Goal: Task Accomplishment & Management: Manage account settings

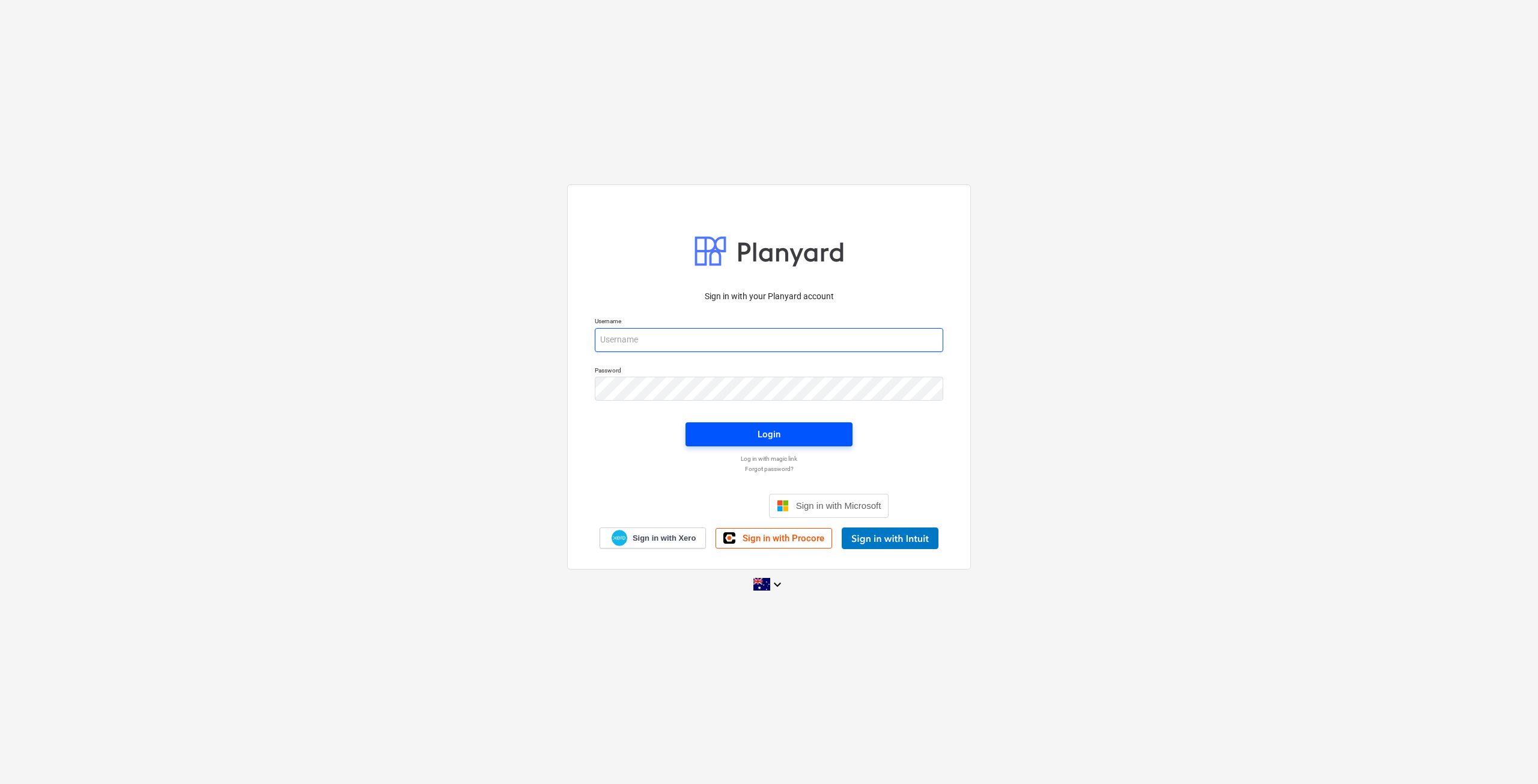
type input "[EMAIL_ADDRESS][DOMAIN_NAME]"
click at [744, 439] on span "Login" at bounding box center [769, 434] width 138 height 16
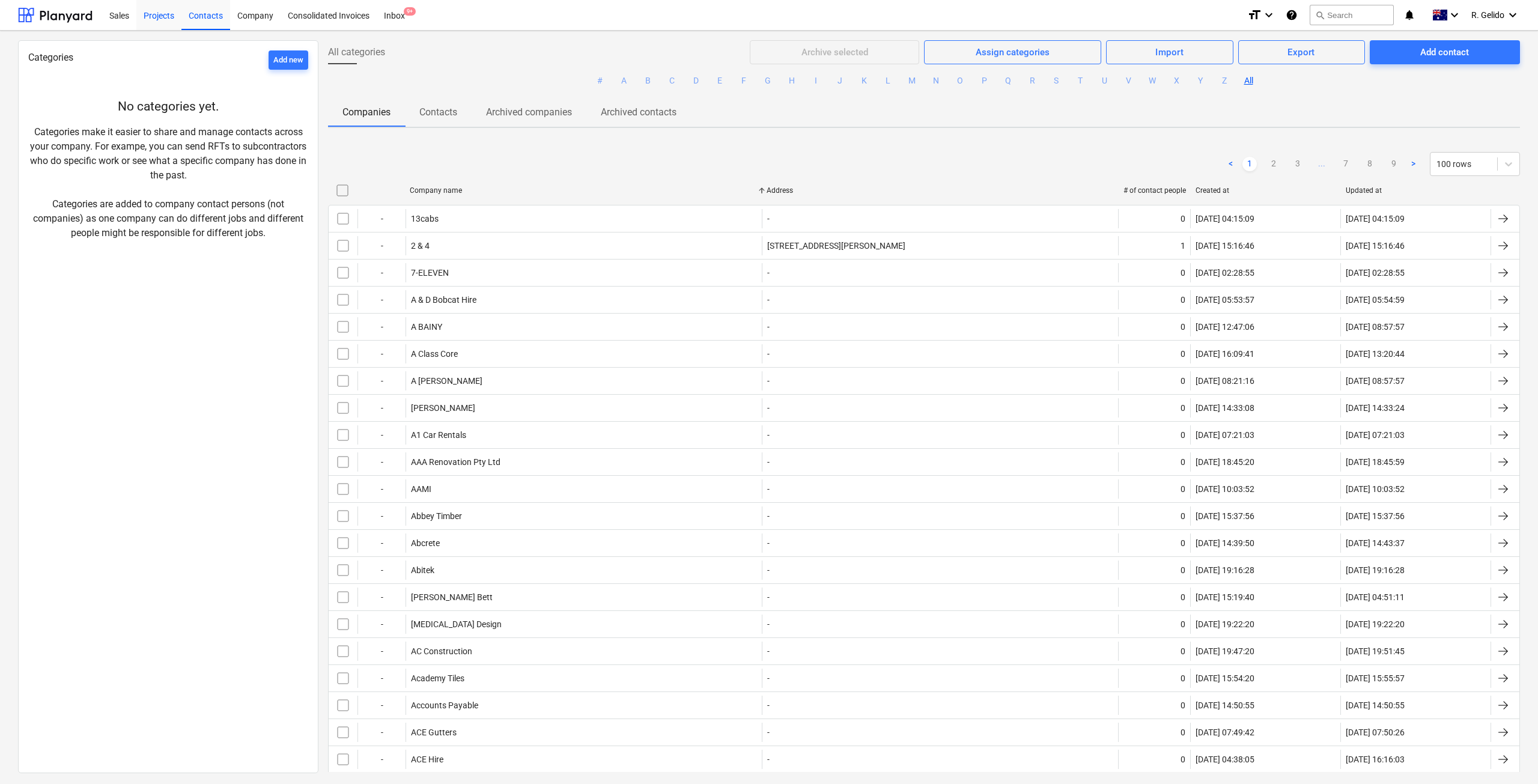
click at [175, 18] on div "Projects" at bounding box center [159, 14] width 45 height 30
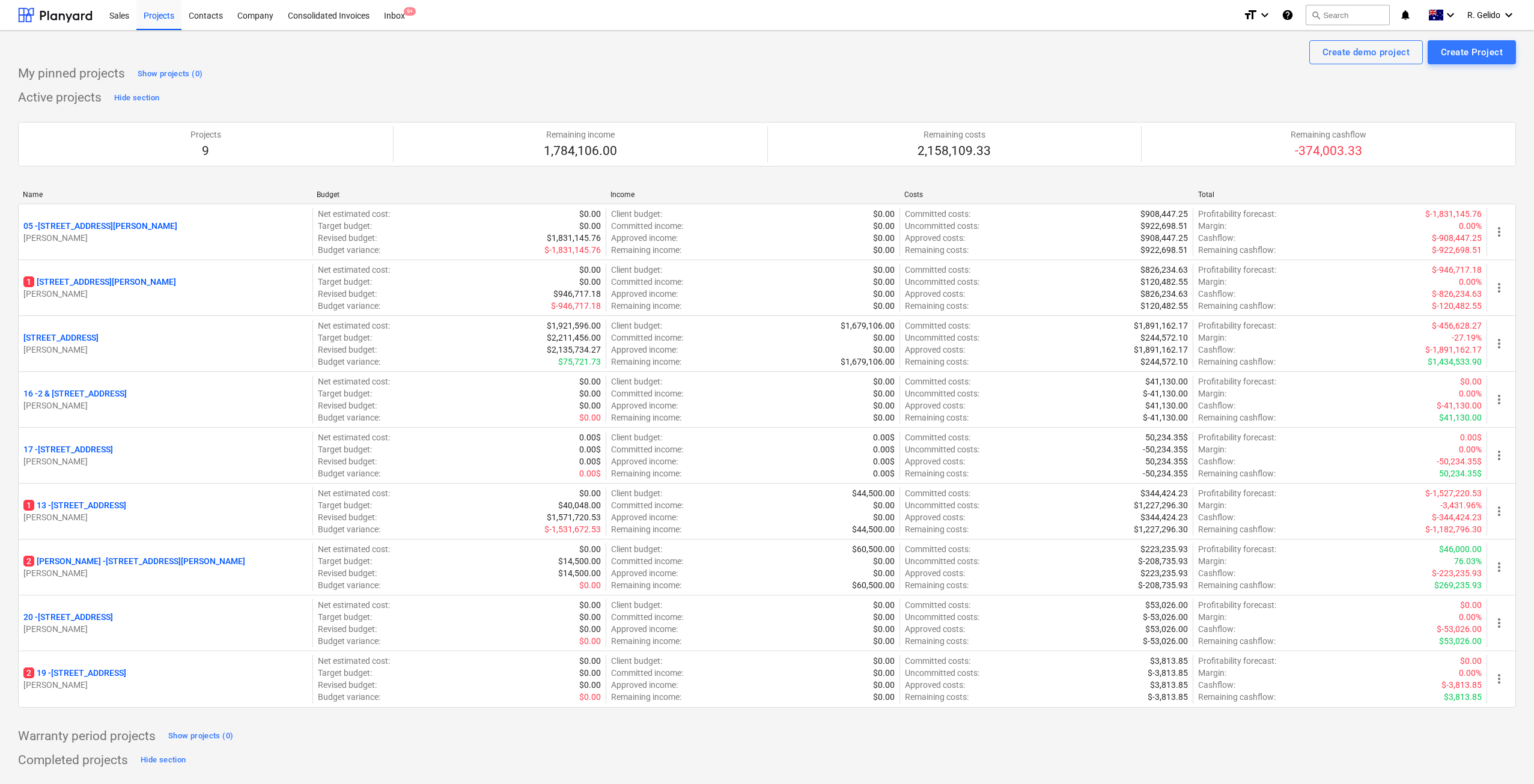
click at [352, 747] on div "My pinned projects Show projects (0) Active projects Hide section Projects 9 Re…" at bounding box center [767, 624] width 1498 height 1119
click at [406, 7] on div "Inbox 9+" at bounding box center [394, 14] width 35 height 30
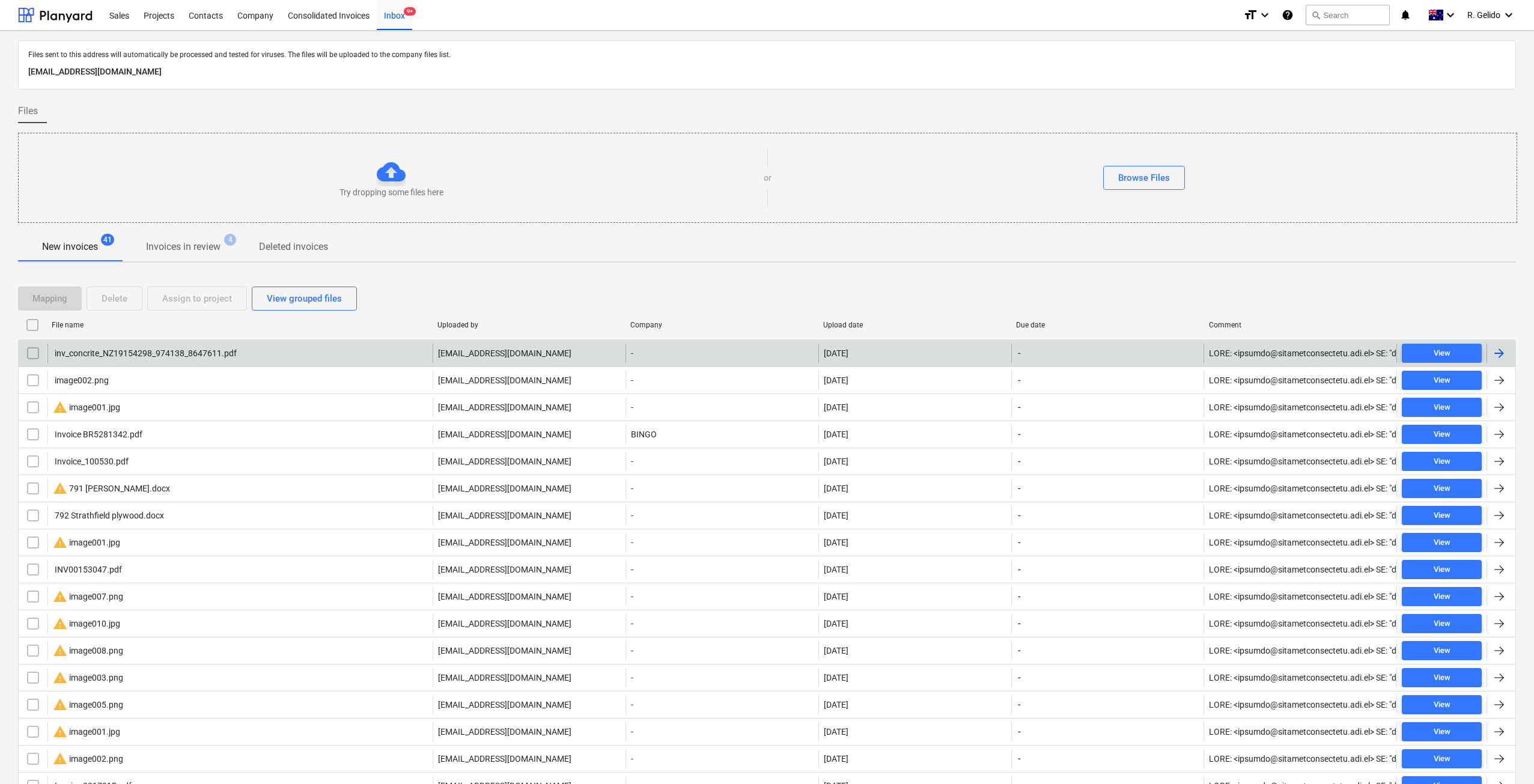
click at [167, 353] on div "inv_concrite_NZ19154298_974138_8647611.pdf" at bounding box center [145, 353] width 184 height 9
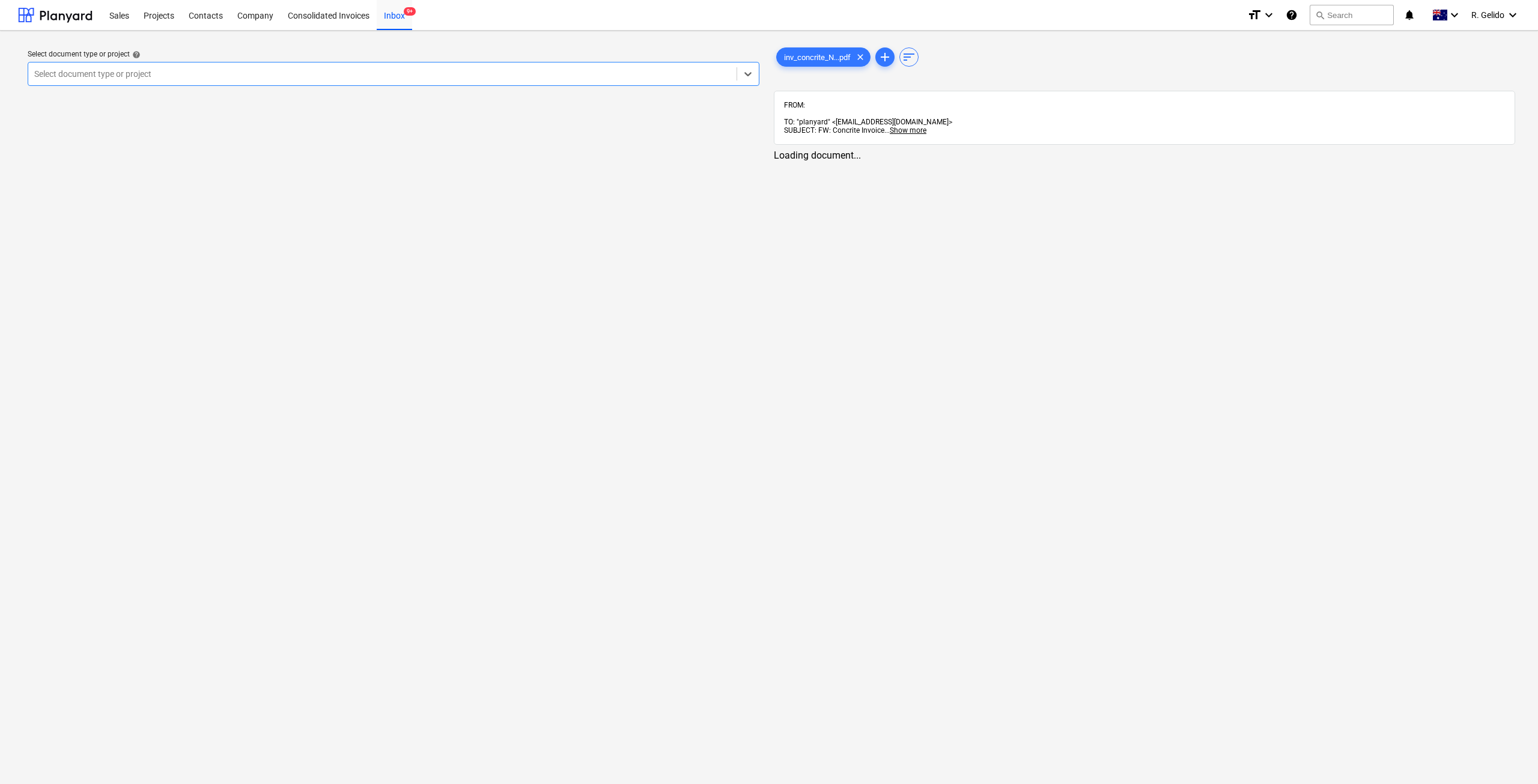
click at [378, 73] on div at bounding box center [382, 73] width 696 height 12
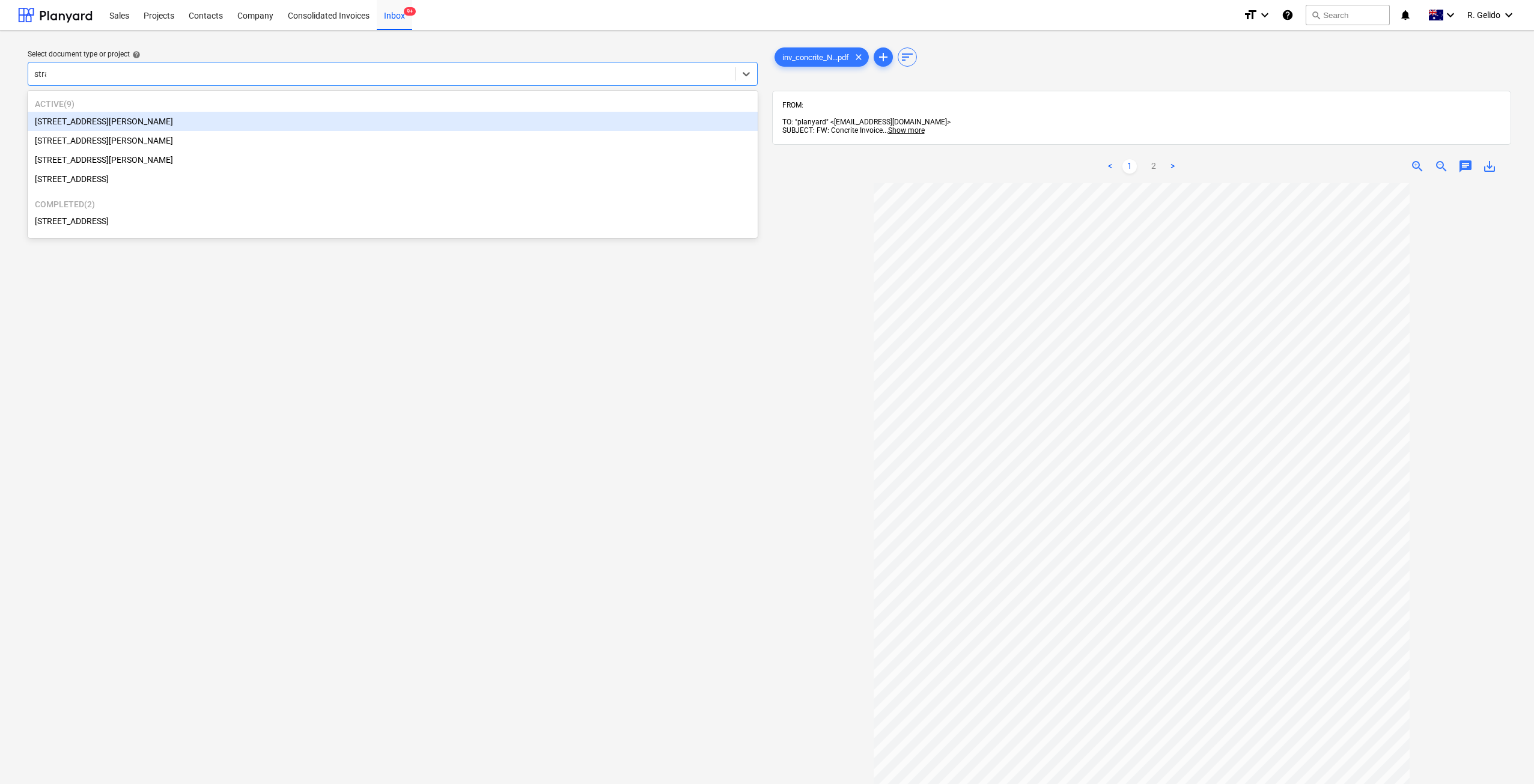
type input "strat"
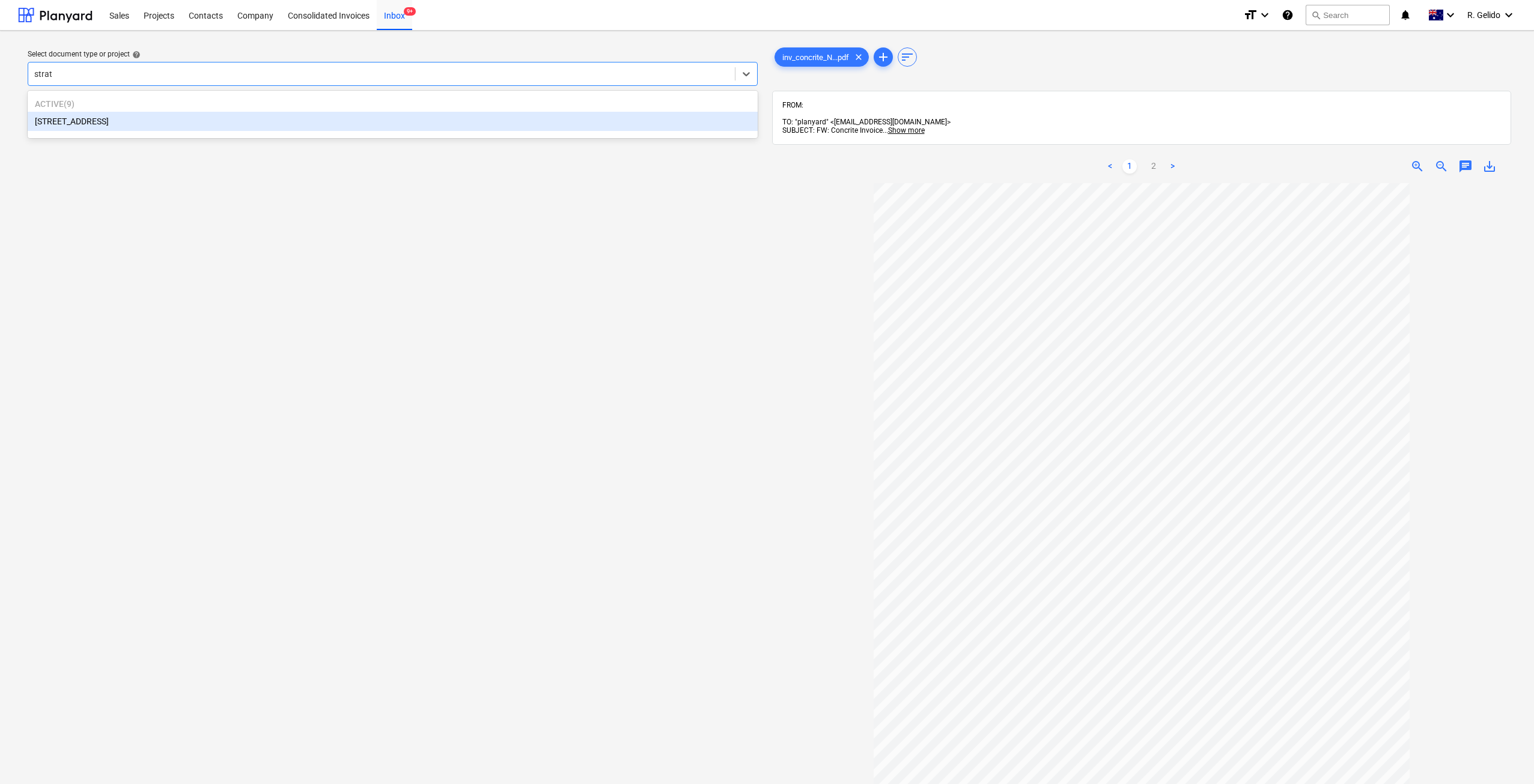
click at [369, 125] on div "[STREET_ADDRESS]" at bounding box center [393, 121] width 730 height 19
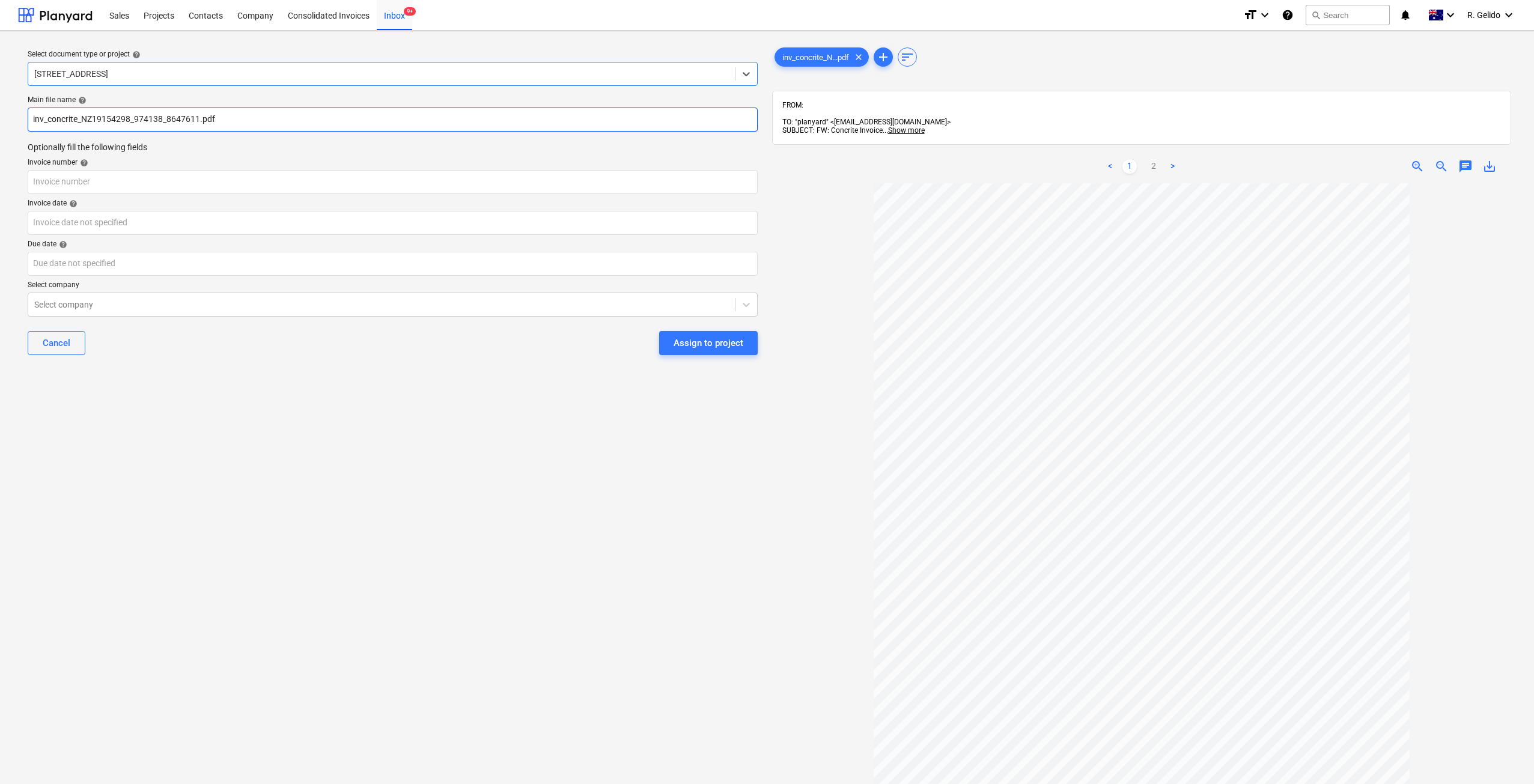
click at [106, 122] on input "inv_concrite_NZ19154298_974138_8647611.pdf" at bounding box center [393, 119] width 730 height 24
click at [105, 122] on input "inv_concrite_NZ19154298_974138_8647611.pdf" at bounding box center [393, 119] width 730 height 24
drag, startPoint x: 50, startPoint y: 118, endPoint x: 16, endPoint y: 119, distance: 34.0
click at [16, 119] on div "Select document type or project help 27 Glenarvon Street, Strathfield Main file…" at bounding box center [767, 489] width 1534 height 917
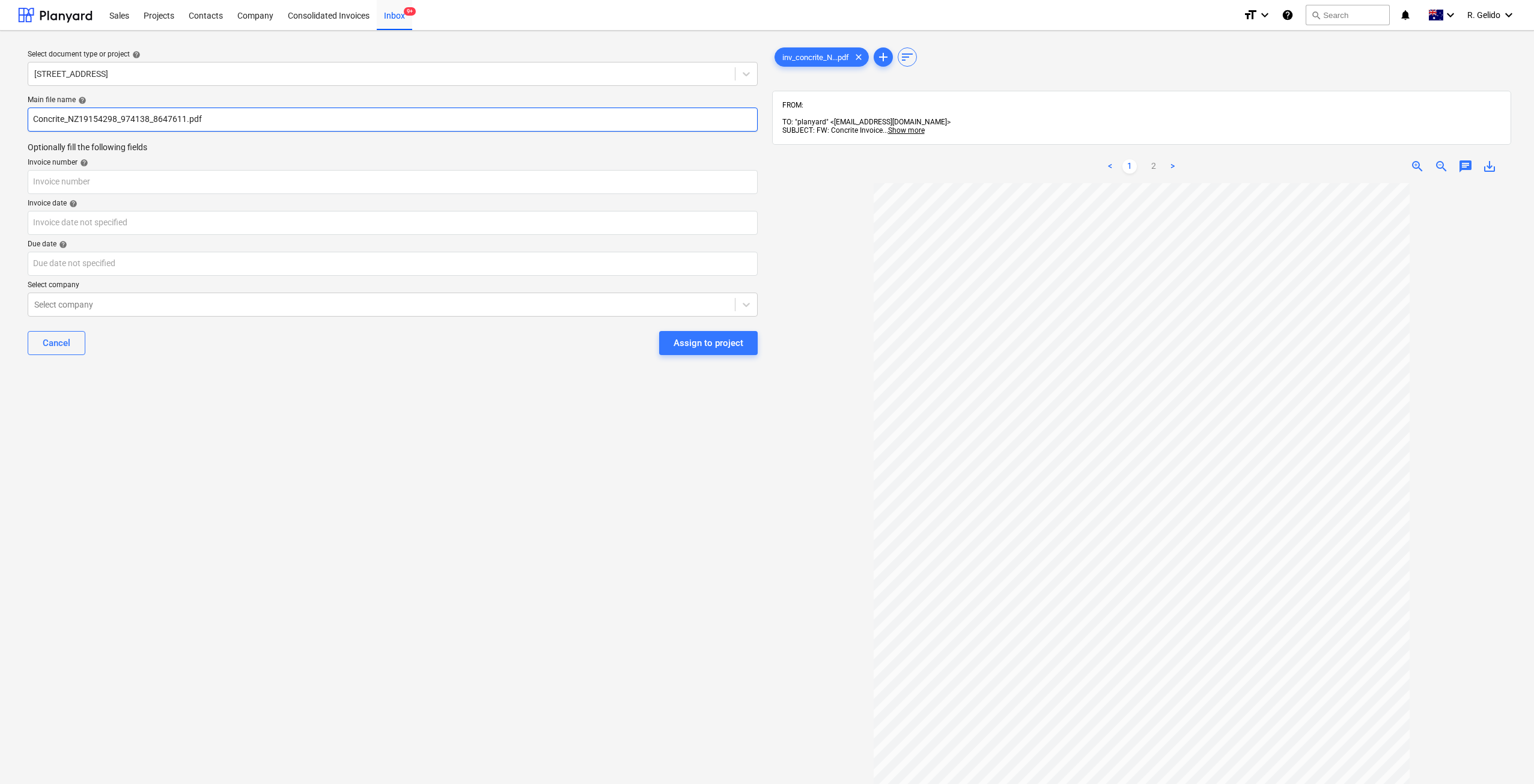
drag, startPoint x: 213, startPoint y: 124, endPoint x: 64, endPoint y: 114, distance: 149.3
click at [64, 114] on input "Concrite_NZ19154298_974138_8647611.pdf" at bounding box center [393, 119] width 730 height 24
type input "Concrite Inv NZ19154298"
click at [149, 192] on input "text" at bounding box center [393, 182] width 730 height 24
click at [117, 117] on input "Concrite Inv NZ19154298" at bounding box center [393, 119] width 730 height 24
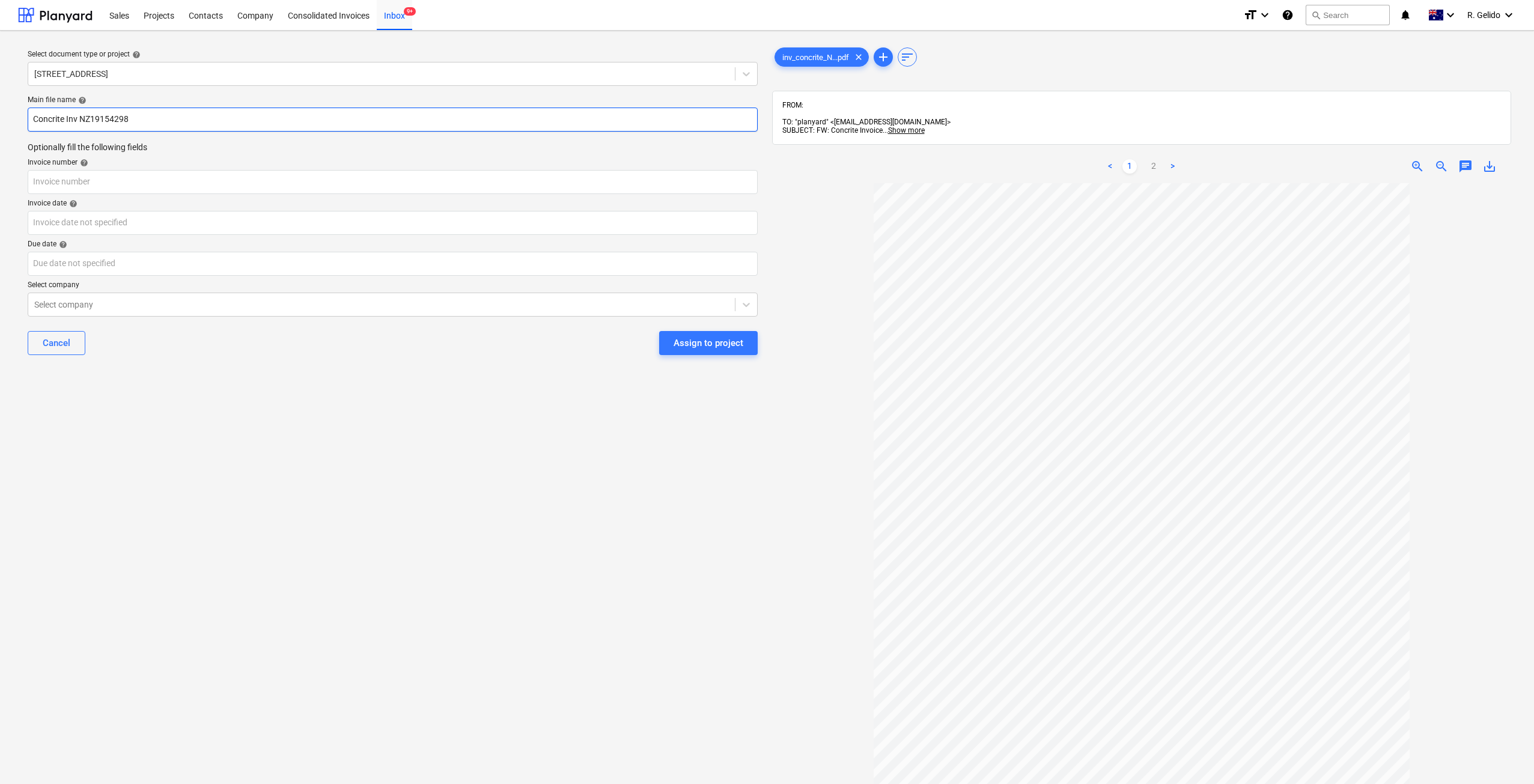
click at [117, 117] on input "Concrite Inv NZ19154298" at bounding box center [393, 119] width 730 height 24
click at [111, 189] on input "text" at bounding box center [393, 182] width 730 height 24
paste input "NZ19154298"
type input "NZ19154298"
click at [117, 230] on body "Sales Projects Contacts Company Consolidated Invoices Inbox 9+ format_size keyb…" at bounding box center [767, 392] width 1534 height 784
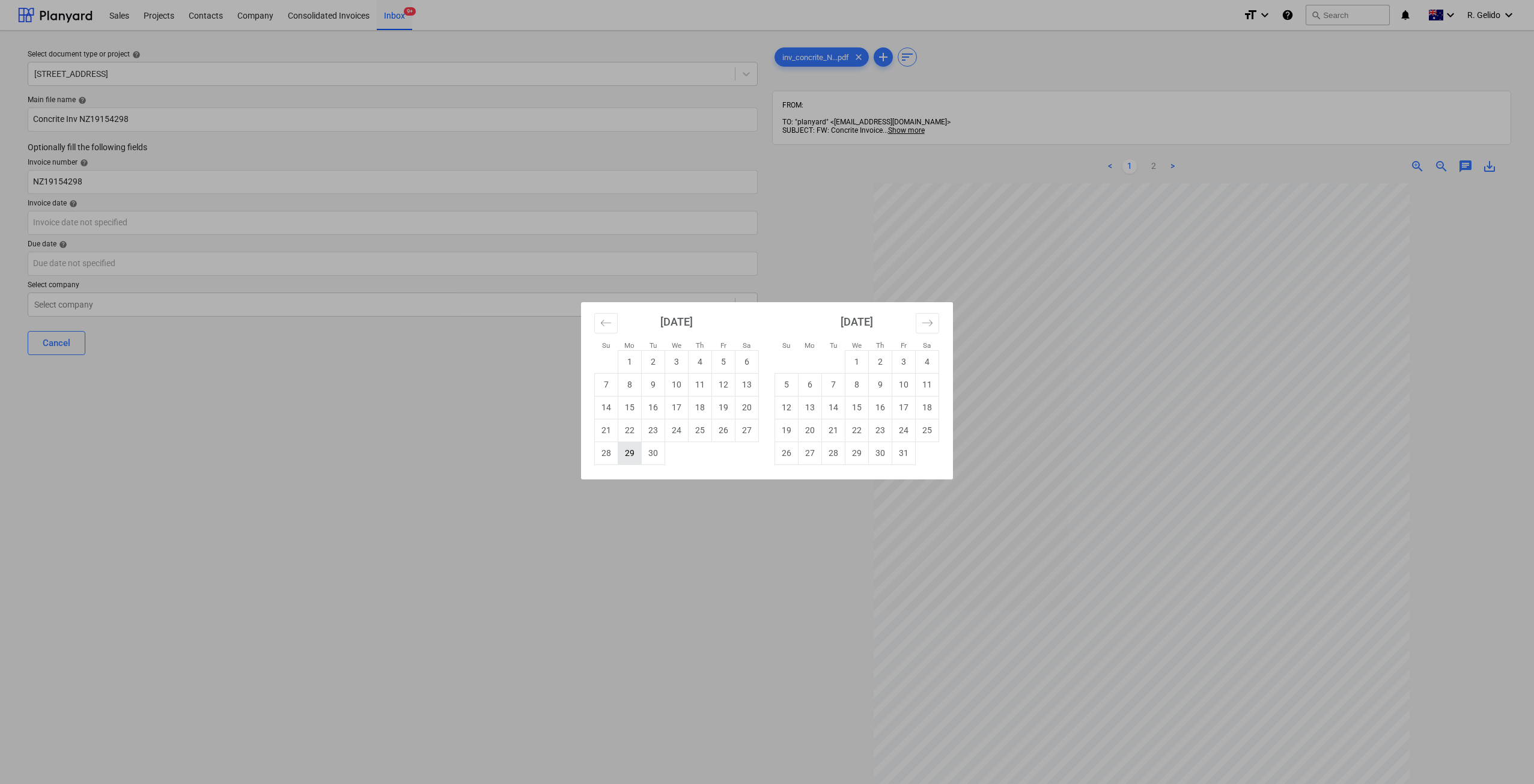
click at [625, 451] on td "29" at bounding box center [630, 453] width 24 height 23
click at [122, 259] on body "Sales Projects Contacts Company Consolidated Invoices Inbox 9+ format_size keyb…" at bounding box center [767, 392] width 1534 height 784
click at [344, 461] on div "Su Mo Tu We Th Fr Sa Su Mo Tu We Th Fr Sa August 2025 1 2 3 4 5 6 7 8 9 10 11 1…" at bounding box center [767, 392] width 1534 height 784
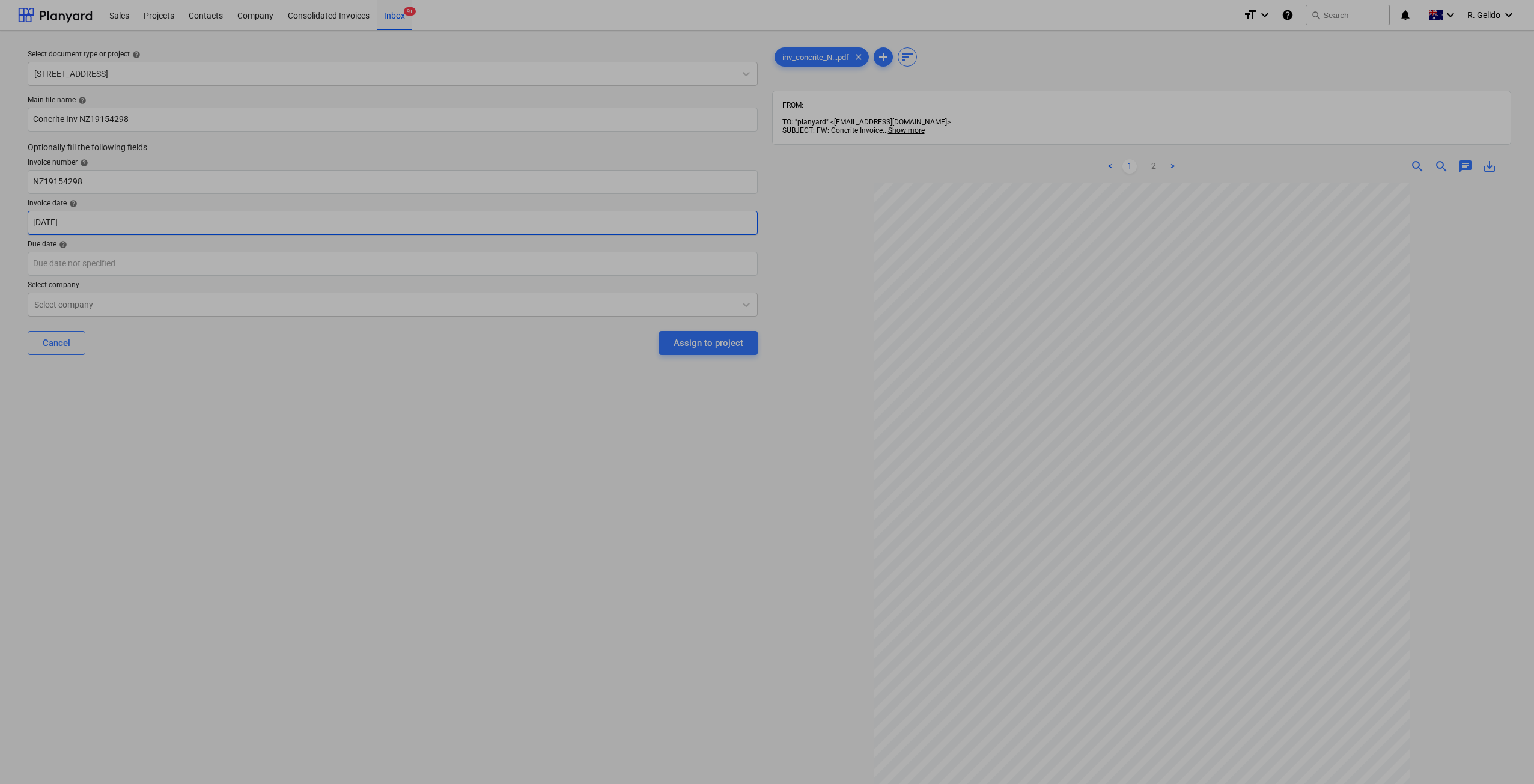
click at [91, 228] on body "Sales Projects Contacts Company Consolidated Invoices Inbox 9+ format_size keyb…" at bounding box center [767, 392] width 1534 height 784
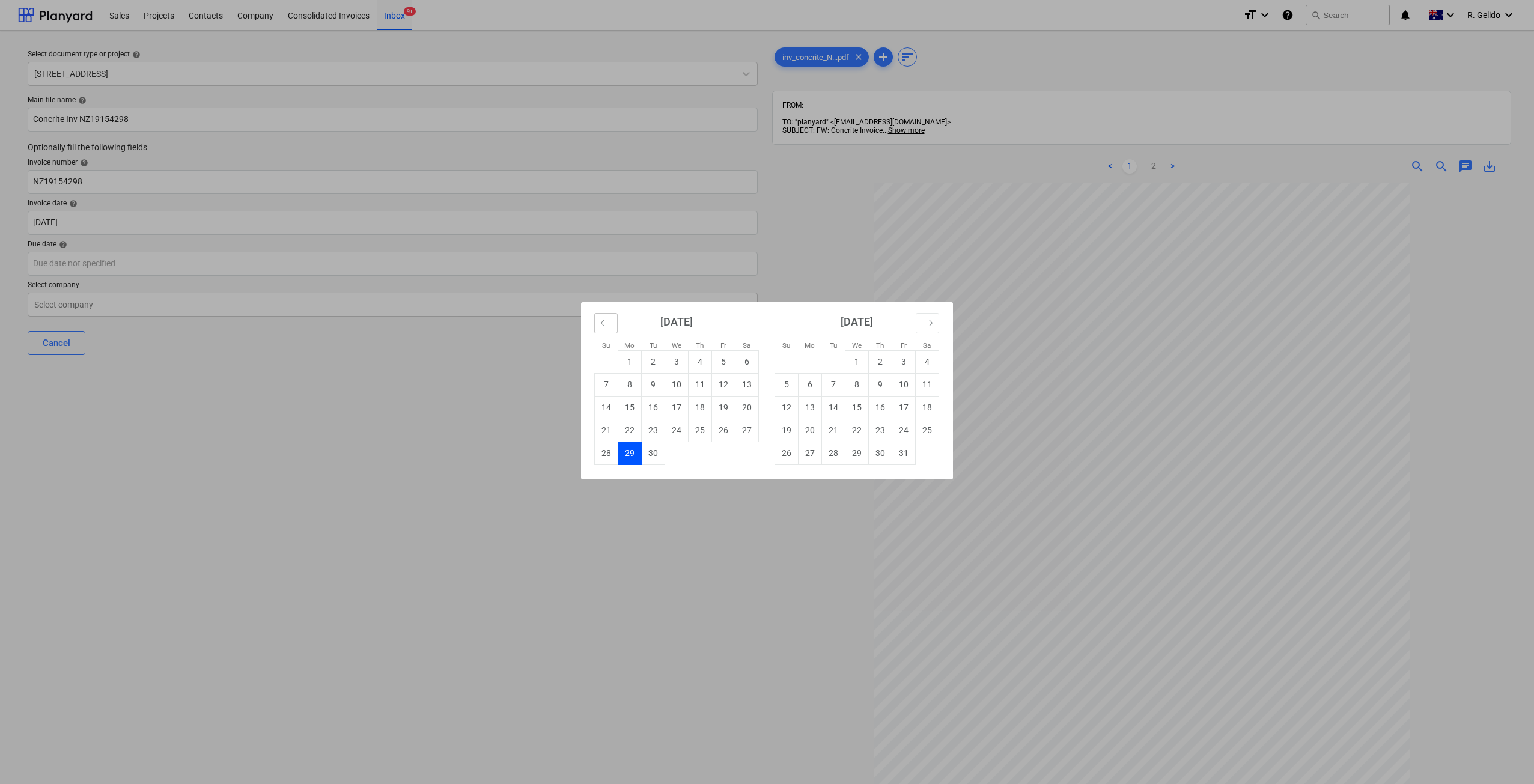
click at [607, 317] on icon "Move backward to switch to the previous month." at bounding box center [606, 323] width 11 height 11
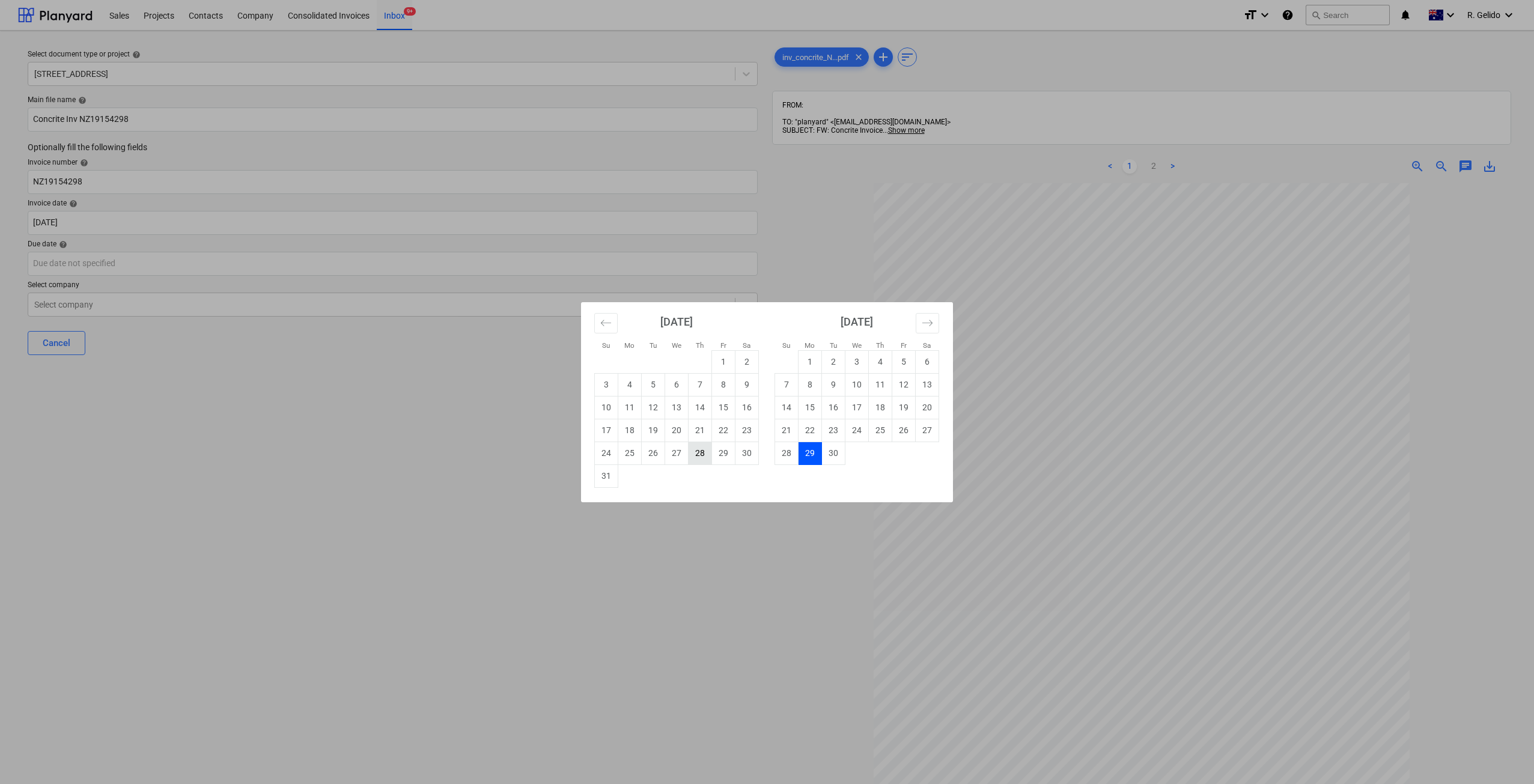
click at [701, 453] on td "28" at bounding box center [701, 453] width 24 height 23
type input "28 Aug 2025"
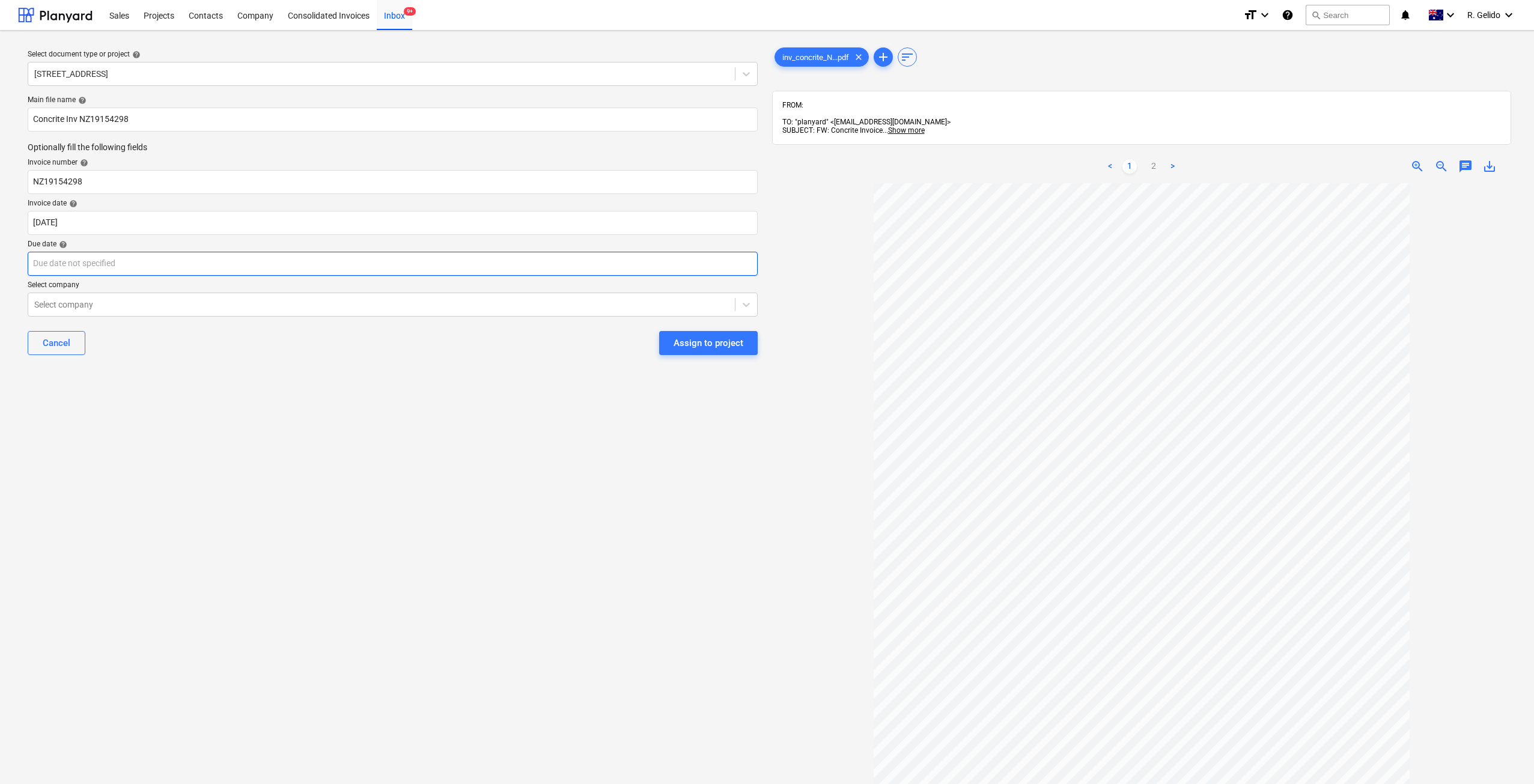
click at [179, 260] on body "Sales Projects Contacts Company Consolidated Invoices Inbox 9+ format_size keyb…" at bounding box center [767, 392] width 1534 height 784
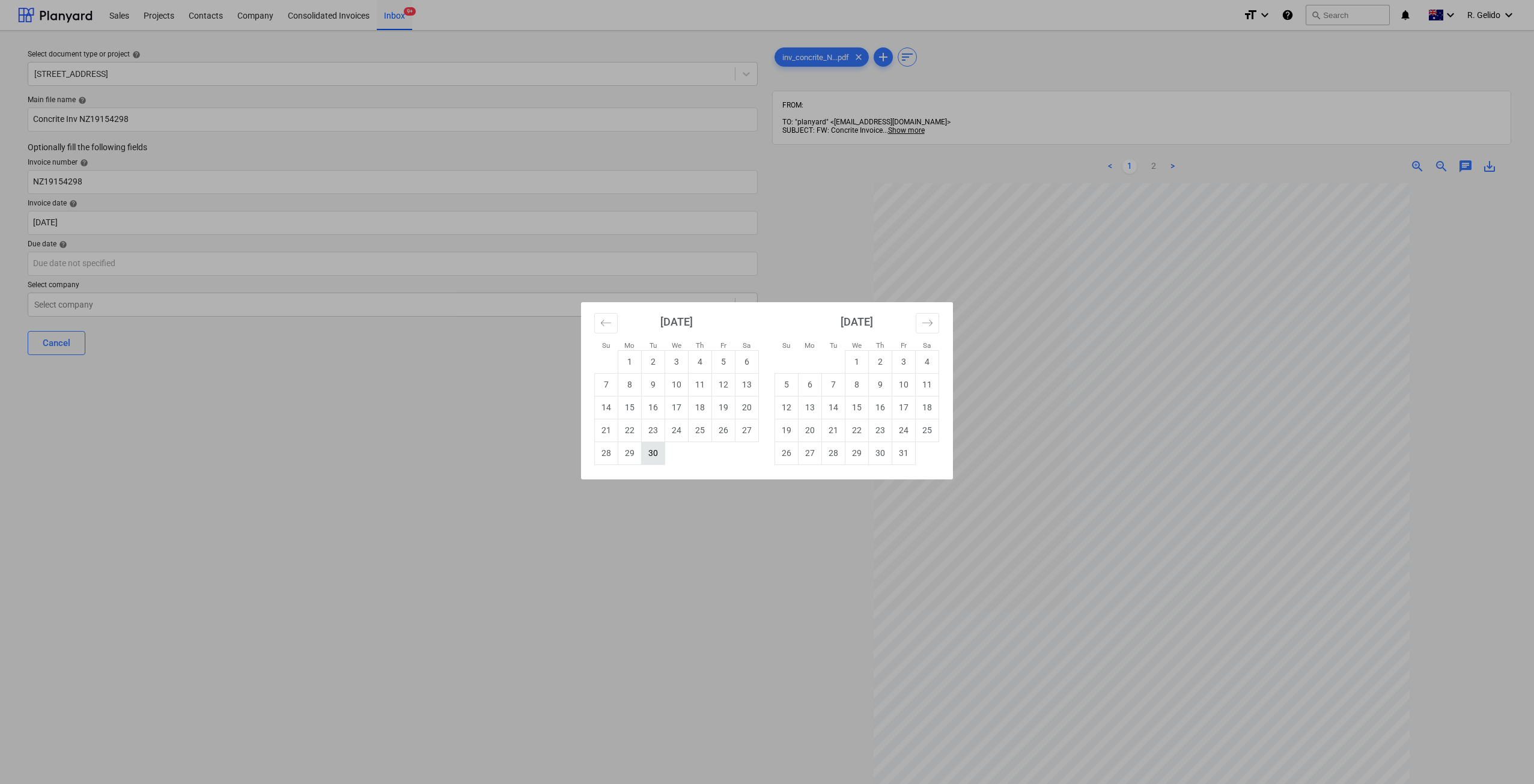
click at [655, 457] on td "30" at bounding box center [653, 453] width 24 height 23
type input "30 Sep 2025"
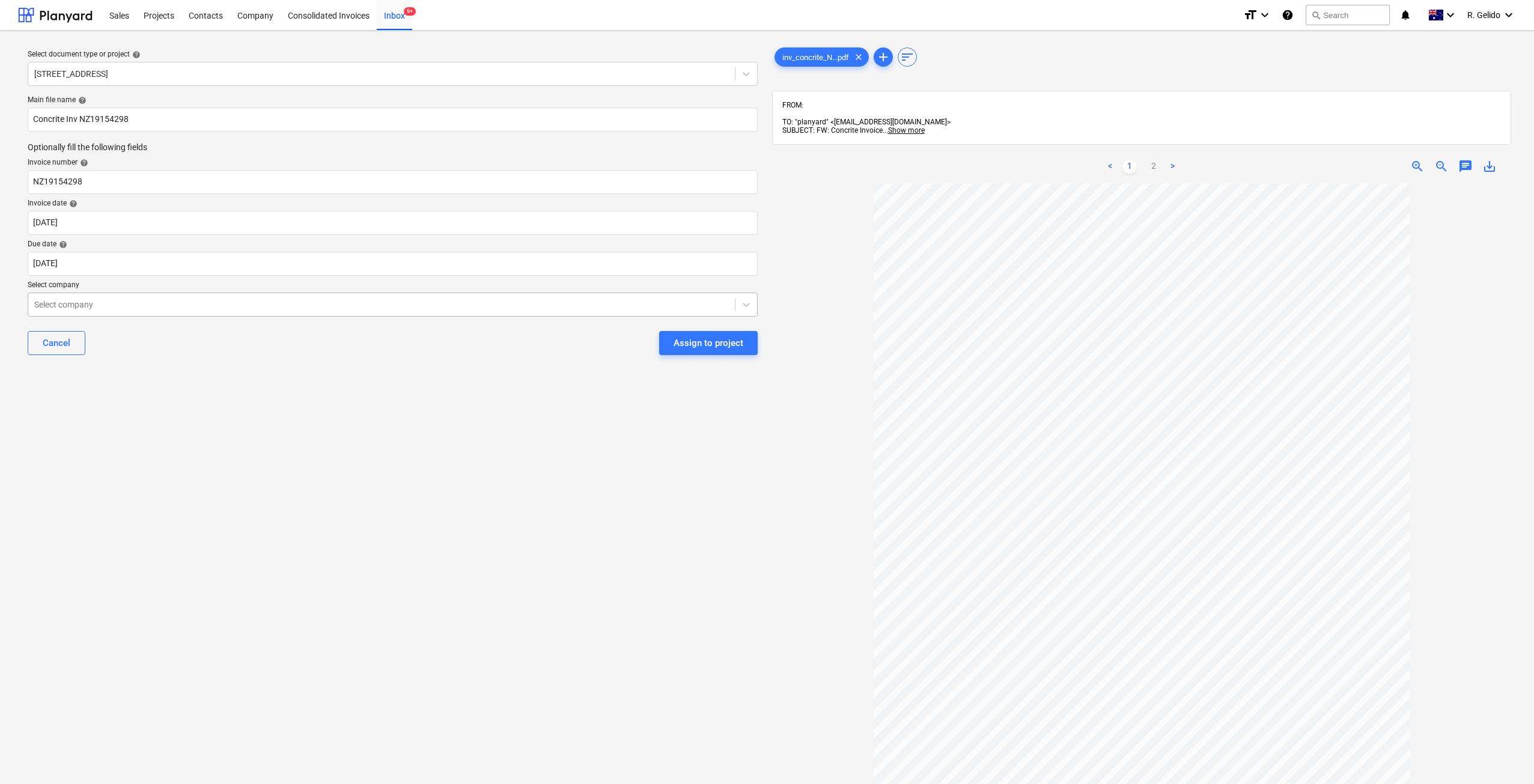
click at [214, 304] on div at bounding box center [381, 304] width 694 height 12
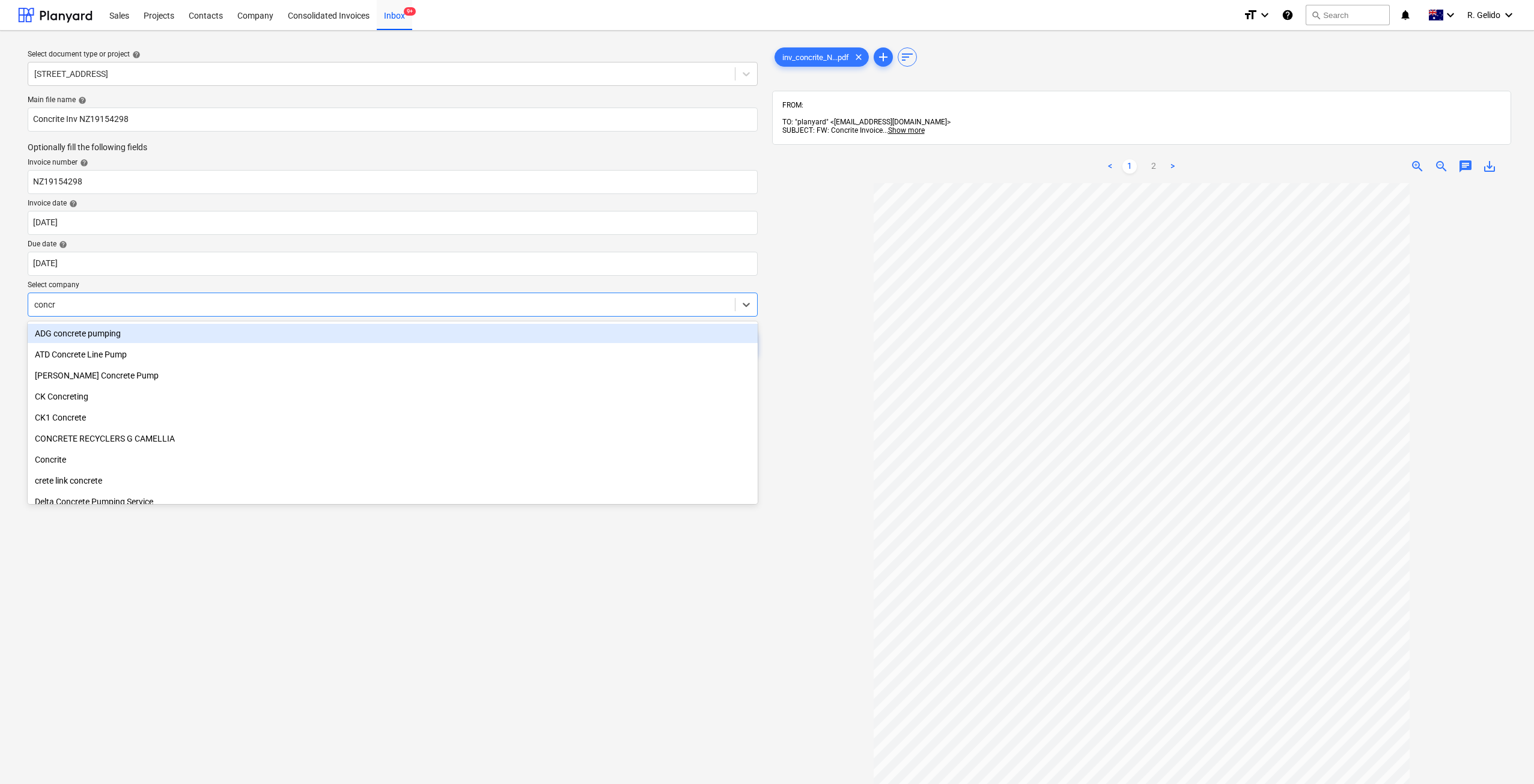
type input "concri"
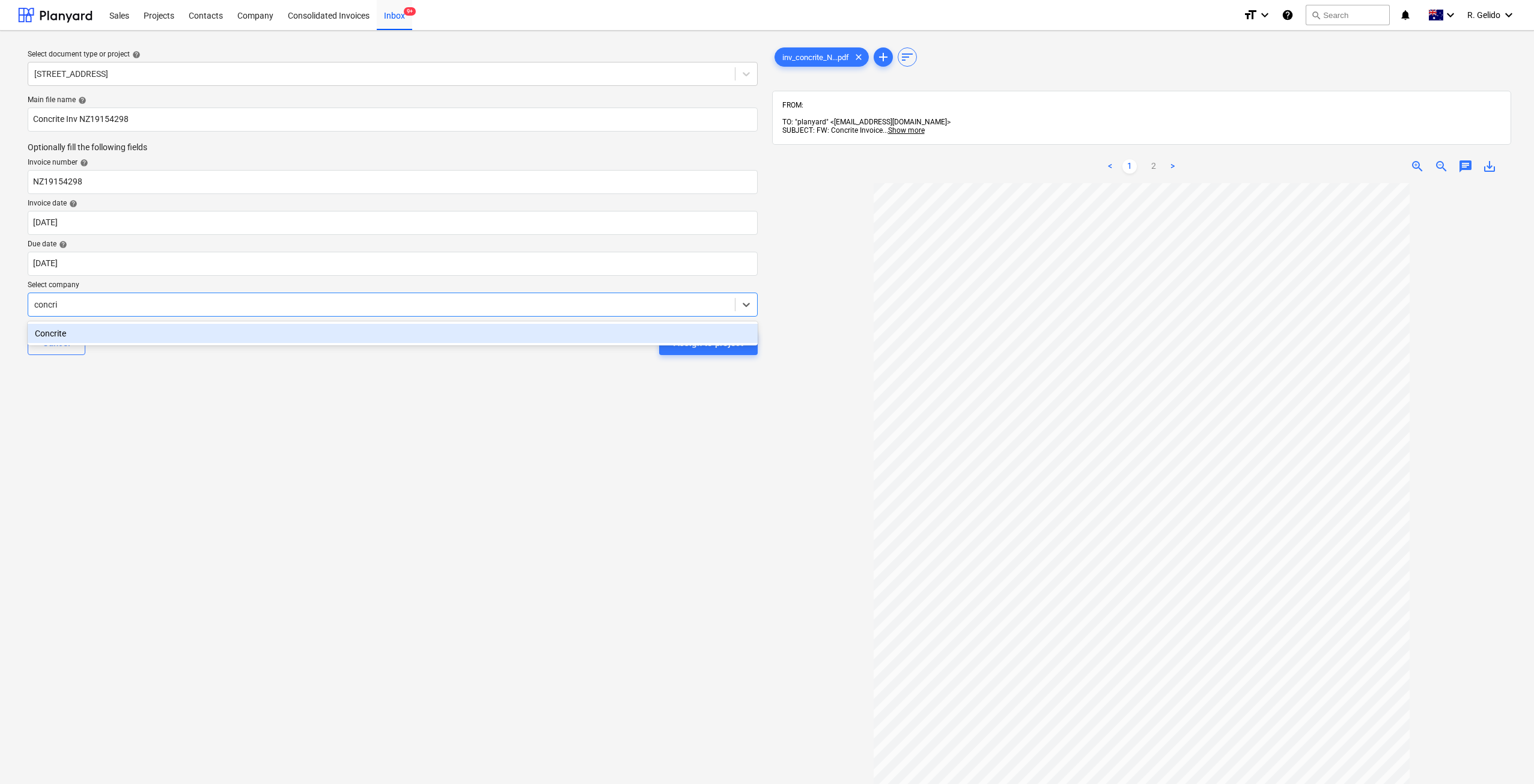
click at [352, 332] on div "Concrite" at bounding box center [393, 333] width 730 height 19
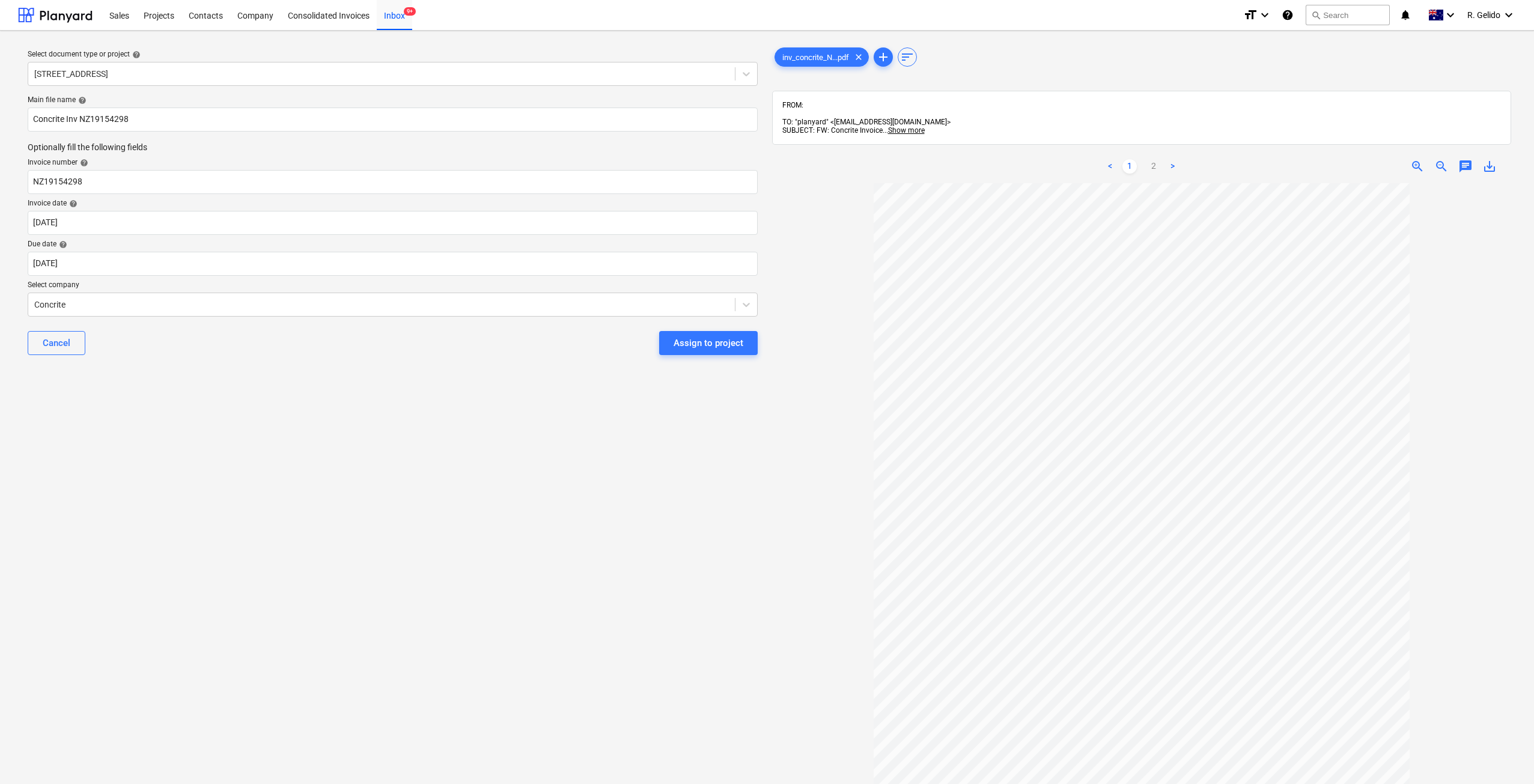
click at [266, 441] on div "Select document type or project help 27 Glenarvon Street, Strathfield Main file…" at bounding box center [393, 489] width 749 height 898
click at [688, 348] on div "Assign to project" at bounding box center [709, 343] width 70 height 16
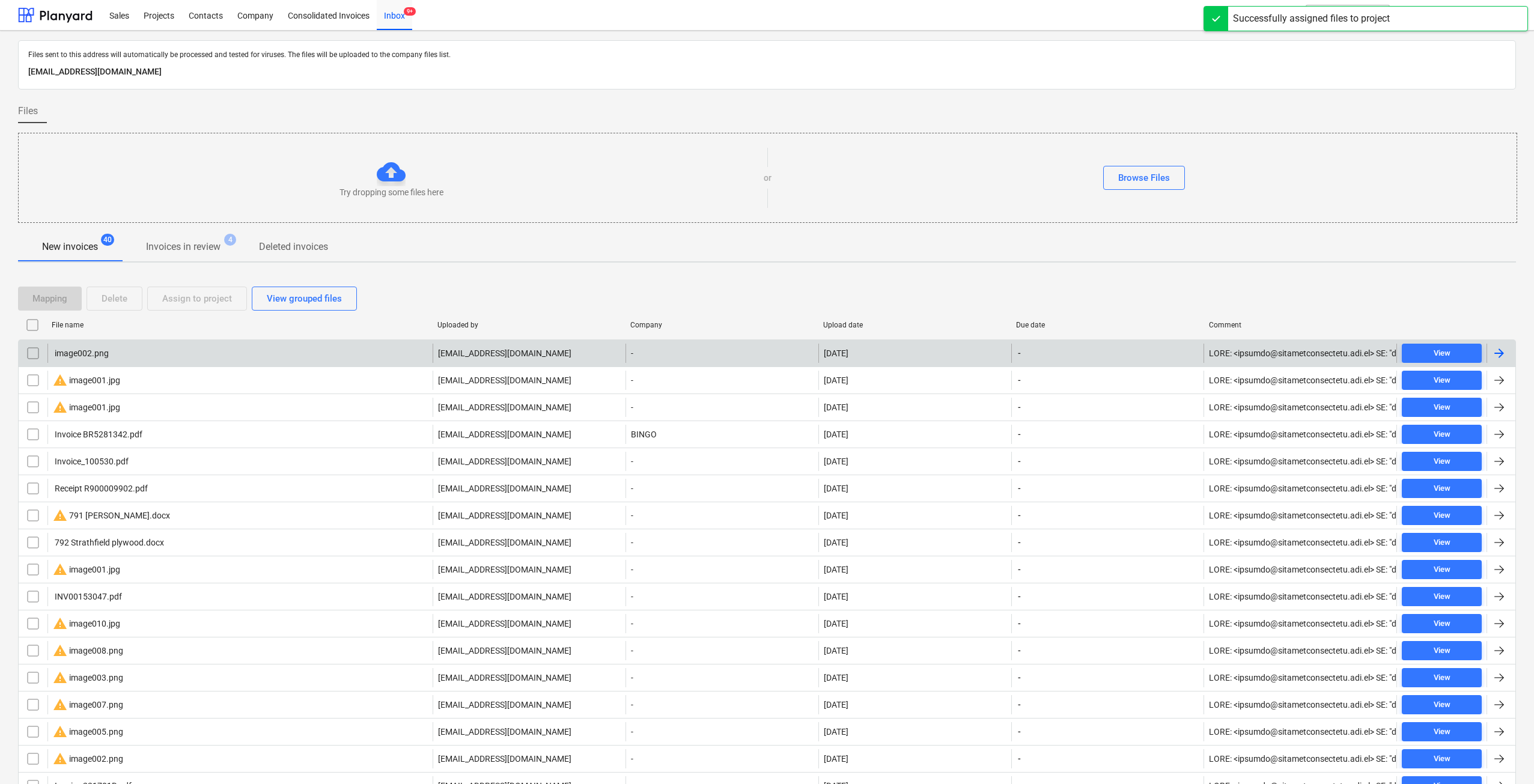
click at [91, 354] on div "image002.png" at bounding box center [81, 353] width 56 height 9
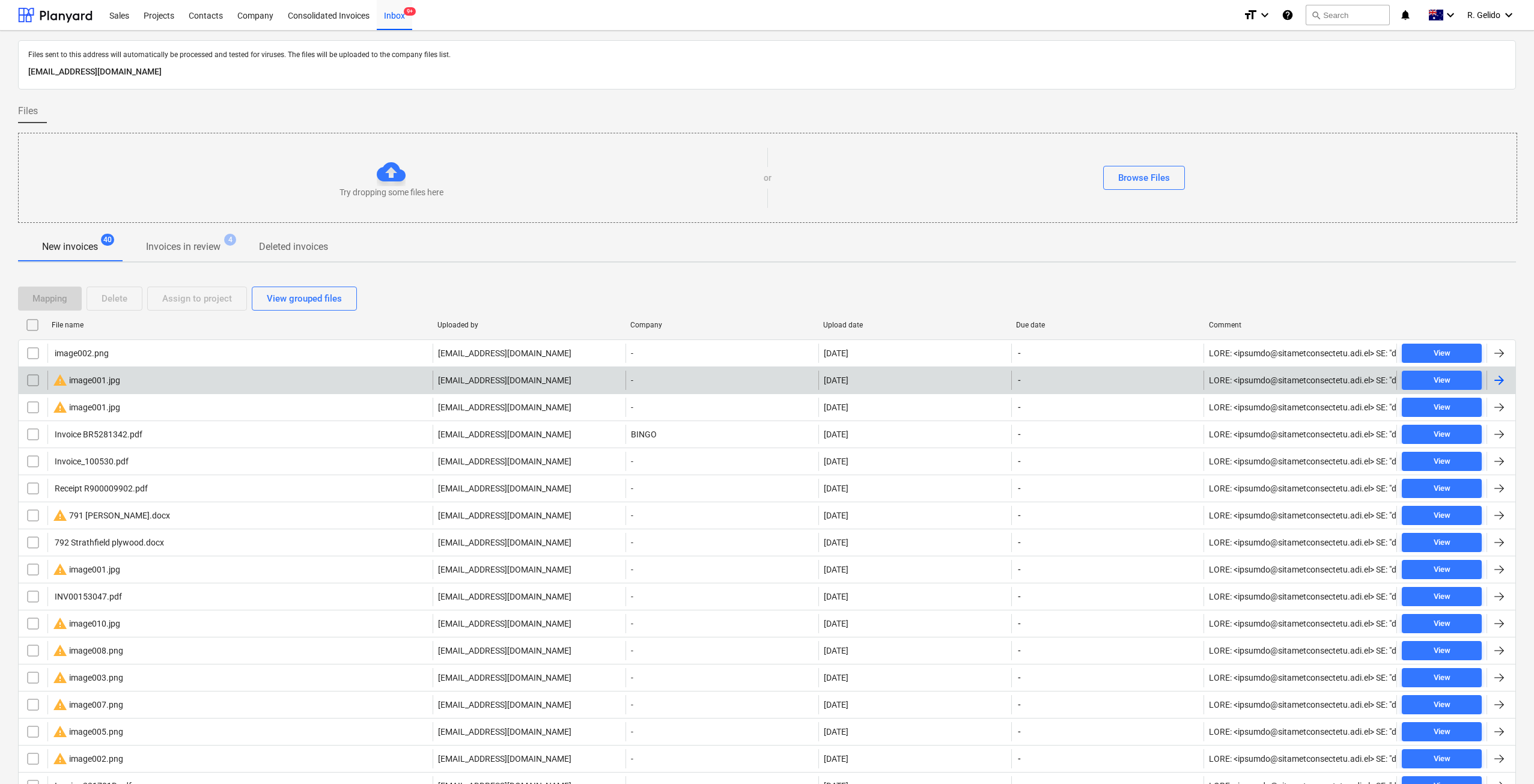
click at [141, 375] on div "warning image001.jpg" at bounding box center [240, 380] width 385 height 19
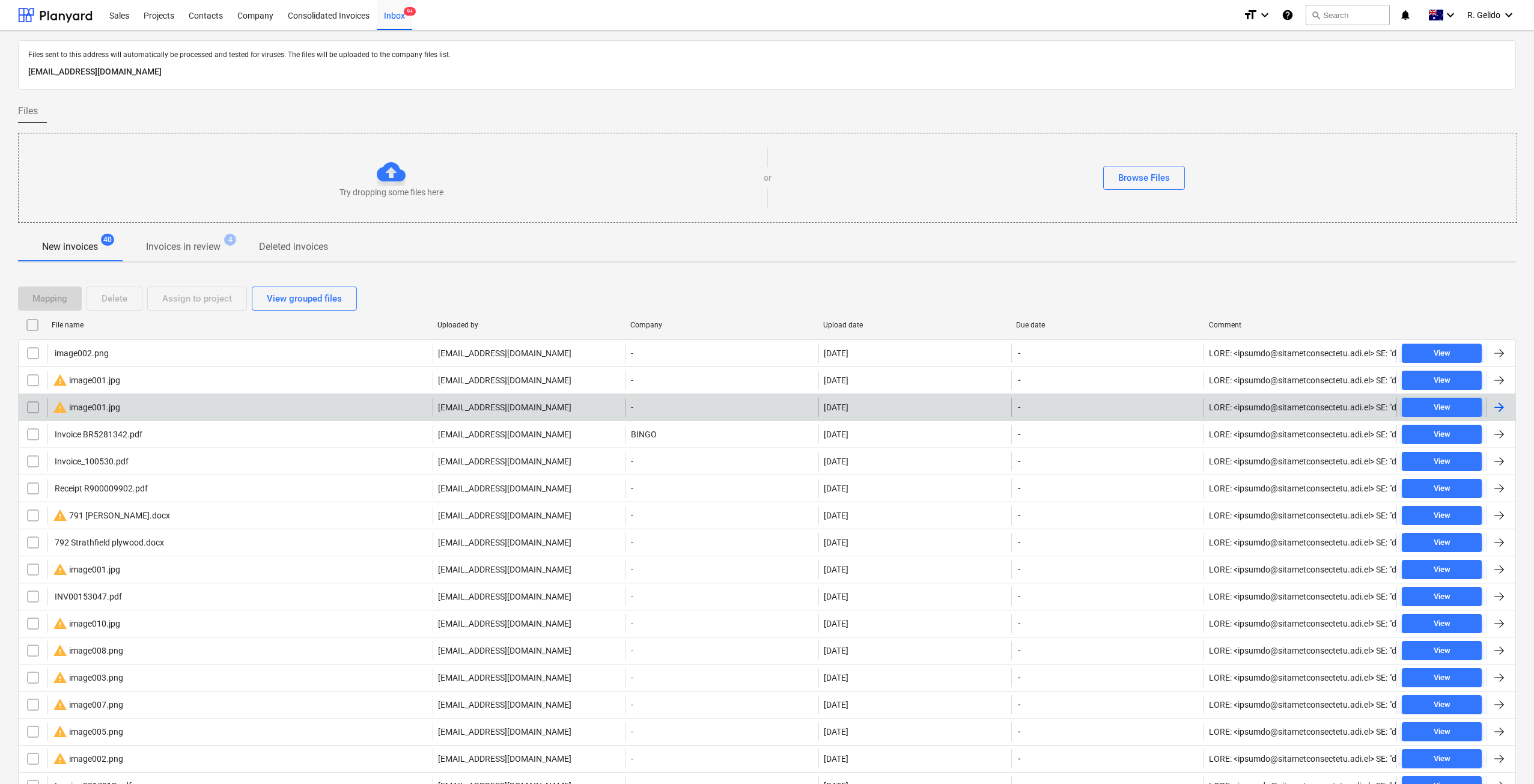
click at [29, 407] on input "checkbox" at bounding box center [33, 407] width 19 height 19
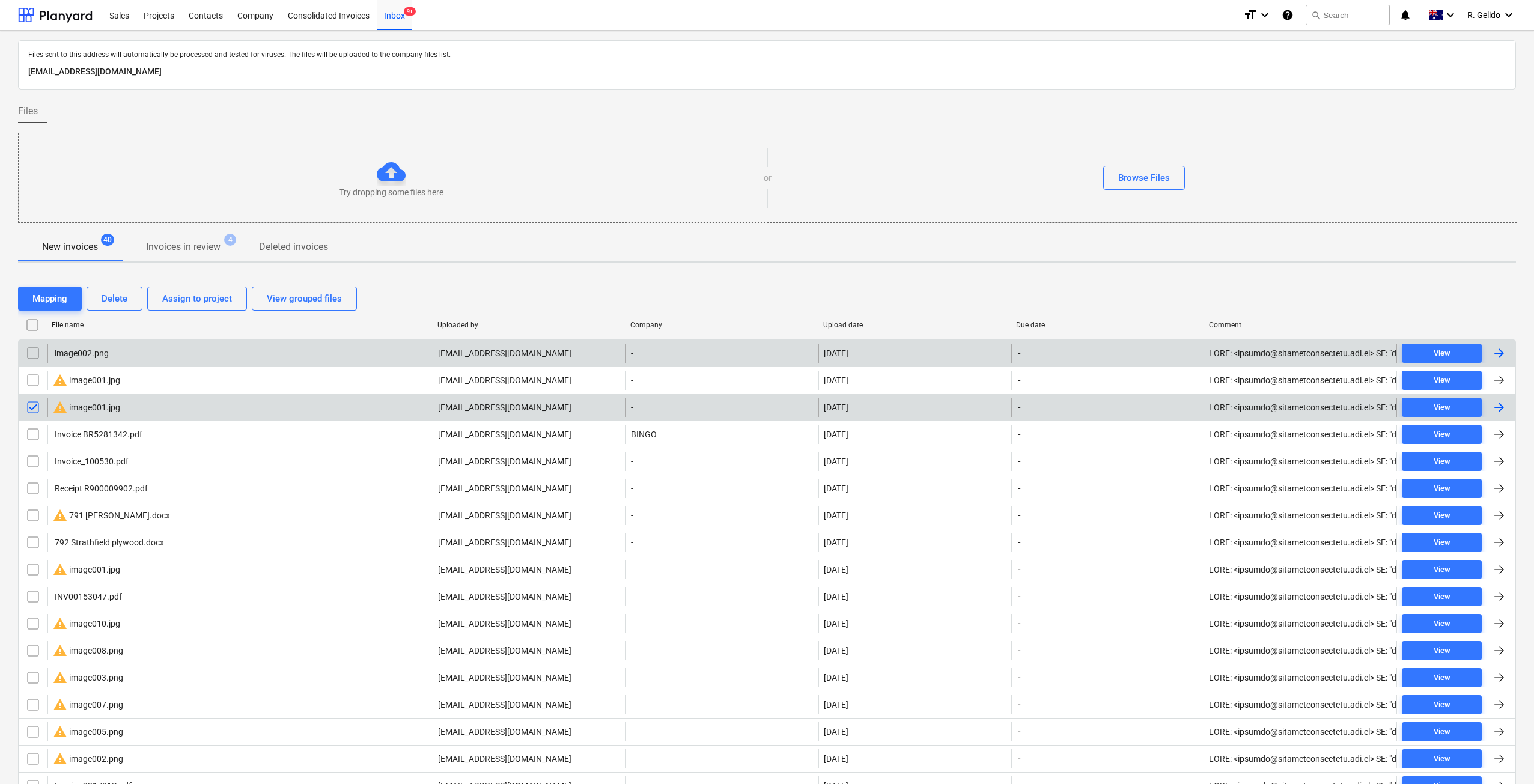
click at [31, 349] on input "checkbox" at bounding box center [33, 353] width 19 height 19
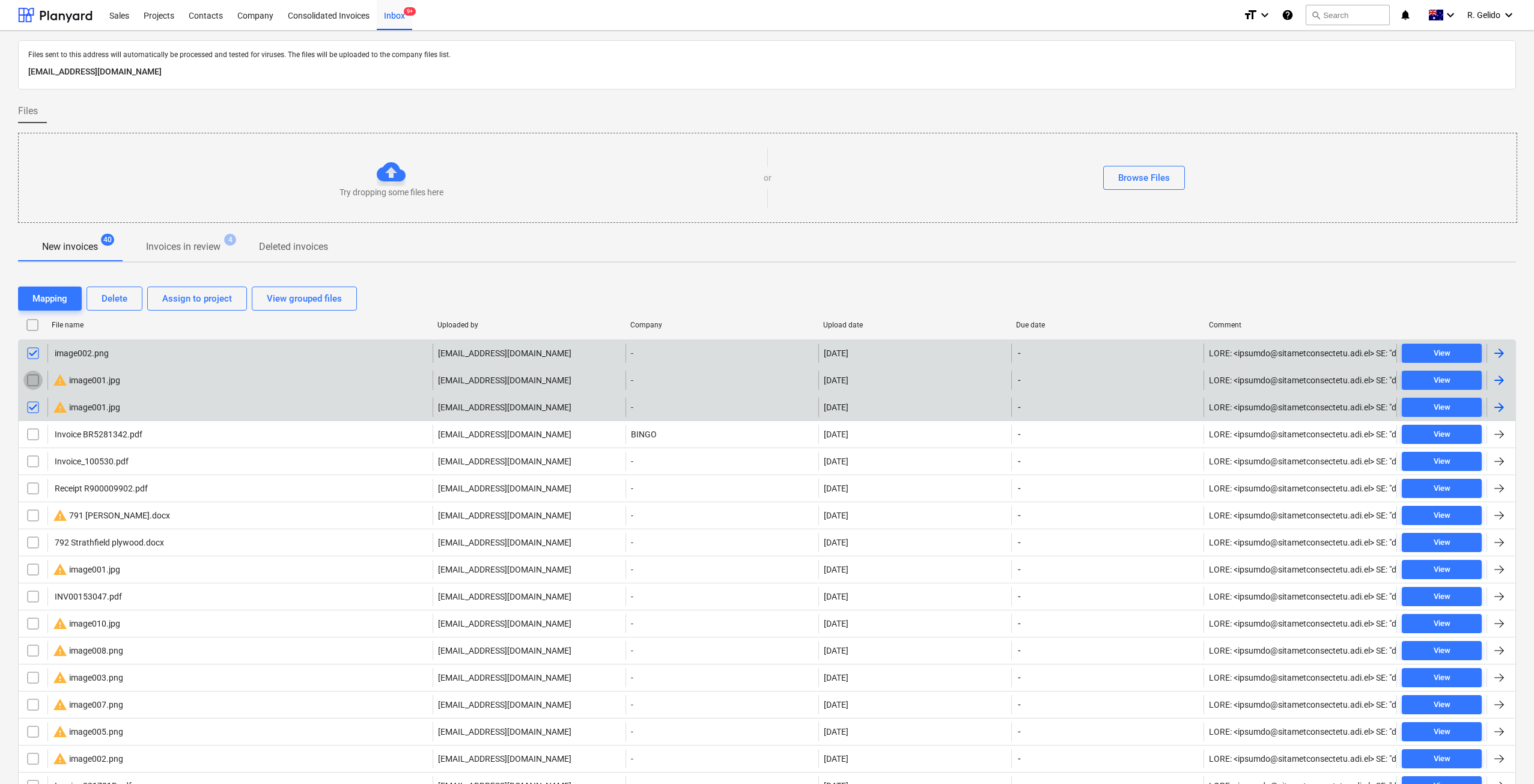
click at [39, 373] on input "checkbox" at bounding box center [33, 380] width 19 height 19
click at [105, 303] on div "Delete" at bounding box center [114, 298] width 26 height 16
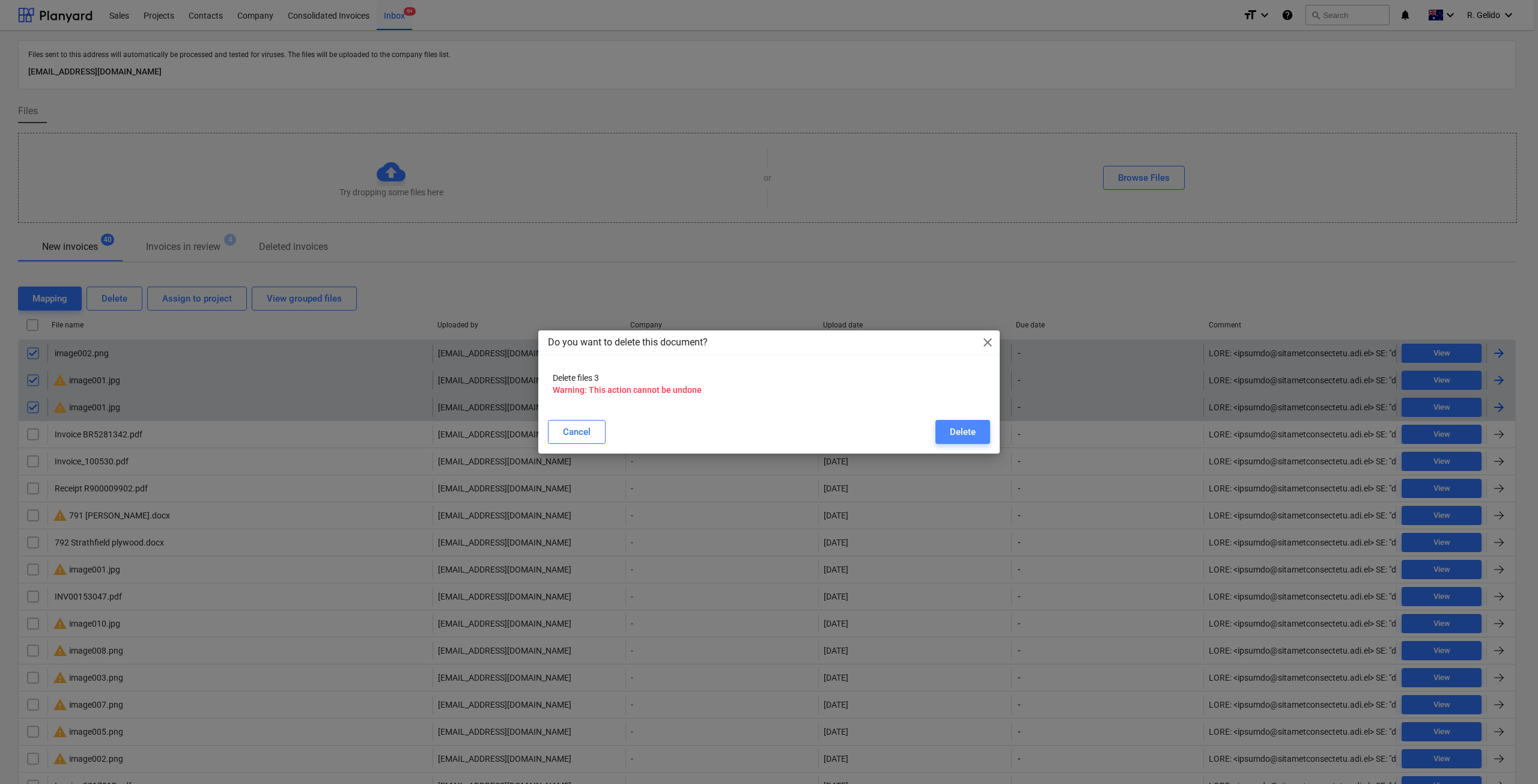
click at [969, 428] on div "Delete" at bounding box center [963, 431] width 26 height 16
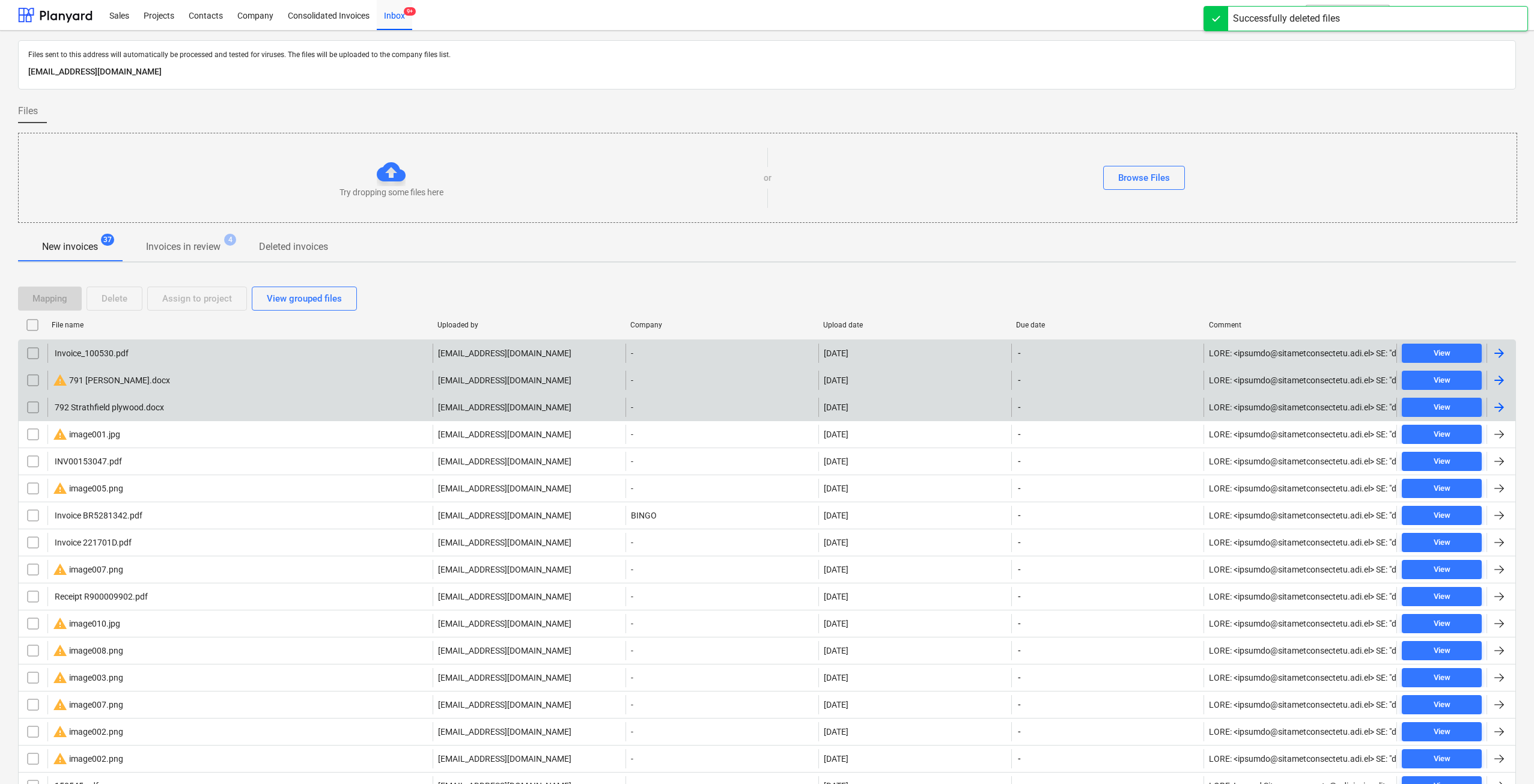
click at [137, 351] on div "Invoice_100530.pdf" at bounding box center [240, 353] width 385 height 19
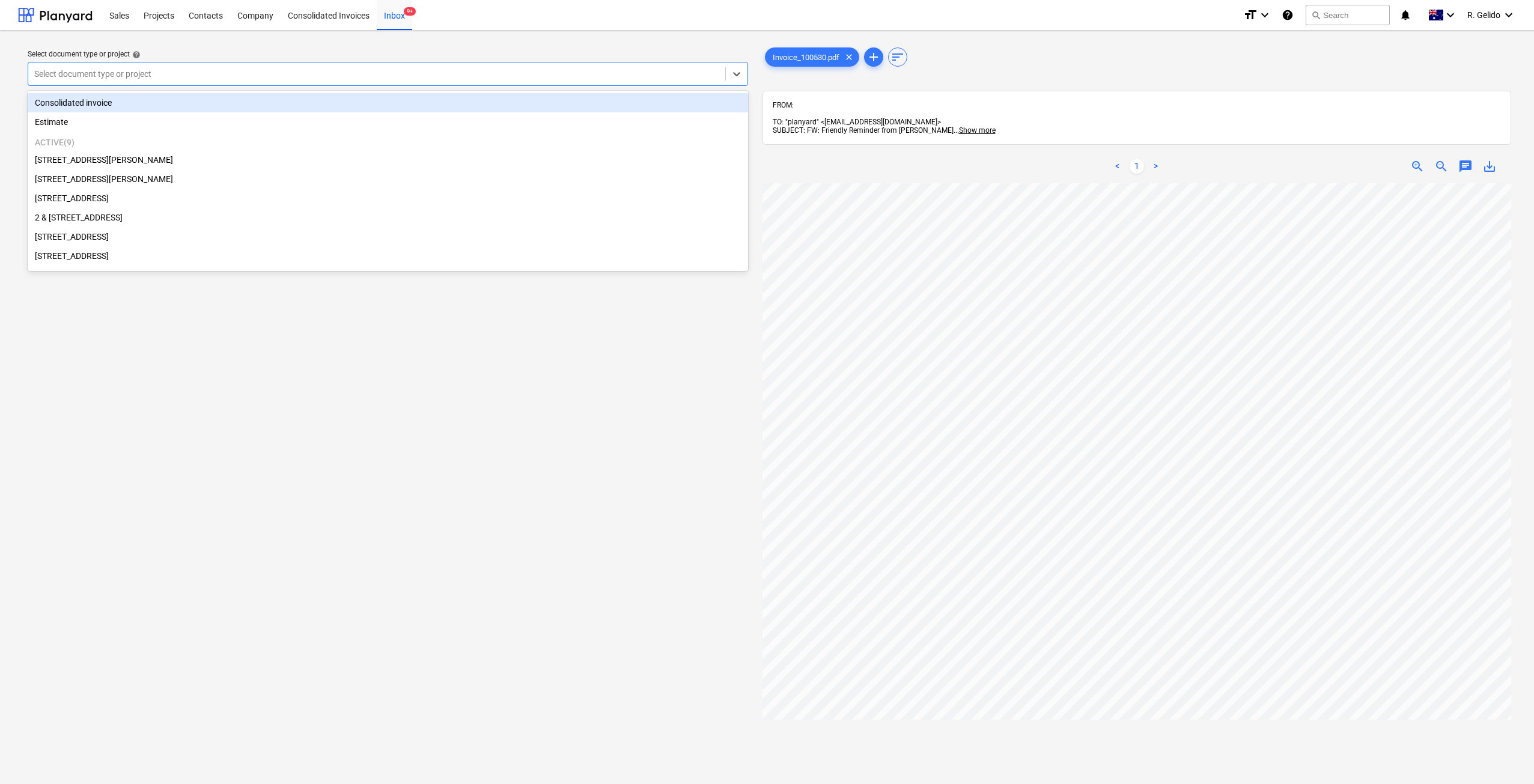
click at [353, 71] on div at bounding box center [376, 73] width 685 height 12
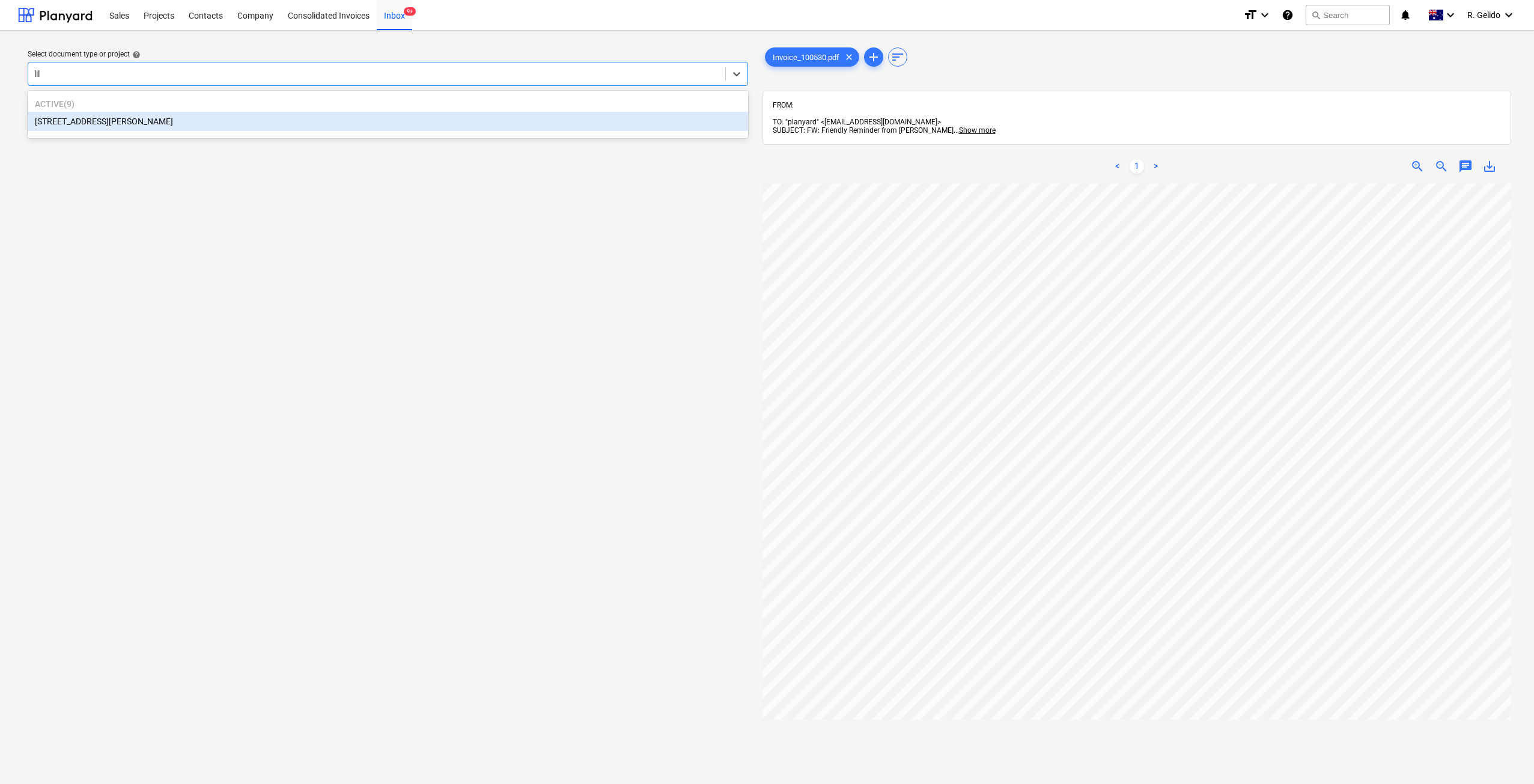
type input "lily"
click at [196, 127] on div "3 Emmerick Street, Lilyfield" at bounding box center [388, 121] width 720 height 19
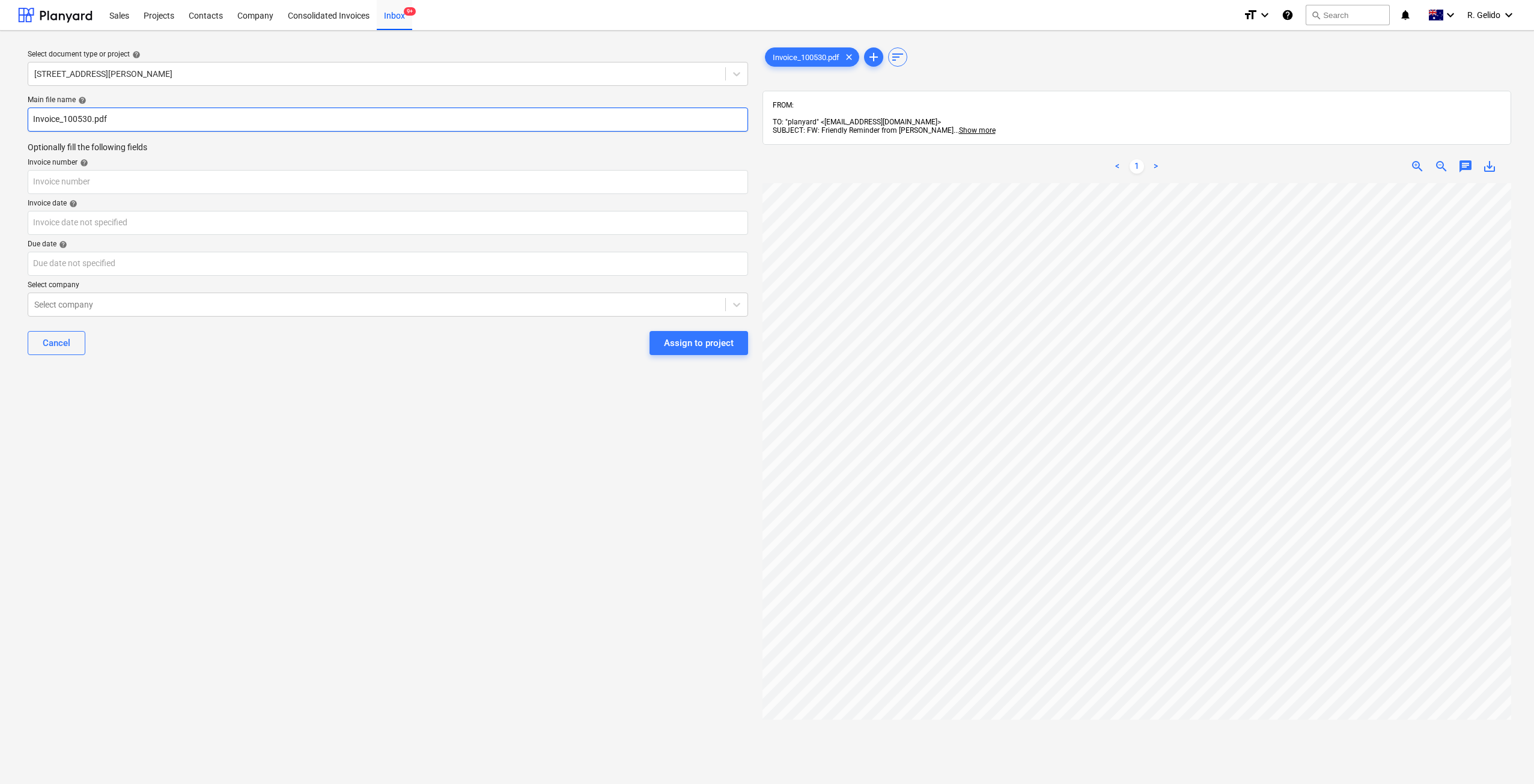
click at [37, 114] on input "Invoice_100530.pdf" at bounding box center [388, 119] width 720 height 24
type input "Aline Invoice_100530.pdf"
click at [37, 176] on input "text" at bounding box center [388, 182] width 720 height 24
type input "#AA100530"
click at [70, 226] on body "Sales Projects Contacts Company Consolidated Invoices Inbox 9+ format_size keyb…" at bounding box center [767, 392] width 1534 height 784
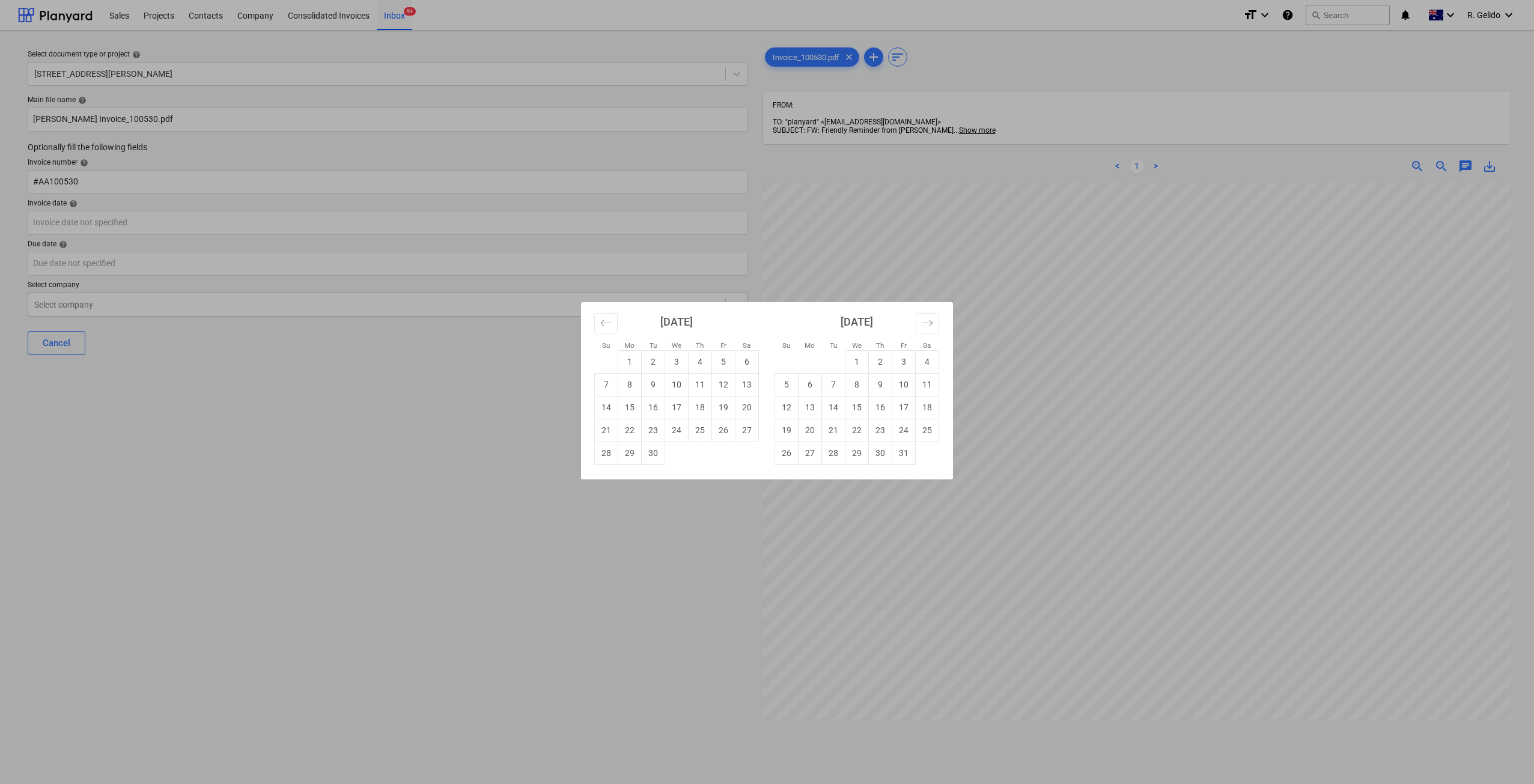
click at [76, 184] on div "Su Mo Tu We Th Fr Sa Su Mo Tu We Th Fr Sa August 2025 1 2 3 4 5 6 7 8 9 10 11 1…" at bounding box center [767, 392] width 1534 height 784
click at [76, 184] on input "#AA100530" at bounding box center [388, 182] width 720 height 24
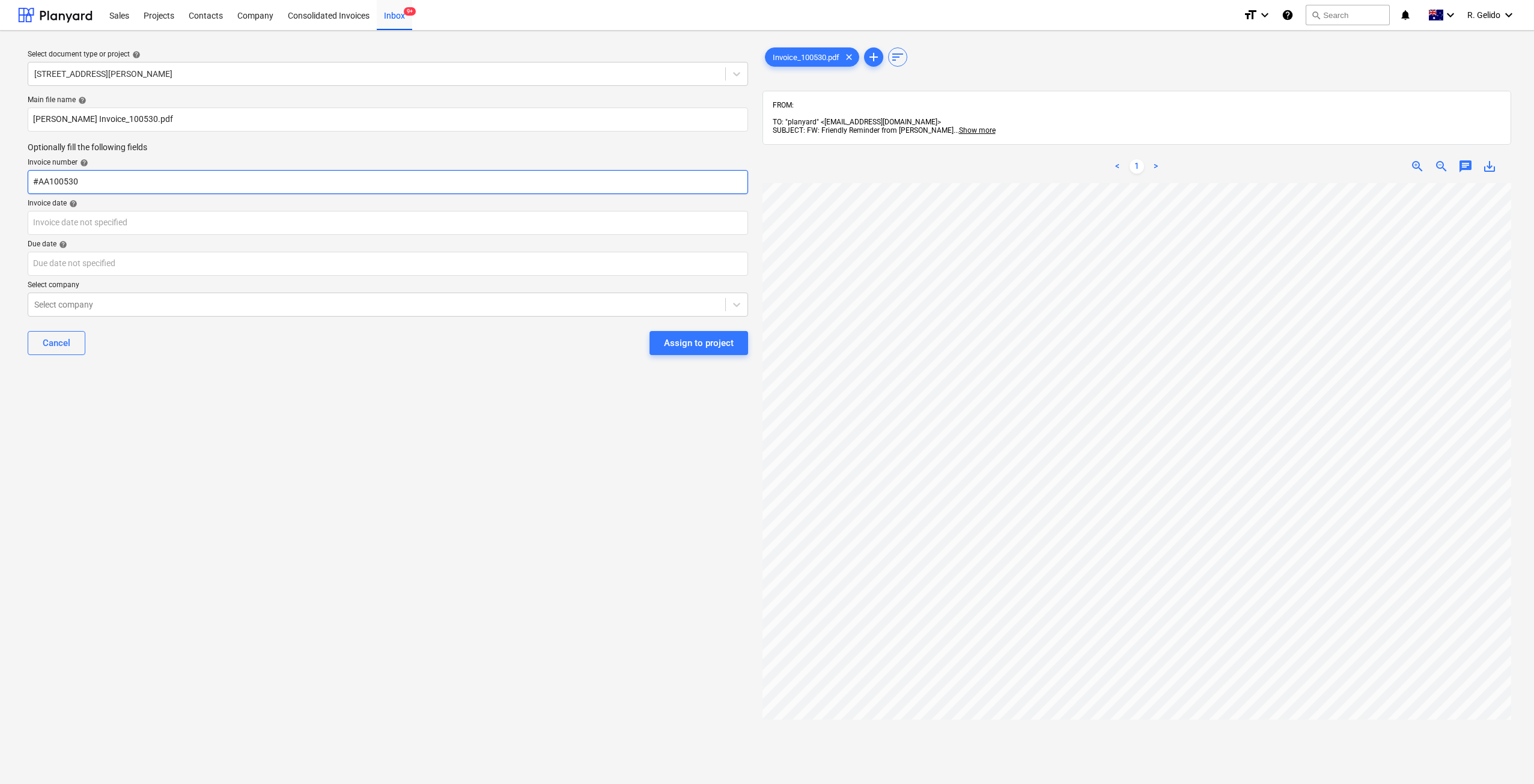
click at [76, 184] on input "#AA100530" at bounding box center [388, 182] width 720 height 24
click at [111, 217] on body "Sales Projects Contacts Company Consolidated Invoices Inbox 9+ format_size keyb…" at bounding box center [767, 392] width 1534 height 784
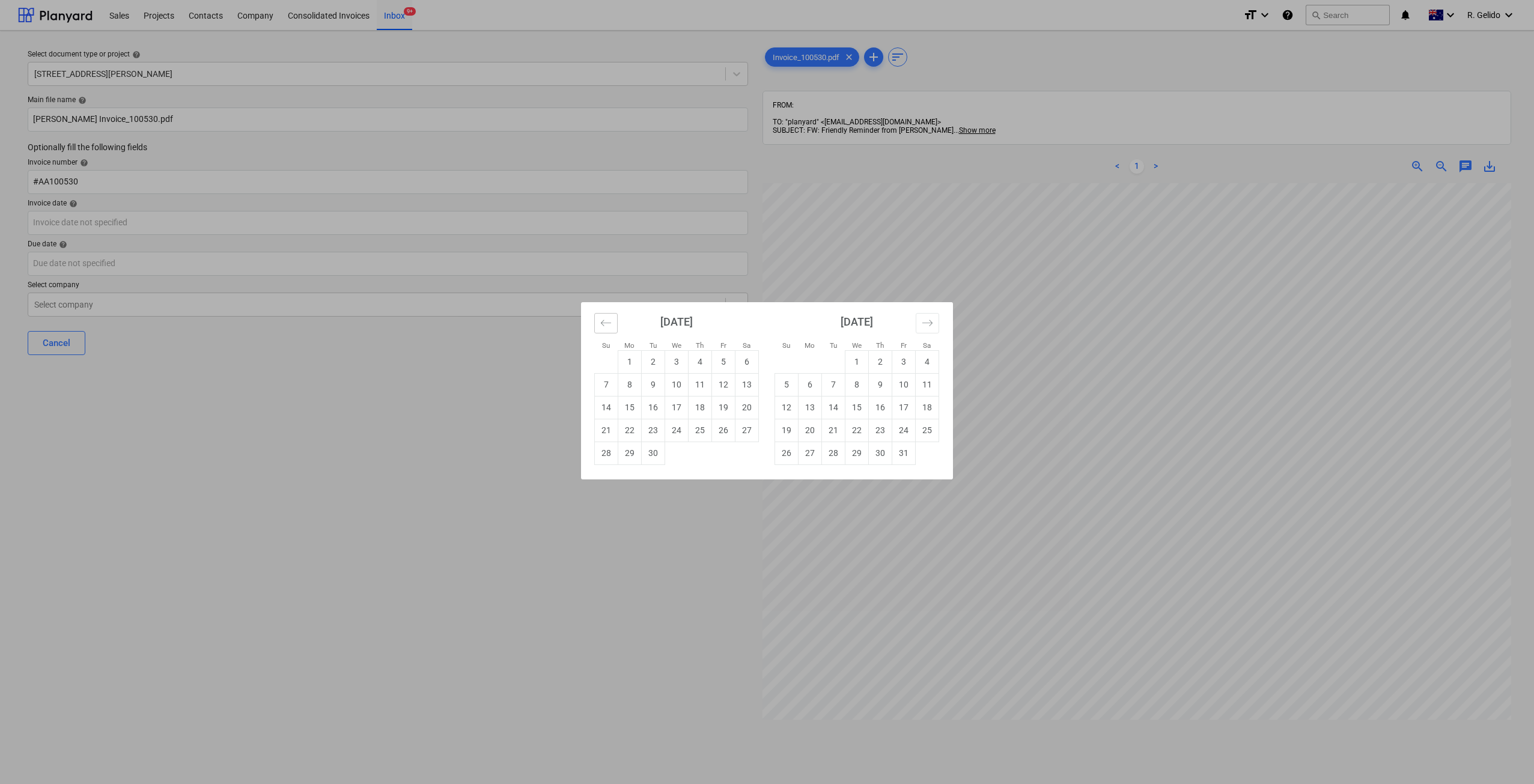
click at [601, 323] on icon "Move backward to switch to the previous month." at bounding box center [606, 323] width 10 height 6
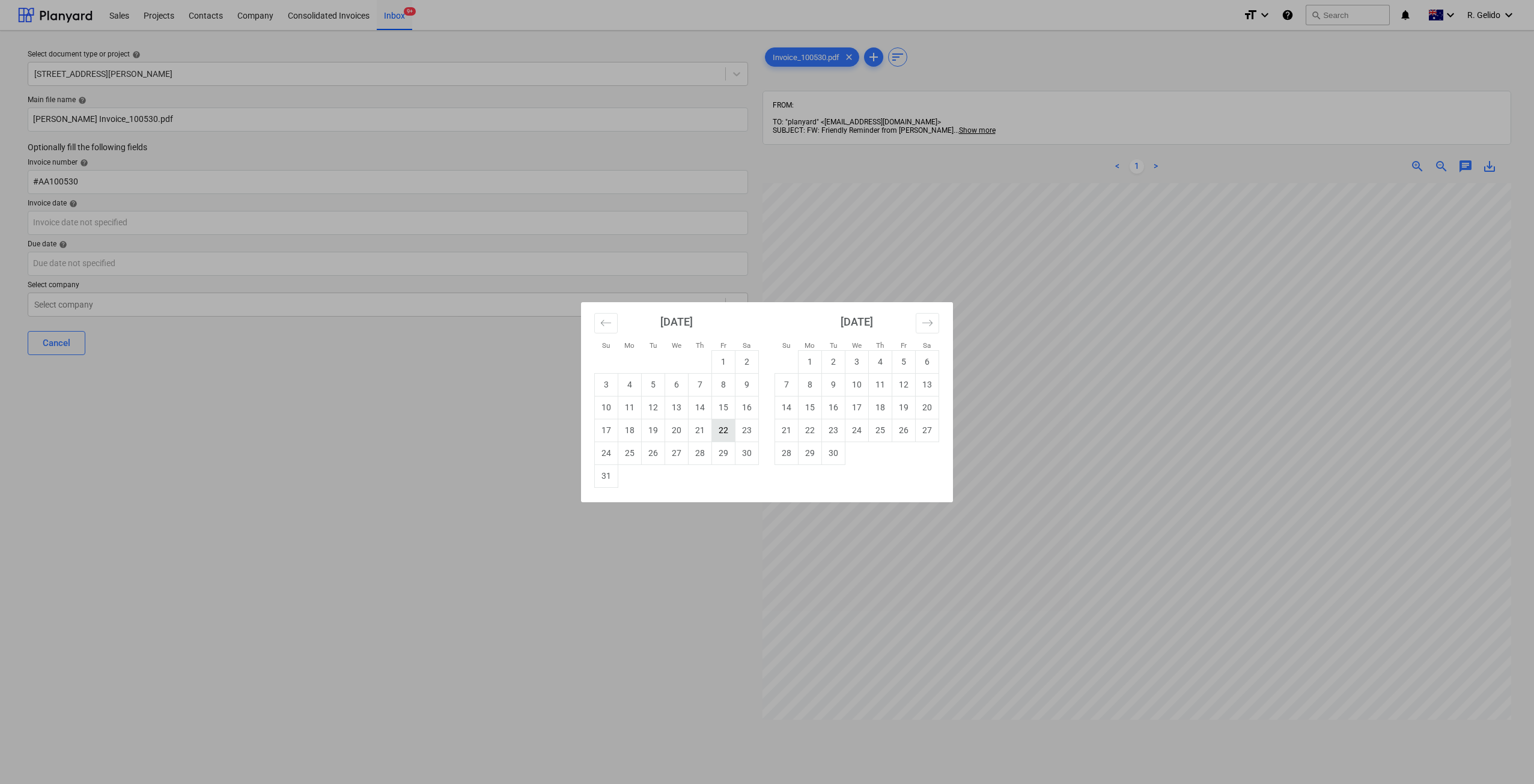
drag, startPoint x: 727, startPoint y: 432, endPoint x: 710, endPoint y: 433, distance: 17.0
click at [726, 431] on td "22" at bounding box center [724, 430] width 24 height 23
type input "22 Aug 2025"
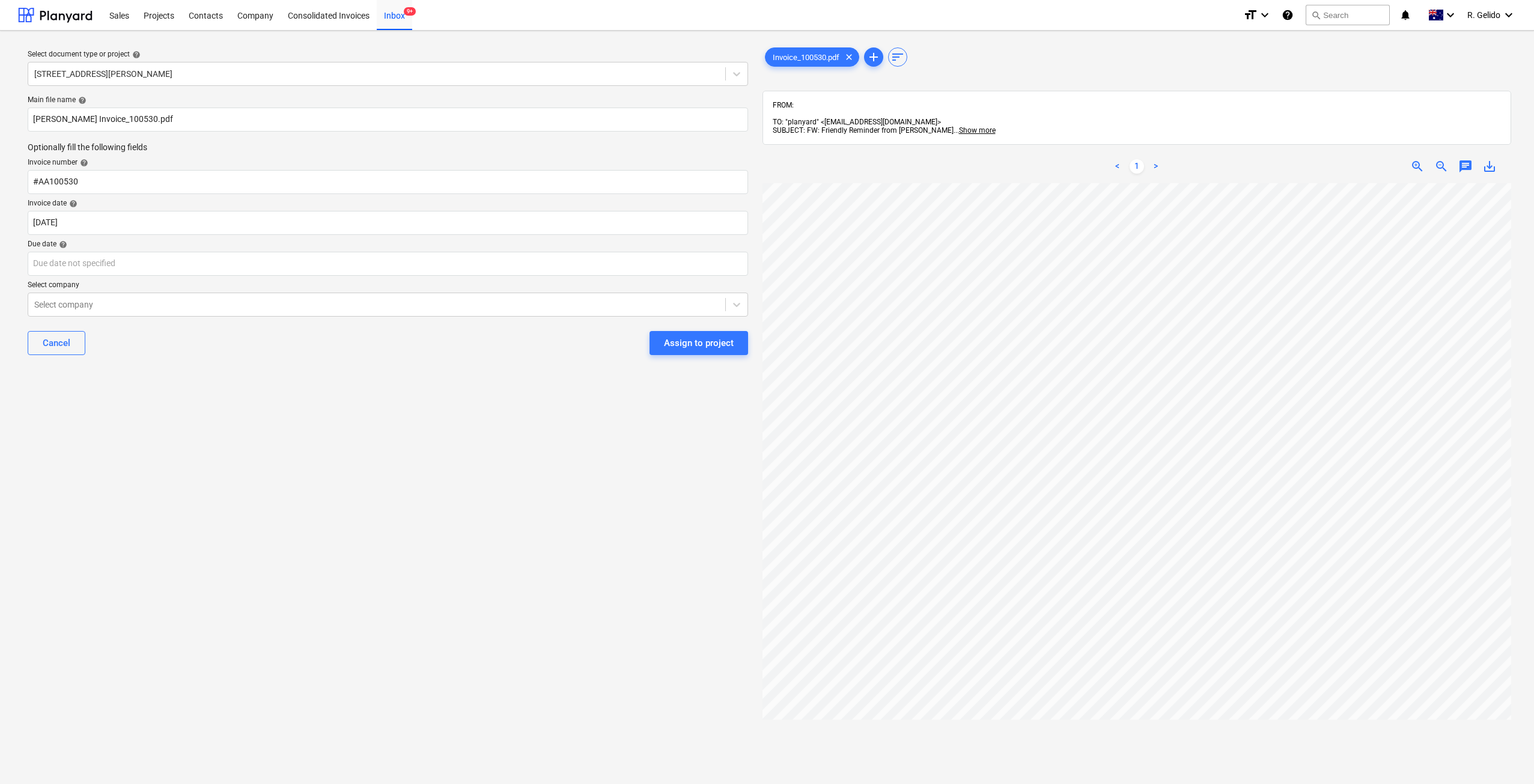
drag, startPoint x: 437, startPoint y: 442, endPoint x: 366, endPoint y: 369, distance: 101.8
click at [424, 429] on div "Select document type or project help 3 Emmerick Street, Lilyfield Main file nam…" at bounding box center [388, 489] width 740 height 898
click at [158, 268] on body "Sales Projects Contacts Company Consolidated Invoices Inbox 9+ format_size keyb…" at bounding box center [767, 392] width 1534 height 784
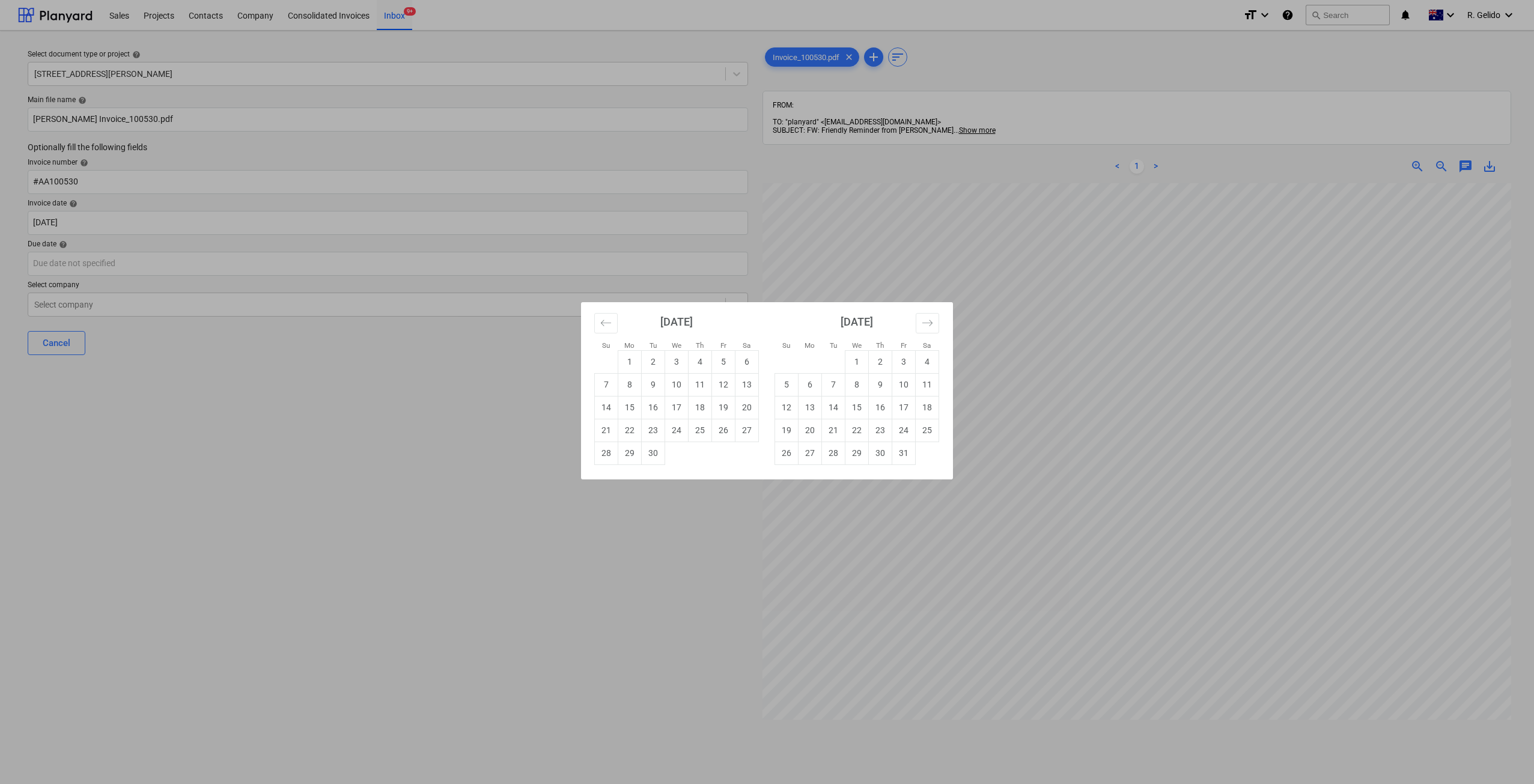
click at [317, 480] on div "Su Mo Tu We Th Fr Sa Su Mo Tu We Th Fr Sa August 2025 1 2 3 4 5 6 7 8 9 10 11 1…" at bounding box center [767, 392] width 1534 height 784
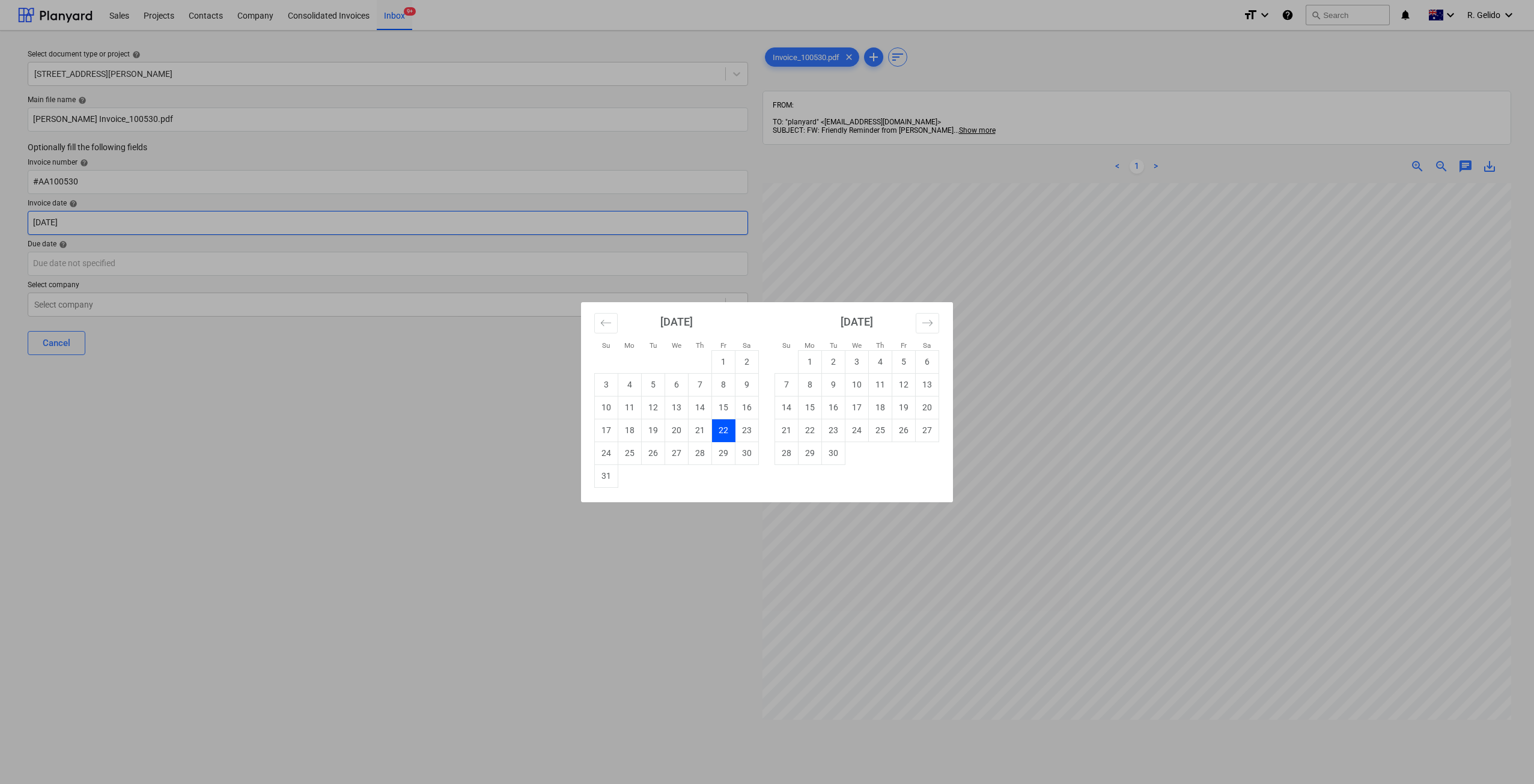
click at [72, 227] on body "Sales Projects Contacts Company Consolidated Invoices Inbox 9+ format_size keyb…" at bounding box center [767, 392] width 1534 height 784
click at [72, 227] on div "Su Mo Tu We Th Fr Sa Su Mo Tu We Th Fr Sa July 2025 1 2 3 4 5 6 7 8 9 10 11 12 …" at bounding box center [767, 392] width 1534 height 784
click at [79, 223] on body "Sales Projects Contacts Company Consolidated Invoices Inbox 9+ format_size keyb…" at bounding box center [767, 392] width 1534 height 784
click at [79, 223] on div "Su Mo Tu We Th Fr Sa Su Mo Tu We Th Fr Sa July 2025 1 2 3 4 5 6 7 8 9 10 11 12 …" at bounding box center [767, 392] width 1534 height 784
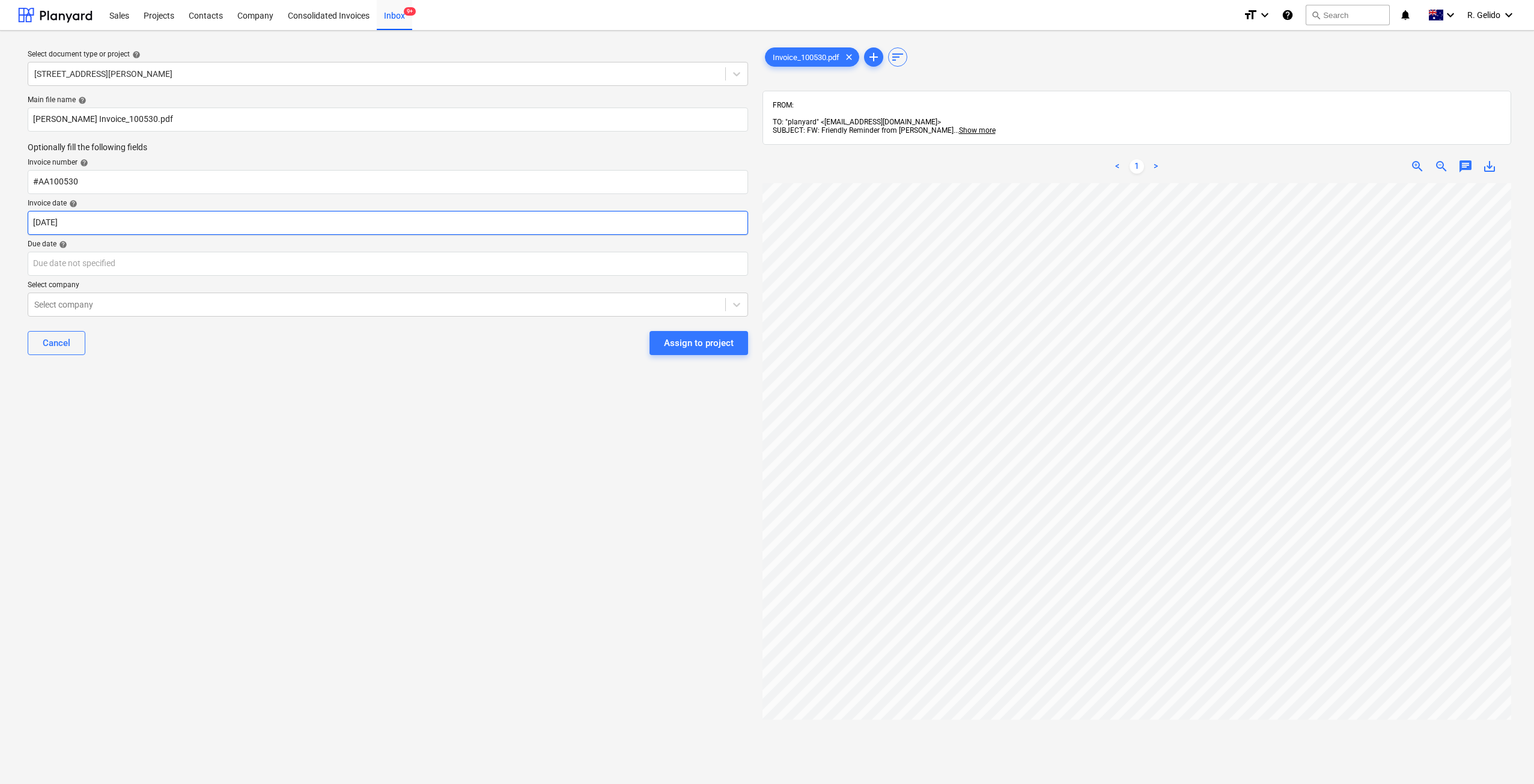
click at [79, 223] on body "Sales Projects Contacts Company Consolidated Invoices Inbox 9+ format_size keyb…" at bounding box center [767, 392] width 1534 height 784
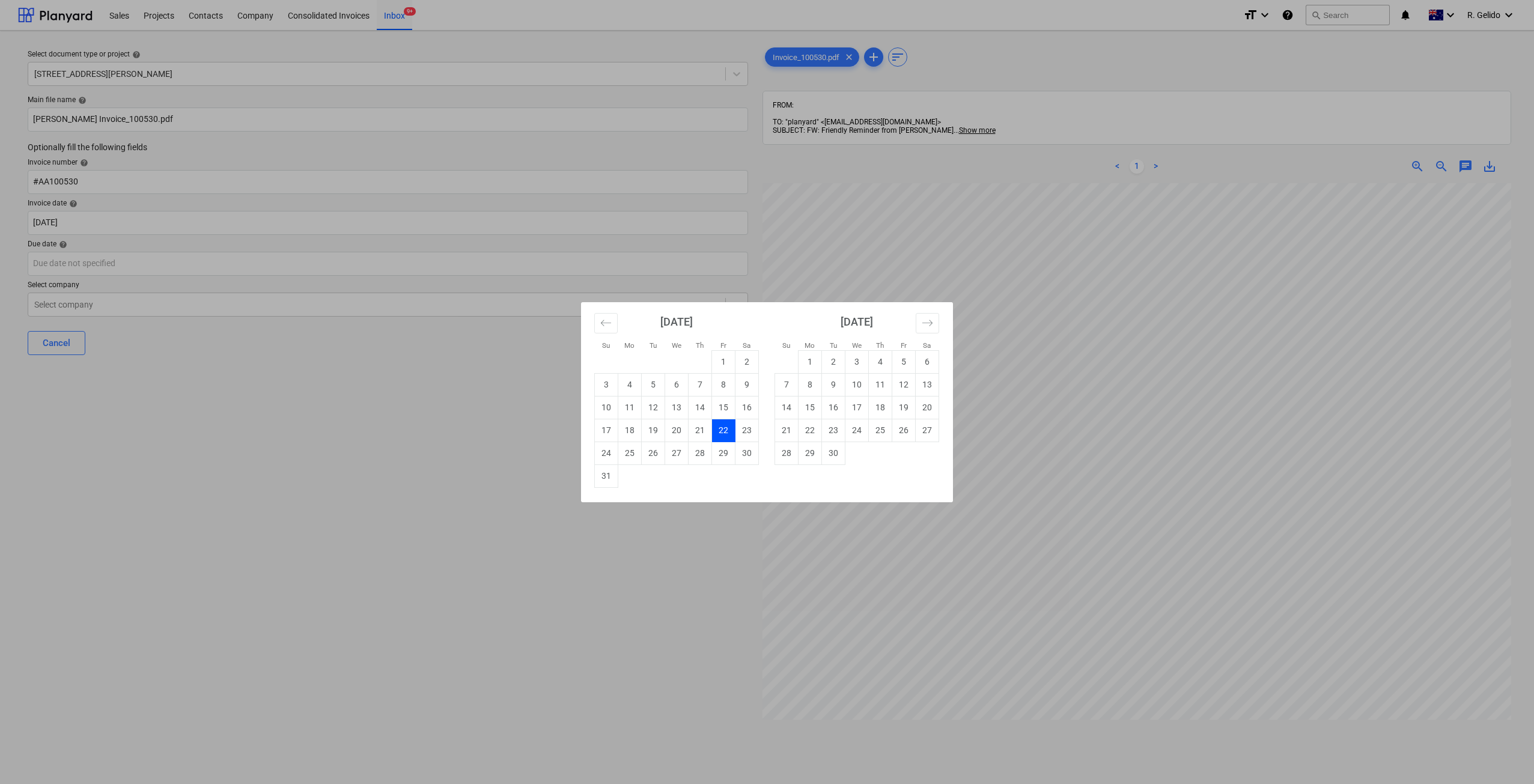
click at [85, 256] on div "Su Mo Tu We Th Fr Sa Su Mo Tu We Th Fr Sa July 2025 1 2 3 4 5 6 7 8 9 10 11 12 …" at bounding box center [767, 392] width 1534 height 784
click at [91, 225] on body "Sales Projects Contacts Company Consolidated Invoices Inbox 9+ format_size keyb…" at bounding box center [767, 392] width 1534 height 784
click at [91, 225] on div "Su Mo Tu We Th Fr Sa Su Mo Tu We Th Fr Sa July 2025 1 2 3 4 5 6 7 8 9 10 11 12 …" at bounding box center [767, 392] width 1534 height 784
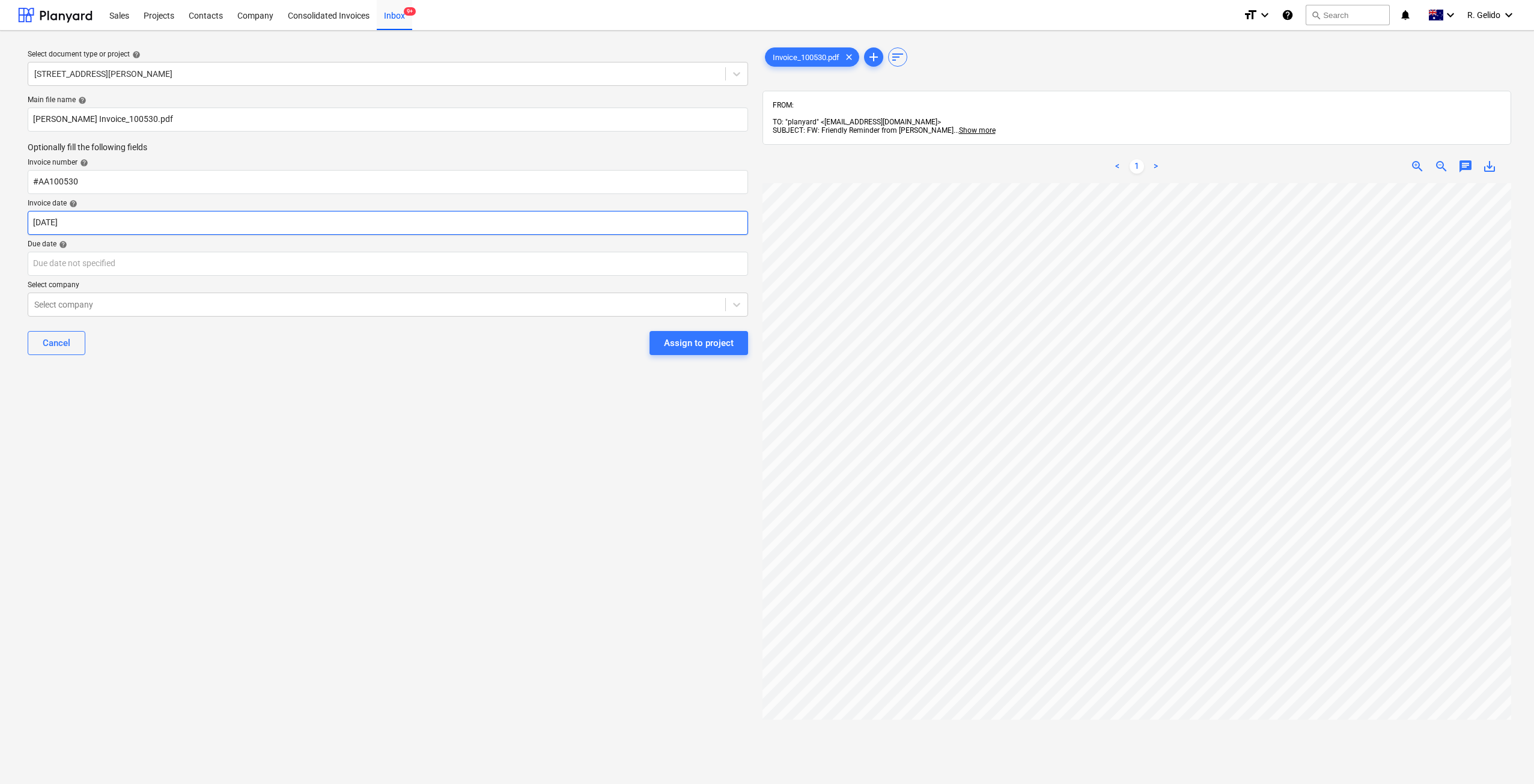
click at [91, 225] on body "Sales Projects Contacts Company Consolidated Invoices Inbox 9+ format_size keyb…" at bounding box center [767, 392] width 1534 height 784
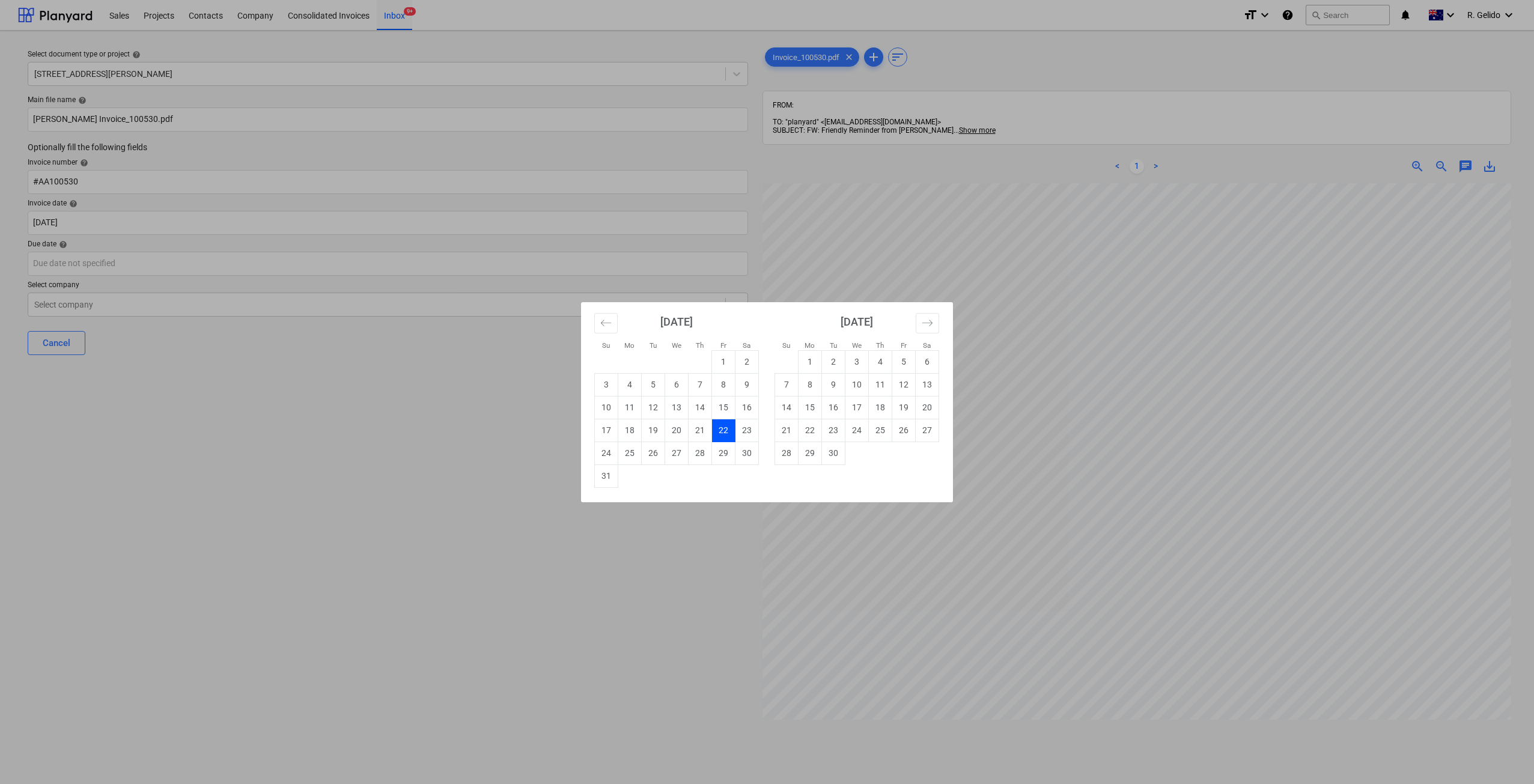
click at [140, 259] on div "Su Mo Tu We Th Fr Sa Su Mo Tu We Th Fr Sa July 2025 1 2 3 4 5 6 7 8 9 10 11 12 …" at bounding box center [767, 392] width 1534 height 784
click at [140, 259] on body "Sales Projects Contacts Company Consolidated Invoices Inbox 9+ format_size keyb…" at bounding box center [767, 392] width 1534 height 784
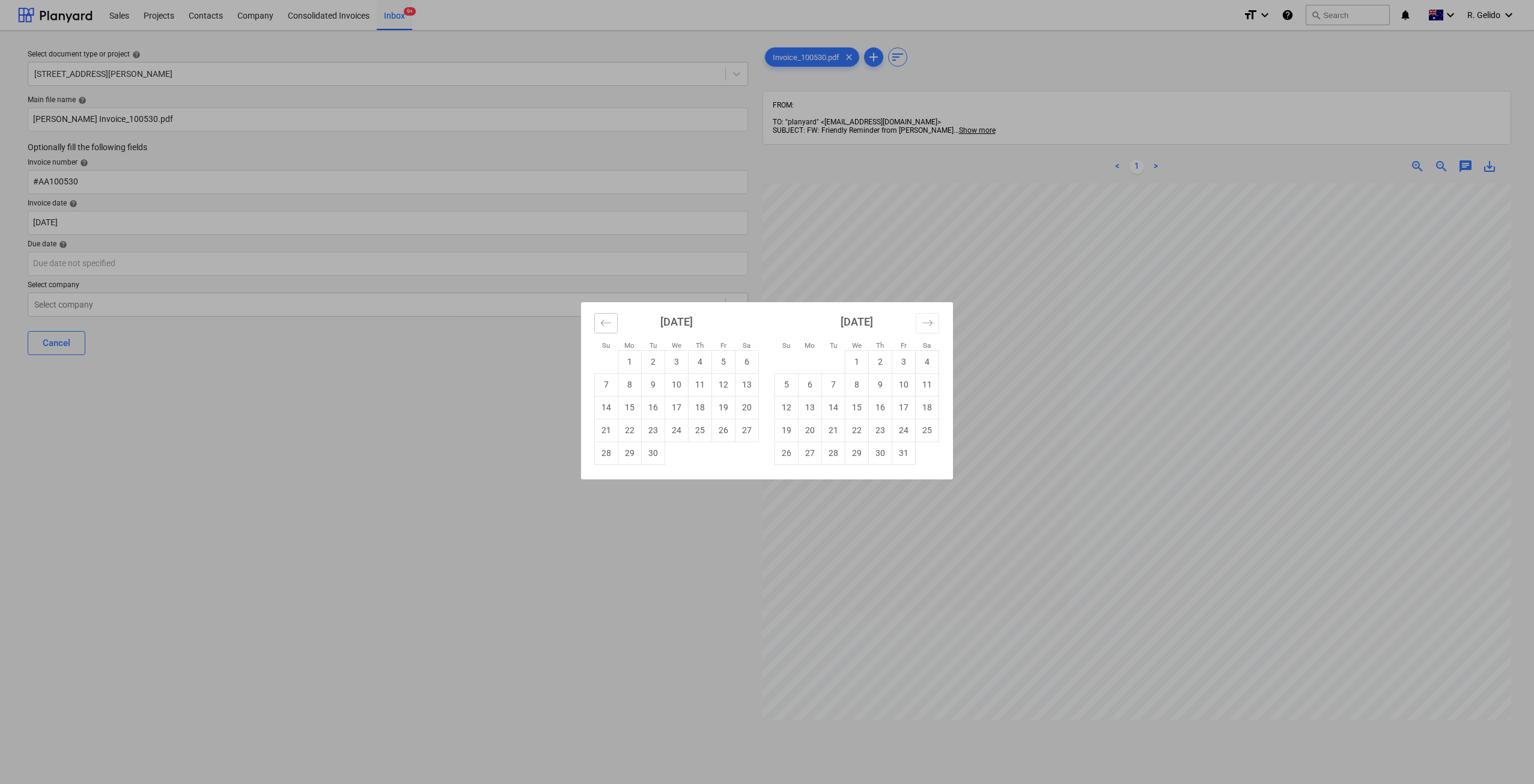
click at [610, 325] on icon "Move backward to switch to the previous month." at bounding box center [606, 323] width 11 height 11
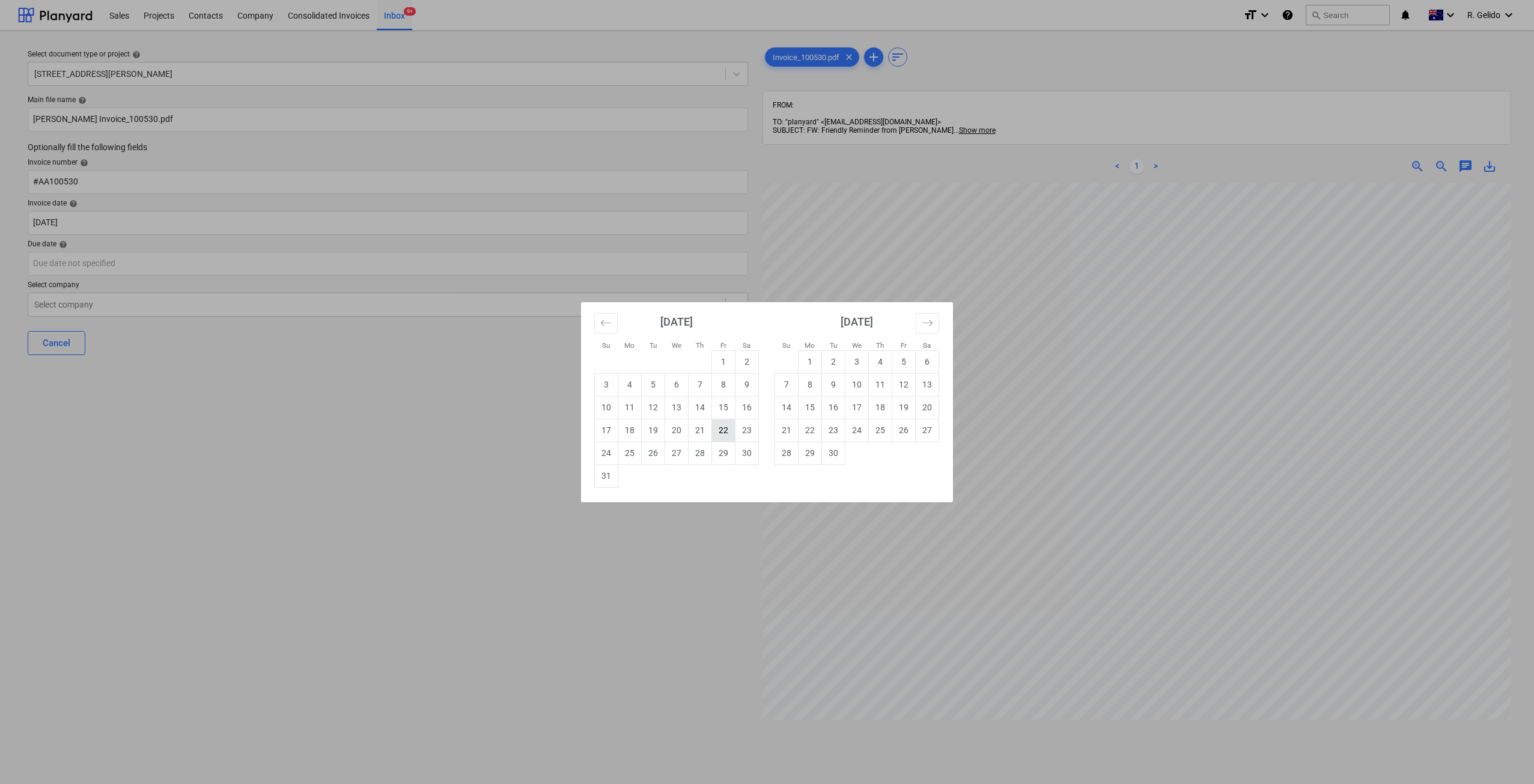
click at [712, 430] on td "22" at bounding box center [724, 430] width 24 height 23
type input "22 Aug 2025"
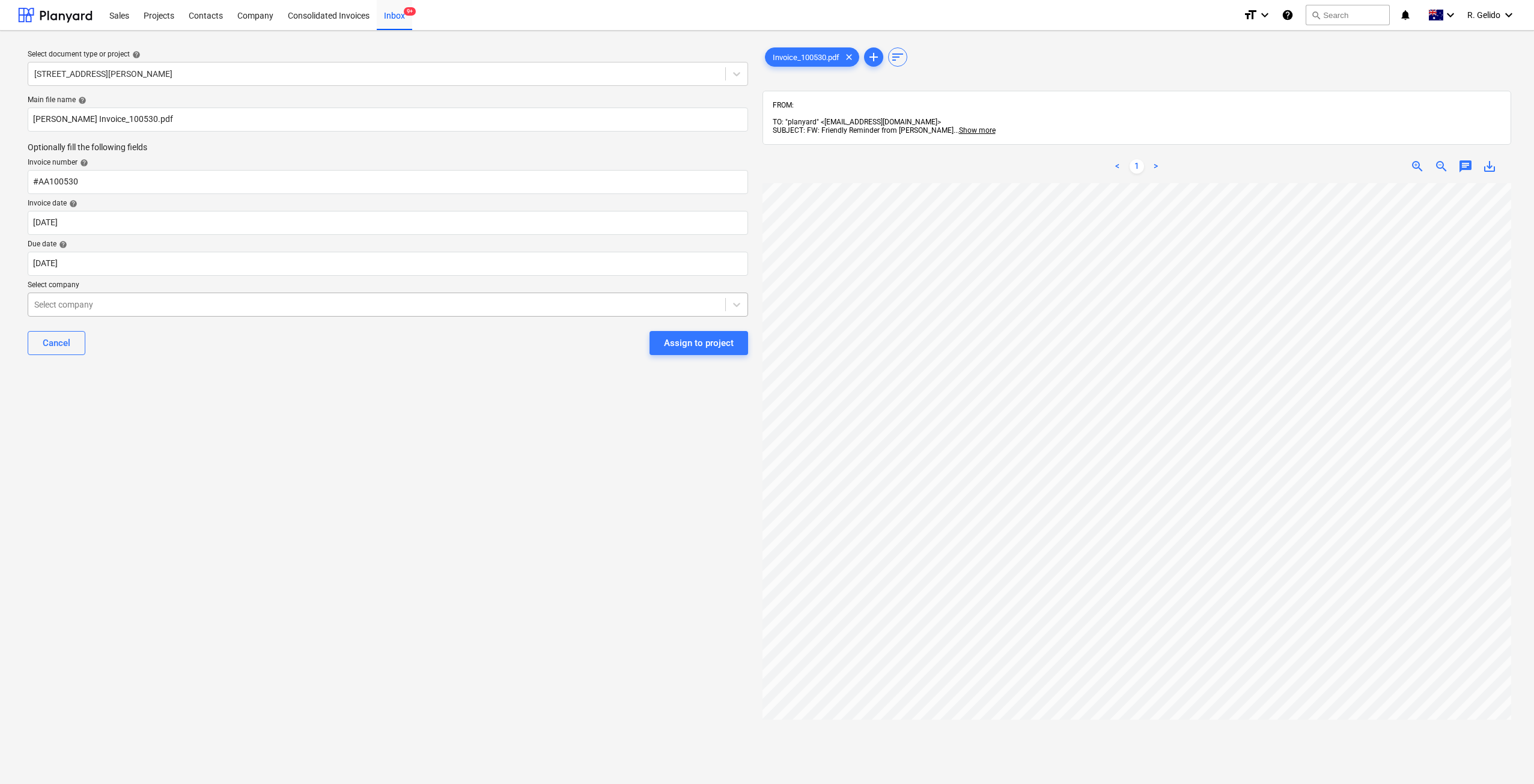
click at [201, 304] on div at bounding box center [376, 304] width 685 height 12
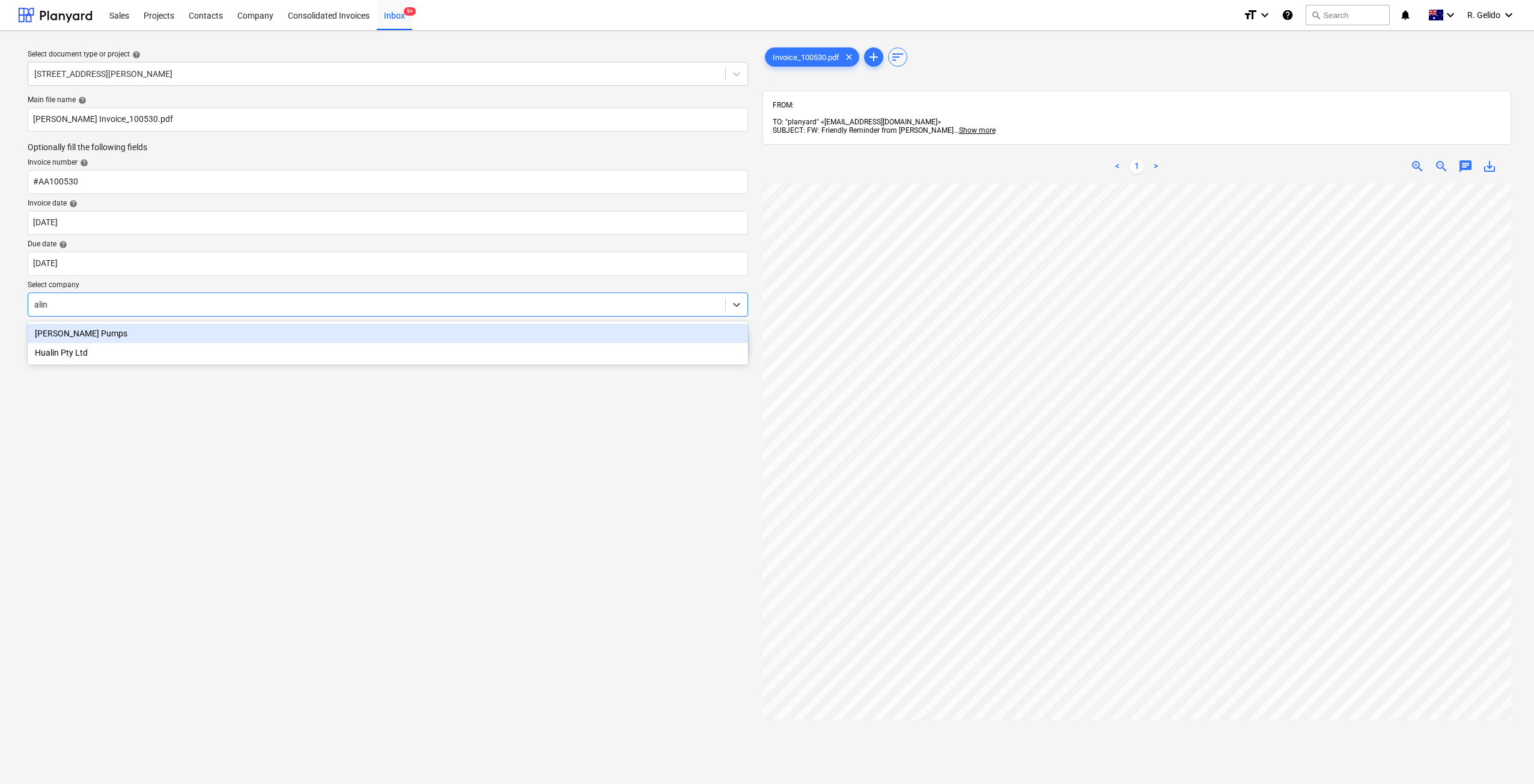
type input "aline"
drag, startPoint x: 179, startPoint y: 324, endPoint x: 191, endPoint y: 338, distance: 18.4
click at [179, 324] on div "Aline Pumps" at bounding box center [388, 333] width 720 height 19
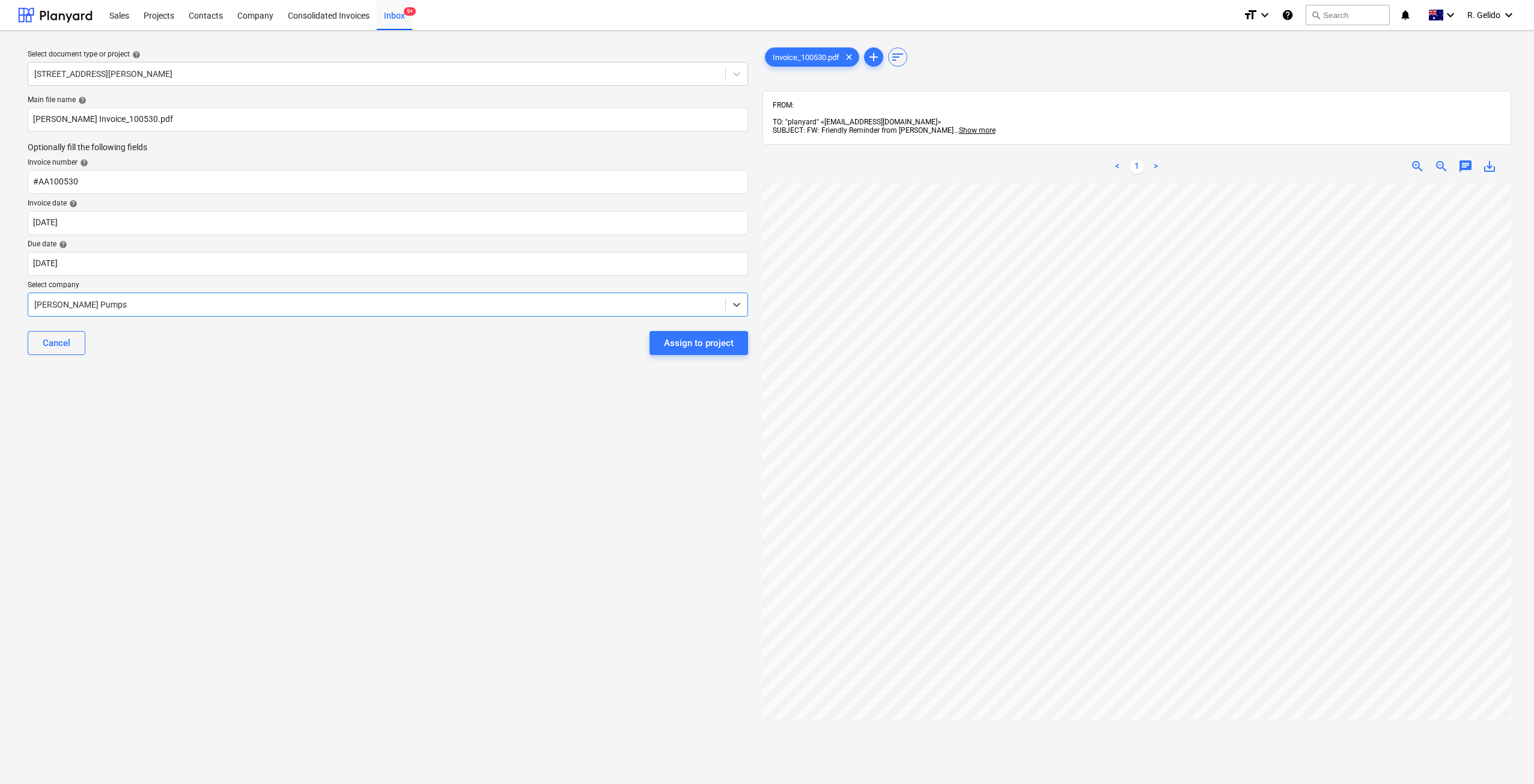
click at [222, 369] on div "Select document type or project help 3 Emmerick Street, Lilyfield Main file nam…" at bounding box center [388, 489] width 740 height 898
click at [522, 529] on div "Select document type or project help 3 Emmerick Street, Lilyfield Main file nam…" at bounding box center [388, 489] width 740 height 898
click at [715, 335] on div "Assign to project" at bounding box center [699, 343] width 70 height 16
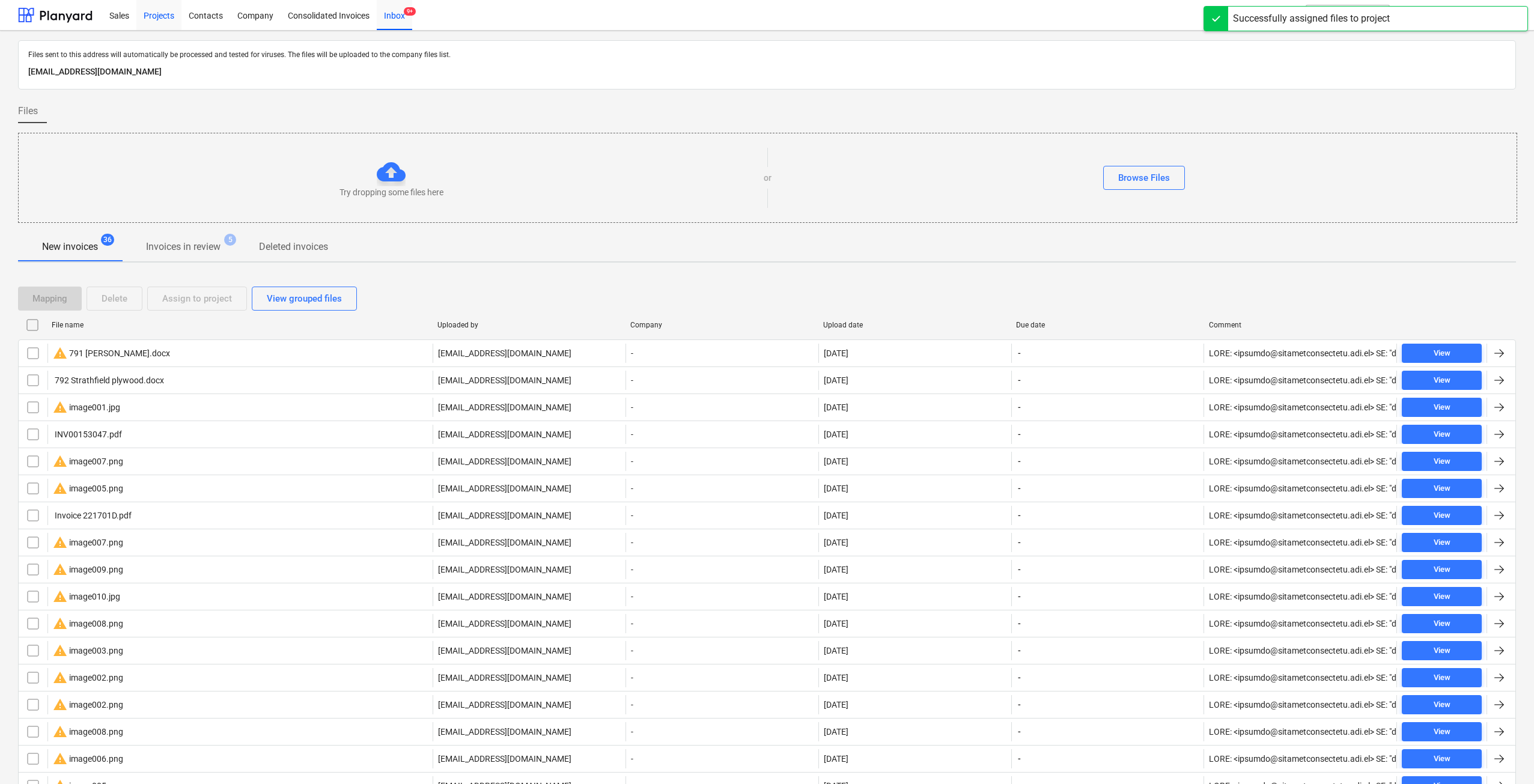
click at [152, 11] on div "Projects" at bounding box center [159, 14] width 45 height 30
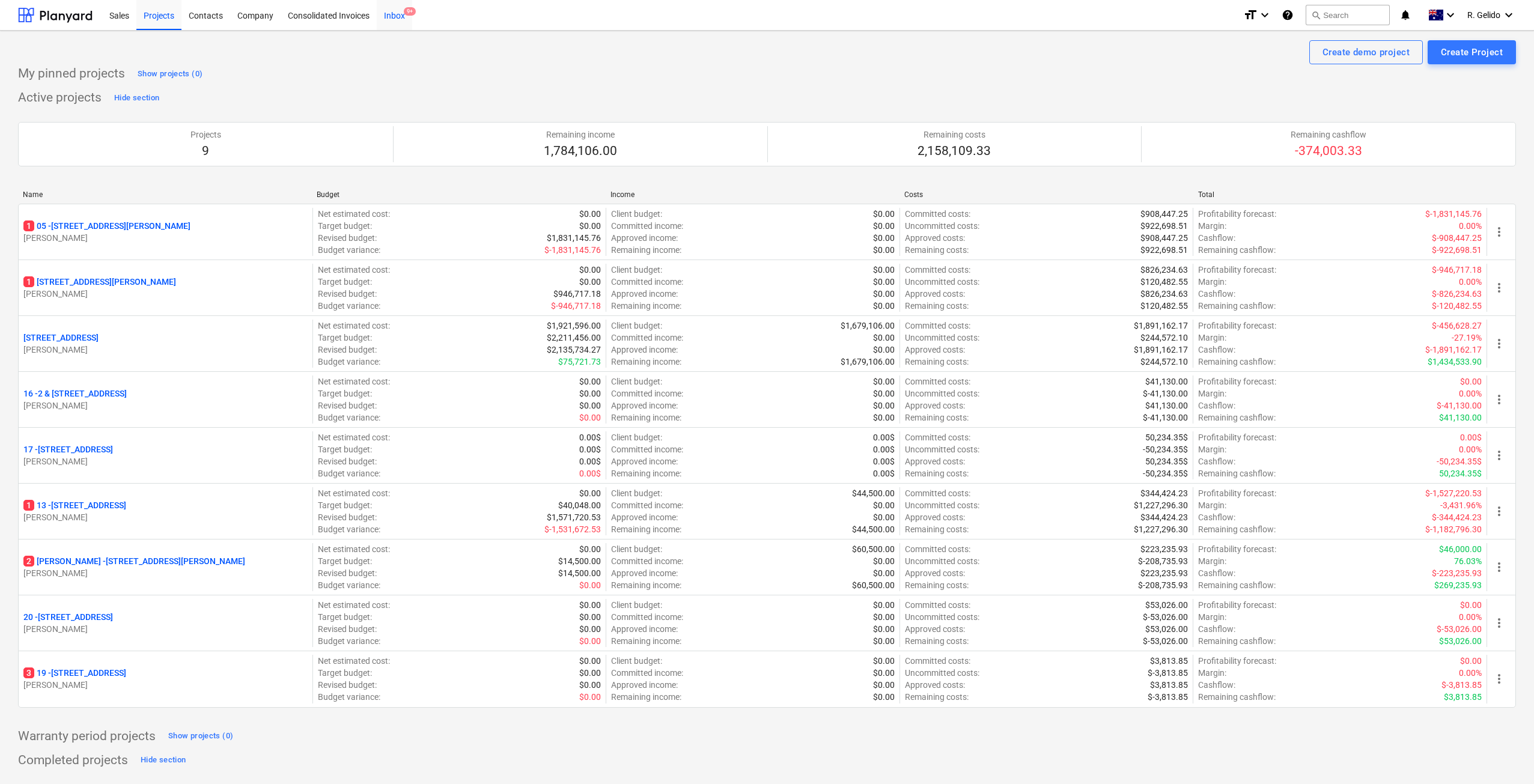
click at [393, 17] on div "Inbox 9+" at bounding box center [394, 14] width 35 height 30
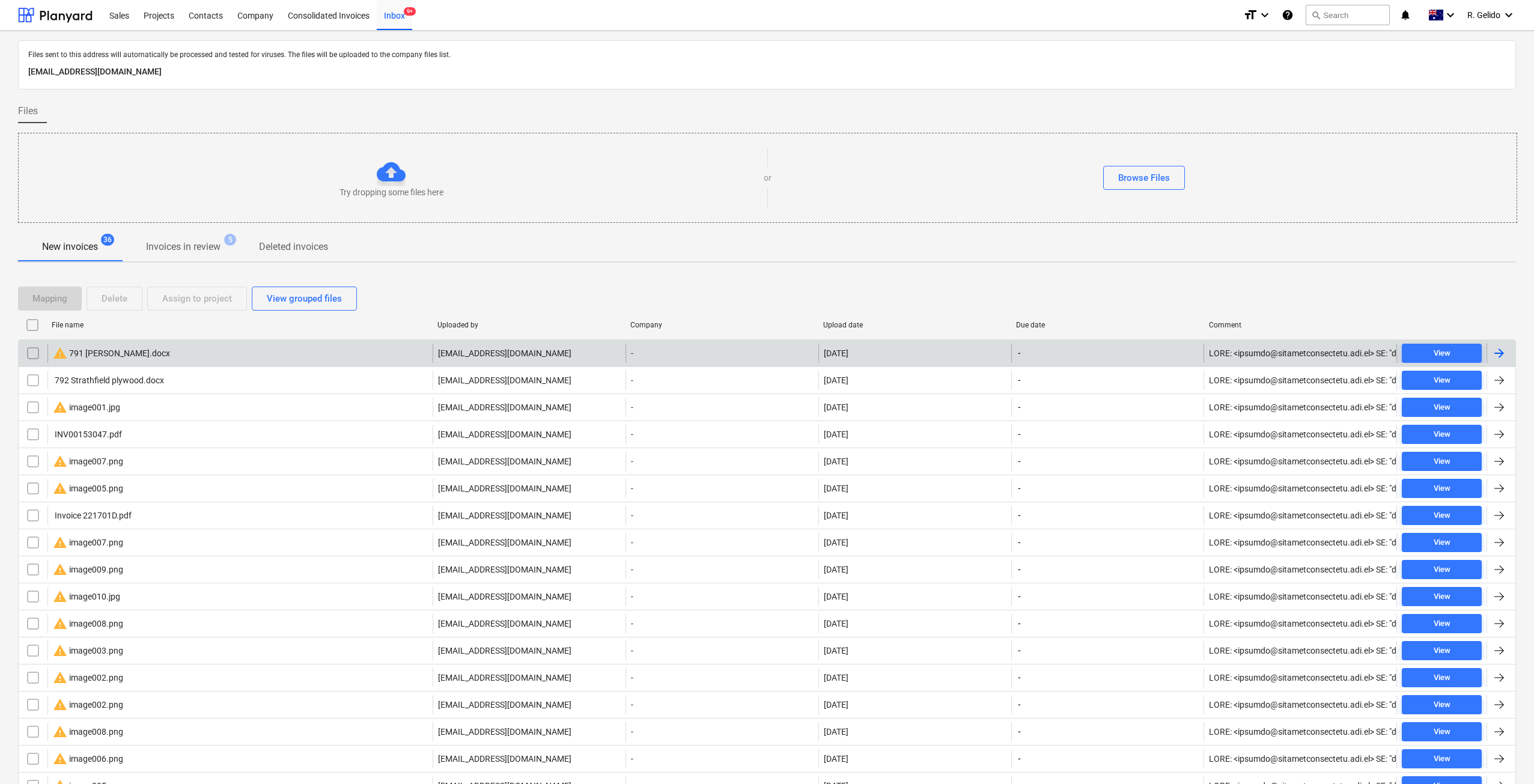
click at [196, 352] on div "warning 791 Charlie Strathfield.docx" at bounding box center [240, 353] width 385 height 19
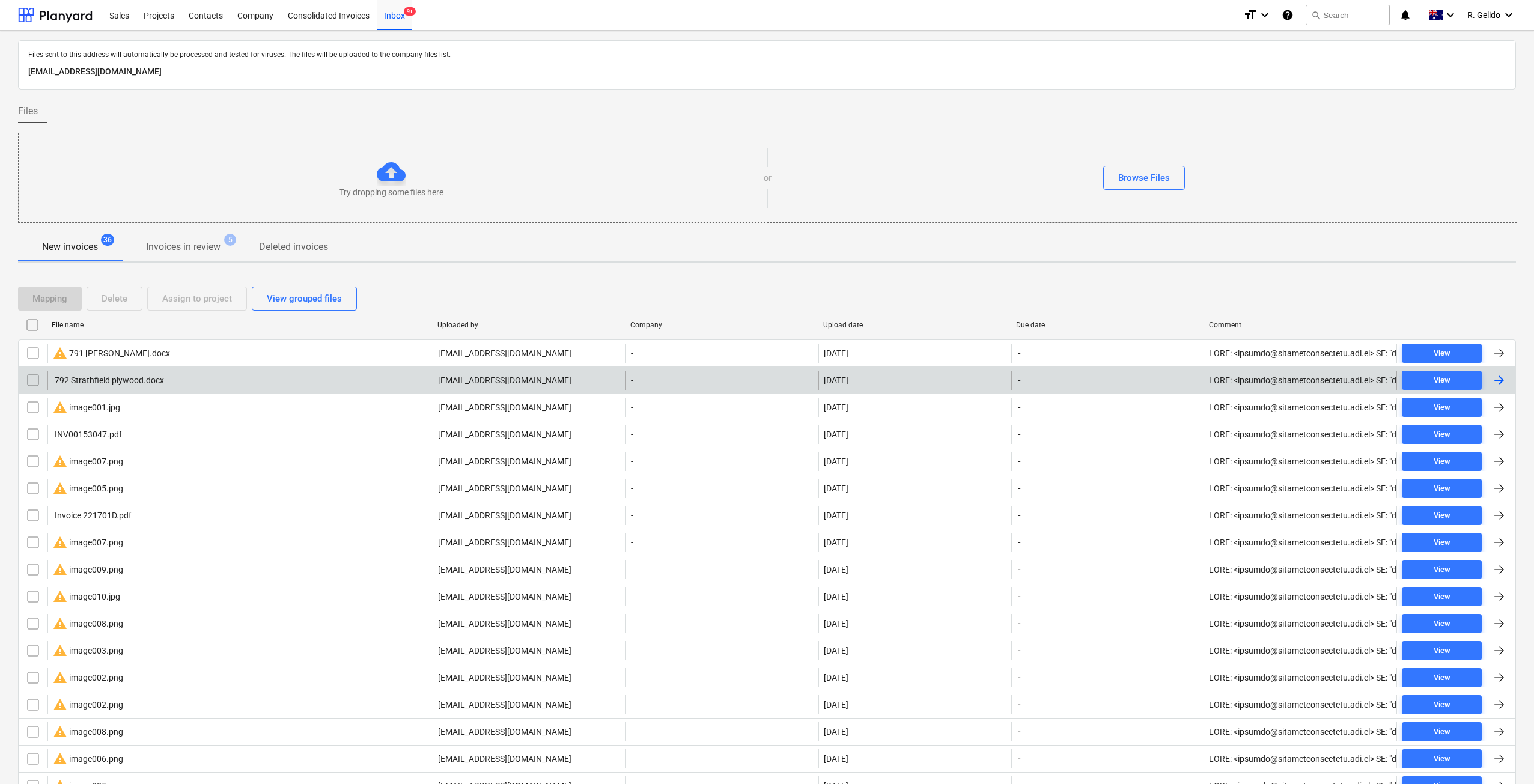
click at [182, 382] on div "792 Strathfield plywood.docx" at bounding box center [240, 380] width 385 height 19
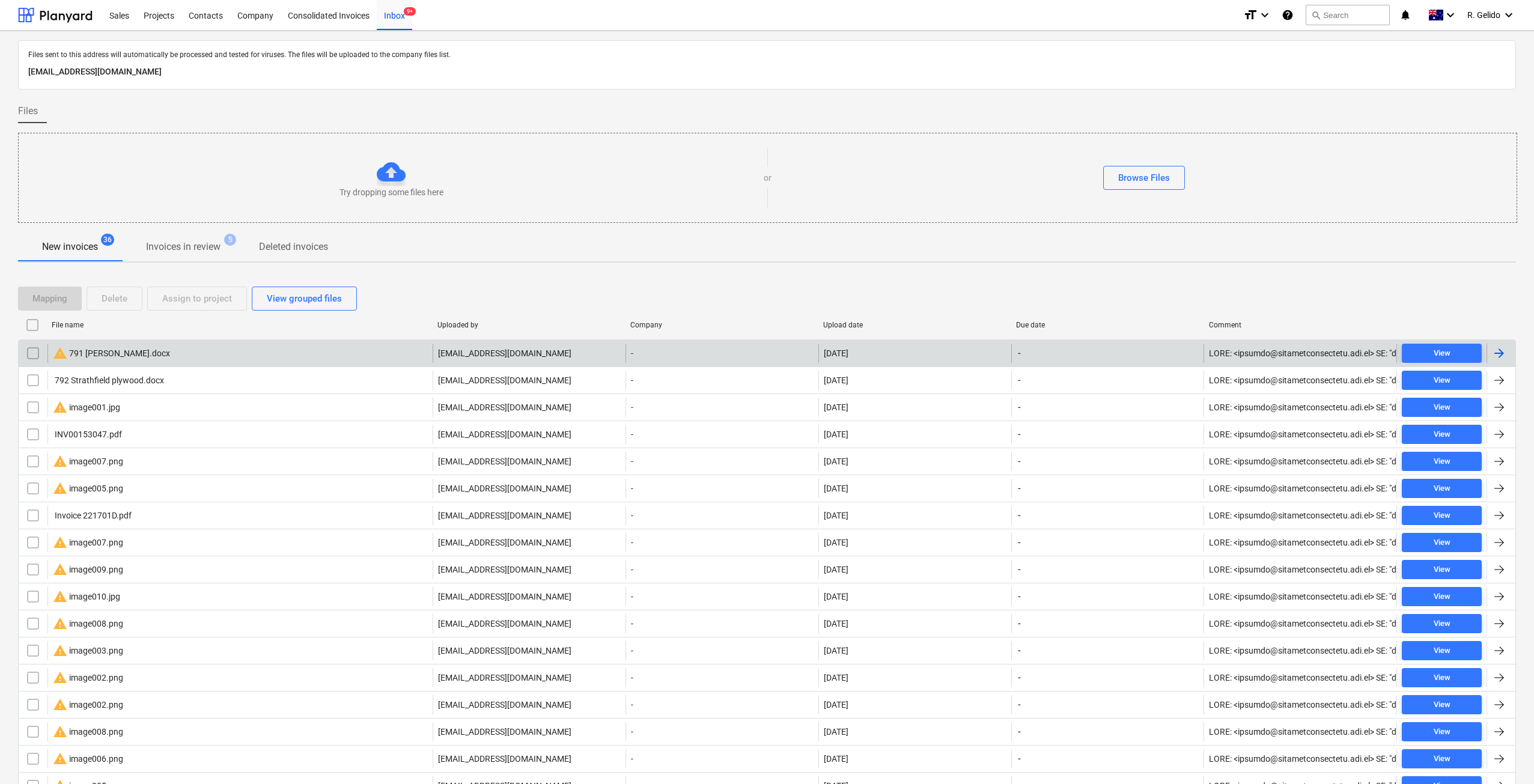
click at [117, 353] on div "warning 791 Charlie Strathfield.docx" at bounding box center [111, 353] width 117 height 14
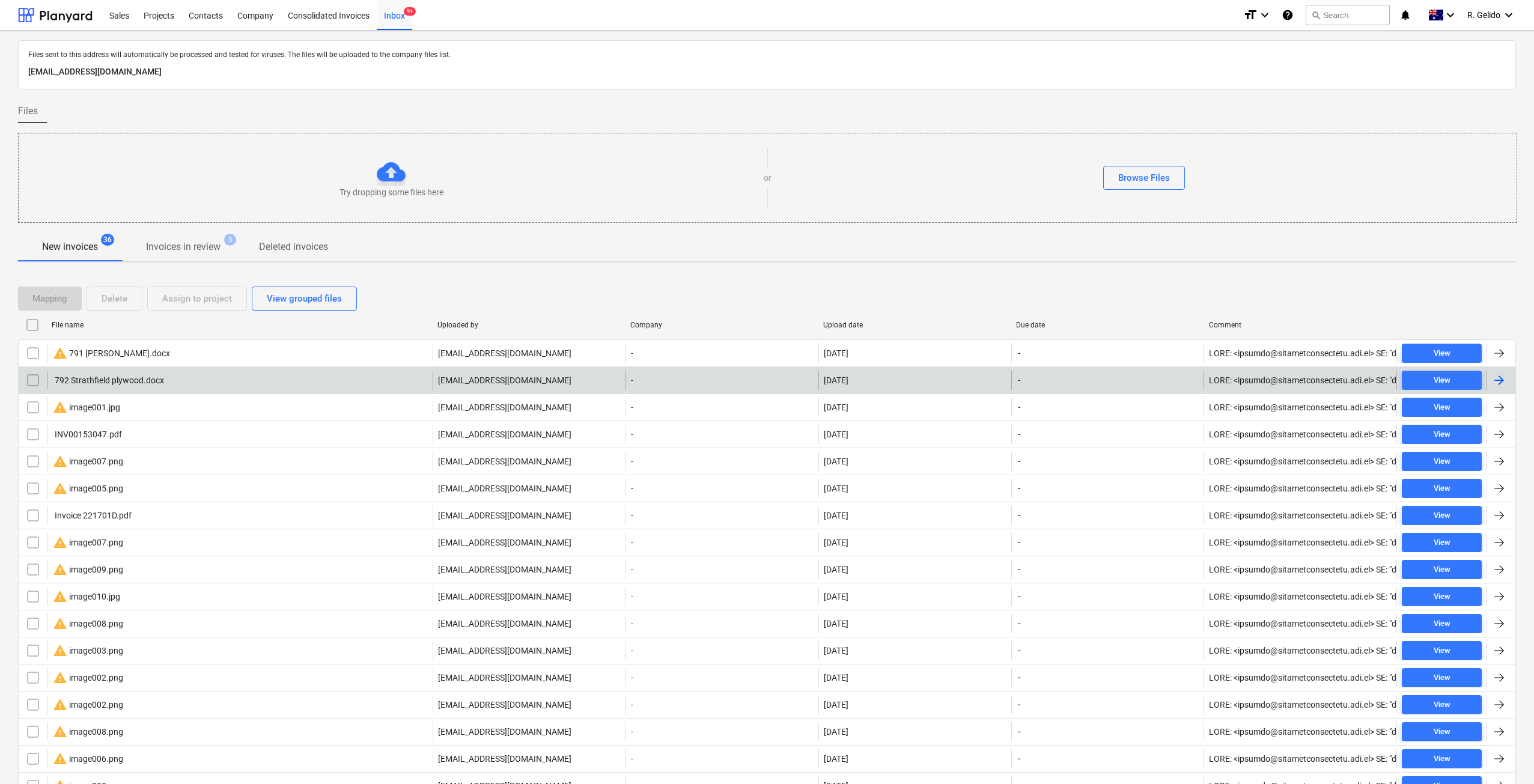
click at [129, 379] on div "792 Strathfield plywood.docx" at bounding box center [108, 380] width 111 height 9
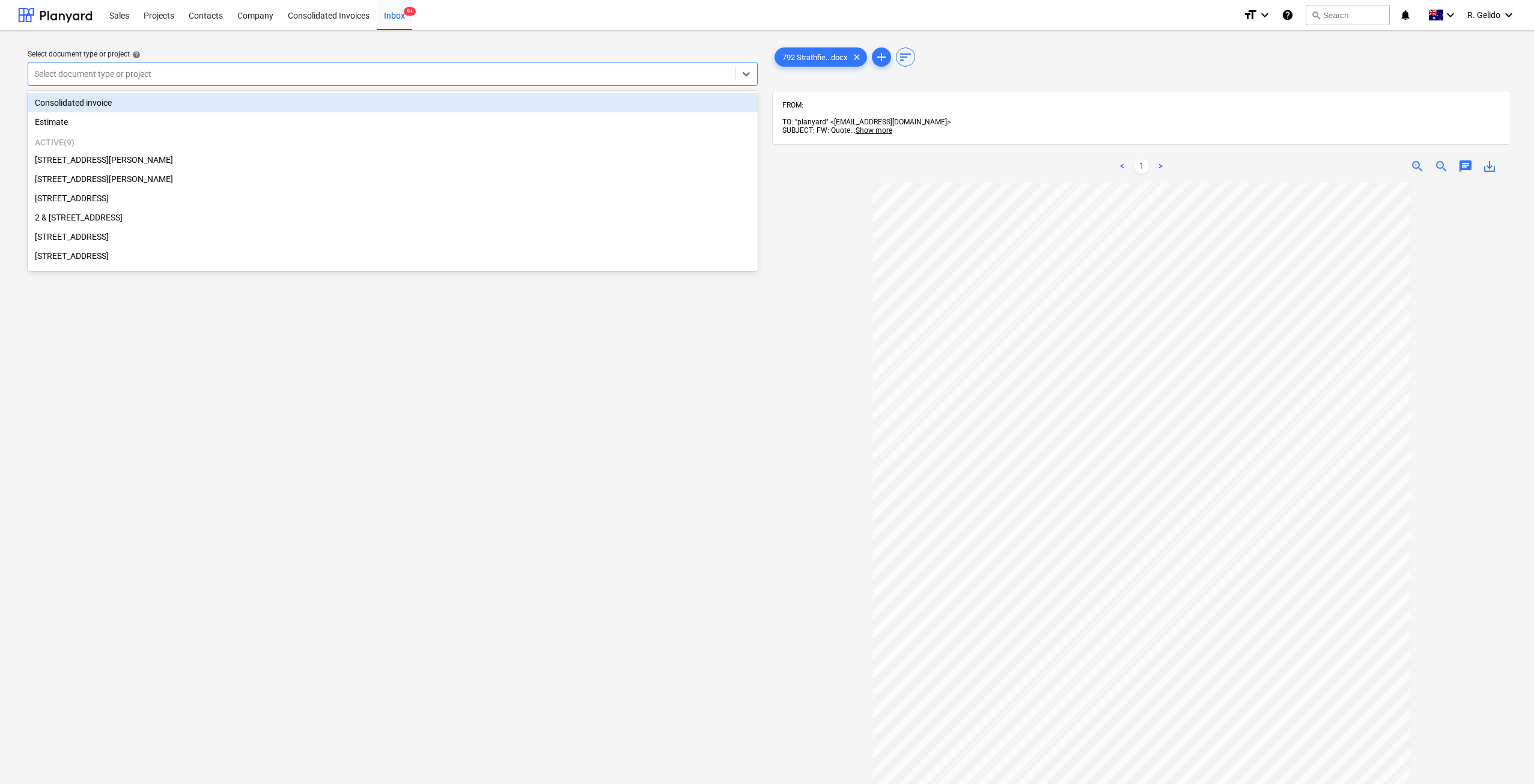
click at [116, 76] on div at bounding box center [381, 73] width 694 height 12
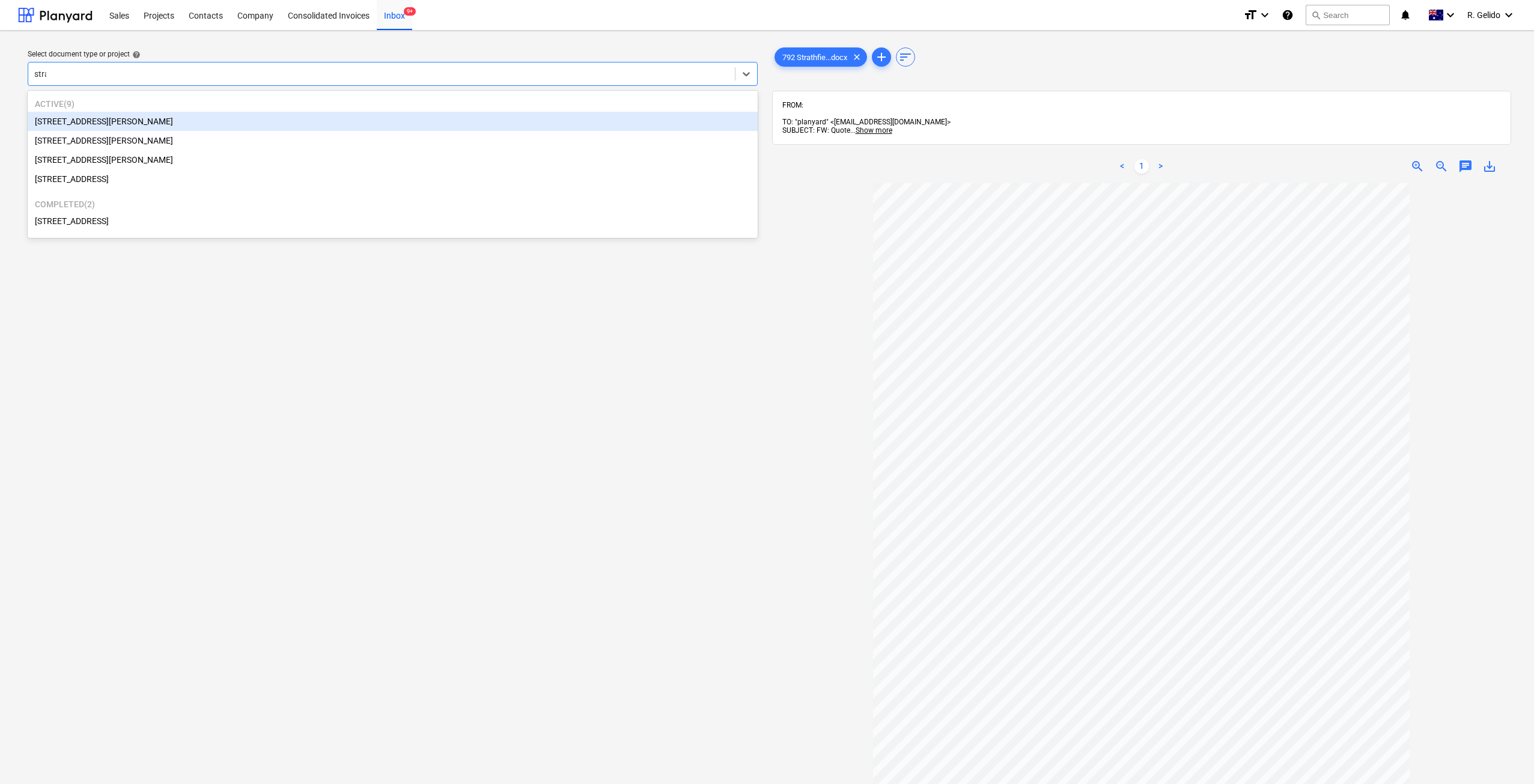
type input "strat"
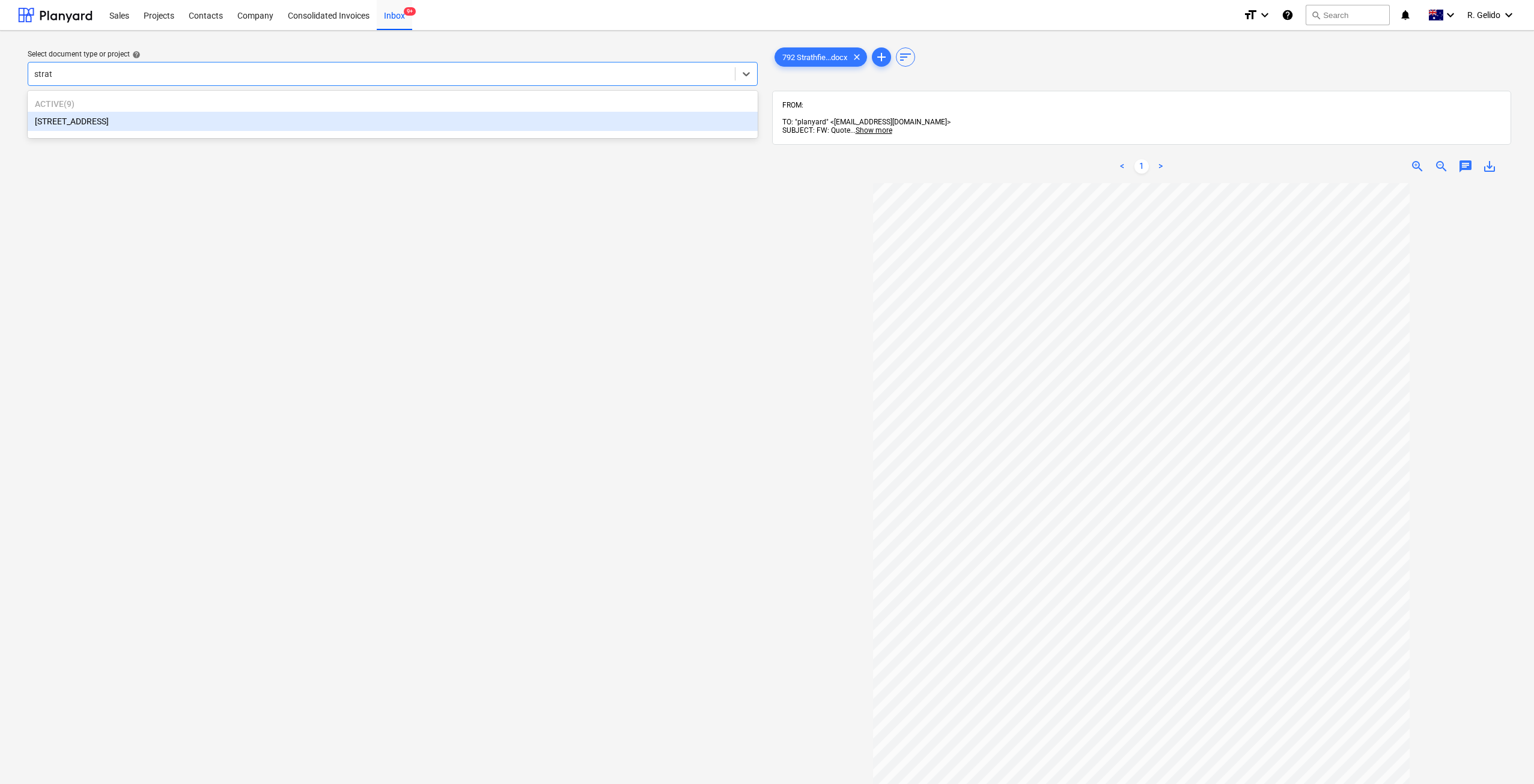
click at [122, 130] on div "[STREET_ADDRESS]" at bounding box center [393, 121] width 730 height 19
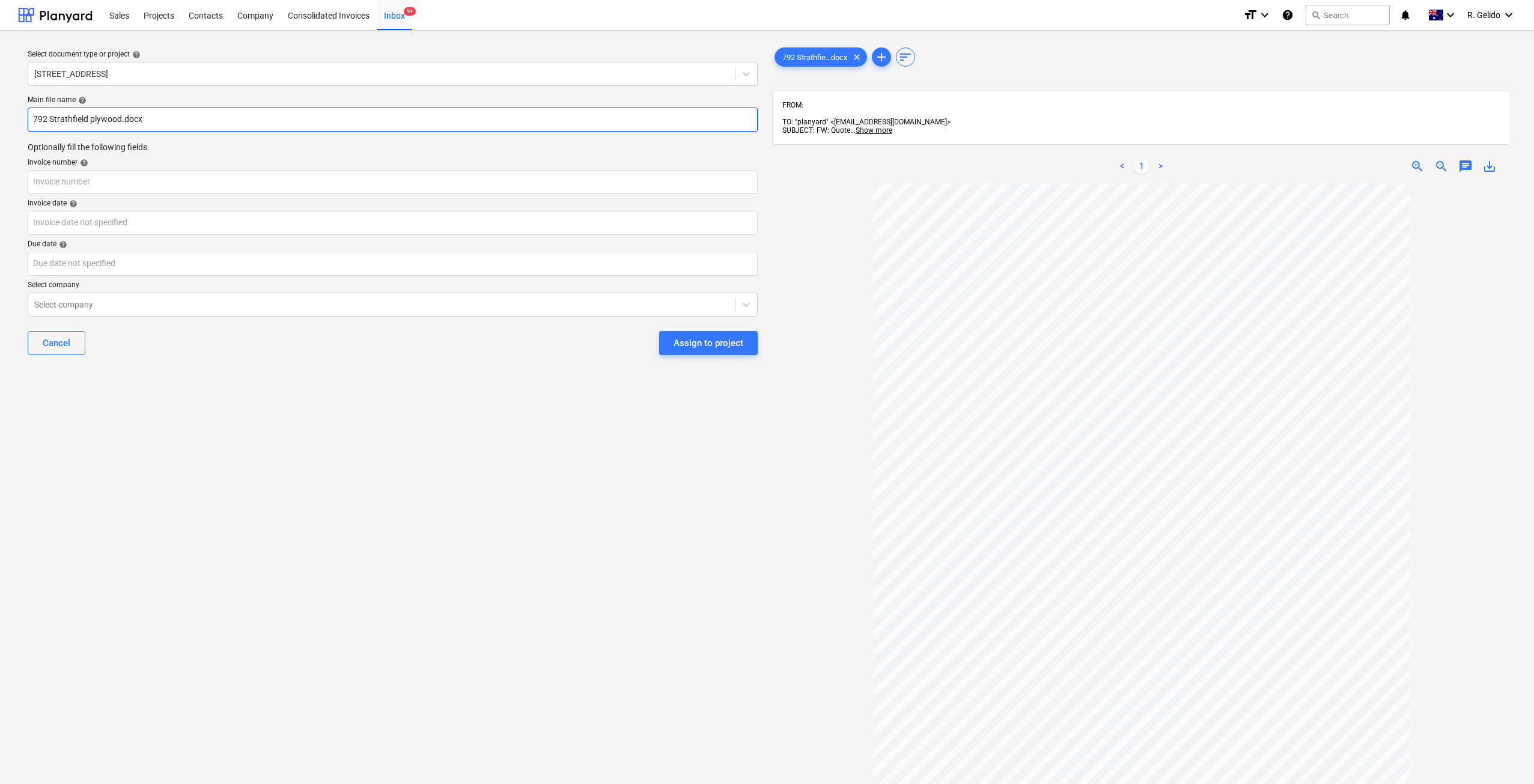
click at [38, 117] on input "792 Strathfield plywood.docx" at bounding box center [393, 119] width 730 height 24
click at [37, 117] on input "792 Strathfield plywood.docx" at bounding box center [393, 119] width 730 height 24
click at [95, 180] on input "text" at bounding box center [393, 182] width 730 height 24
click at [117, 181] on input "text" at bounding box center [393, 182] width 730 height 24
type input "0"
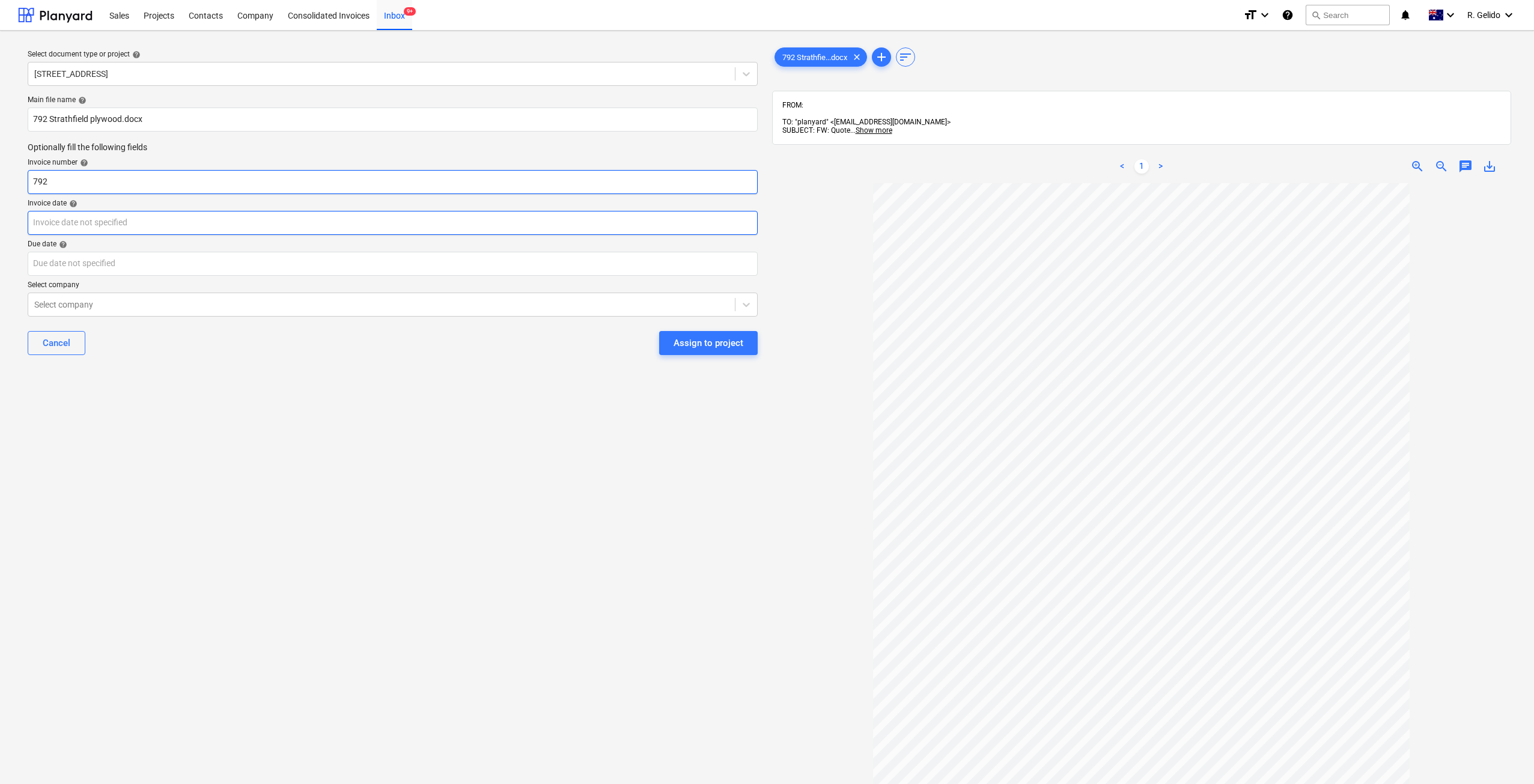
type input "792"
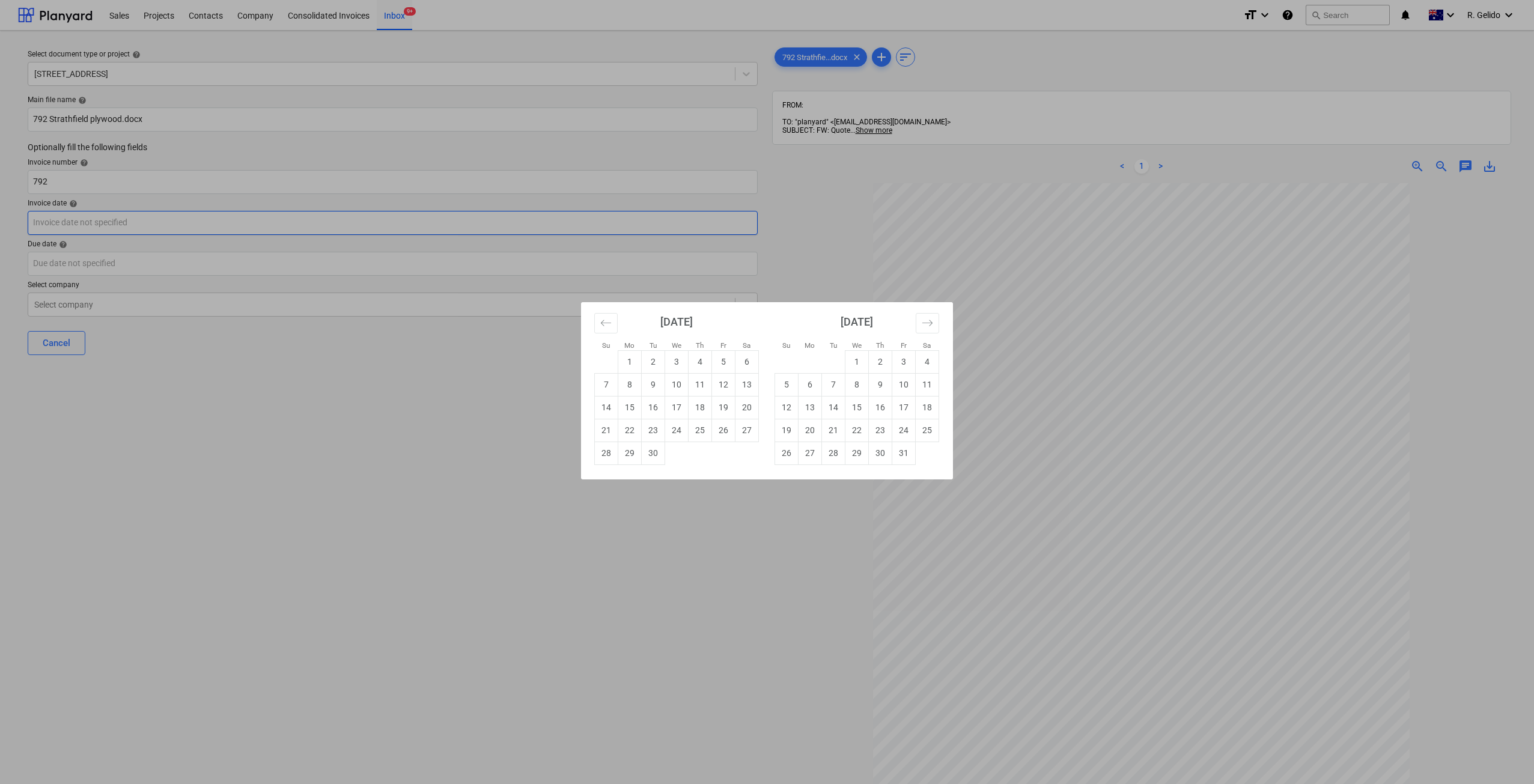
click at [118, 230] on body "Sales Projects Contacts Company Consolidated Invoices Inbox 9+ format_size keyb…" at bounding box center [767, 392] width 1534 height 784
click at [549, 608] on div "Su Mo Tu We Th Fr Sa Su Mo Tu We Th Fr Sa August 2025 1 2 3 4 5 6 7 8 9 10 11 1…" at bounding box center [767, 392] width 1534 height 784
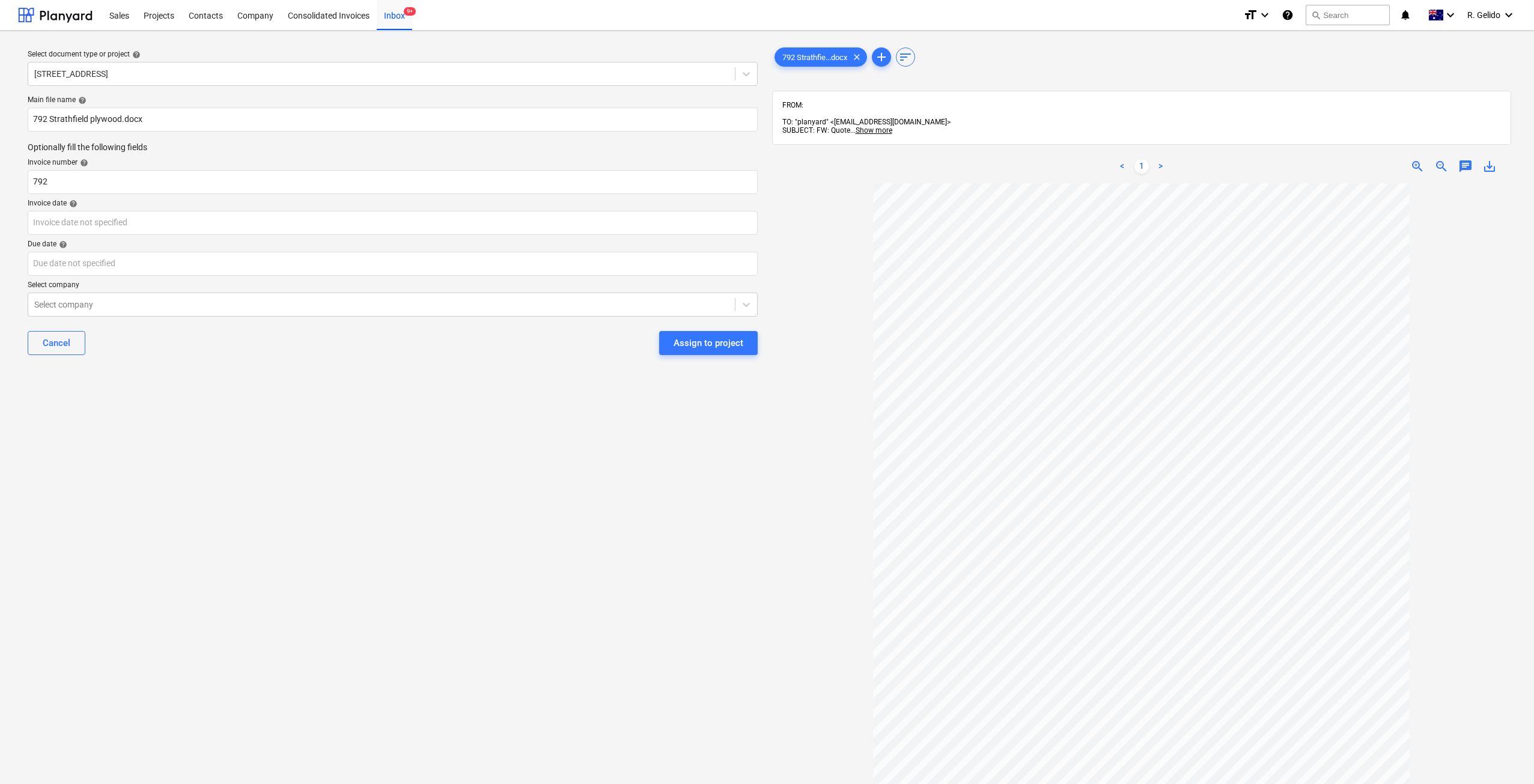
click at [416, 471] on div "Select document type or project help 27 Glenarvon Street, Strathfield Main file…" at bounding box center [393, 489] width 749 height 898
click at [145, 222] on body "Sales Projects Contacts Company Consolidated Invoices Inbox 9+ format_size keyb…" at bounding box center [767, 392] width 1534 height 784
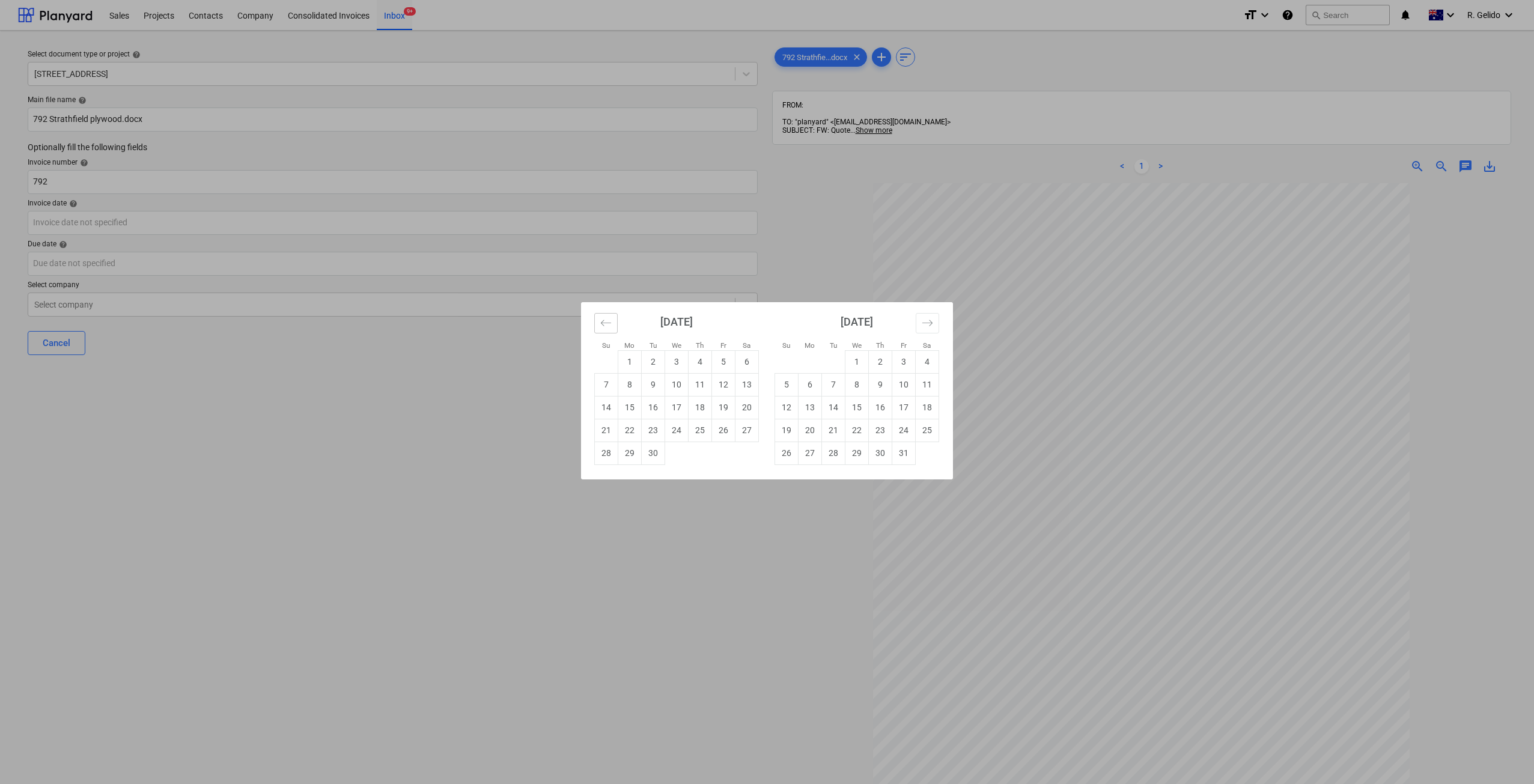
click at [596, 316] on button "Move backward to switch to the previous month." at bounding box center [606, 323] width 24 height 20
click at [745, 456] on td "30" at bounding box center [747, 453] width 24 height 23
type input "30 Aug 2025"
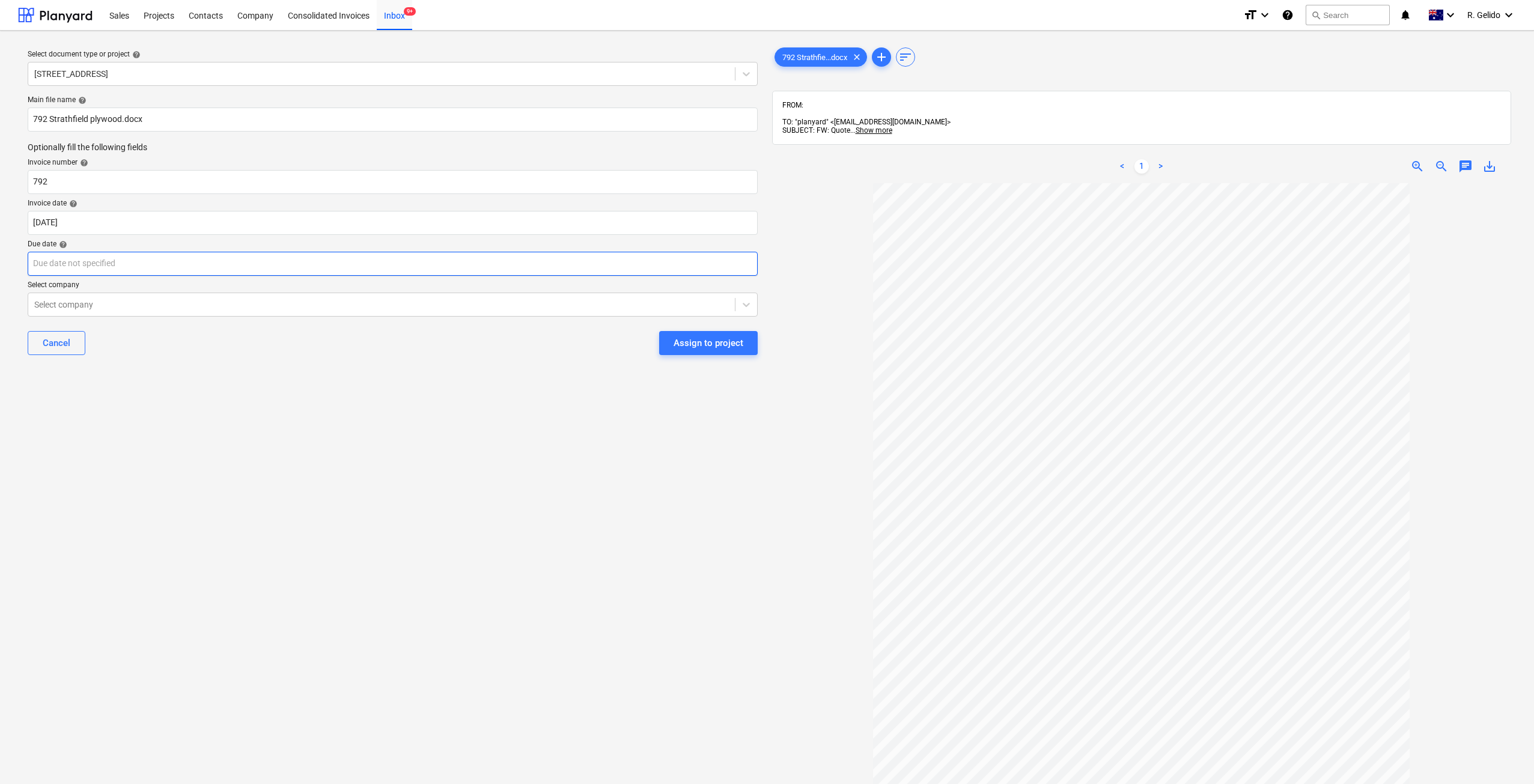
click at [104, 261] on body "Sales Projects Contacts Company Consolidated Invoices Inbox 9+ format_size keyb…" at bounding box center [767, 392] width 1534 height 784
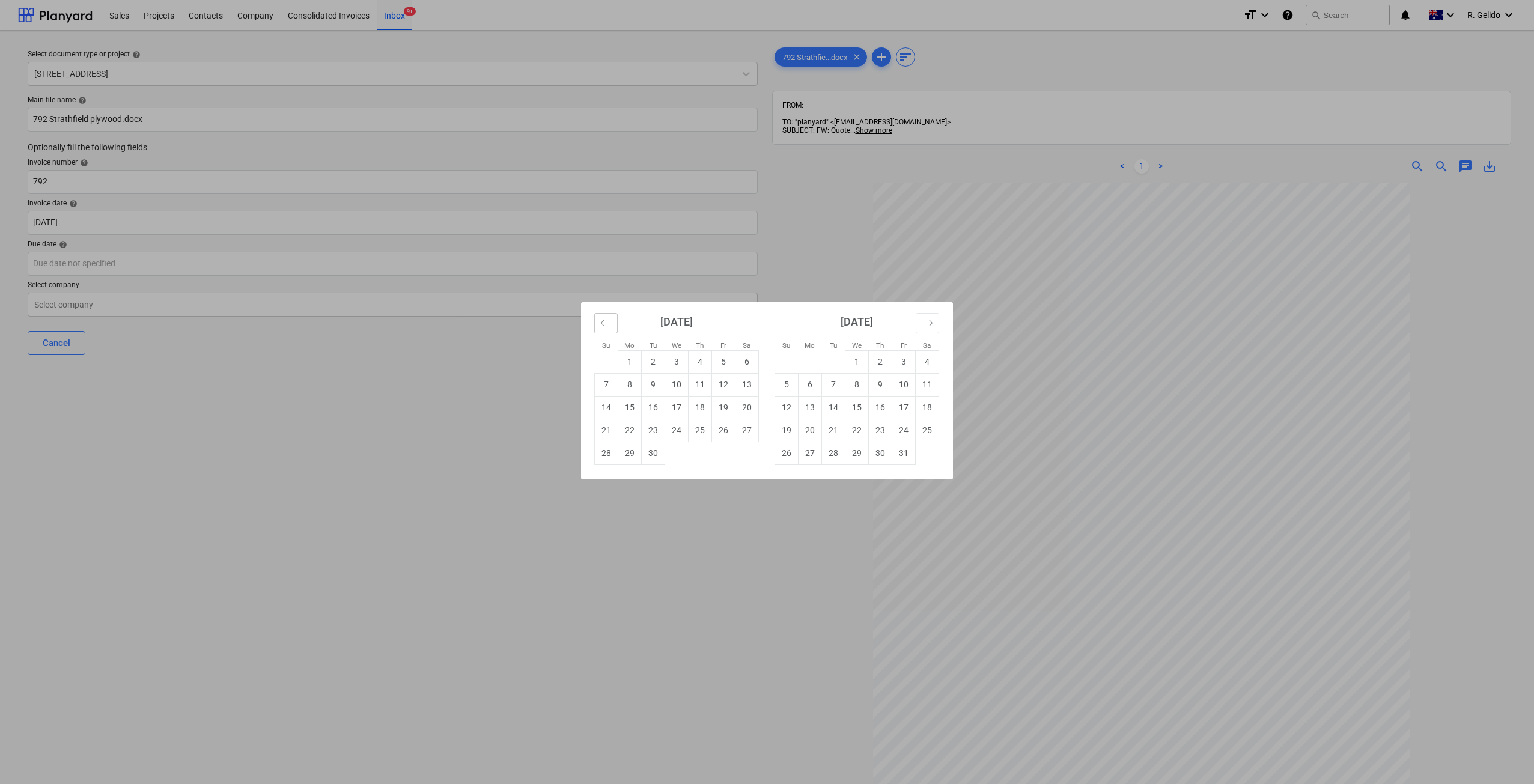
click at [603, 322] on icon "Move backward to switch to the previous month." at bounding box center [606, 323] width 11 height 11
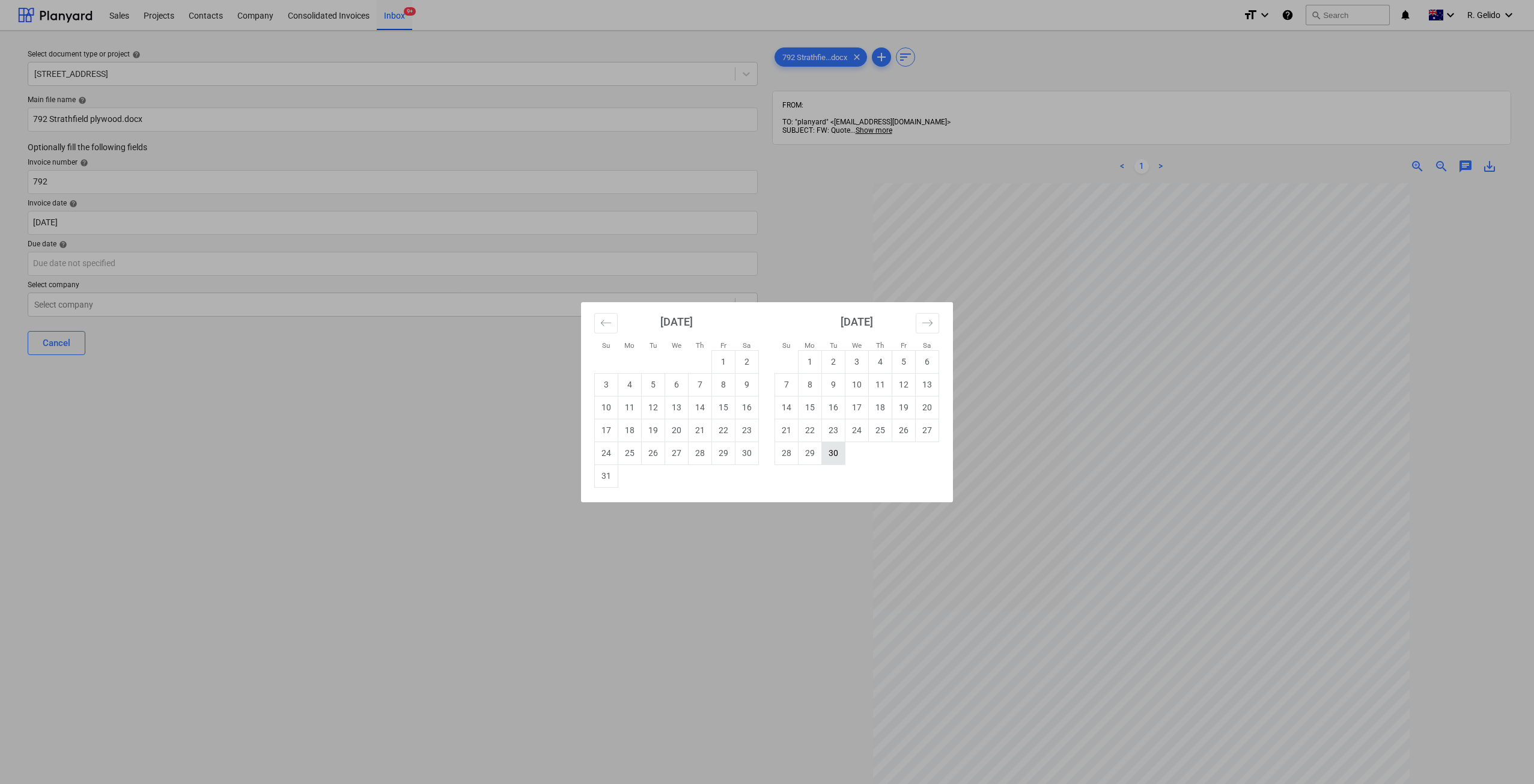
click at [837, 449] on td "30" at bounding box center [833, 453] width 24 height 23
type input "30 Sep 2025"
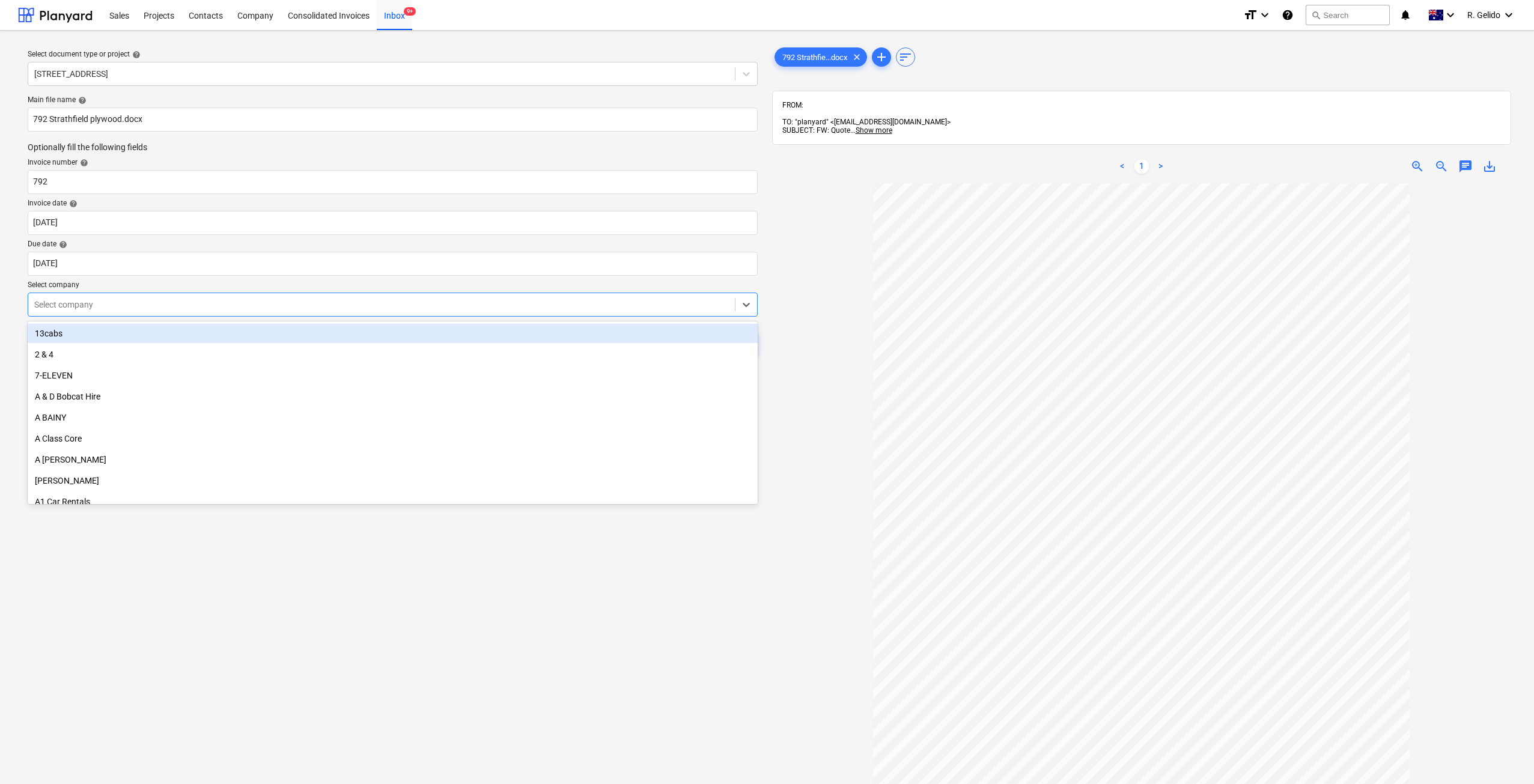
click at [159, 302] on div at bounding box center [381, 304] width 694 height 12
type input "cons"
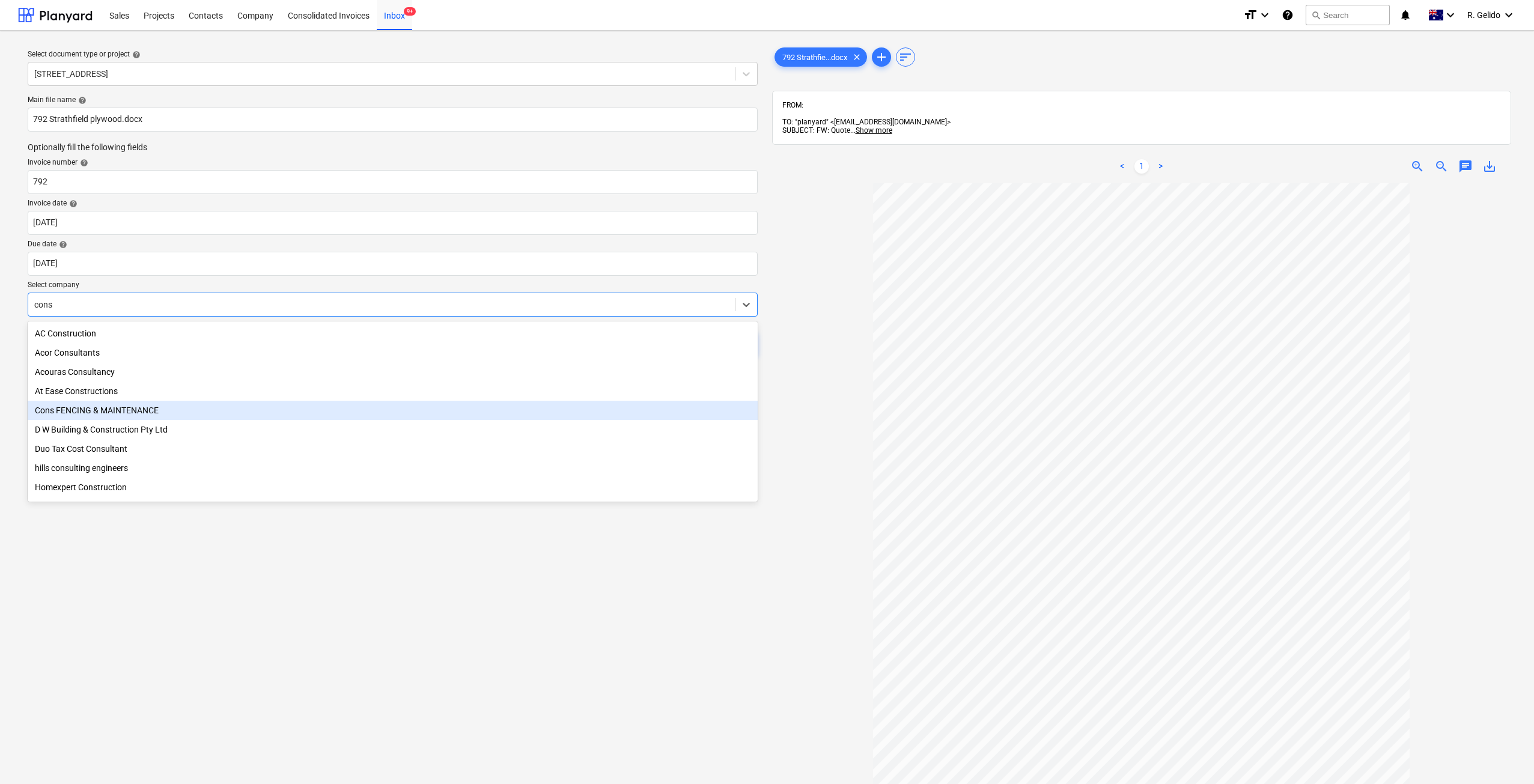
click at [102, 415] on div "Cons FENCING & MAINTENANCE" at bounding box center [393, 410] width 730 height 19
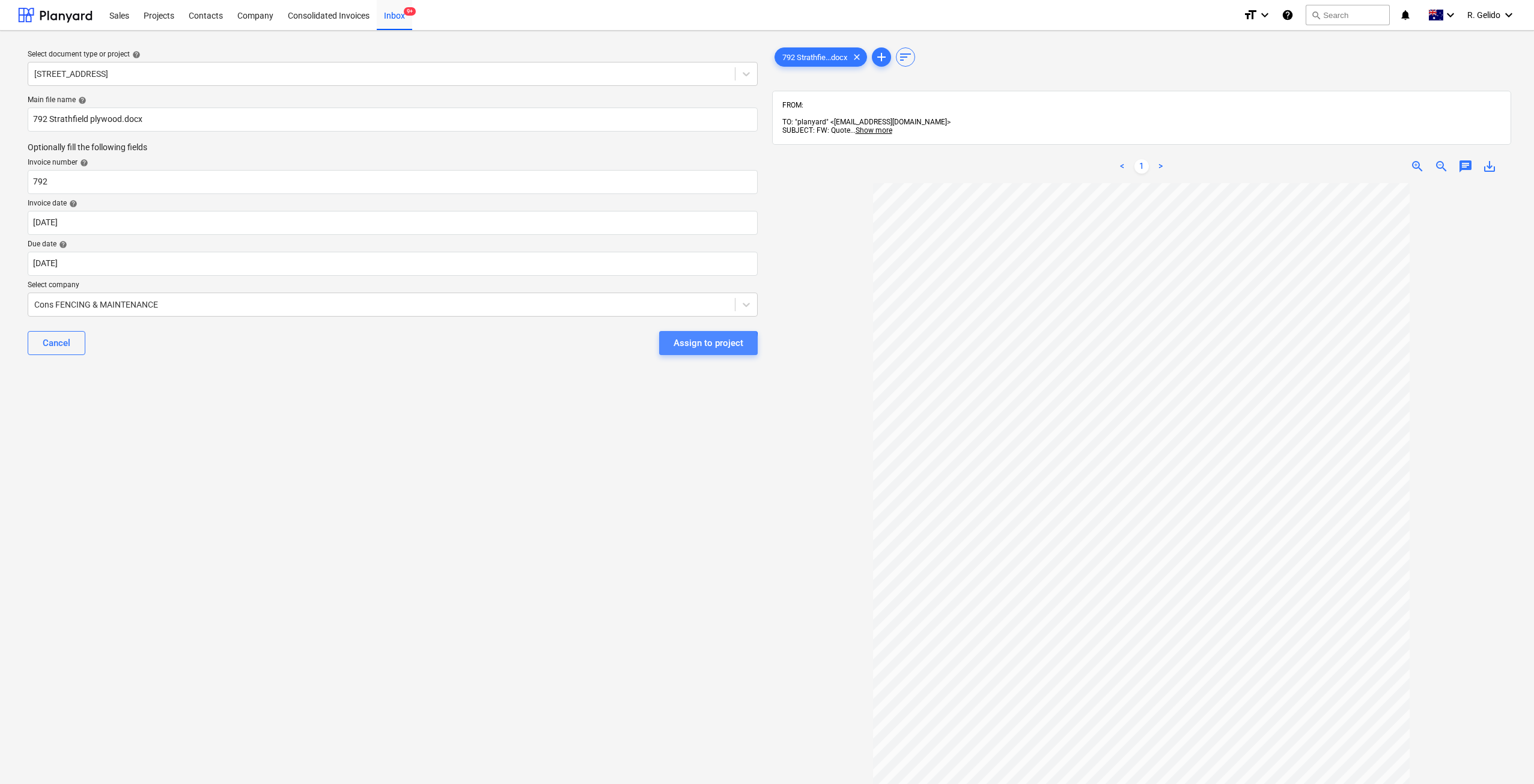
click at [678, 347] on div "Assign to project" at bounding box center [709, 343] width 70 height 16
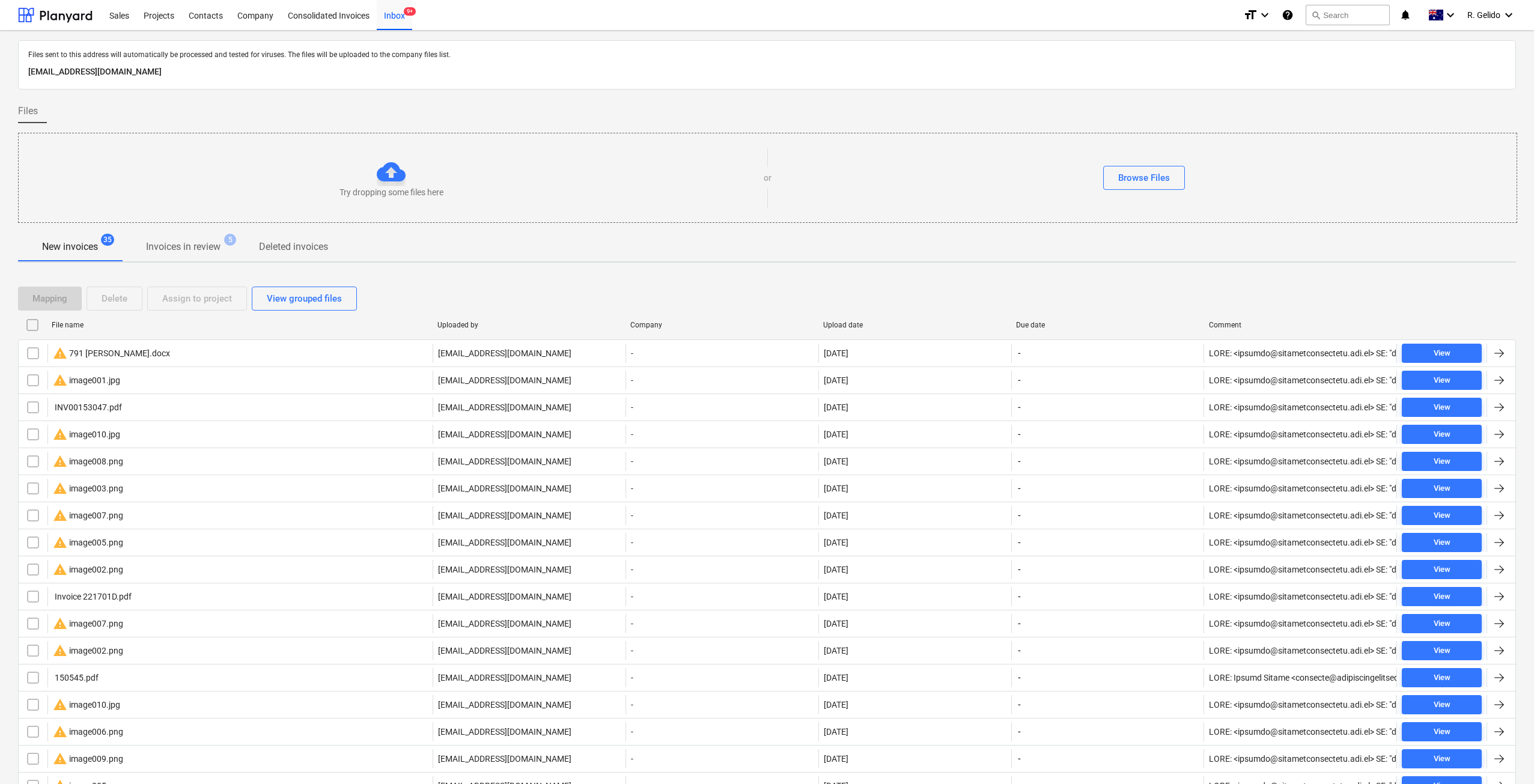
click at [1358, 239] on div "New invoices 35 Invoices in review 5 Deleted invoices" at bounding box center [767, 246] width 1498 height 29
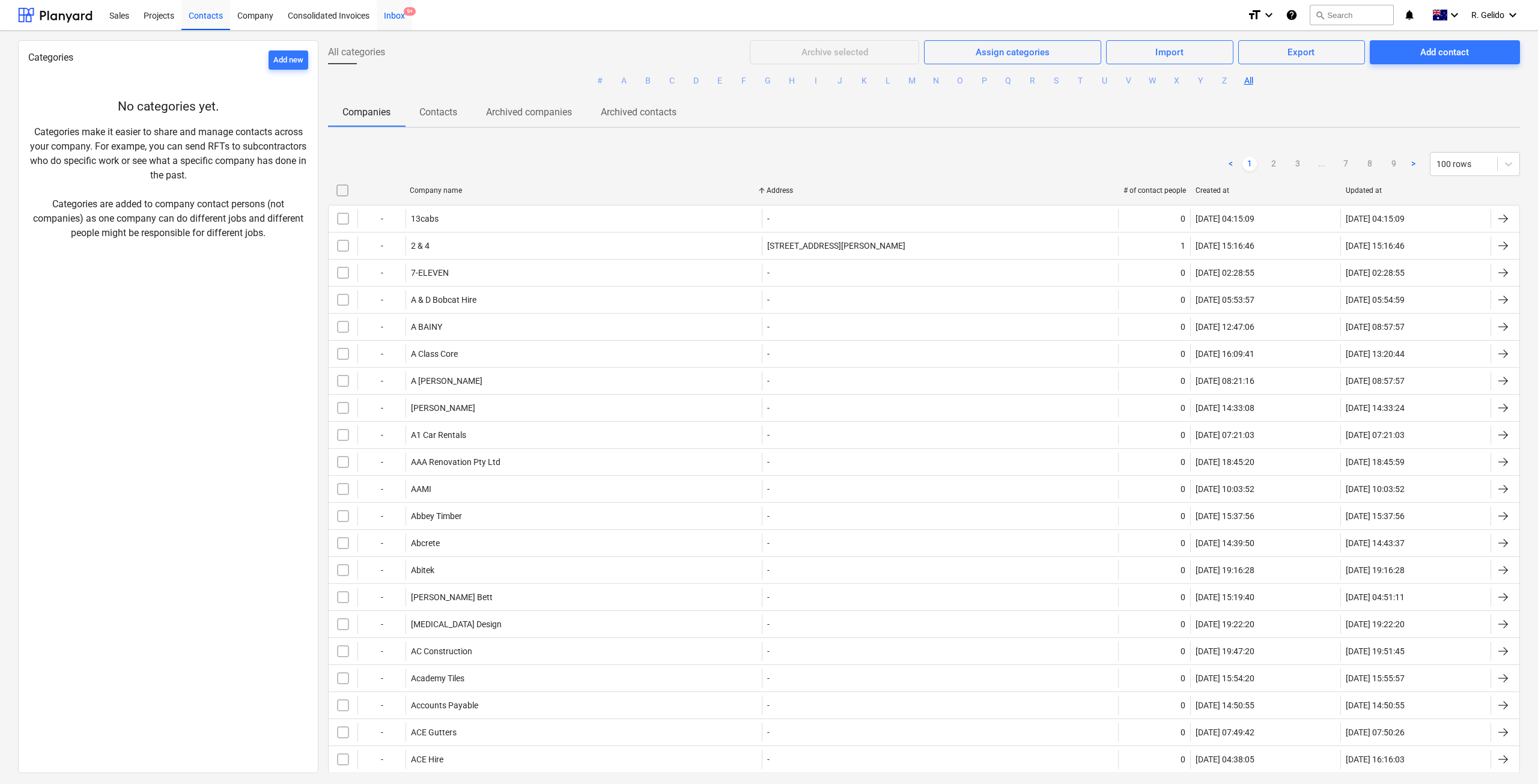
click at [400, 14] on div "Inbox 9+" at bounding box center [394, 14] width 35 height 30
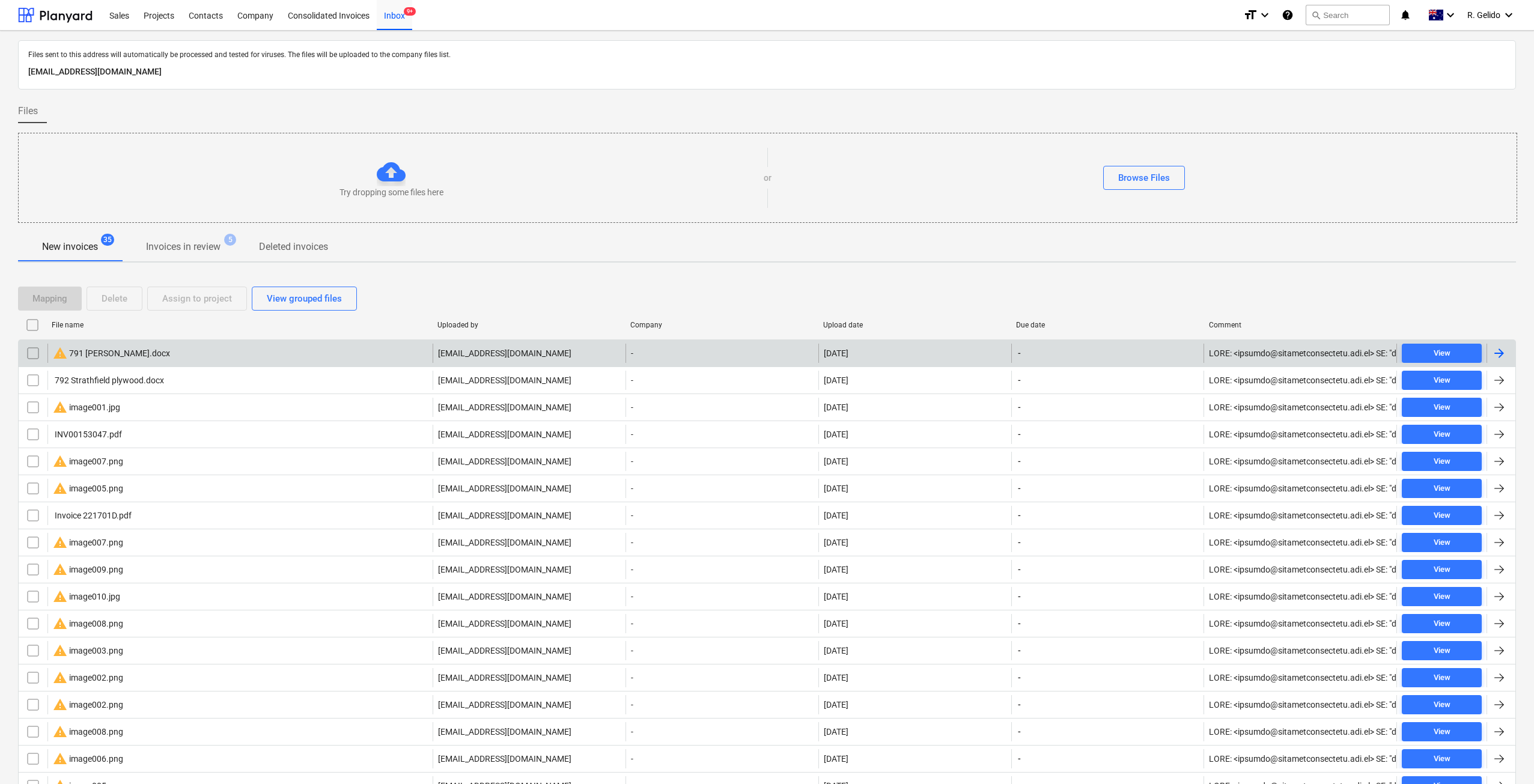
click at [182, 358] on div "warning 791 [PERSON_NAME].docx" at bounding box center [240, 353] width 385 height 19
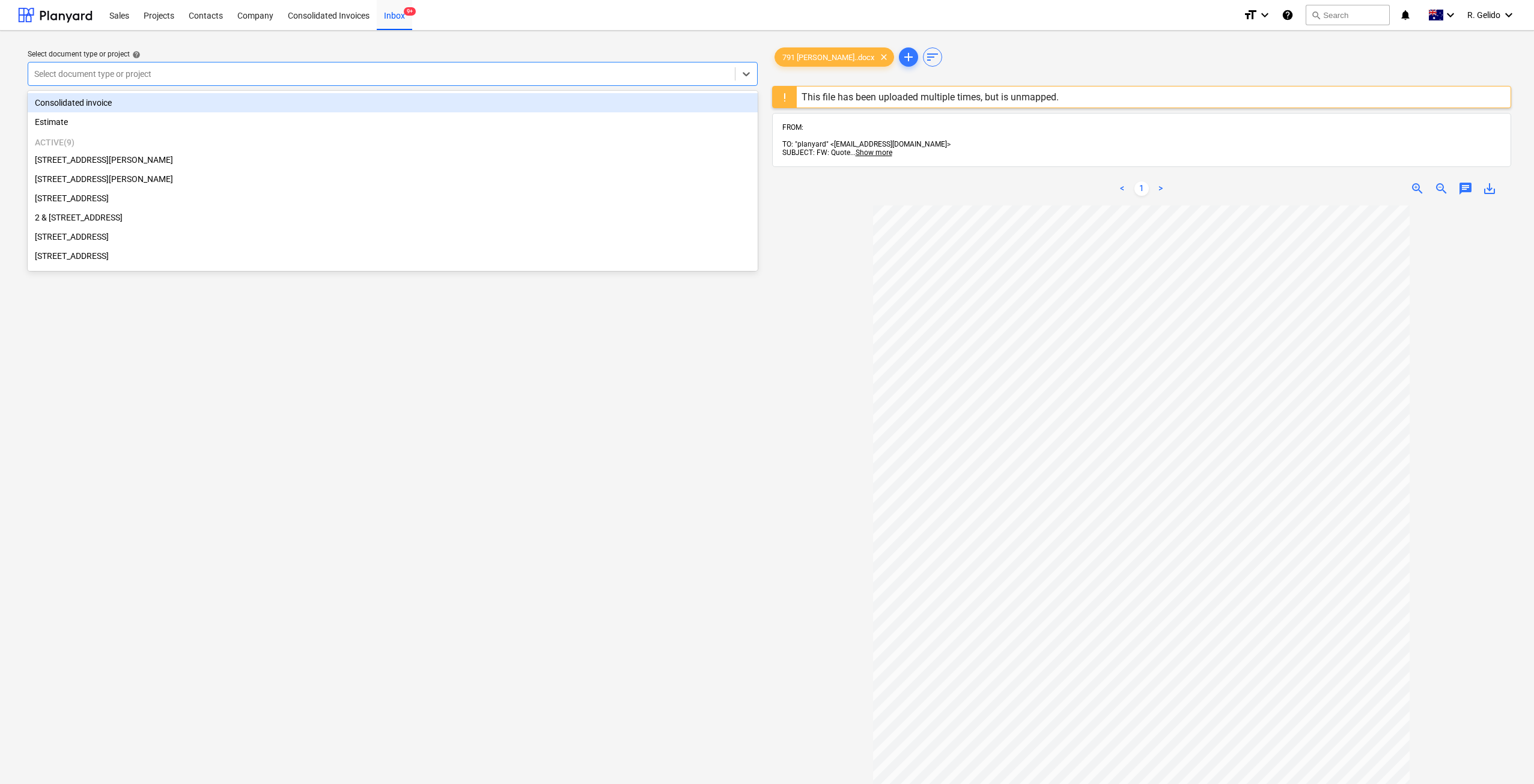
click at [422, 77] on div at bounding box center [381, 73] width 694 height 12
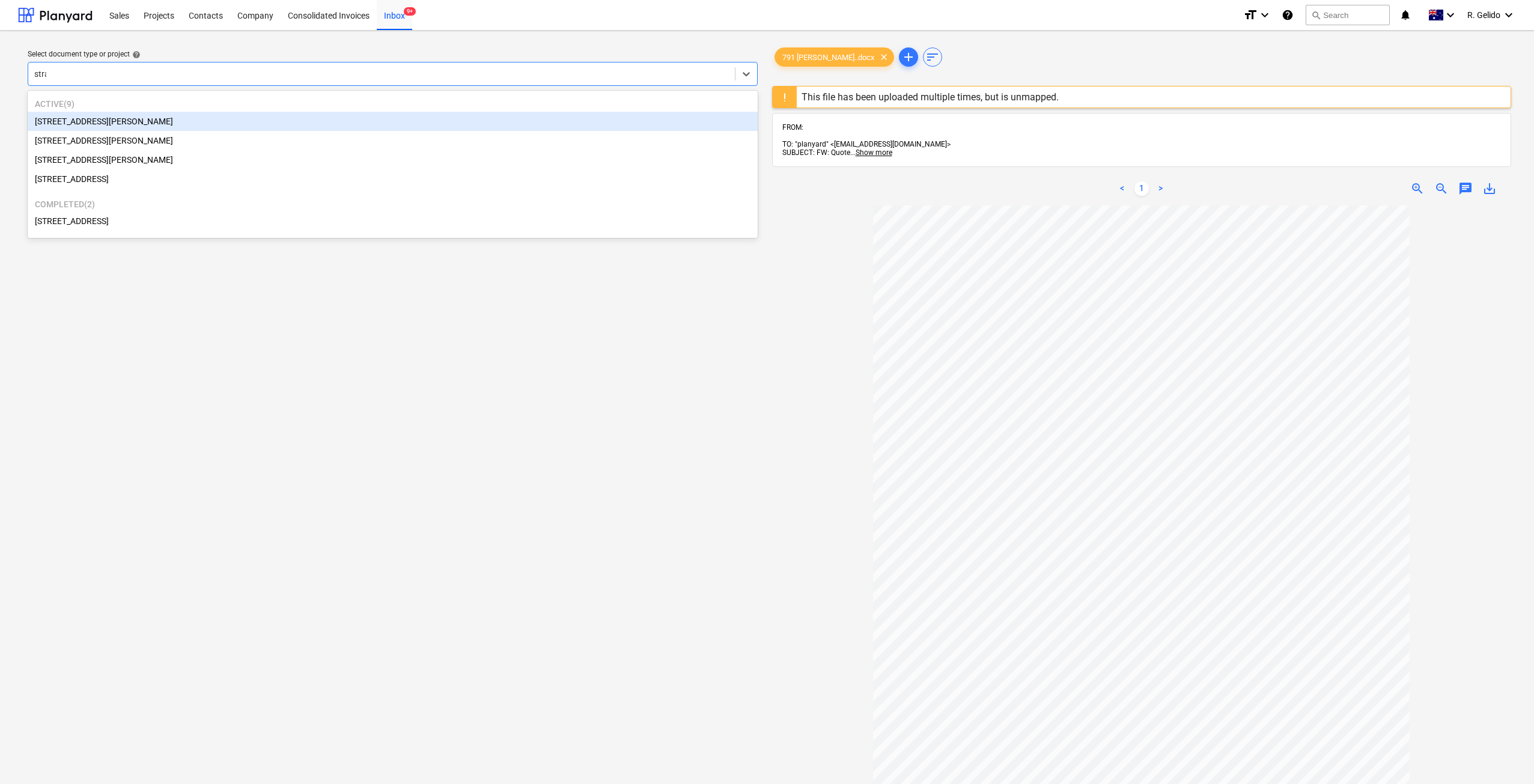
type input "strat"
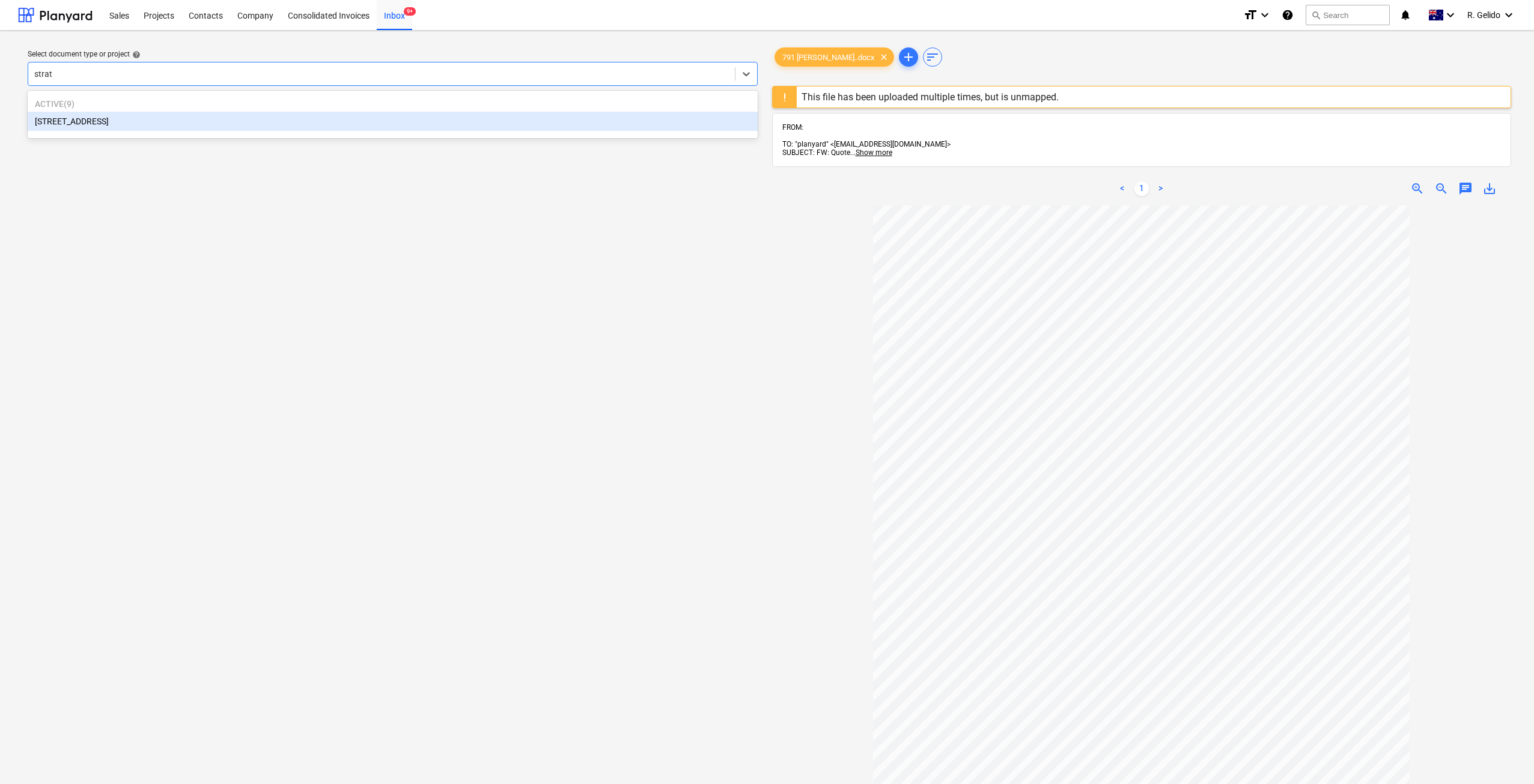
click at [391, 122] on div "[STREET_ADDRESS]" at bounding box center [393, 121] width 730 height 19
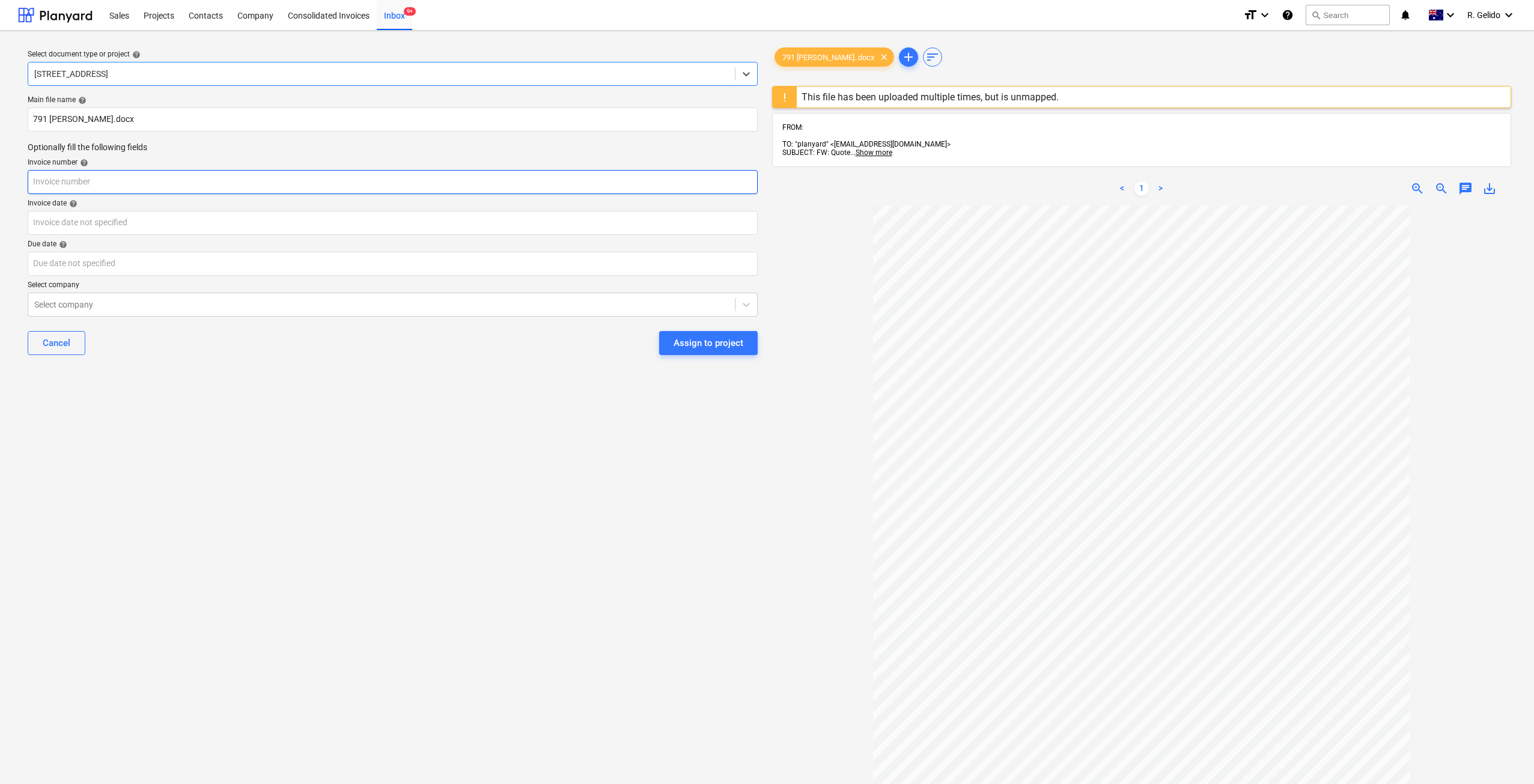
click at [73, 176] on input "text" at bounding box center [393, 182] width 730 height 24
type input "791"
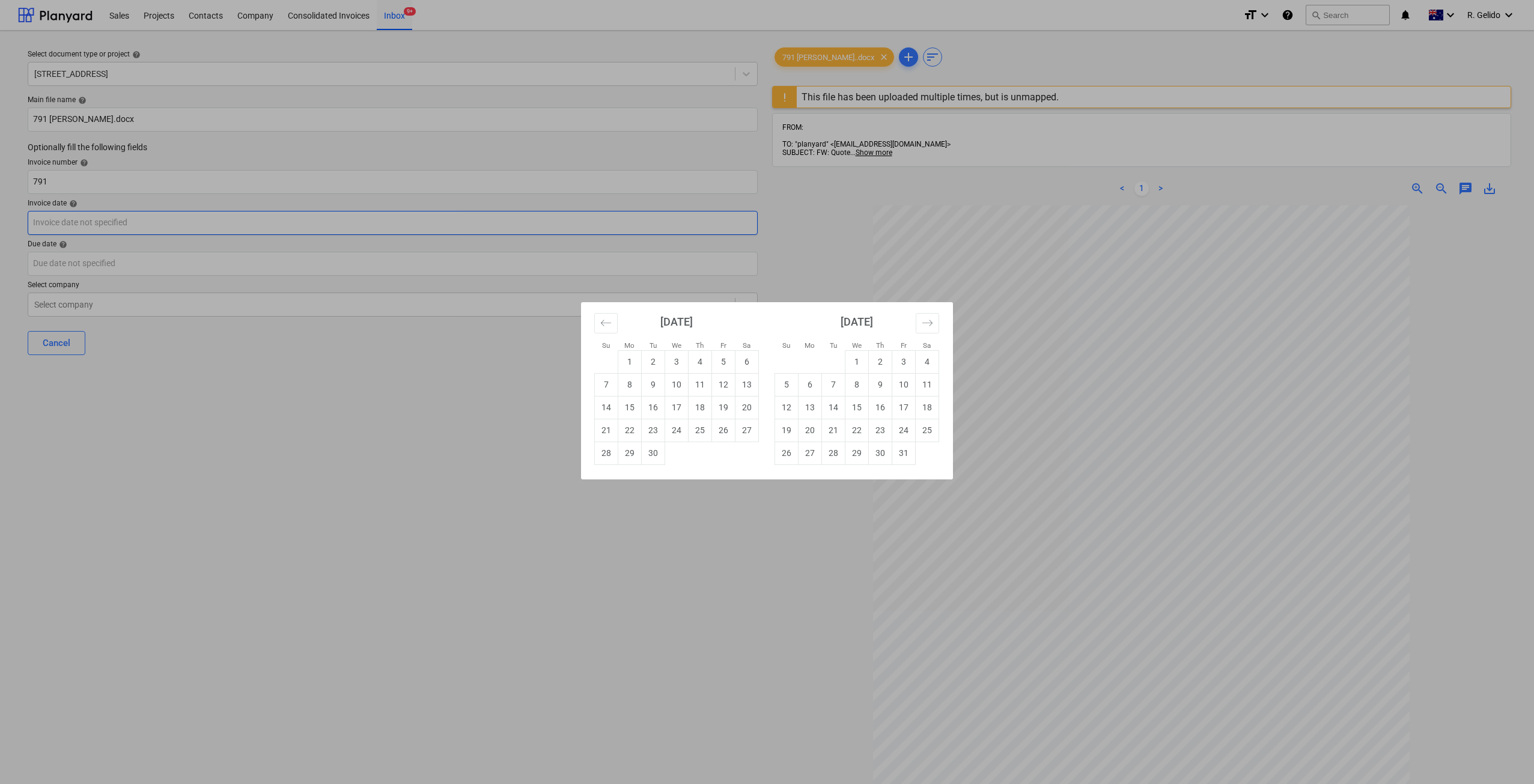
click at [91, 227] on body "Sales Projects Contacts Company Consolidated Invoices Inbox 9+ format_size keyb…" at bounding box center [767, 392] width 1534 height 784
click at [653, 454] on td "30" at bounding box center [653, 453] width 24 height 23
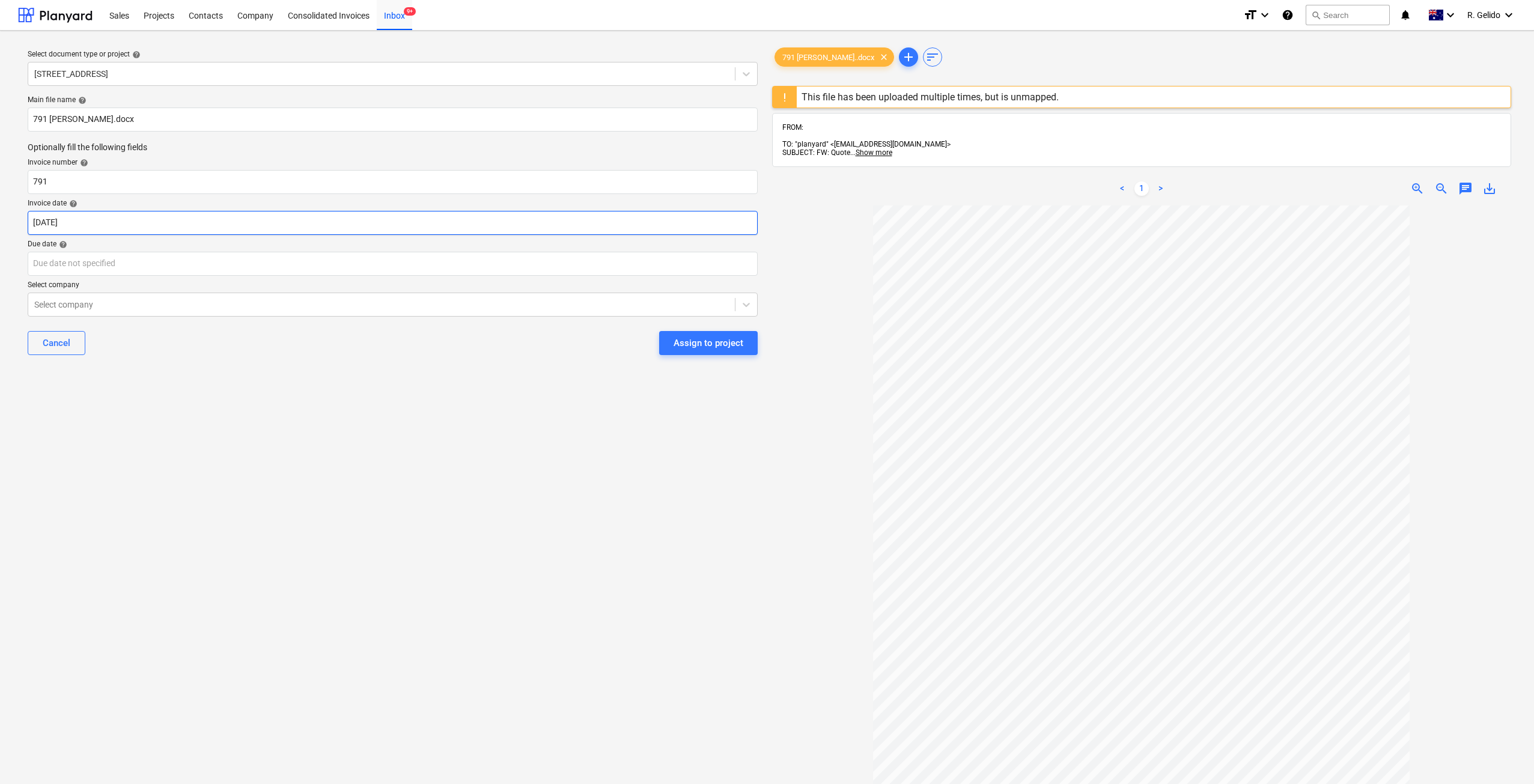
click at [154, 219] on body "Sales Projects Contacts Company Consolidated Invoices Inbox 9+ format_size keyb…" at bounding box center [767, 392] width 1534 height 784
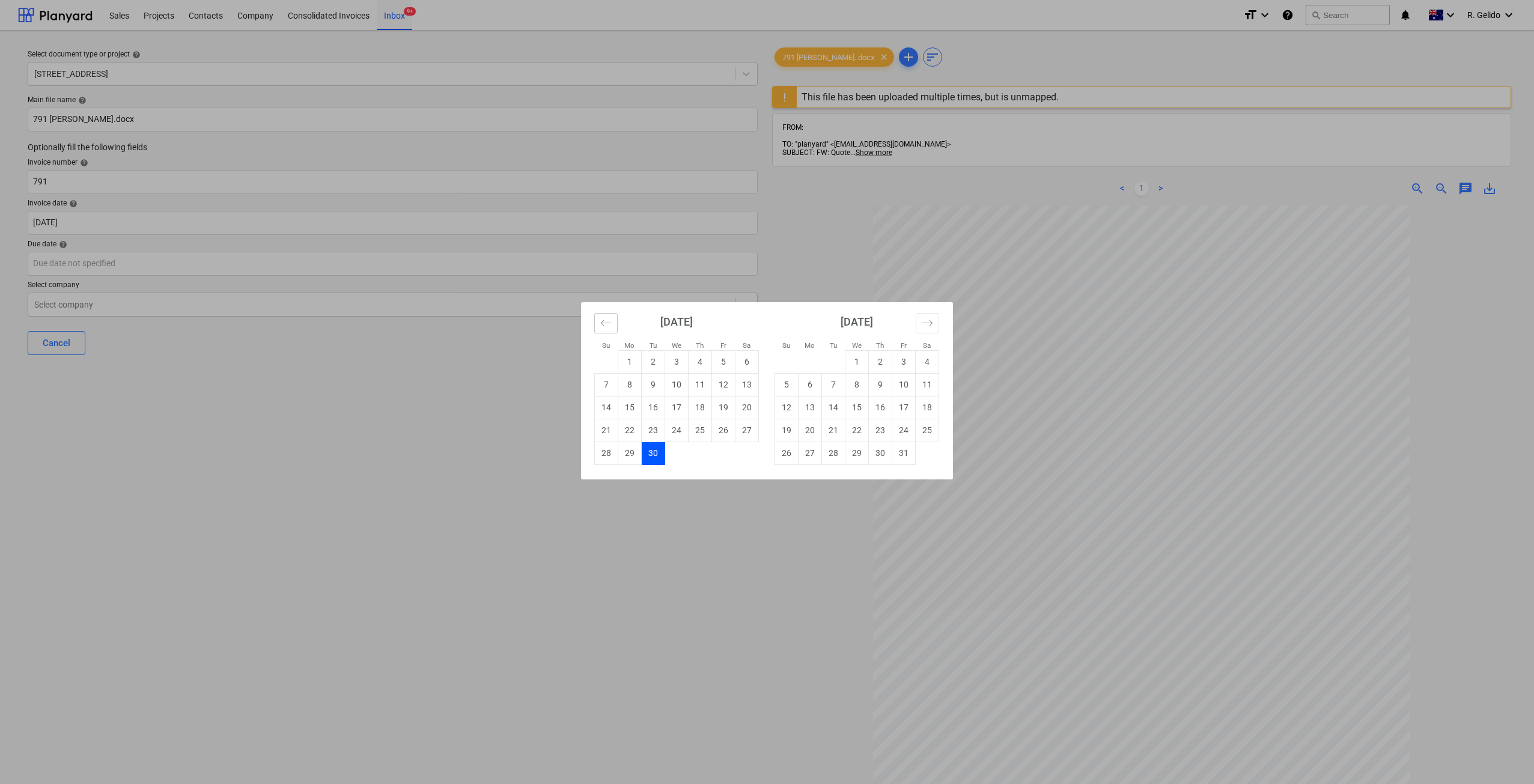
click at [603, 322] on icon "Move backward to switch to the previous month." at bounding box center [606, 323] width 11 height 11
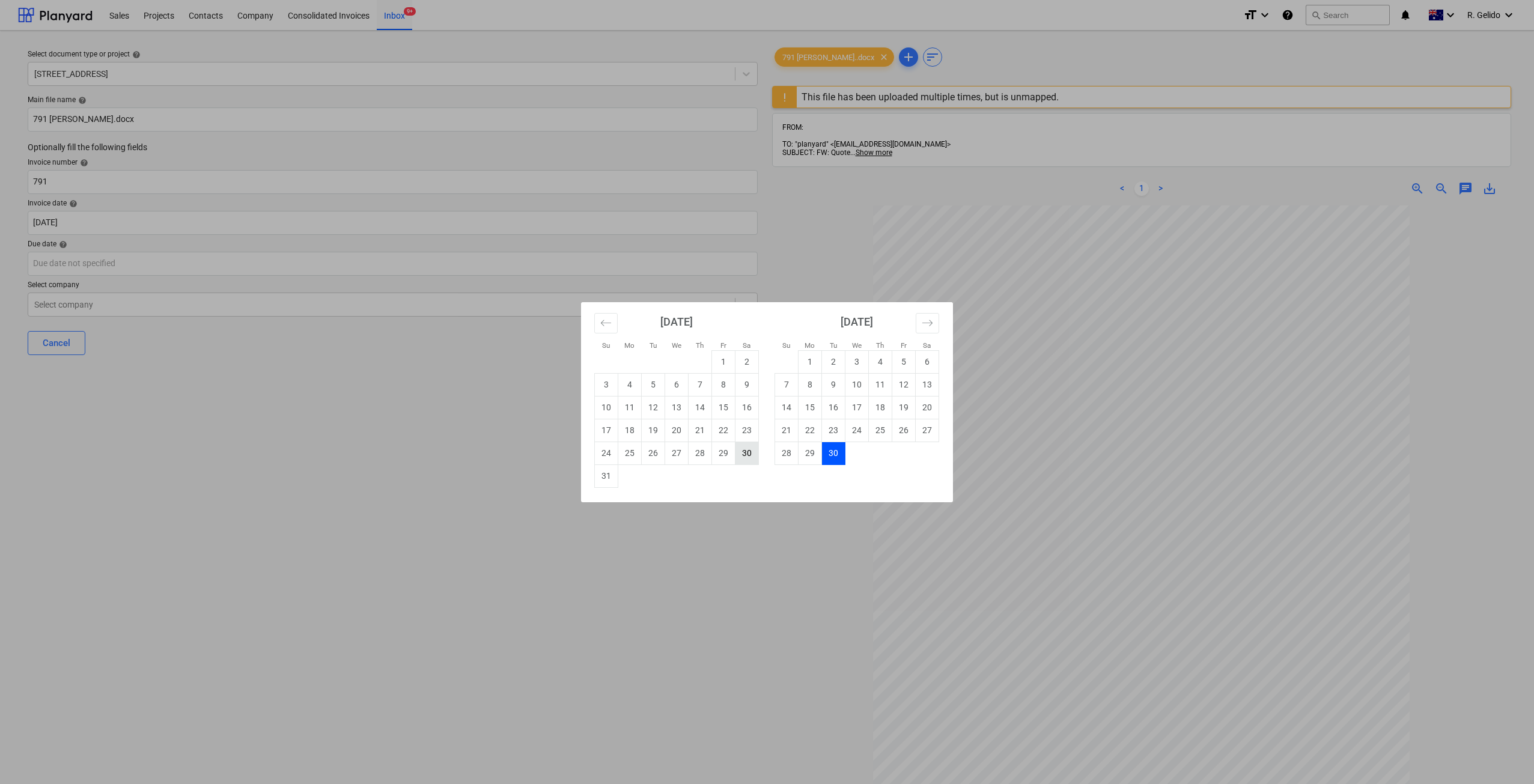
click at [748, 457] on td "30" at bounding box center [747, 453] width 24 height 23
type input "[DATE]"
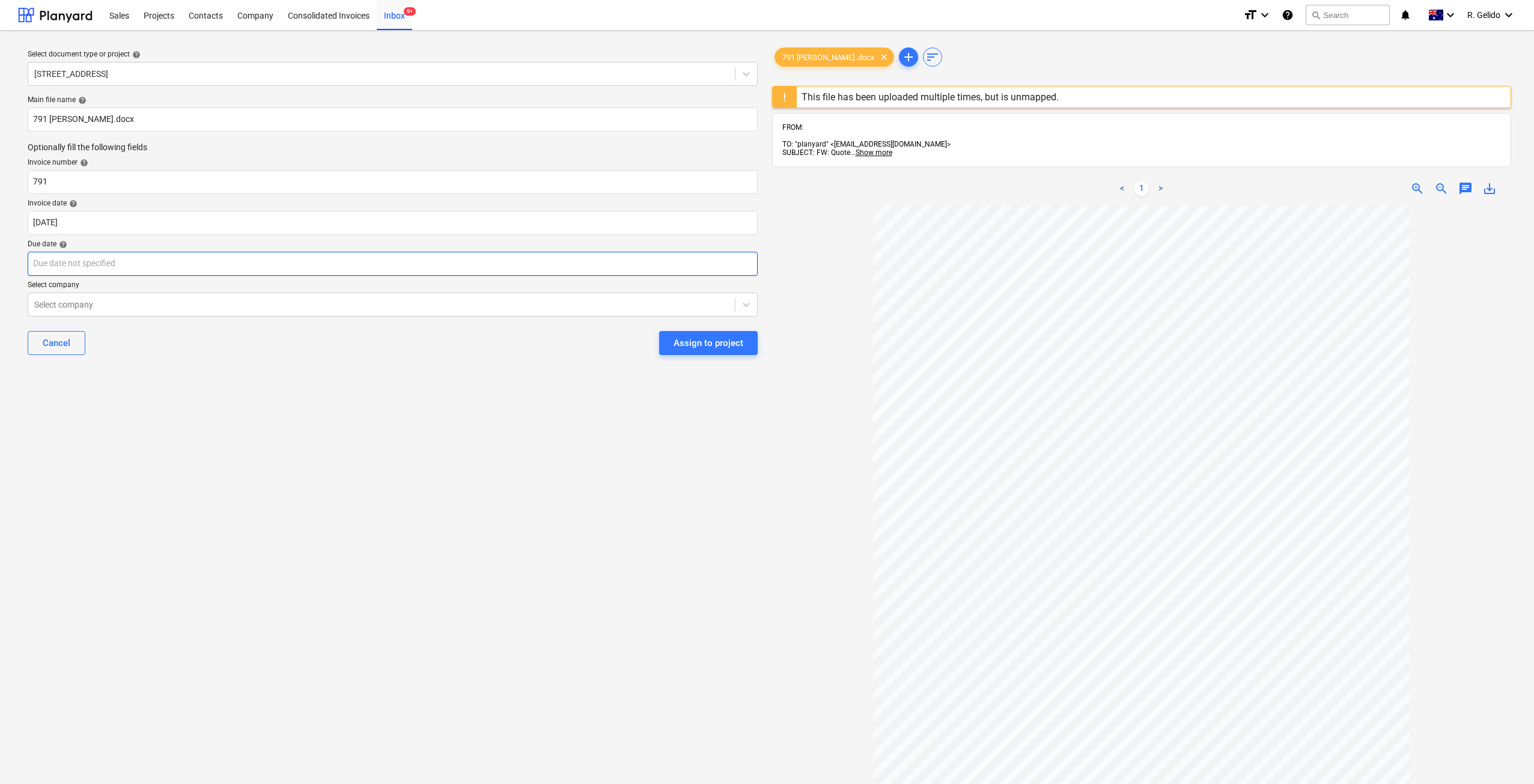
click at [101, 251] on body "Sales Projects Contacts Company Consolidated Invoices Inbox 9+ format_size keyb…" at bounding box center [767, 392] width 1534 height 784
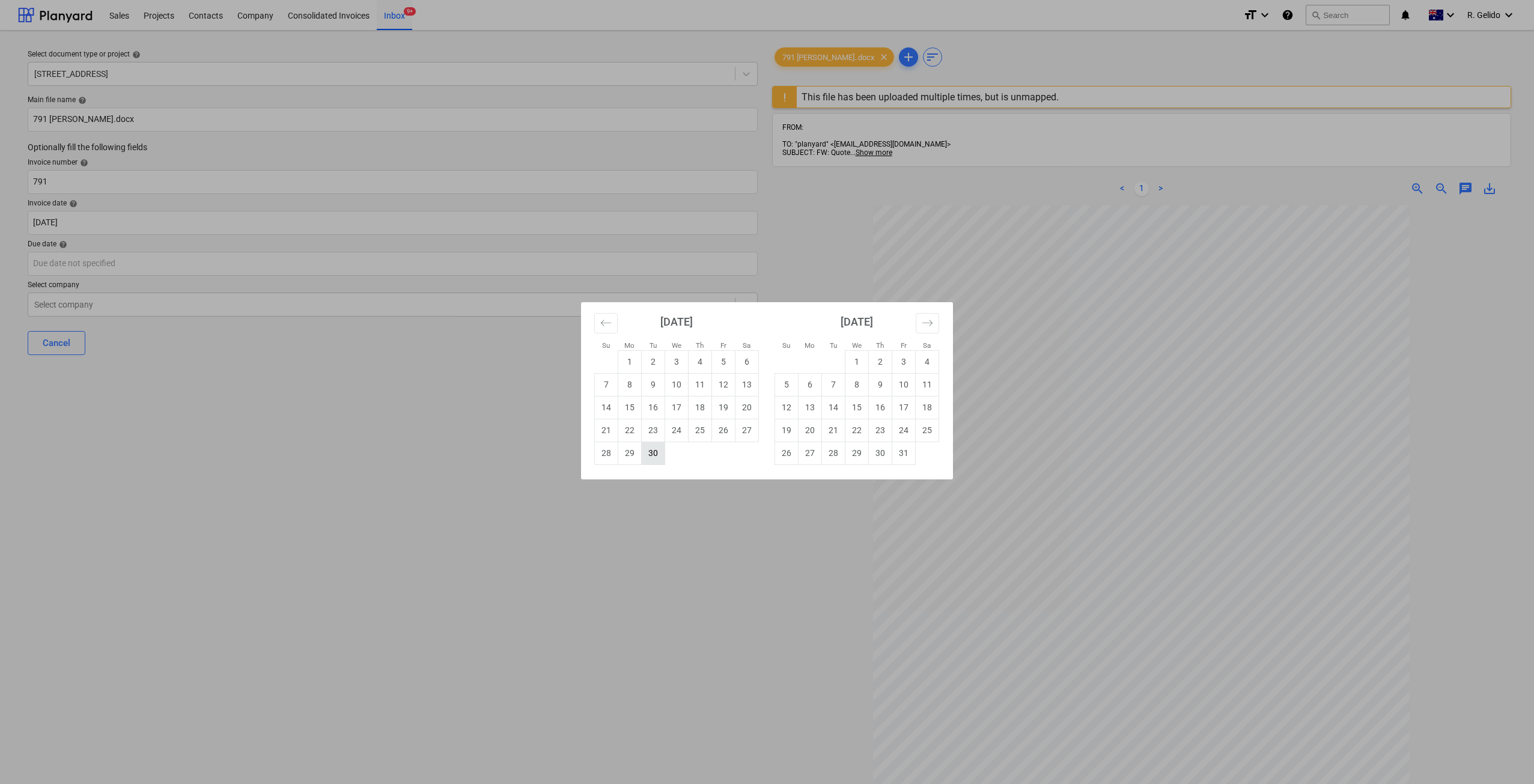
click at [648, 461] on td "30" at bounding box center [653, 453] width 24 height 23
type input "[DATE]"
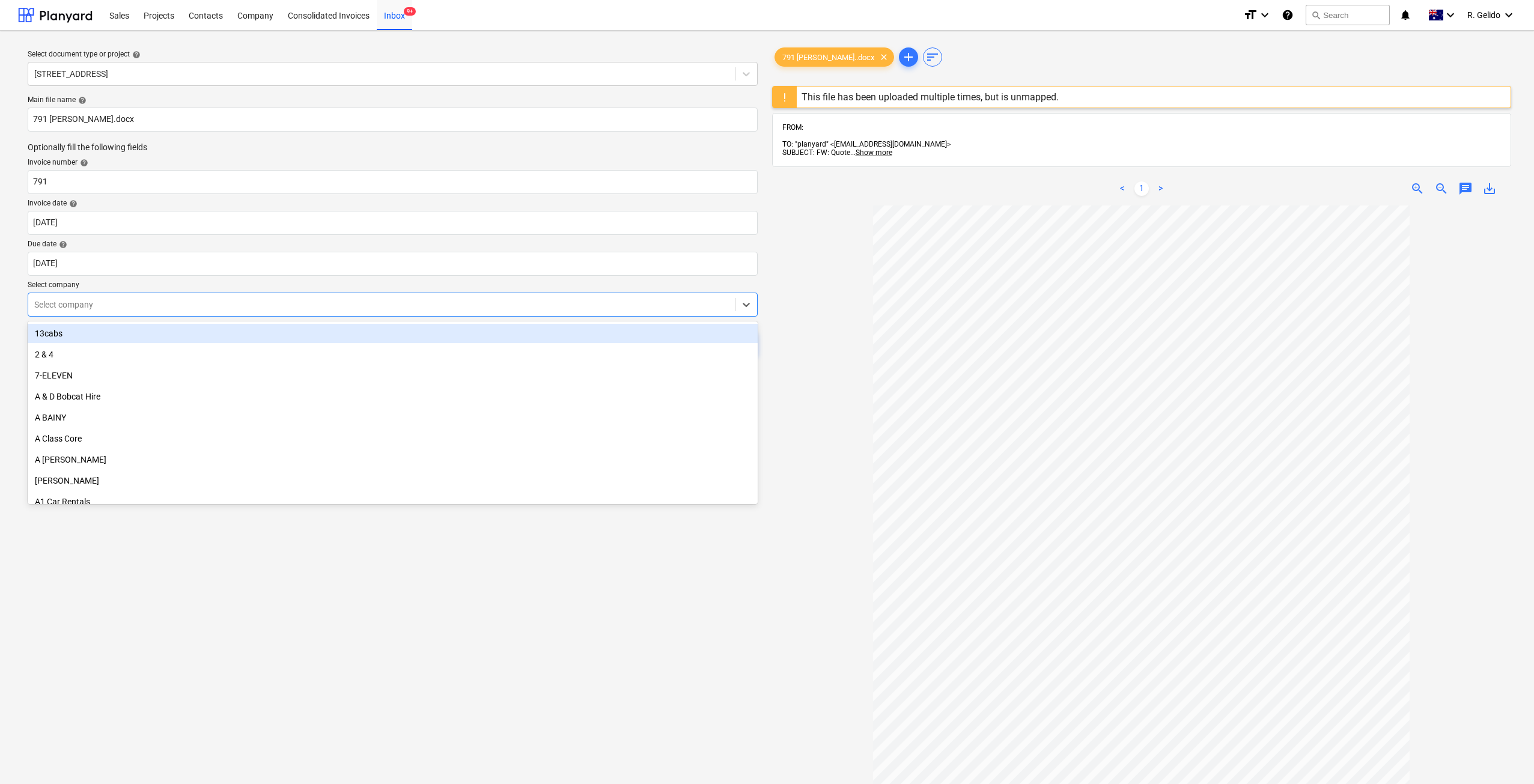
click at [283, 309] on div at bounding box center [381, 304] width 694 height 12
type input "cons"
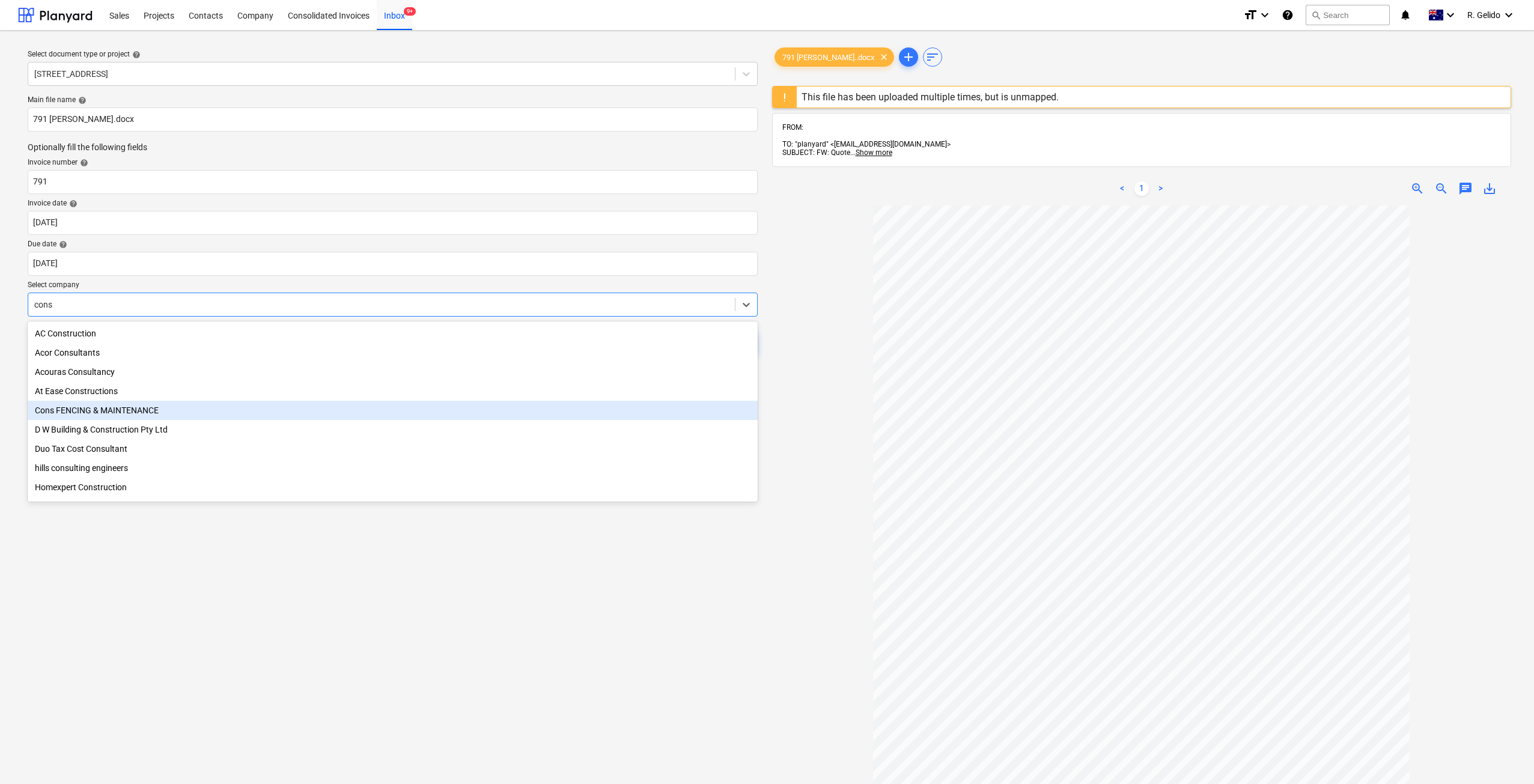
click at [164, 411] on div "Cons FENCING & MAINTENANCE" at bounding box center [393, 410] width 730 height 19
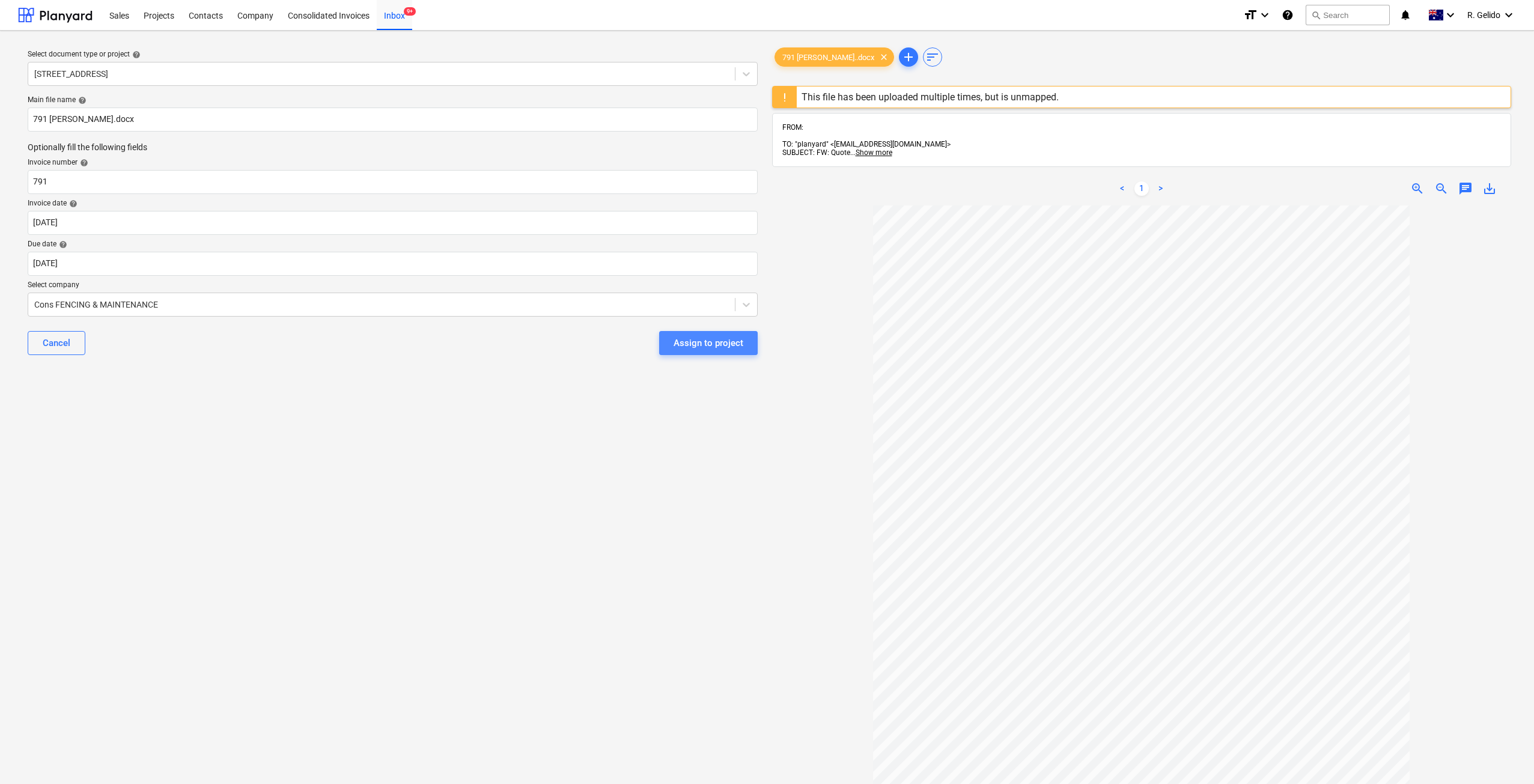
click at [740, 348] on div "Assign to project" at bounding box center [709, 343] width 70 height 16
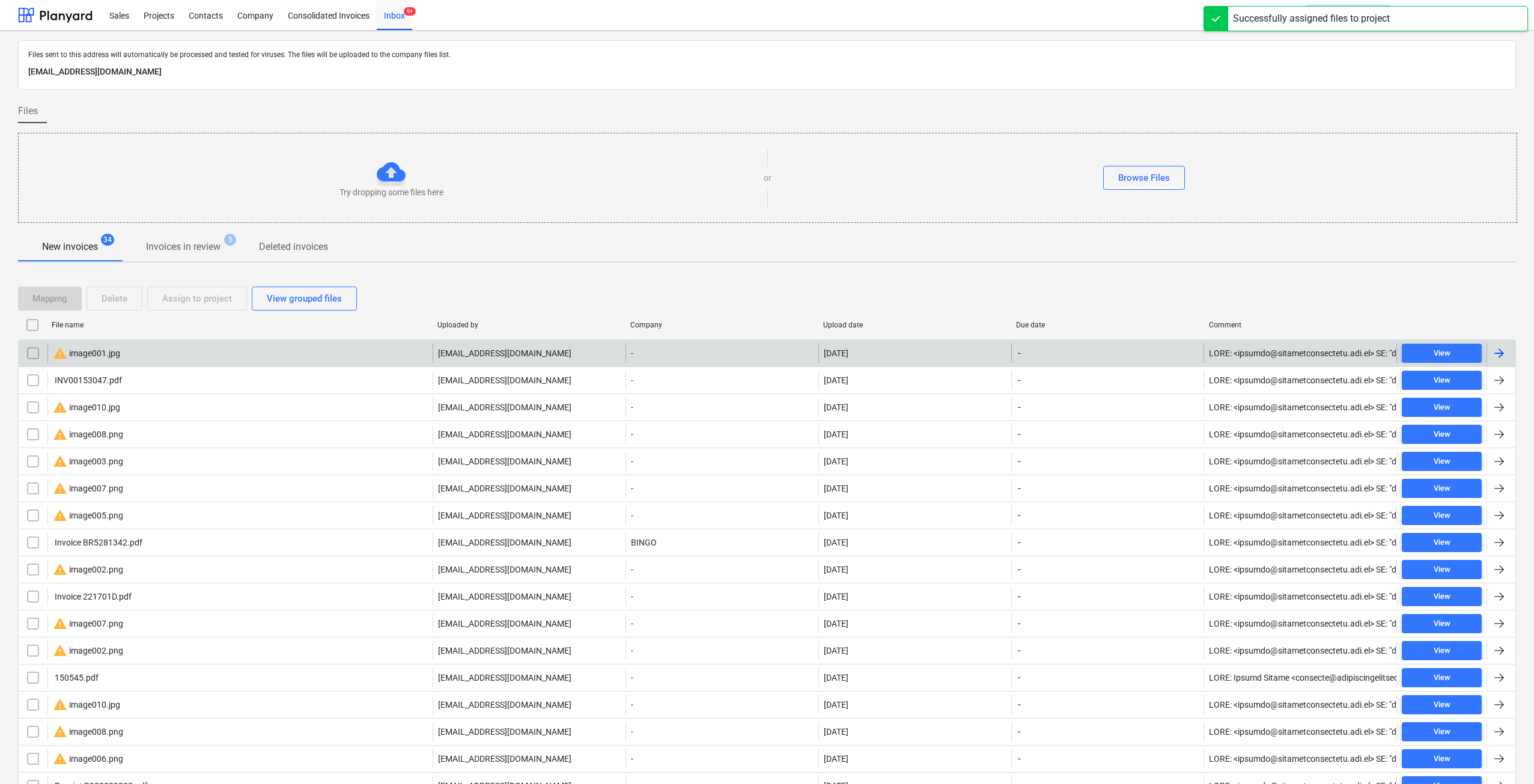
click at [143, 357] on div "warning image001.jpg" at bounding box center [240, 353] width 385 height 19
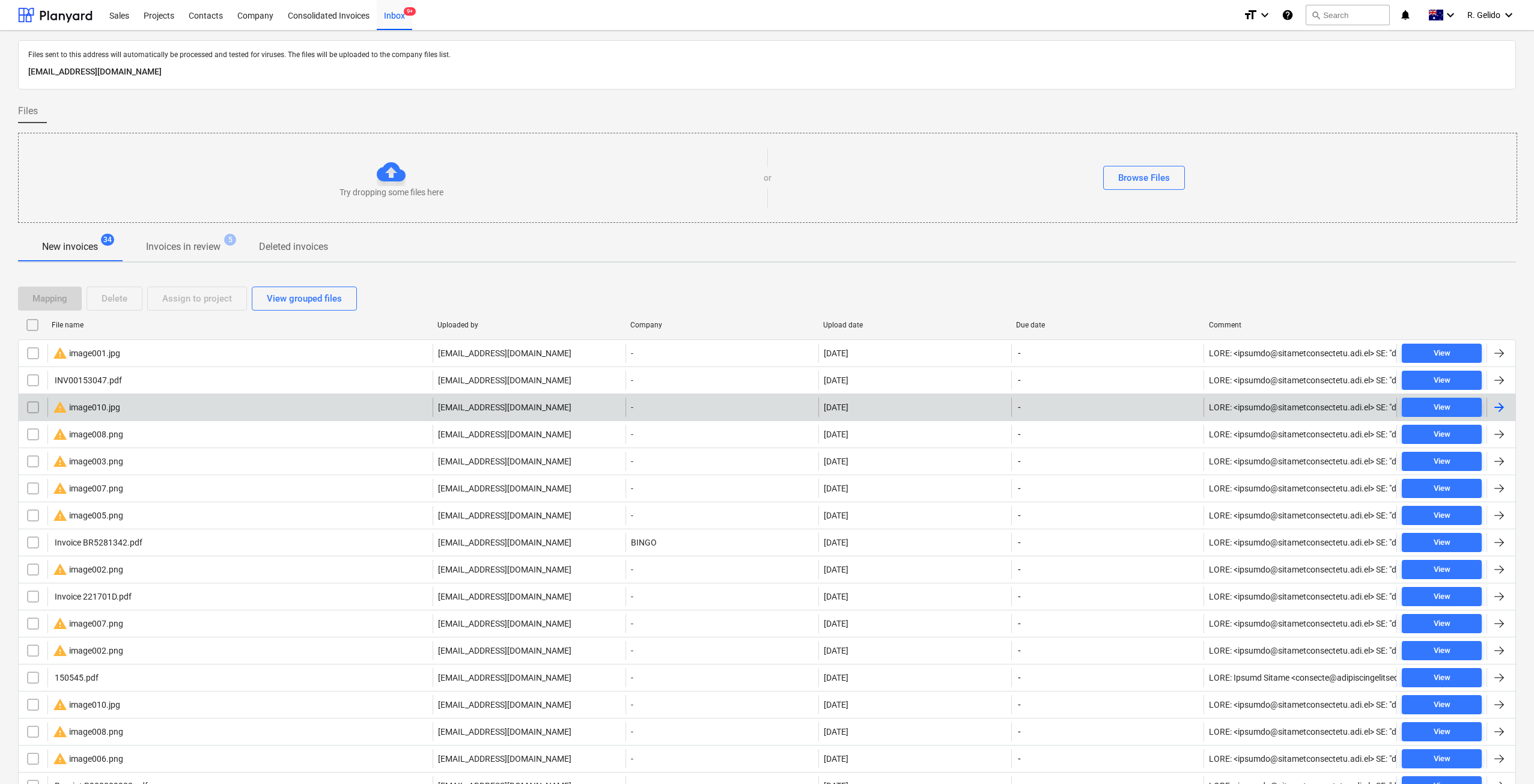
click at [109, 407] on div "warning image010.jpg" at bounding box center [86, 407] width 67 height 14
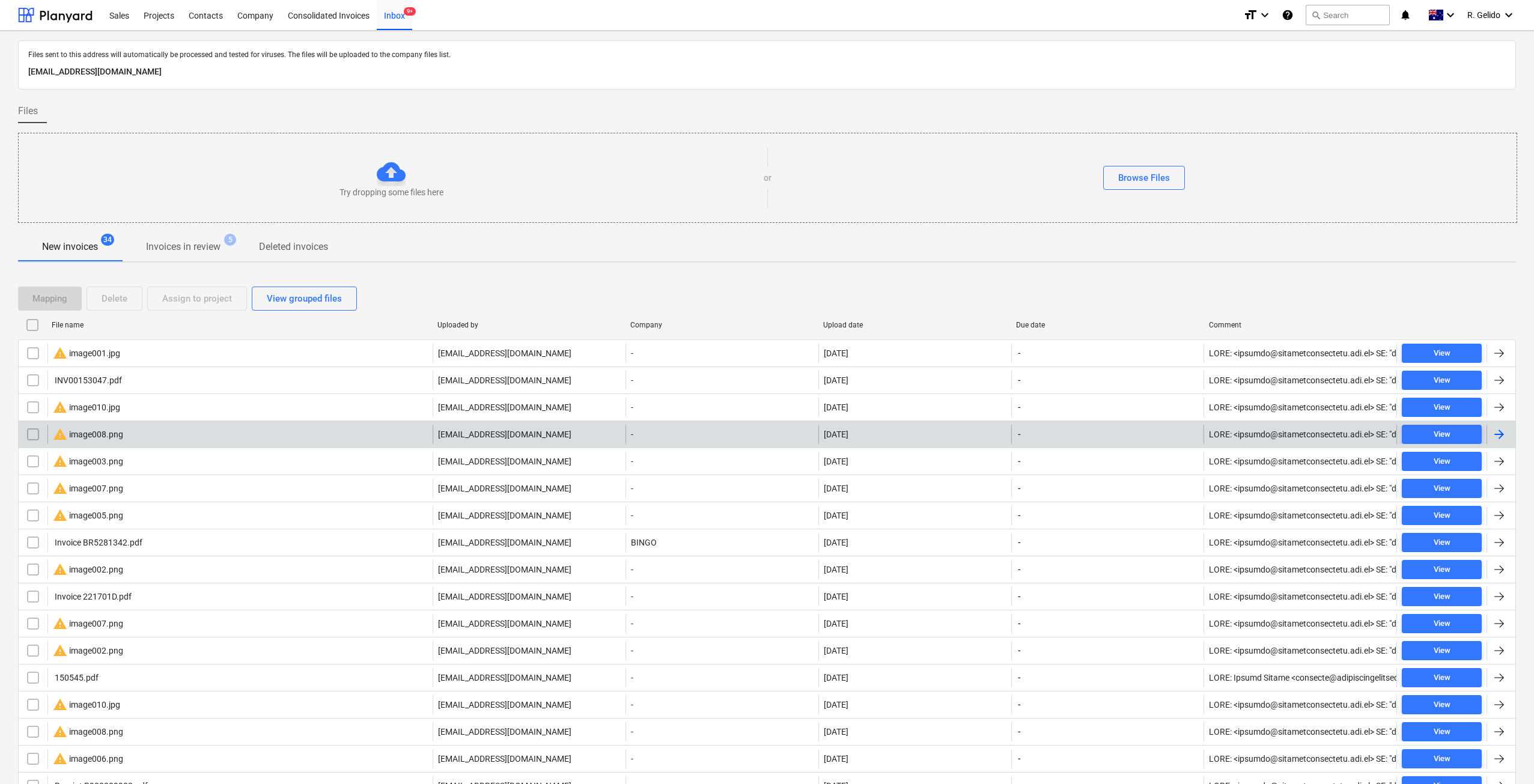
click at [127, 429] on div "warning image008.png" at bounding box center [240, 434] width 385 height 19
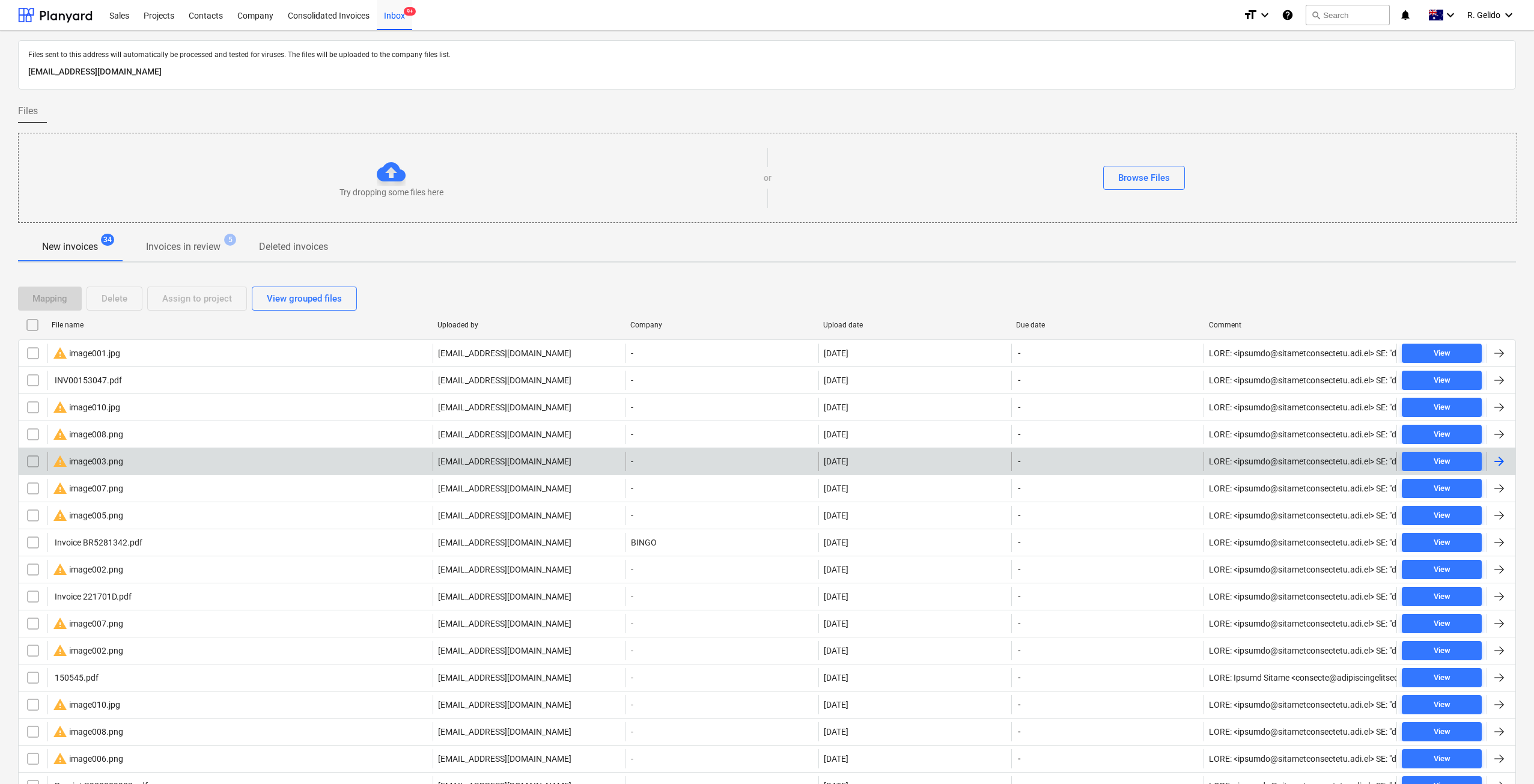
click at [126, 465] on div "warning image003.png" at bounding box center [240, 461] width 385 height 19
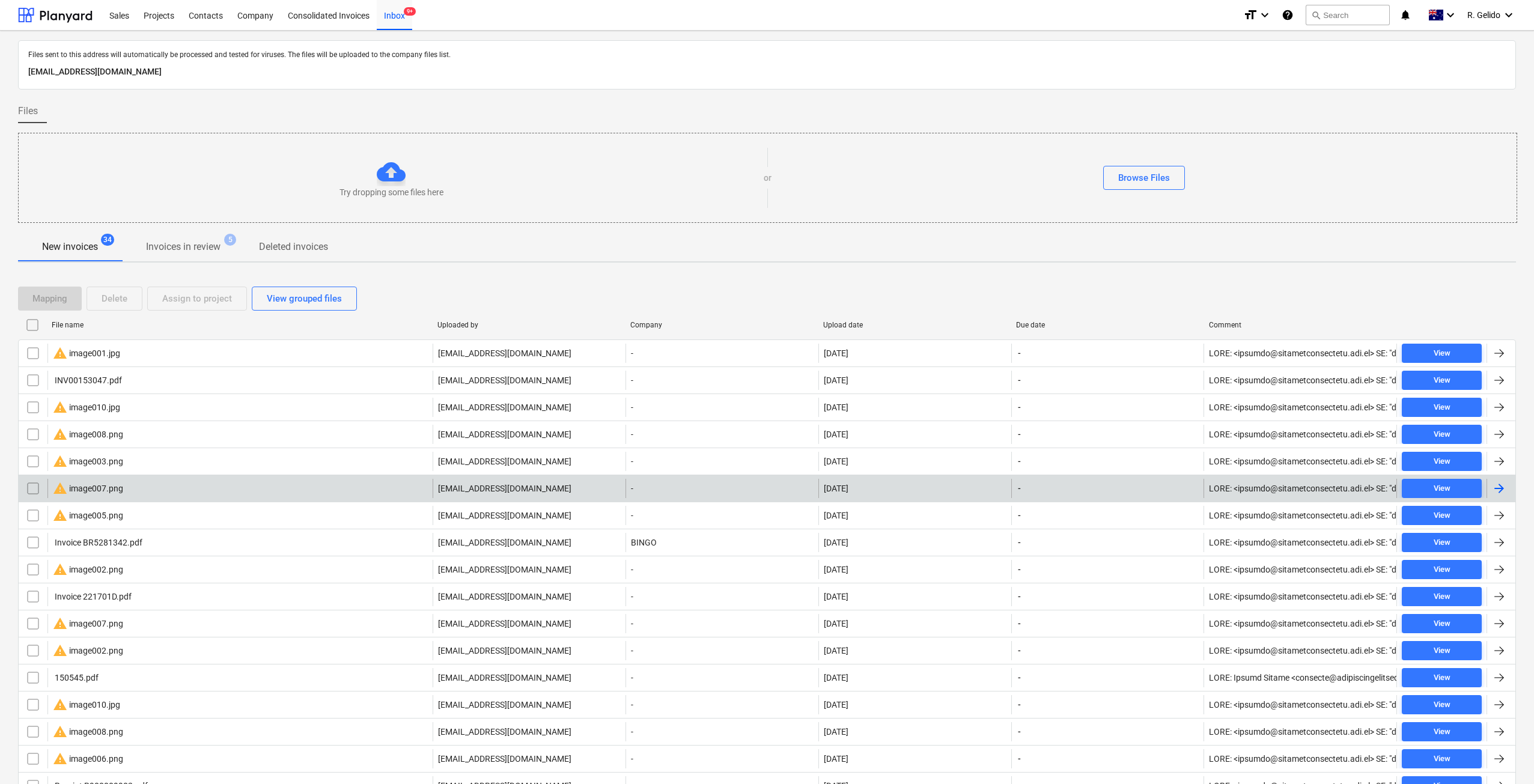
click at [127, 487] on div "warning image007.png" at bounding box center [240, 488] width 385 height 19
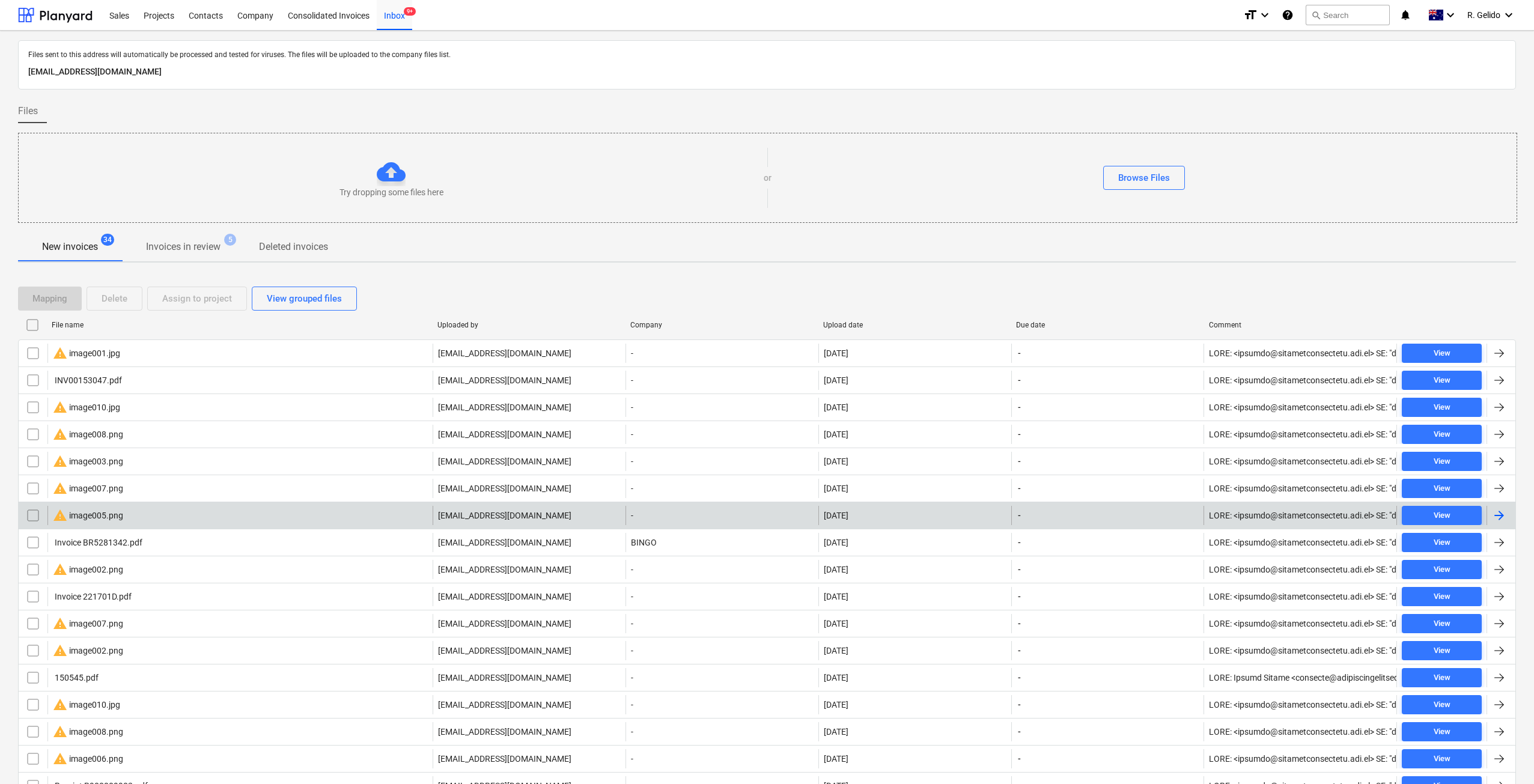
click at [142, 516] on div "warning image005.png" at bounding box center [240, 515] width 385 height 19
click at [30, 516] on input "checkbox" at bounding box center [33, 515] width 19 height 19
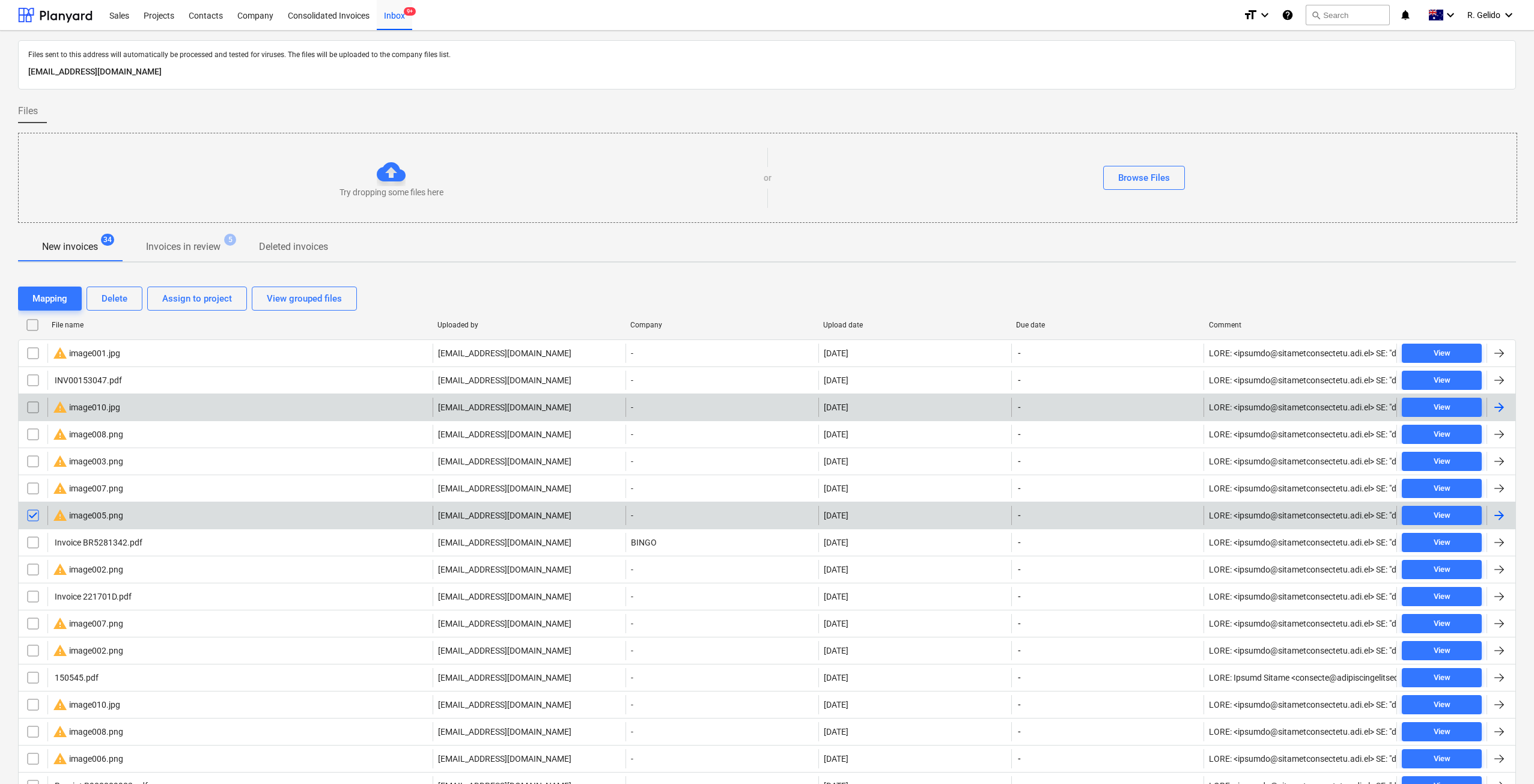
click at [35, 403] on input "checkbox" at bounding box center [33, 407] width 19 height 19
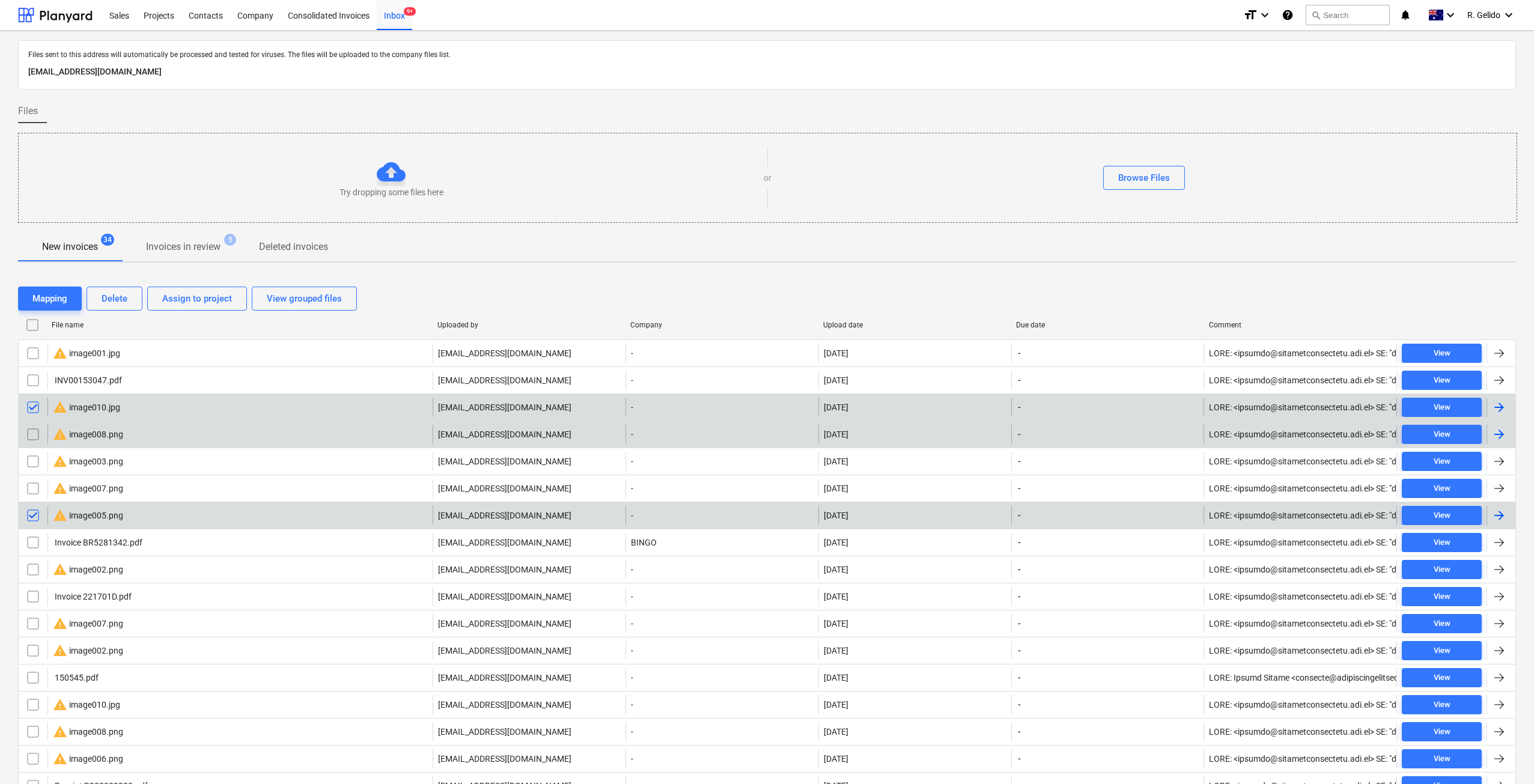
click at [35, 423] on div "warning image008.png charbel@projectbuildgroup.com.au - 30.08.2025 - View" at bounding box center [767, 434] width 1498 height 27
click at [35, 435] on input "checkbox" at bounding box center [33, 434] width 19 height 19
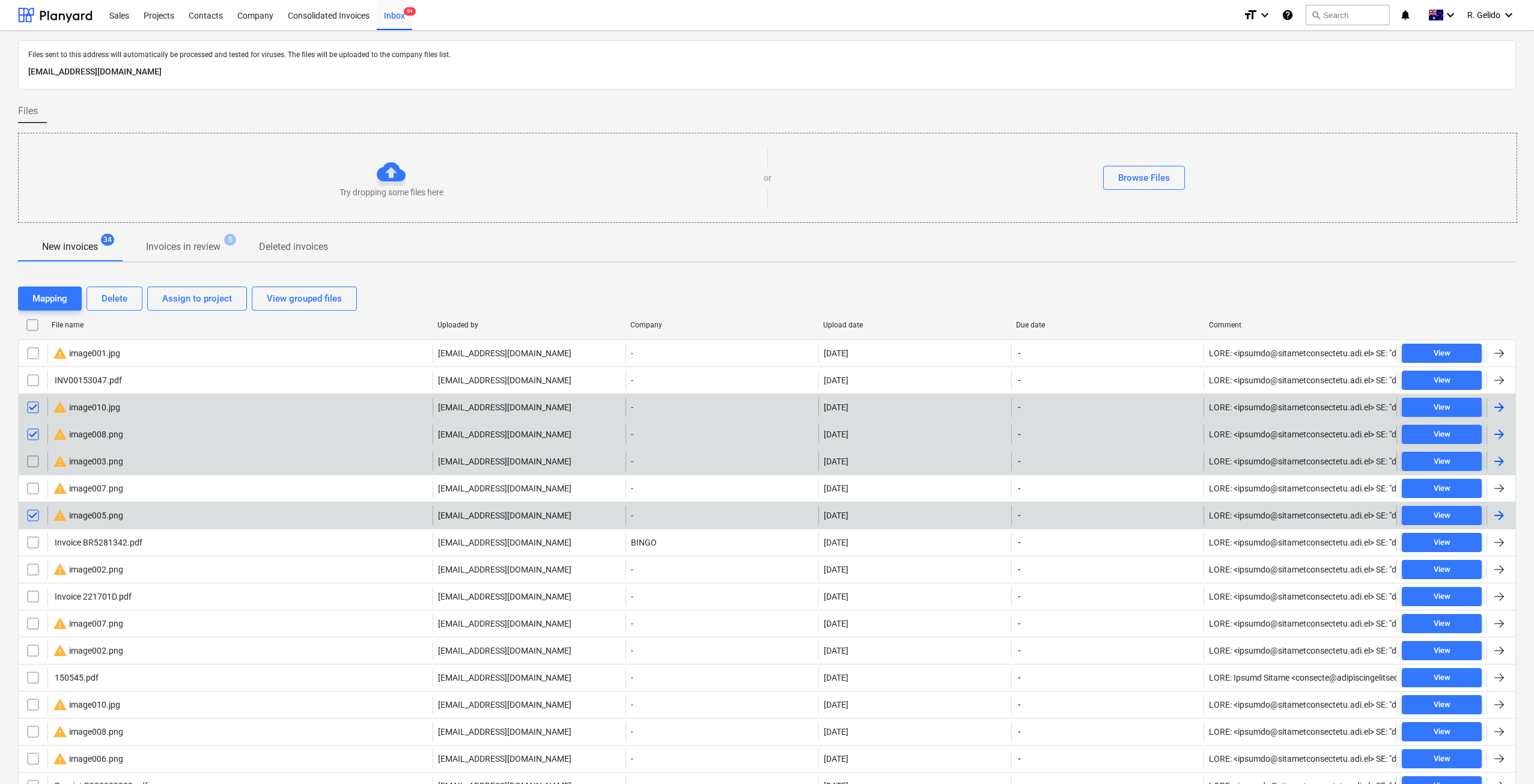
click at [35, 464] on input "checkbox" at bounding box center [33, 461] width 19 height 19
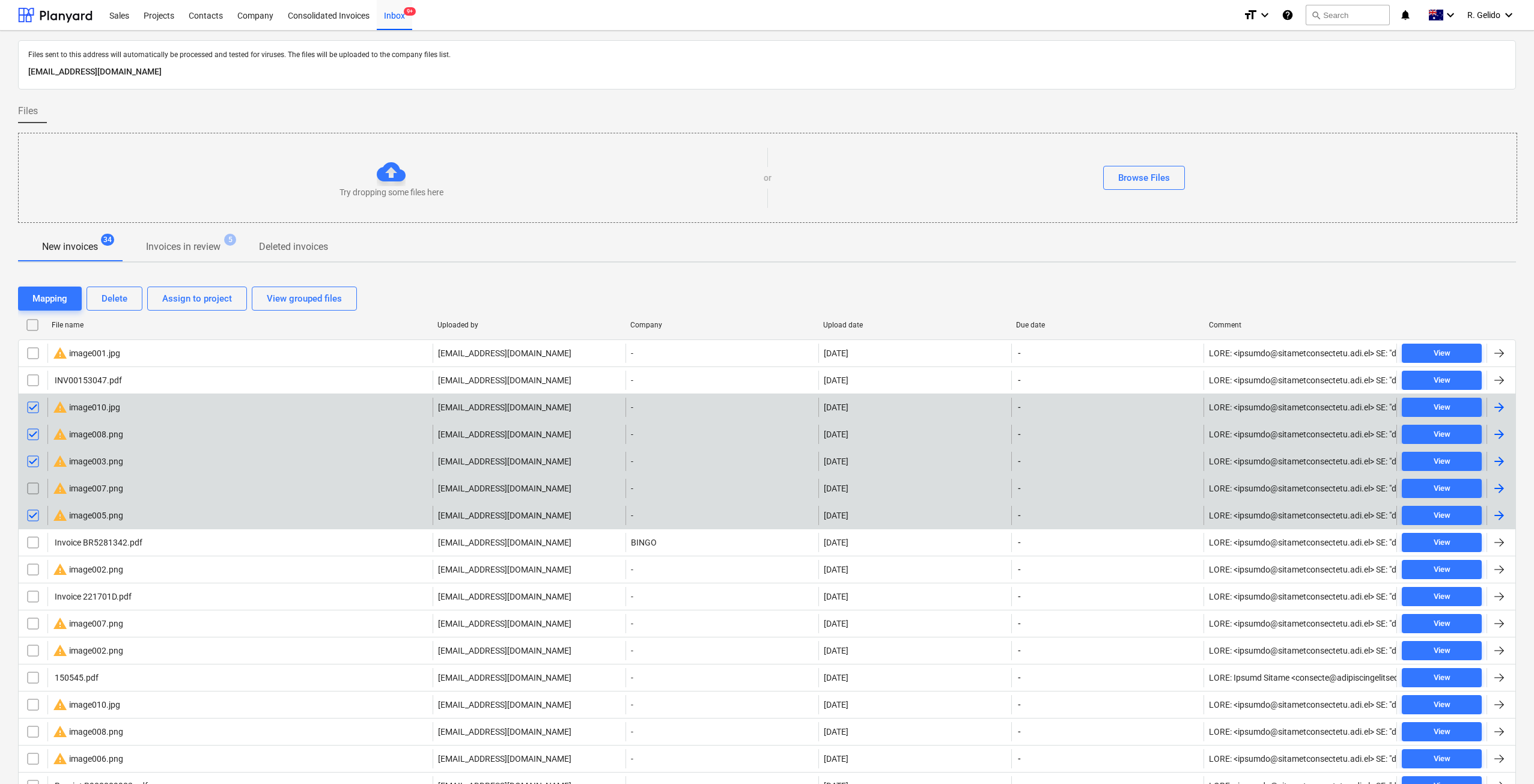
click at [35, 484] on input "checkbox" at bounding box center [33, 488] width 19 height 19
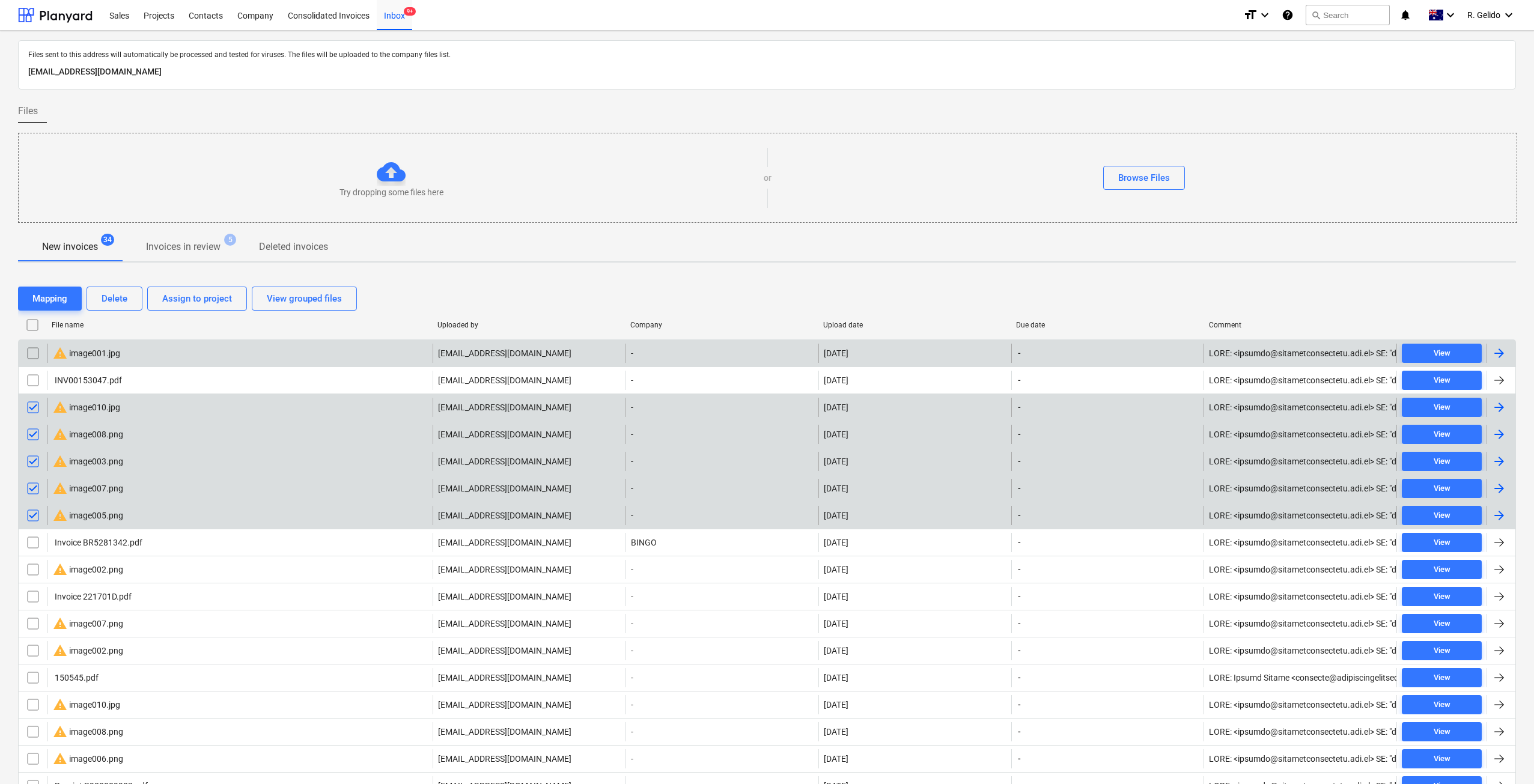
click at [34, 355] on input "checkbox" at bounding box center [33, 353] width 19 height 19
click at [120, 301] on div "Delete" at bounding box center [114, 298] width 26 height 16
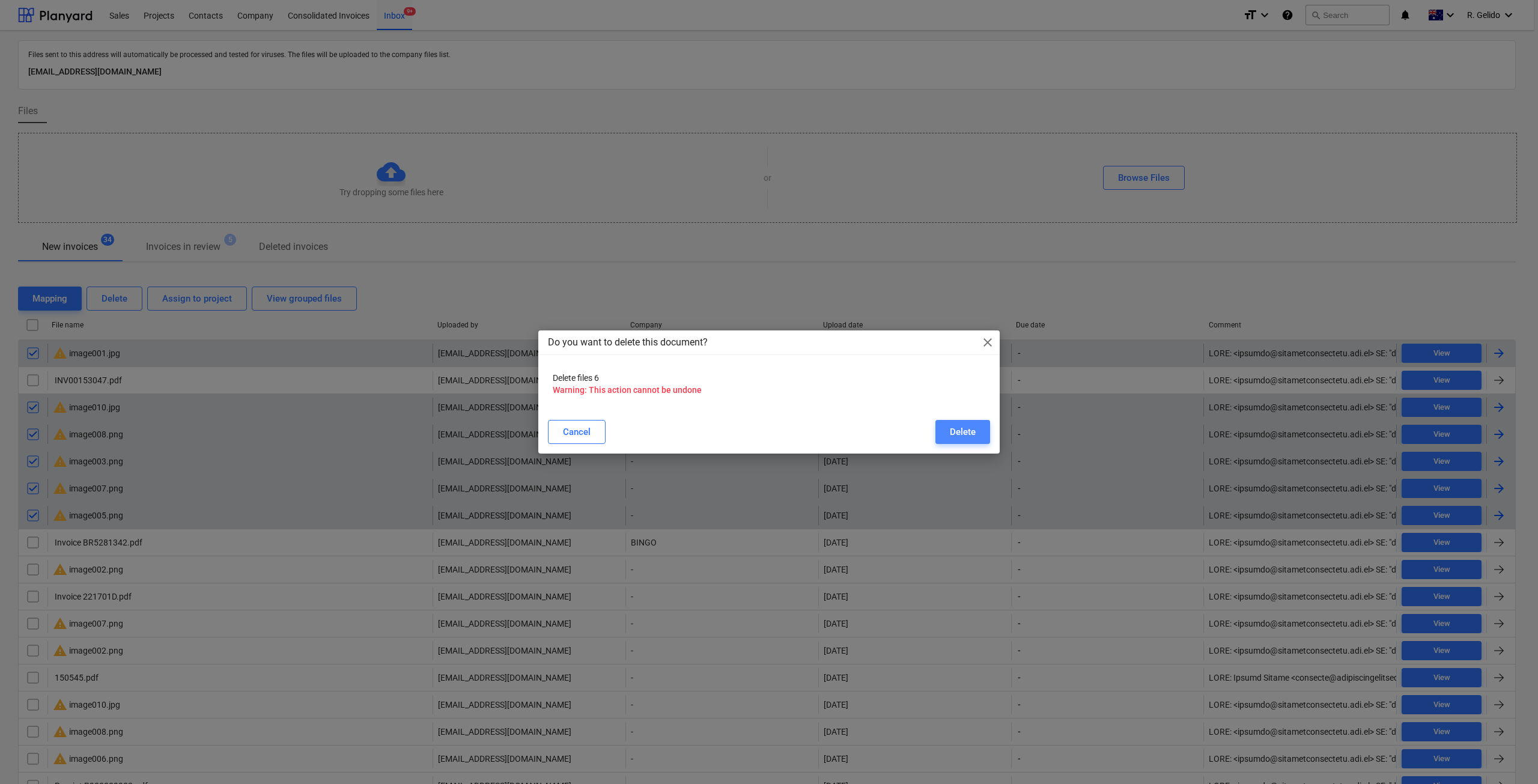
click at [964, 436] on div "Delete" at bounding box center [963, 431] width 26 height 16
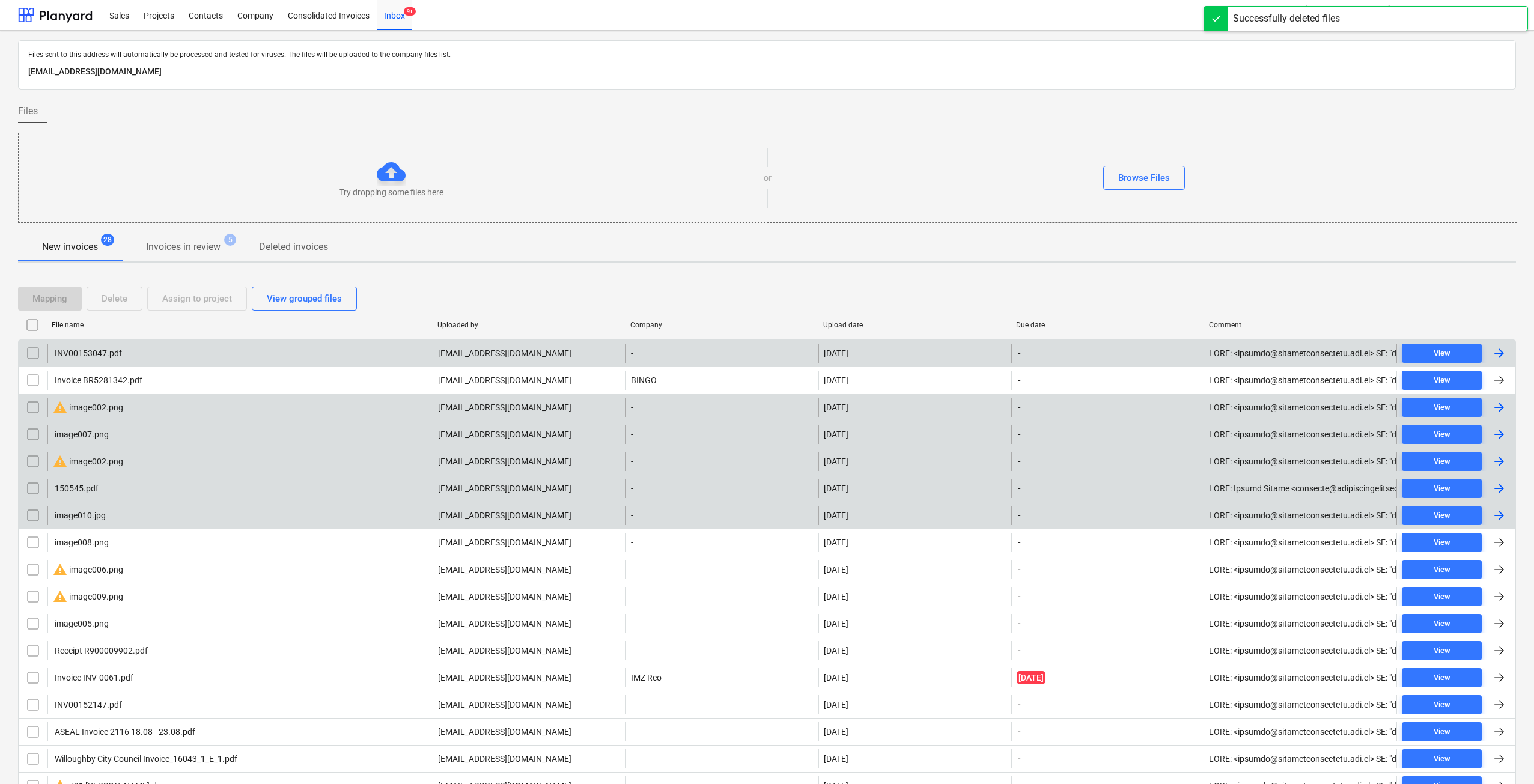
click at [162, 355] on div "INV00153047.pdf" at bounding box center [240, 353] width 385 height 19
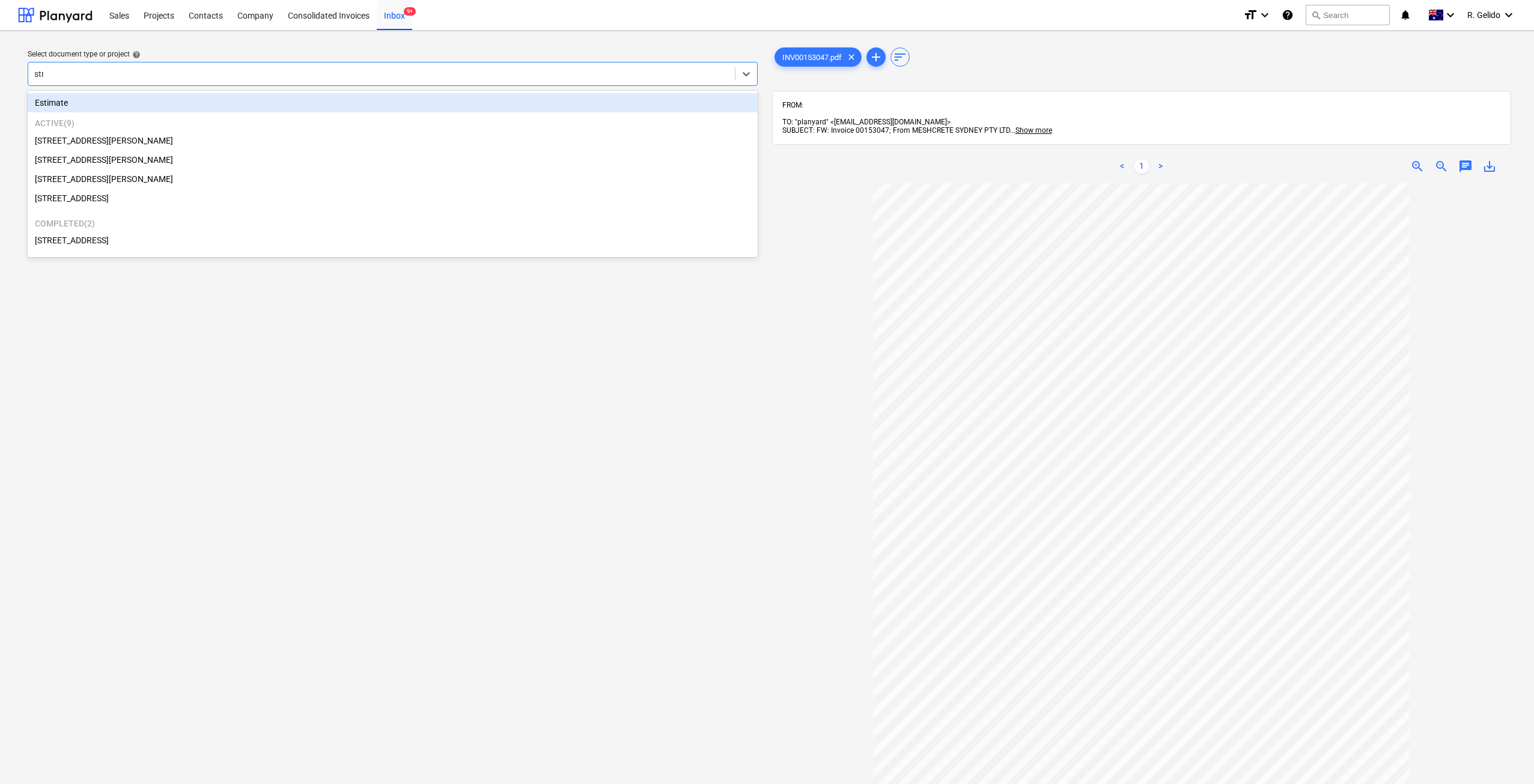
type input "strat"
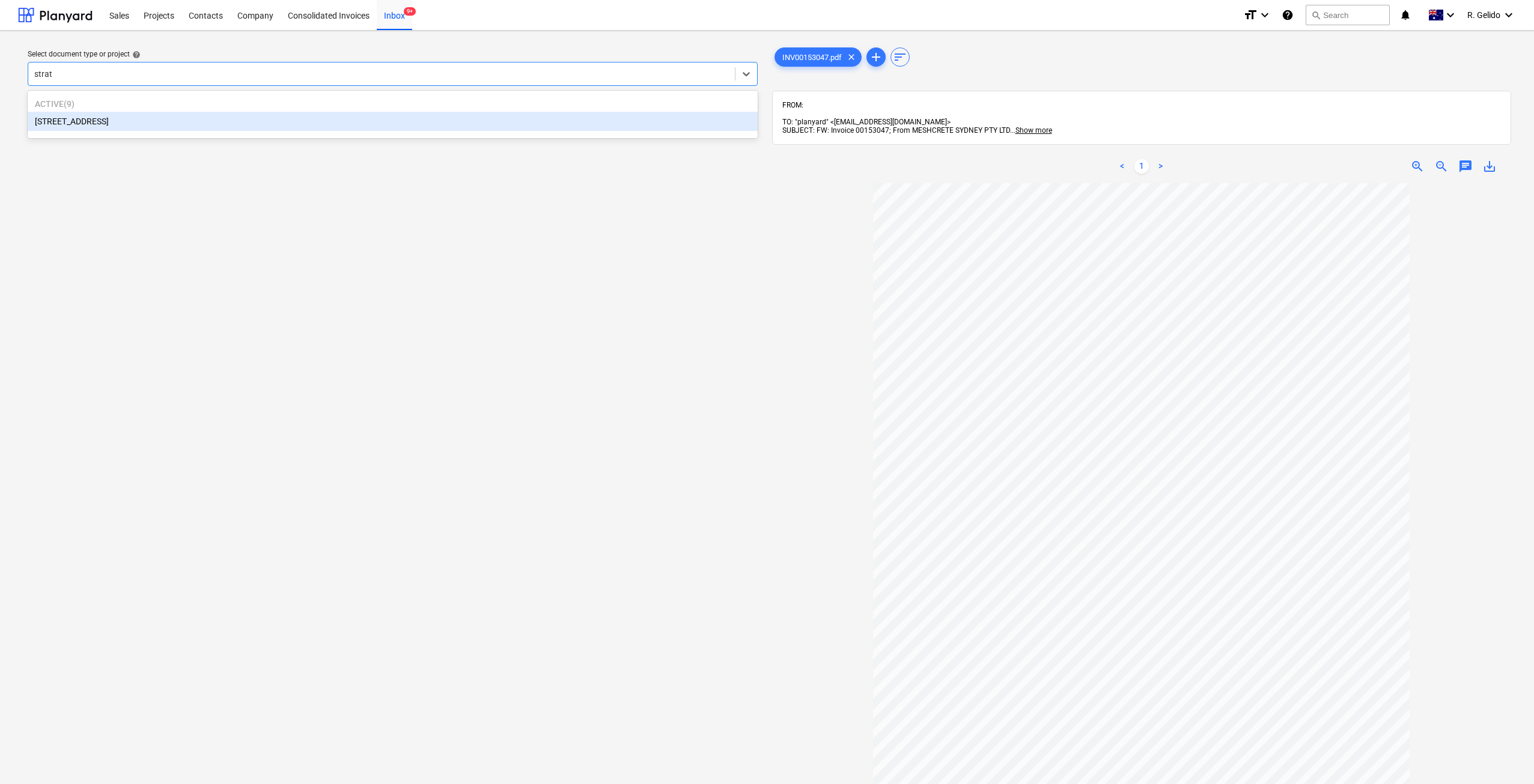
click at [117, 133] on div "Active ( 9 ) 27 Glenarvon Street, Strathfield" at bounding box center [393, 114] width 730 height 43
click at [165, 121] on div "[STREET_ADDRESS]" at bounding box center [393, 121] width 730 height 19
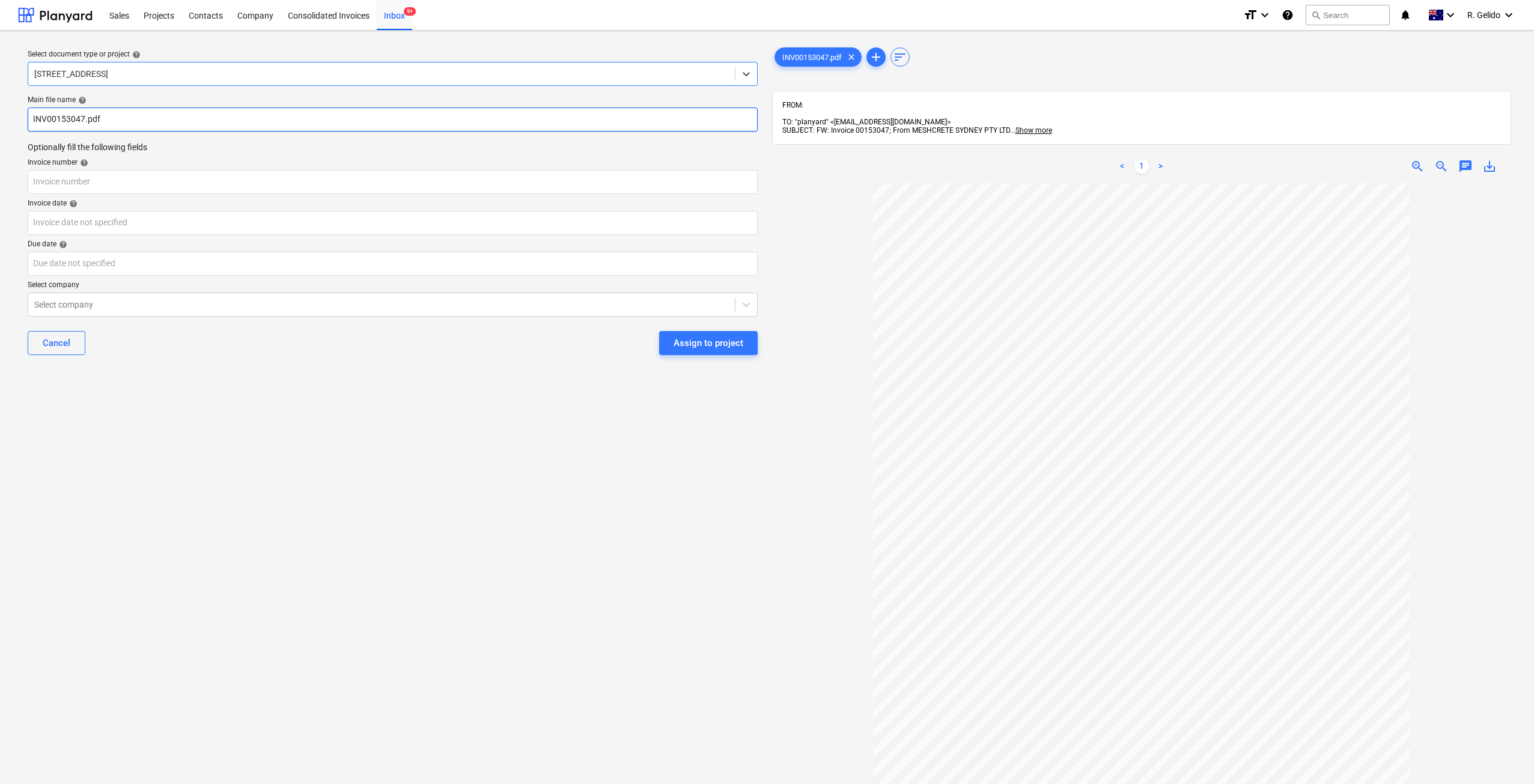
click at [31, 120] on input "INV00153047.pdf" at bounding box center [393, 119] width 730 height 24
type input "Meshcrete Inv INV00153047.pdf"
click at [57, 184] on input "text" at bounding box center [393, 182] width 730 height 24
click at [122, 120] on input "Meshcrete Inv INV00153047.pdf" at bounding box center [393, 119] width 730 height 24
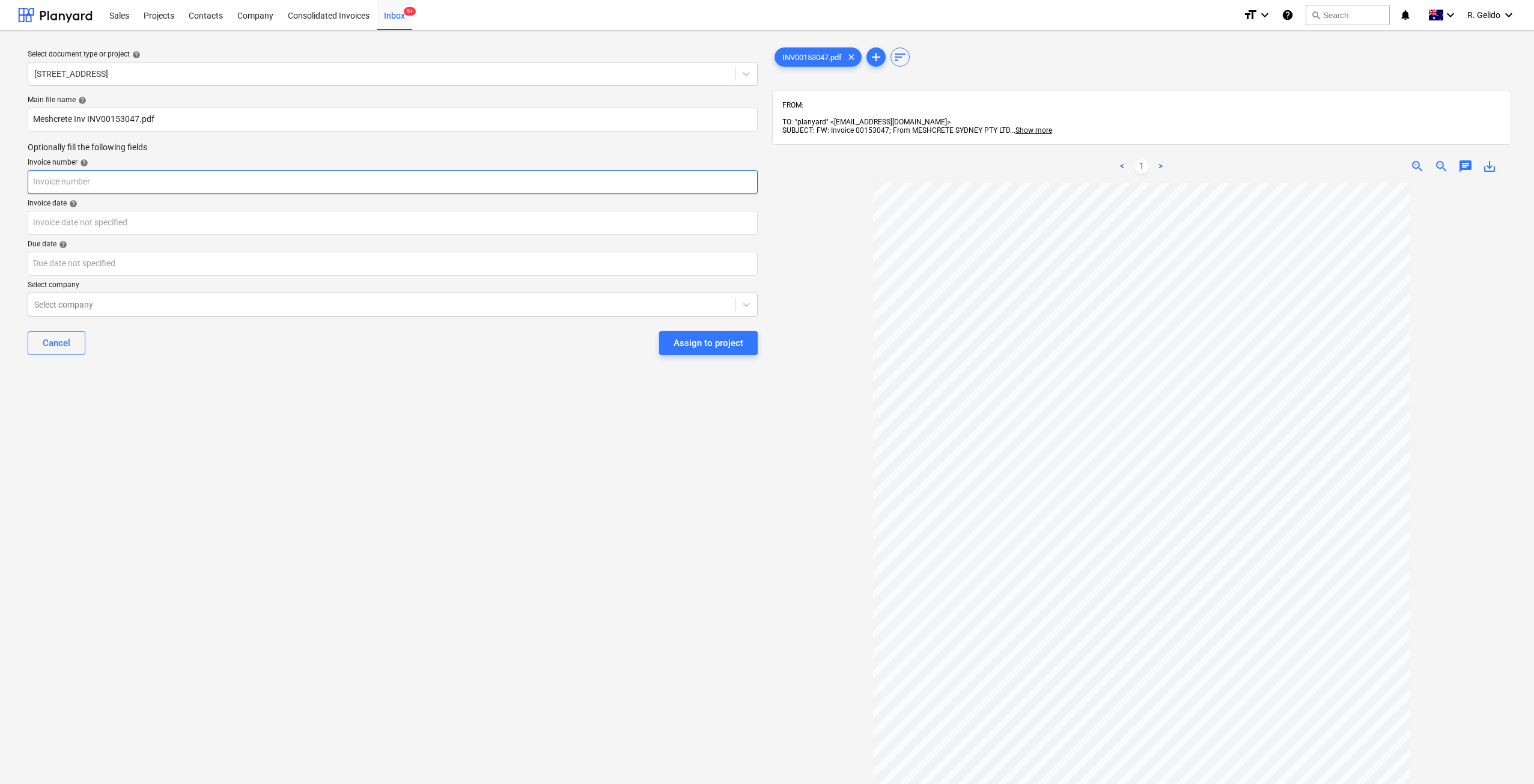
click at [98, 182] on input "text" at bounding box center [393, 182] width 730 height 24
paste input "INV00153047"
type input "INV00153047"
click at [99, 223] on body "Sales Projects Contacts Company Consolidated Invoices Inbox 9+ format_size keyb…" at bounding box center [767, 392] width 1534 height 784
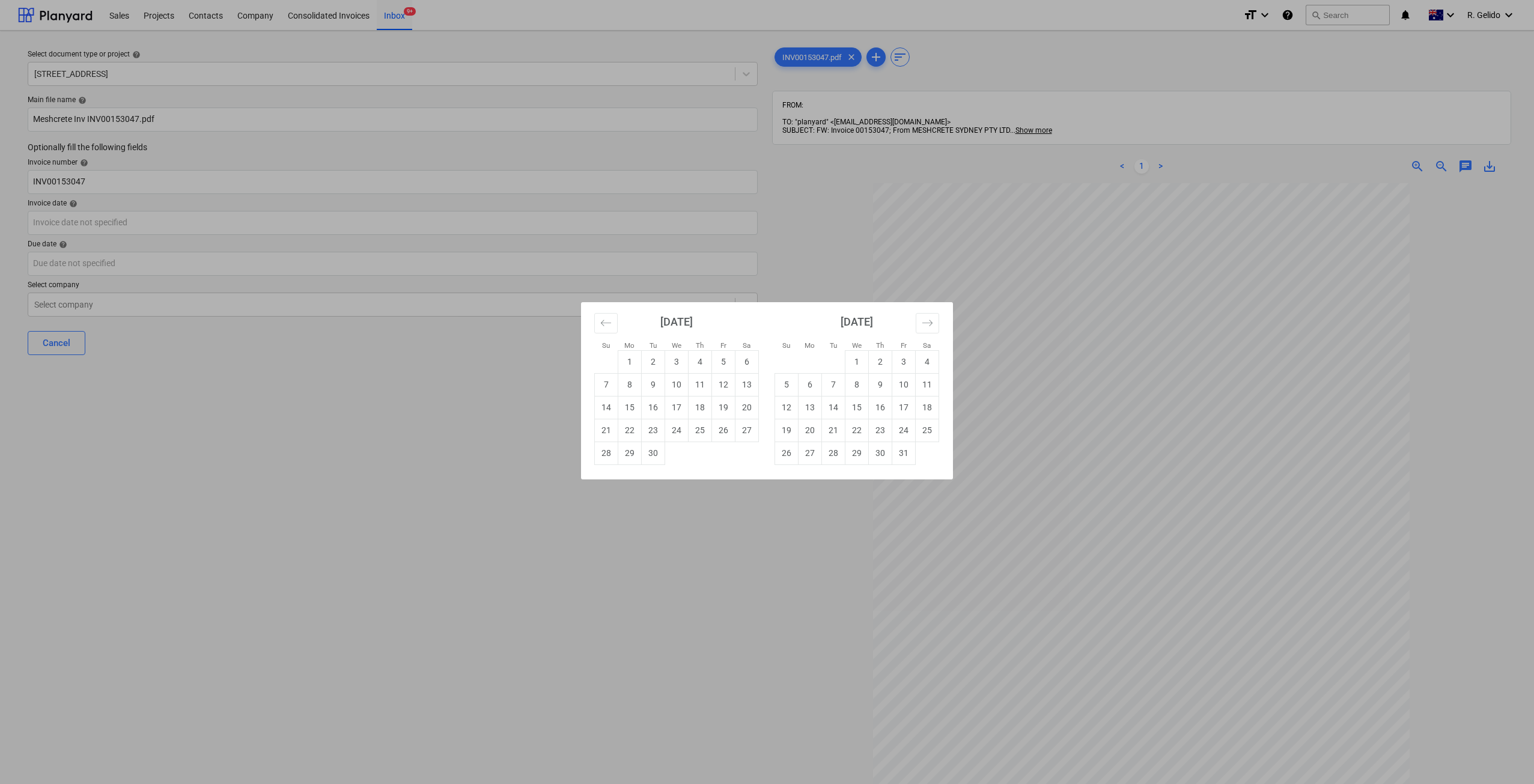
click at [477, 604] on div "Su Mo Tu We Th Fr Sa Su Mo Tu We Th Fr Sa August 2025 1 2 3 4 5 6 7 8 9 10 11 1…" at bounding box center [767, 392] width 1534 height 784
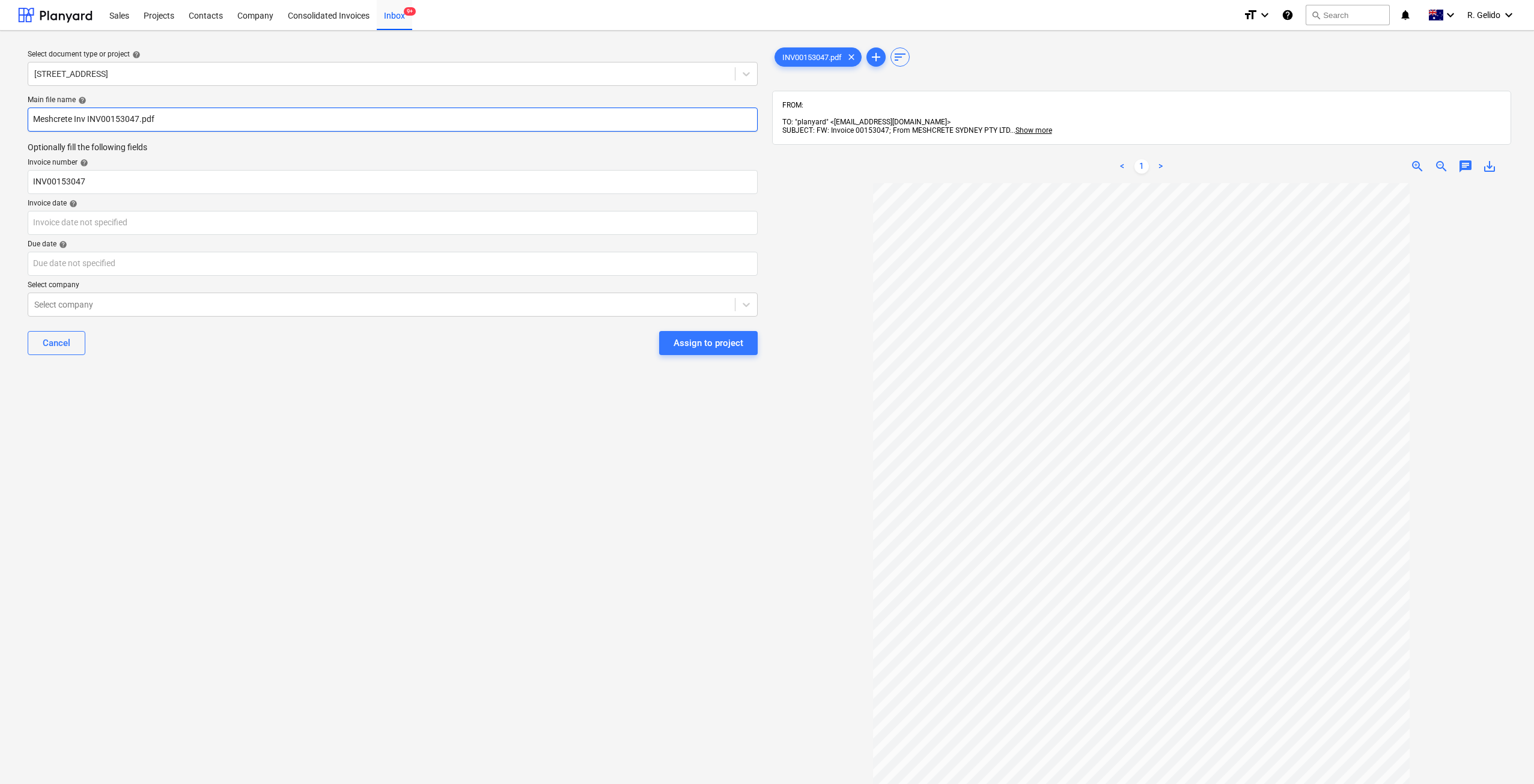
click at [120, 119] on input "Meshcrete Inv INV00153047.pdf" at bounding box center [393, 119] width 730 height 24
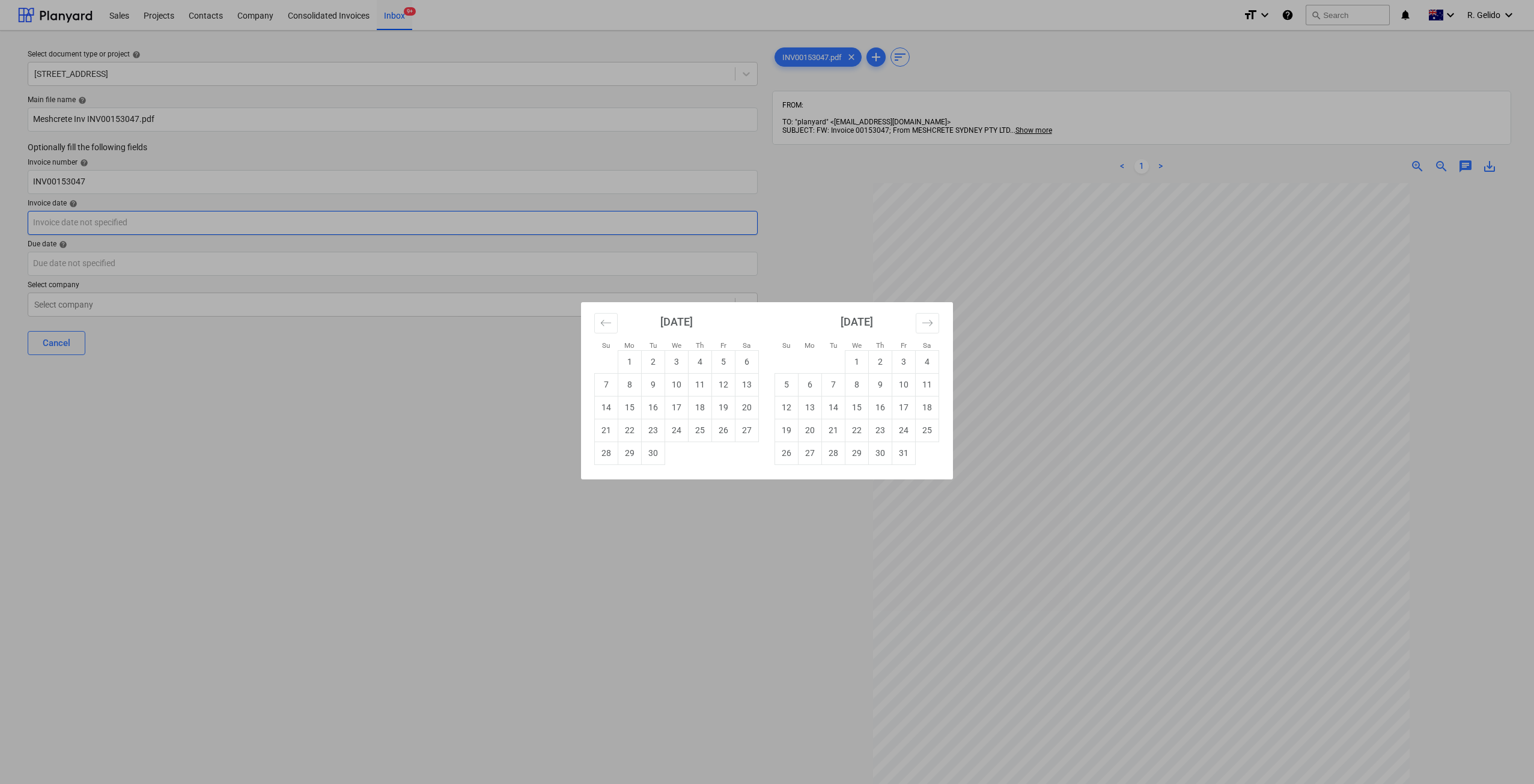
click at [78, 226] on body "Sales Projects Contacts Company Consolidated Invoices Inbox 9+ format_size keyb…" at bounding box center [767, 392] width 1534 height 784
click at [506, 579] on div "Su Mo Tu We Th Fr Sa Su Mo Tu We Th Fr Sa August 2025 1 2 3 4 5 6 7 8 9 10 11 1…" at bounding box center [767, 392] width 1534 height 784
click at [67, 222] on body "Sales Projects Contacts Company Consolidated Invoices Inbox 9+ format_size keyb…" at bounding box center [767, 392] width 1534 height 784
click at [614, 323] on button "Move backward to switch to the previous month." at bounding box center [606, 323] width 24 height 20
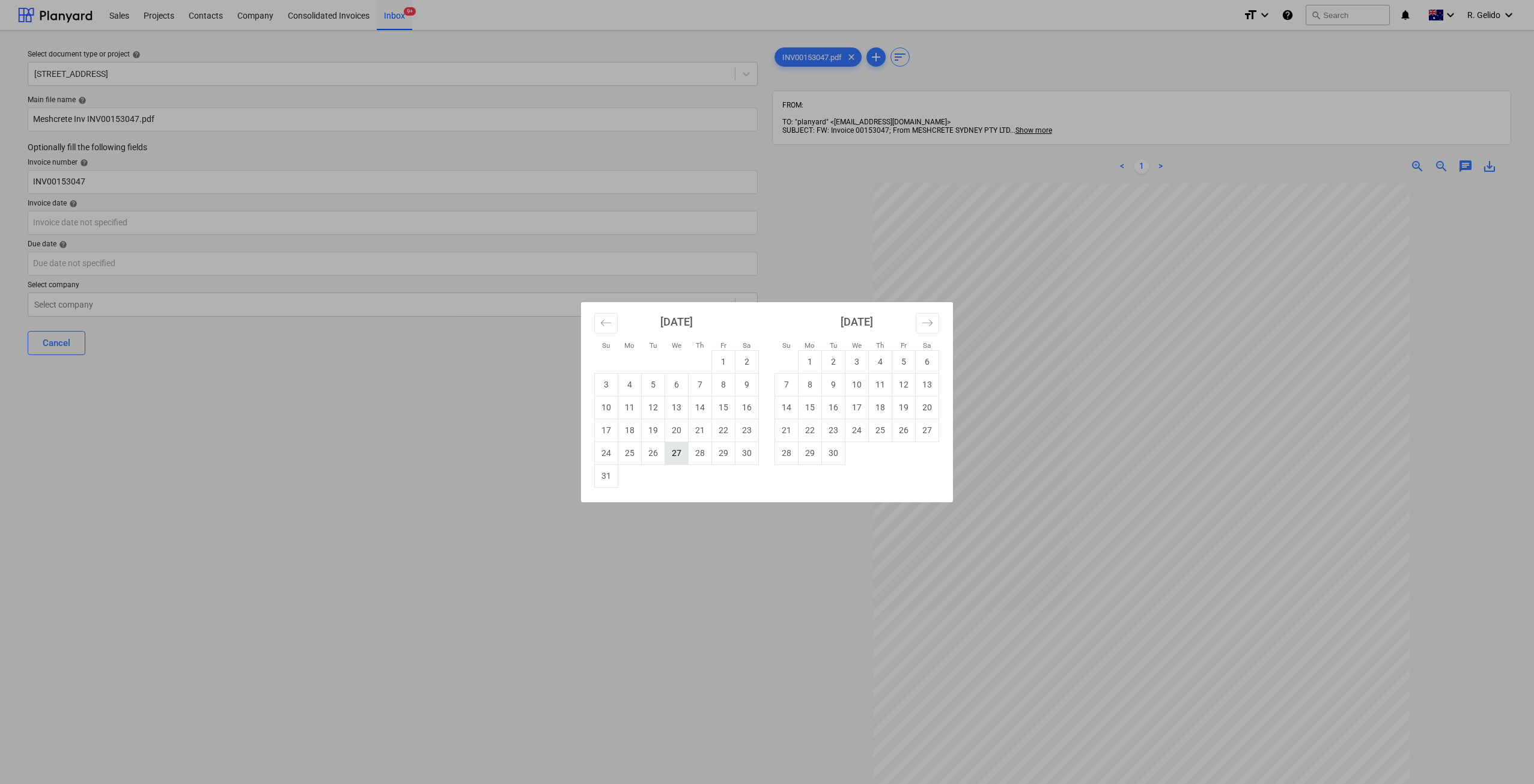
click at [674, 461] on td "27" at bounding box center [677, 453] width 24 height 23
type input "27 Aug 2025"
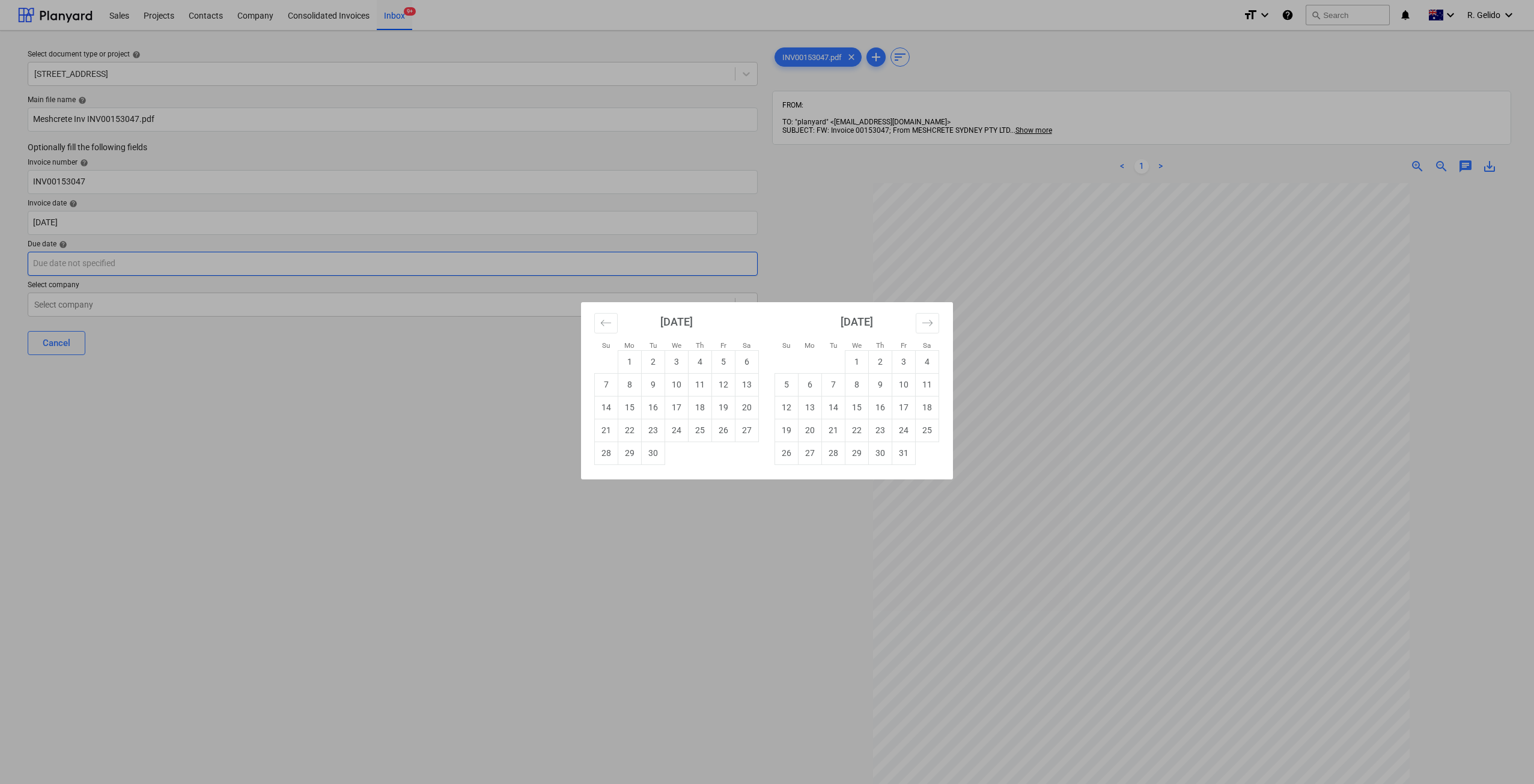
click at [104, 263] on body "Sales Projects Contacts Company Consolidated Invoices Inbox 9+ format_size keyb…" at bounding box center [767, 392] width 1534 height 784
click at [657, 451] on td "30" at bounding box center [653, 453] width 24 height 23
type input "30 Sep 2025"
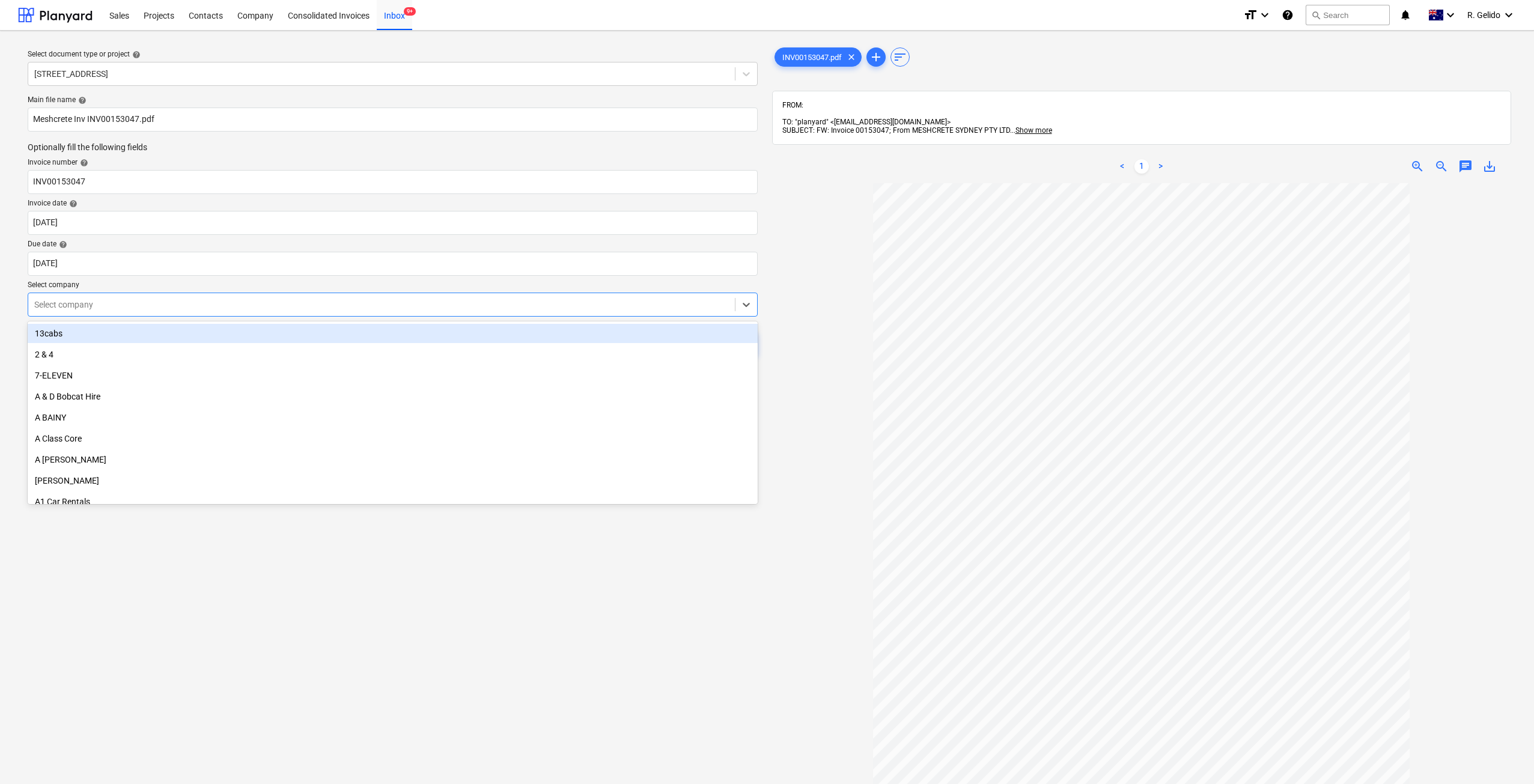
click at [138, 310] on div at bounding box center [381, 304] width 694 height 12
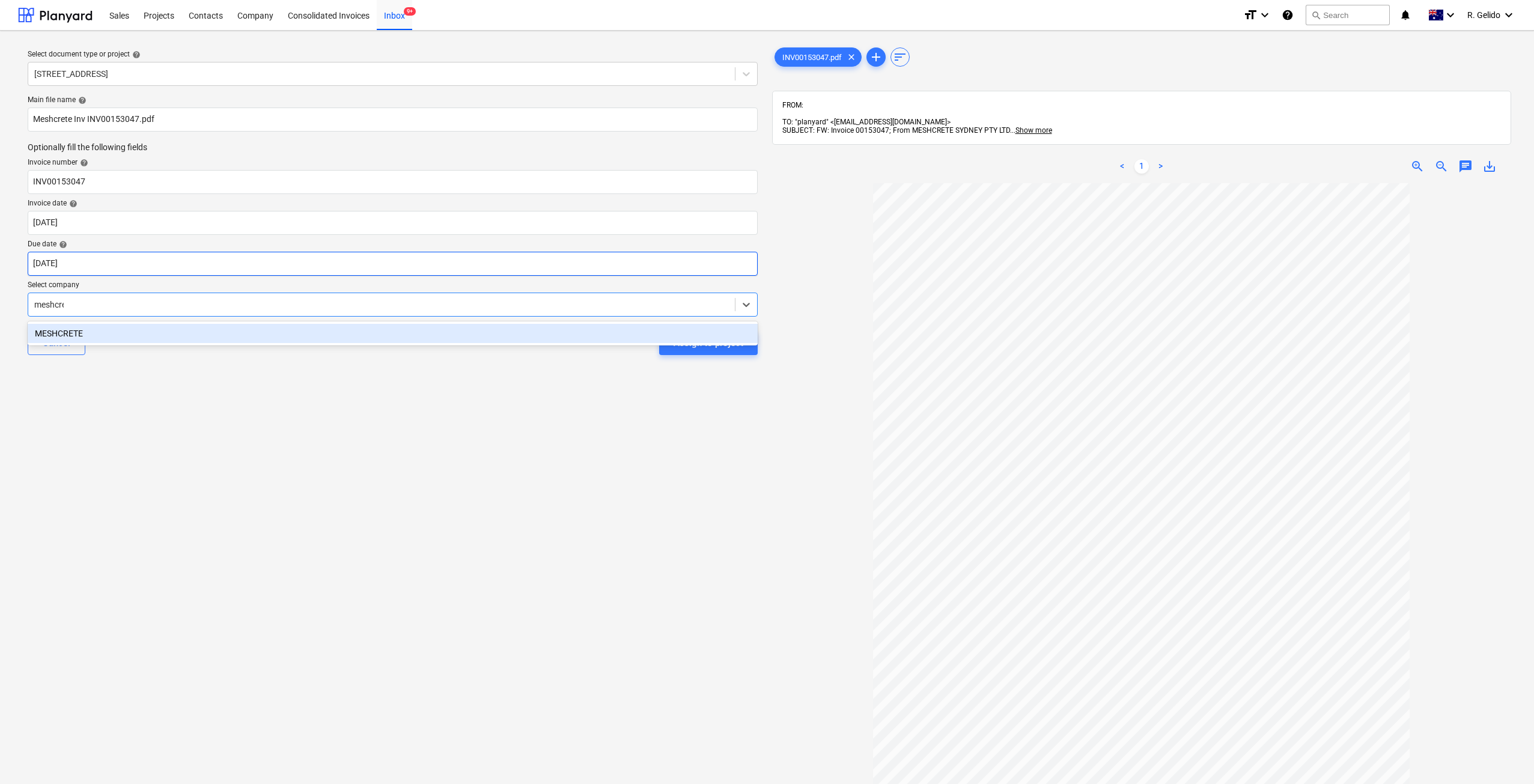
type input "meshcret"
click at [326, 331] on div "MESHCRETE" at bounding box center [393, 333] width 730 height 19
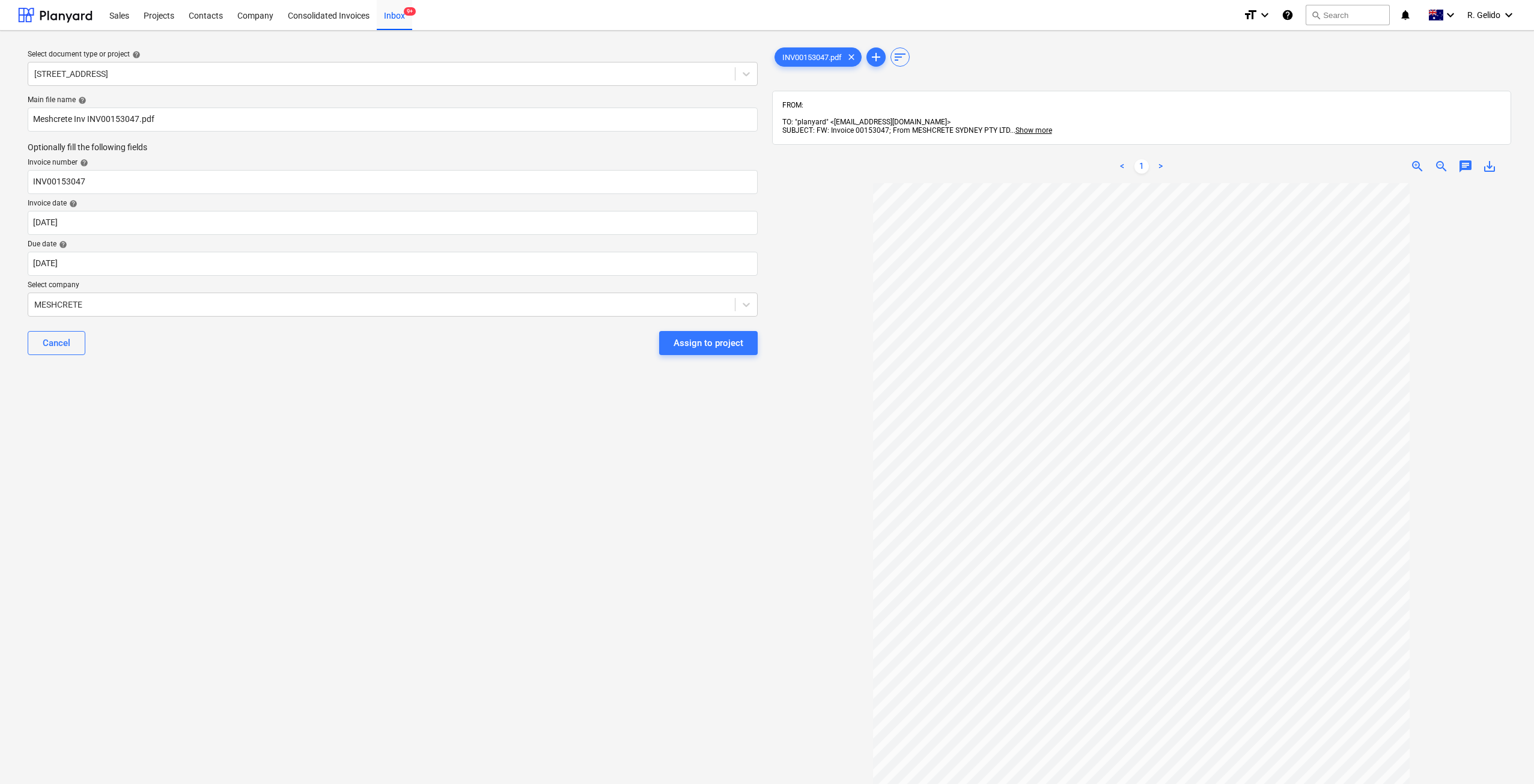
click at [406, 398] on div "Select document type or project help 27 Glenarvon Street, Strathfield Main file…" at bounding box center [393, 489] width 749 height 898
click at [709, 341] on div "Assign to project" at bounding box center [709, 343] width 70 height 16
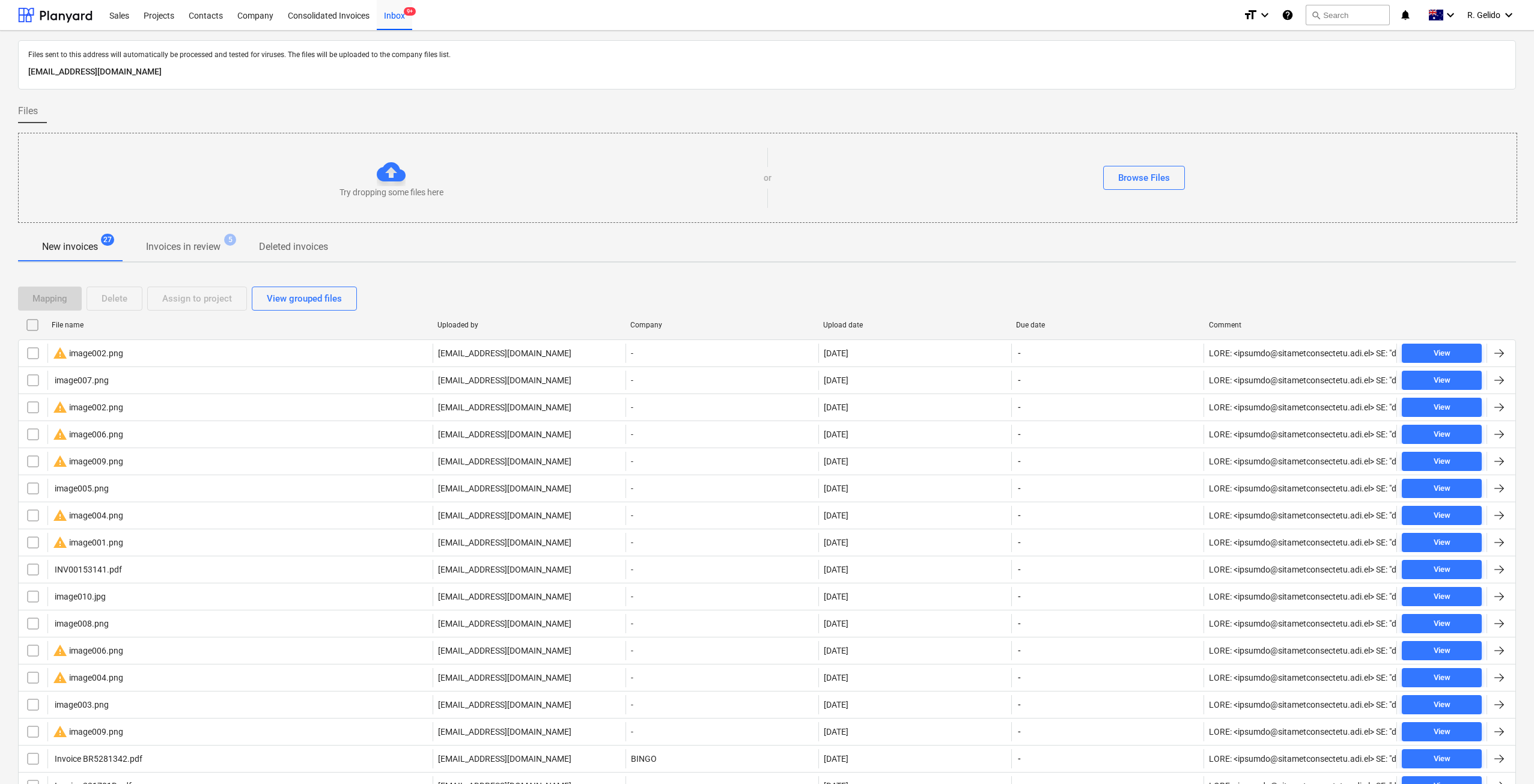
click at [114, 353] on div "warning image002.png" at bounding box center [88, 353] width 70 height 14
click at [93, 381] on div "image007.png" at bounding box center [81, 380] width 56 height 9
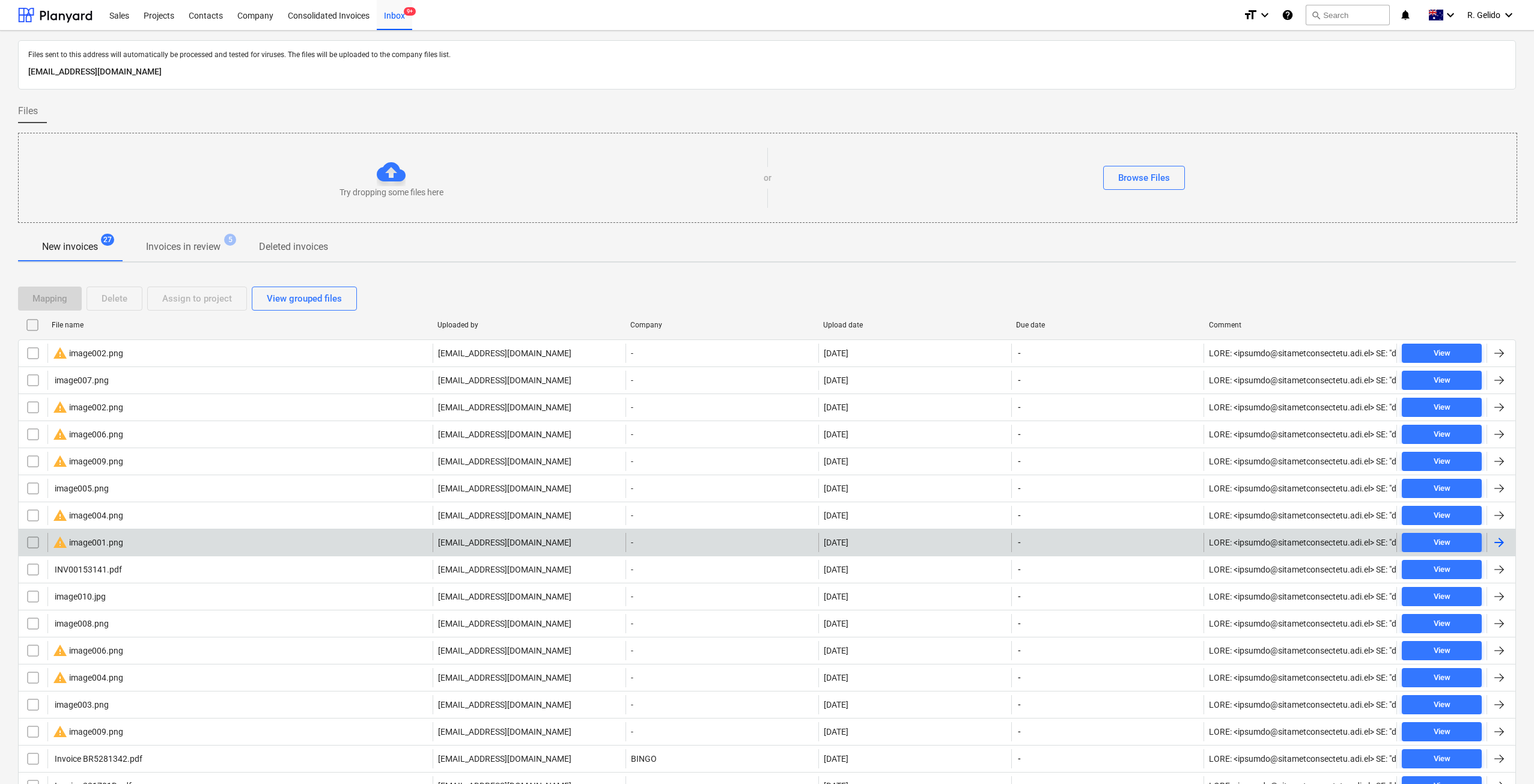
click at [35, 541] on input "checkbox" at bounding box center [33, 542] width 19 height 19
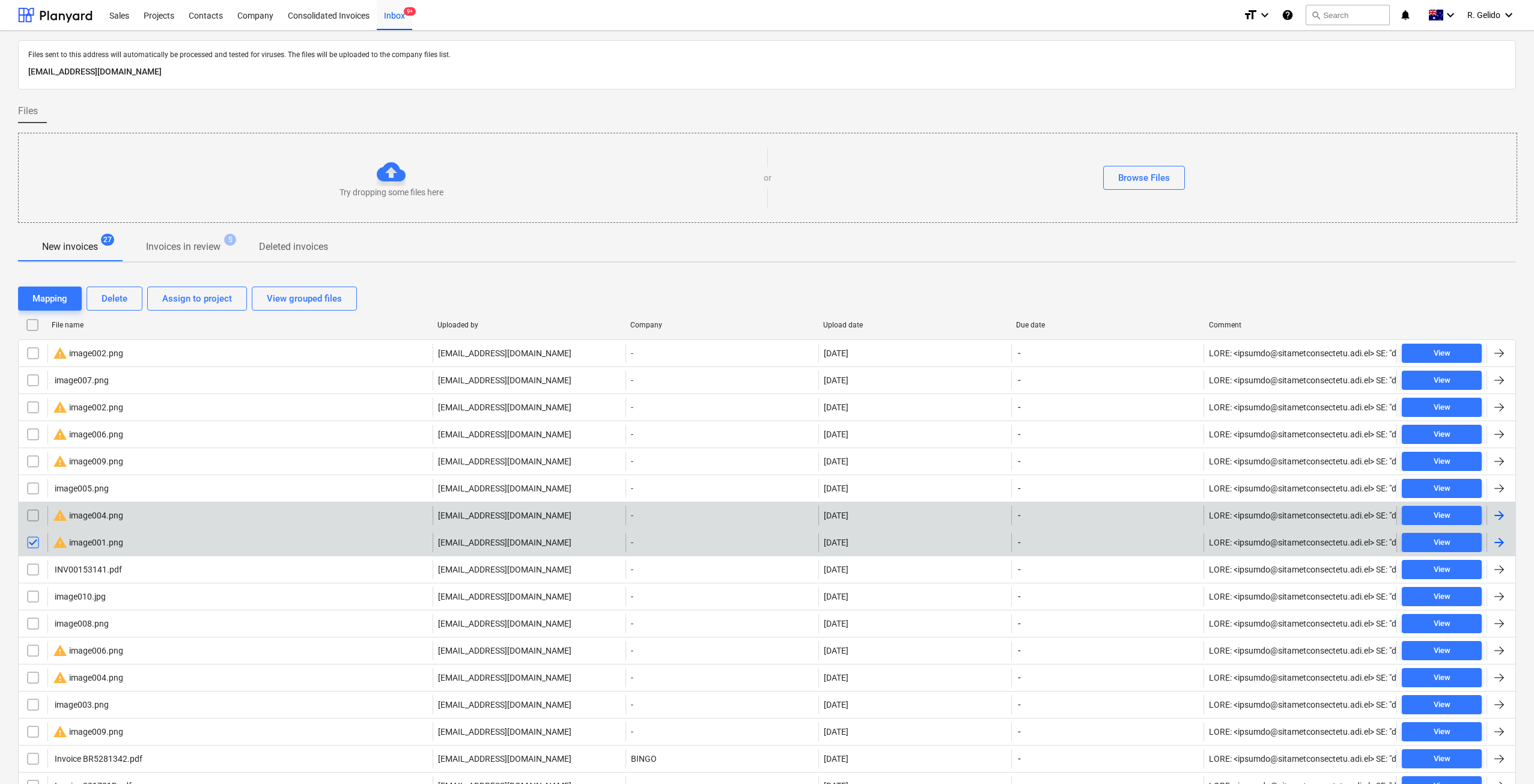
click at [32, 511] on input "checkbox" at bounding box center [33, 515] width 19 height 19
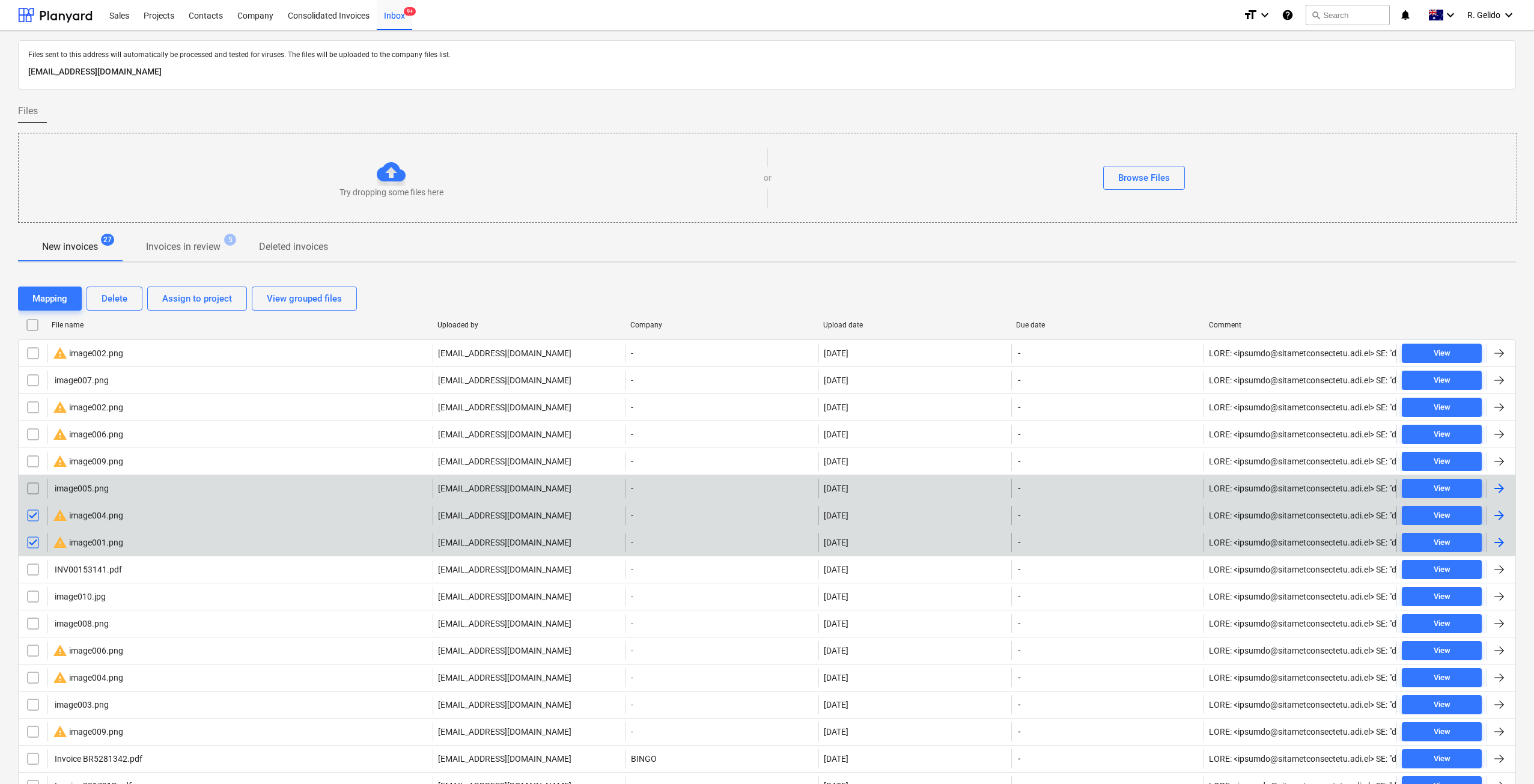
click at [34, 492] on input "checkbox" at bounding box center [33, 488] width 19 height 19
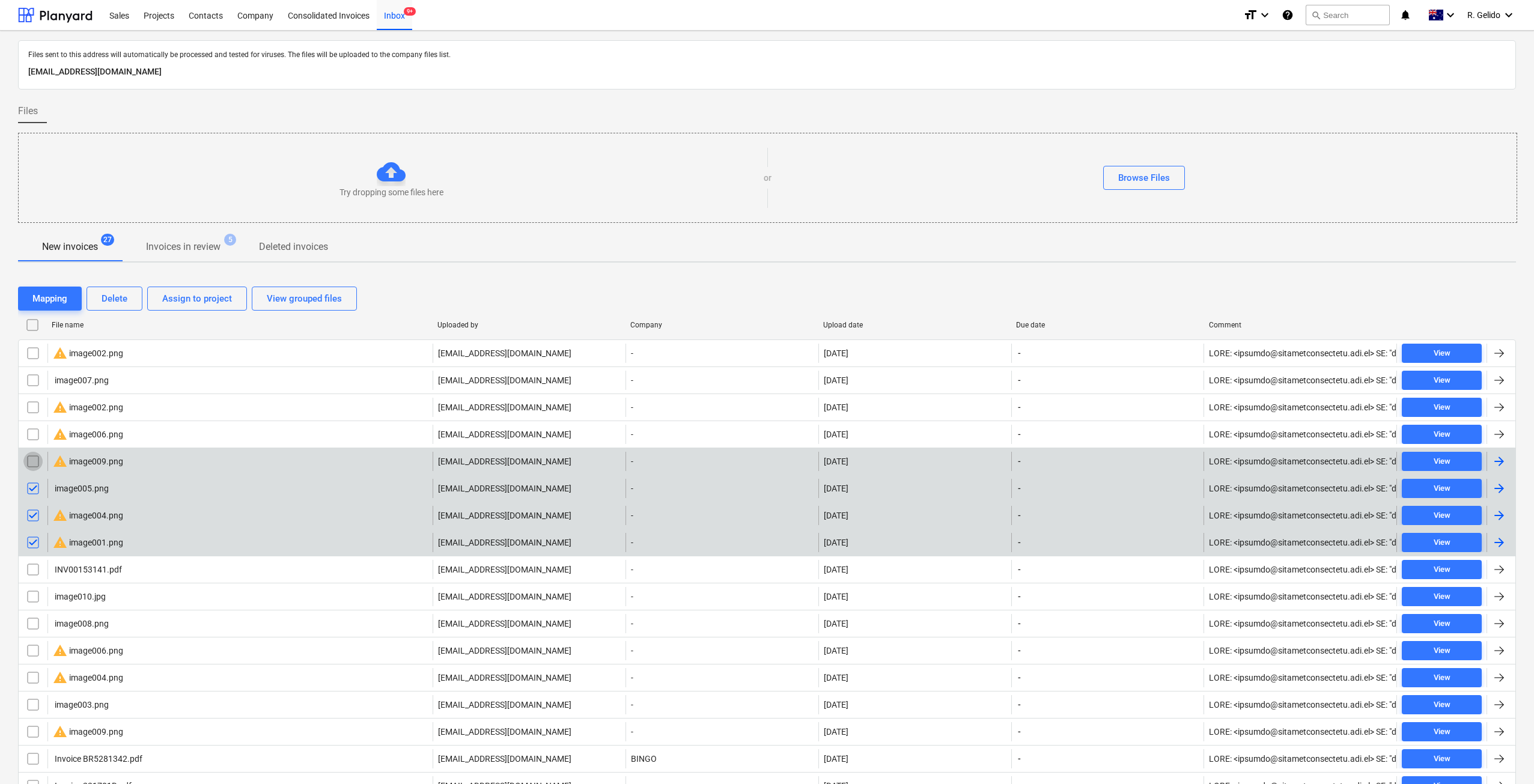
click at [29, 461] on input "checkbox" at bounding box center [33, 461] width 19 height 19
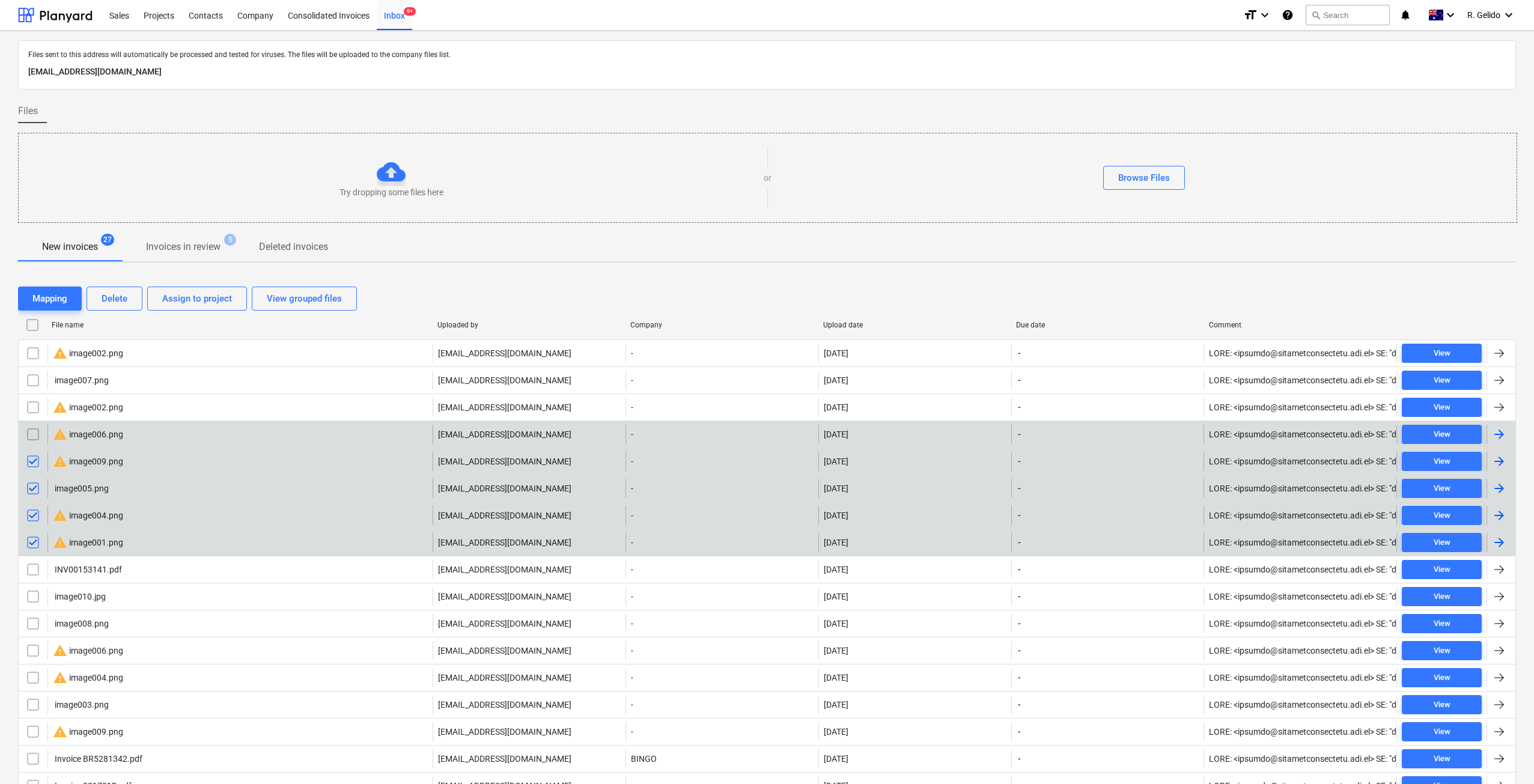
click at [32, 437] on input "checkbox" at bounding box center [33, 434] width 19 height 19
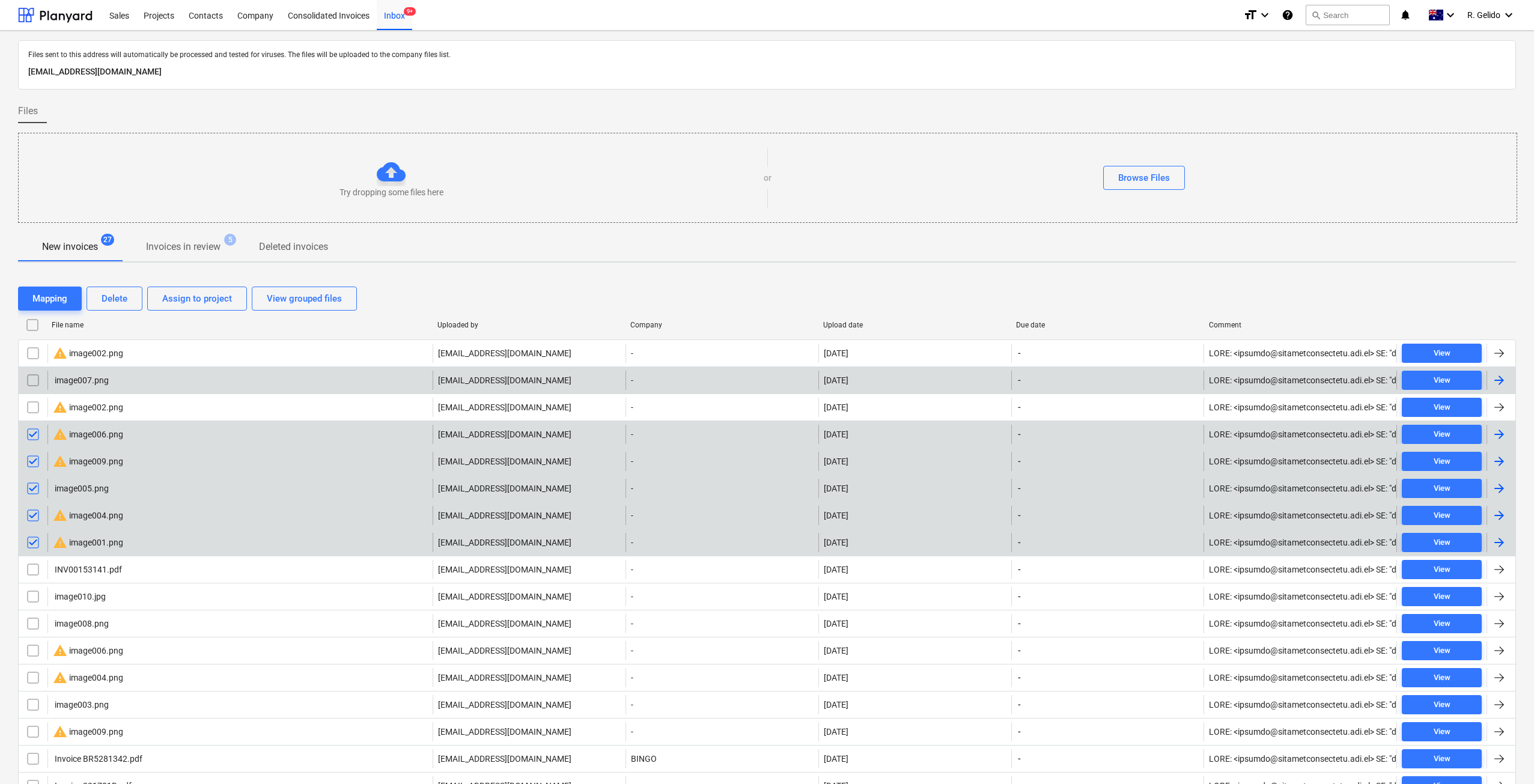
click at [32, 405] on input "checkbox" at bounding box center [33, 407] width 19 height 19
click at [32, 378] on input "checkbox" at bounding box center [33, 380] width 19 height 19
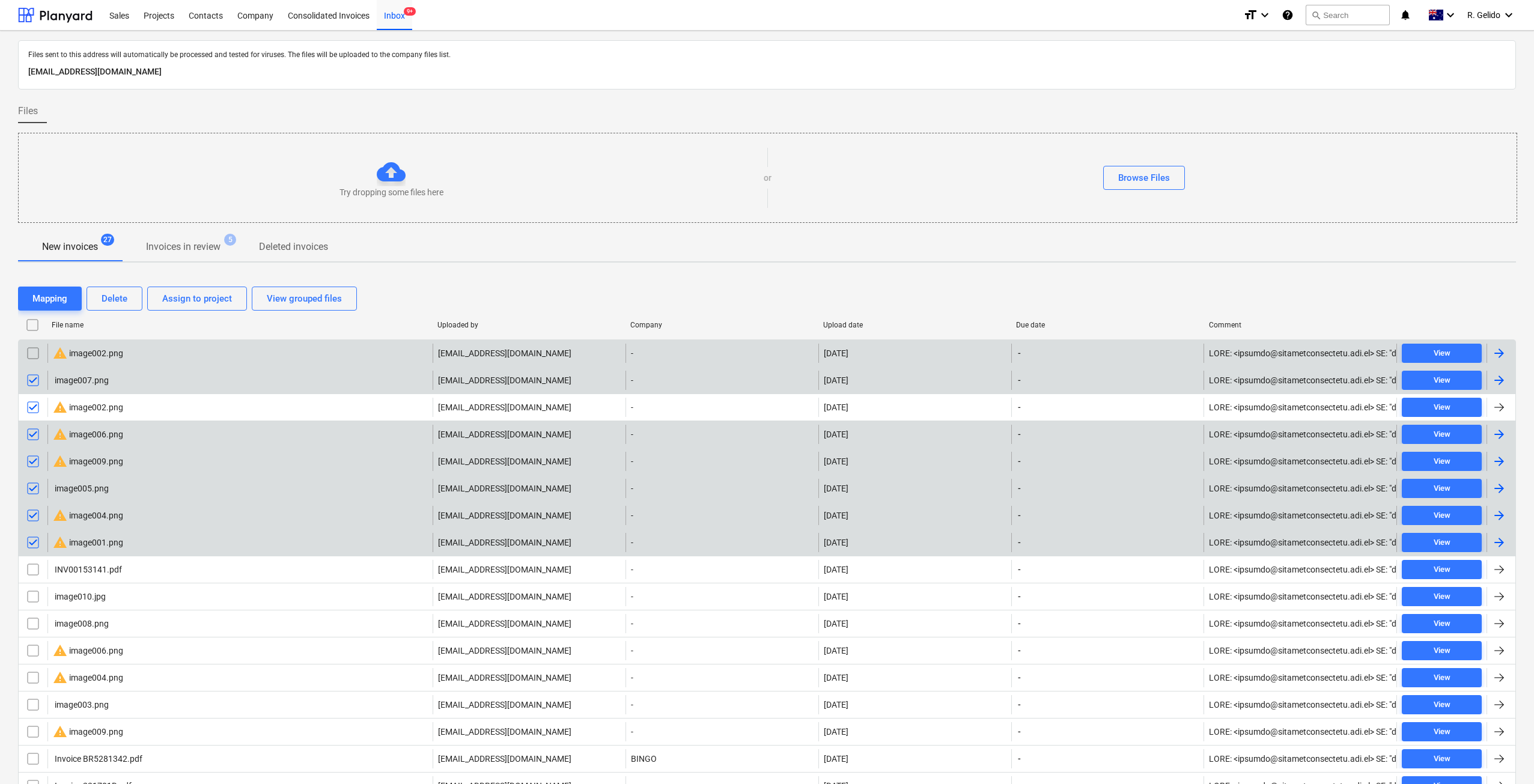
click at [34, 359] on input "checkbox" at bounding box center [33, 353] width 19 height 19
click at [124, 303] on div "Delete" at bounding box center [114, 298] width 26 height 16
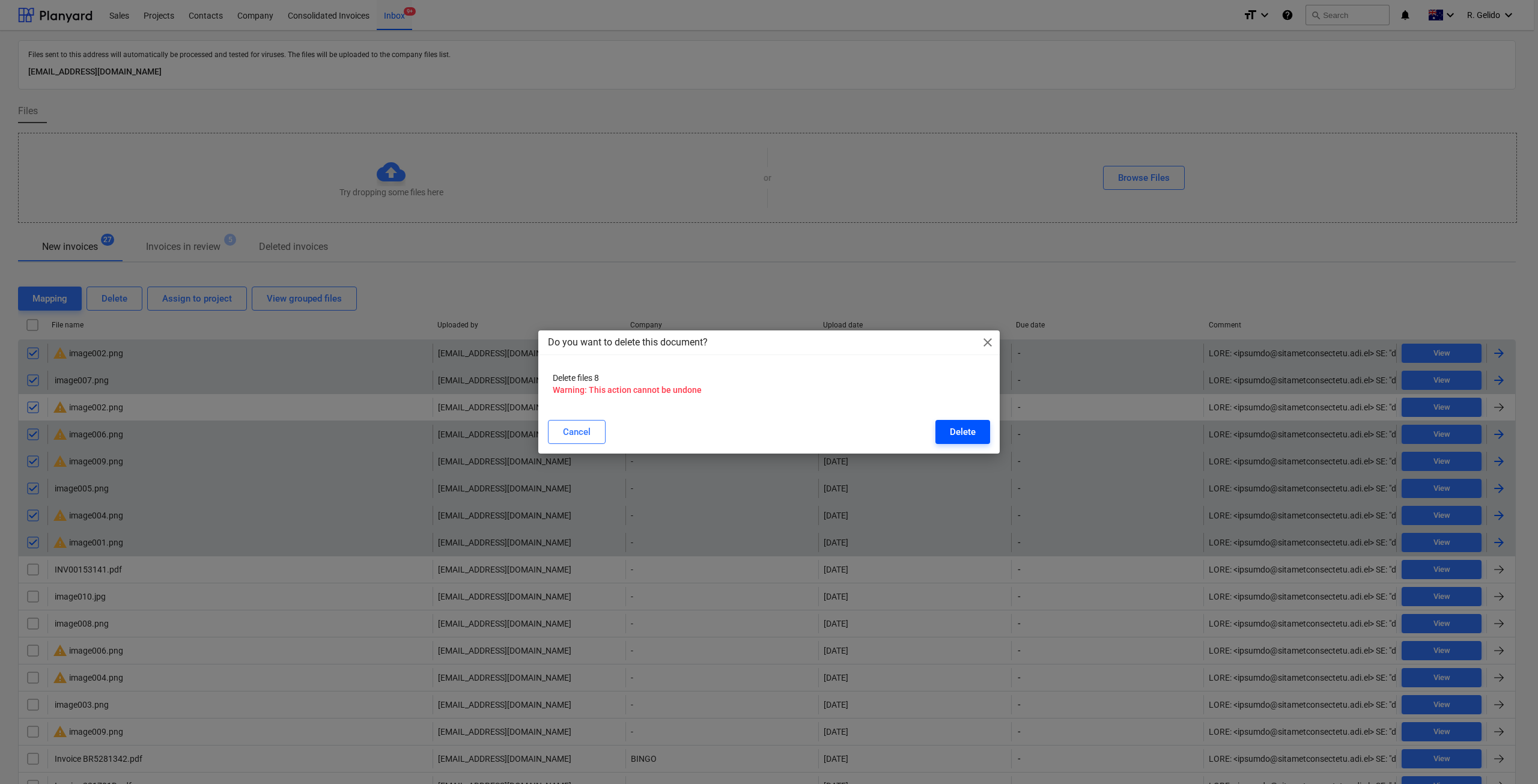
click at [975, 443] on button "Delete" at bounding box center [962, 431] width 55 height 24
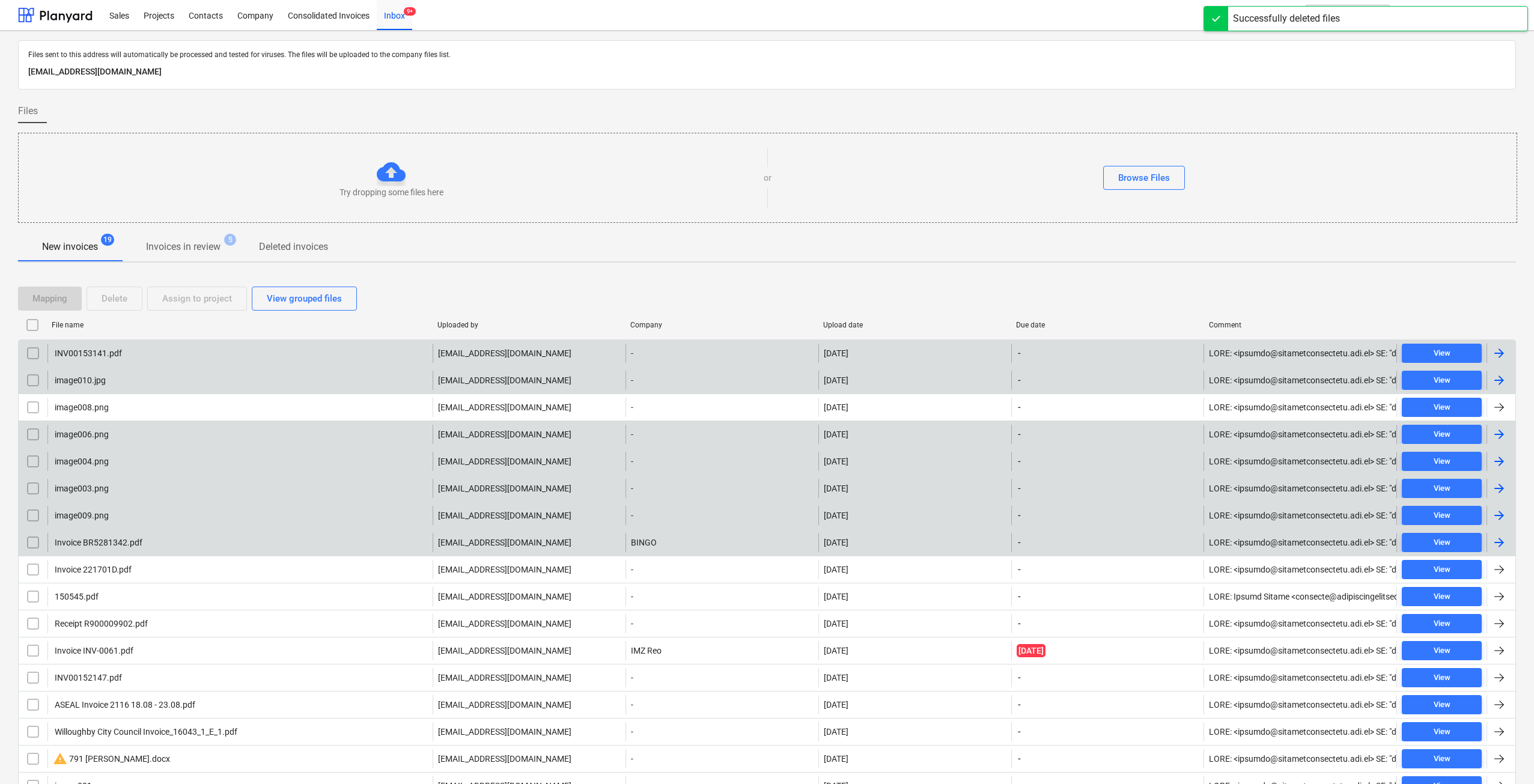
click at [119, 352] on div "INV00153141.pdf" at bounding box center [87, 353] width 69 height 9
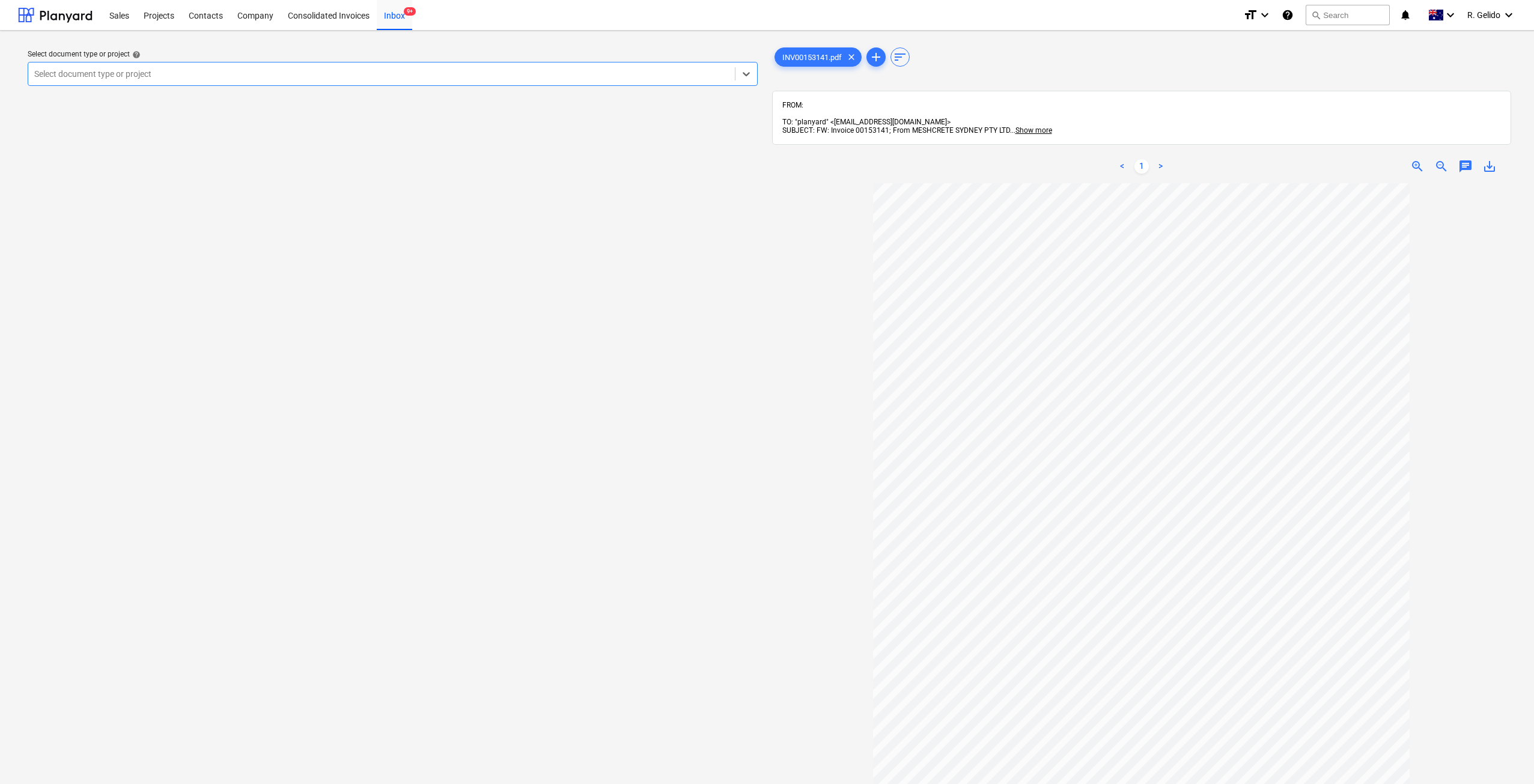
click at [223, 81] on div "Select document type or project" at bounding box center [381, 73] width 707 height 17
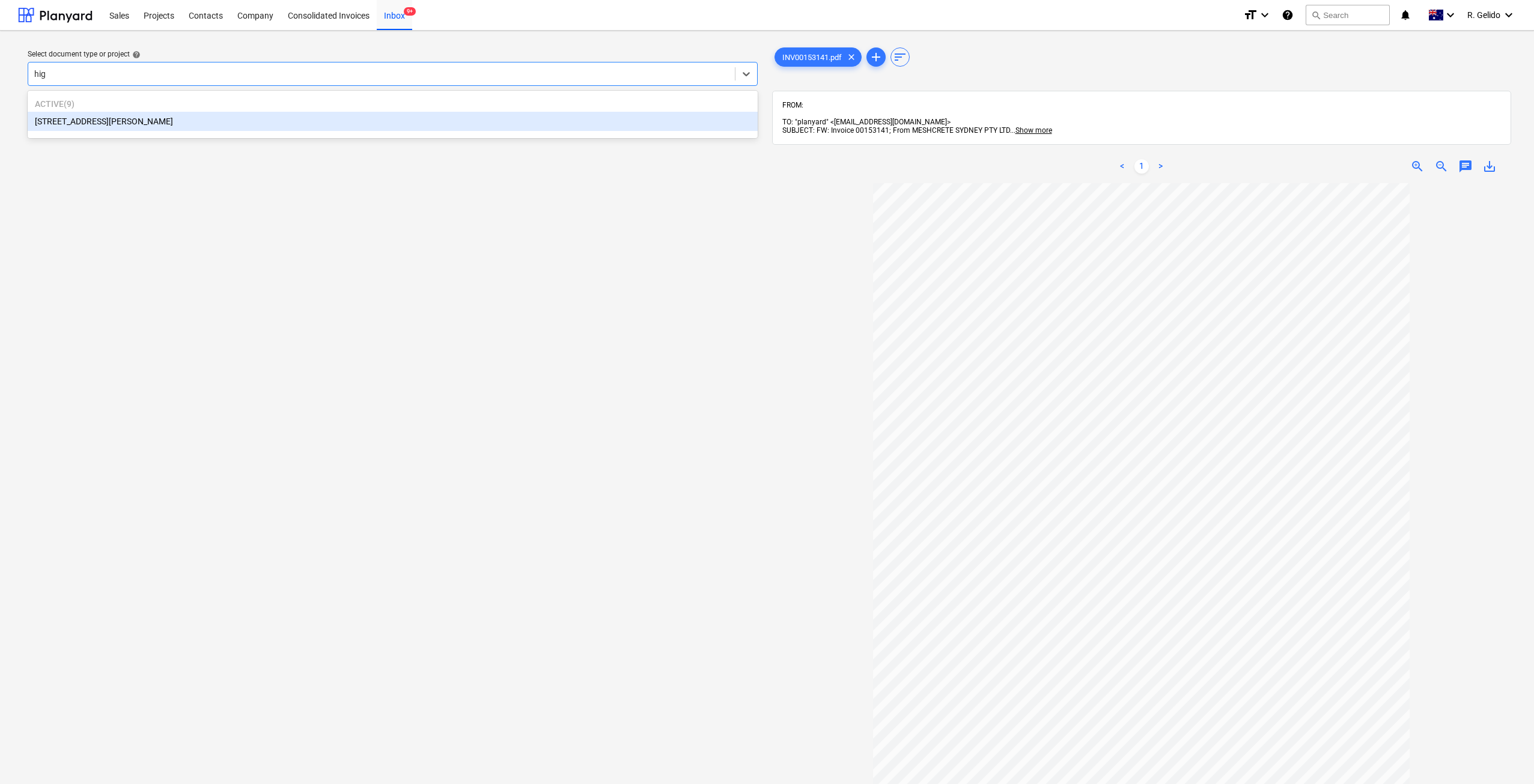
type input "high"
click at [182, 123] on div "127 High Street, Willoughby East" at bounding box center [393, 121] width 730 height 19
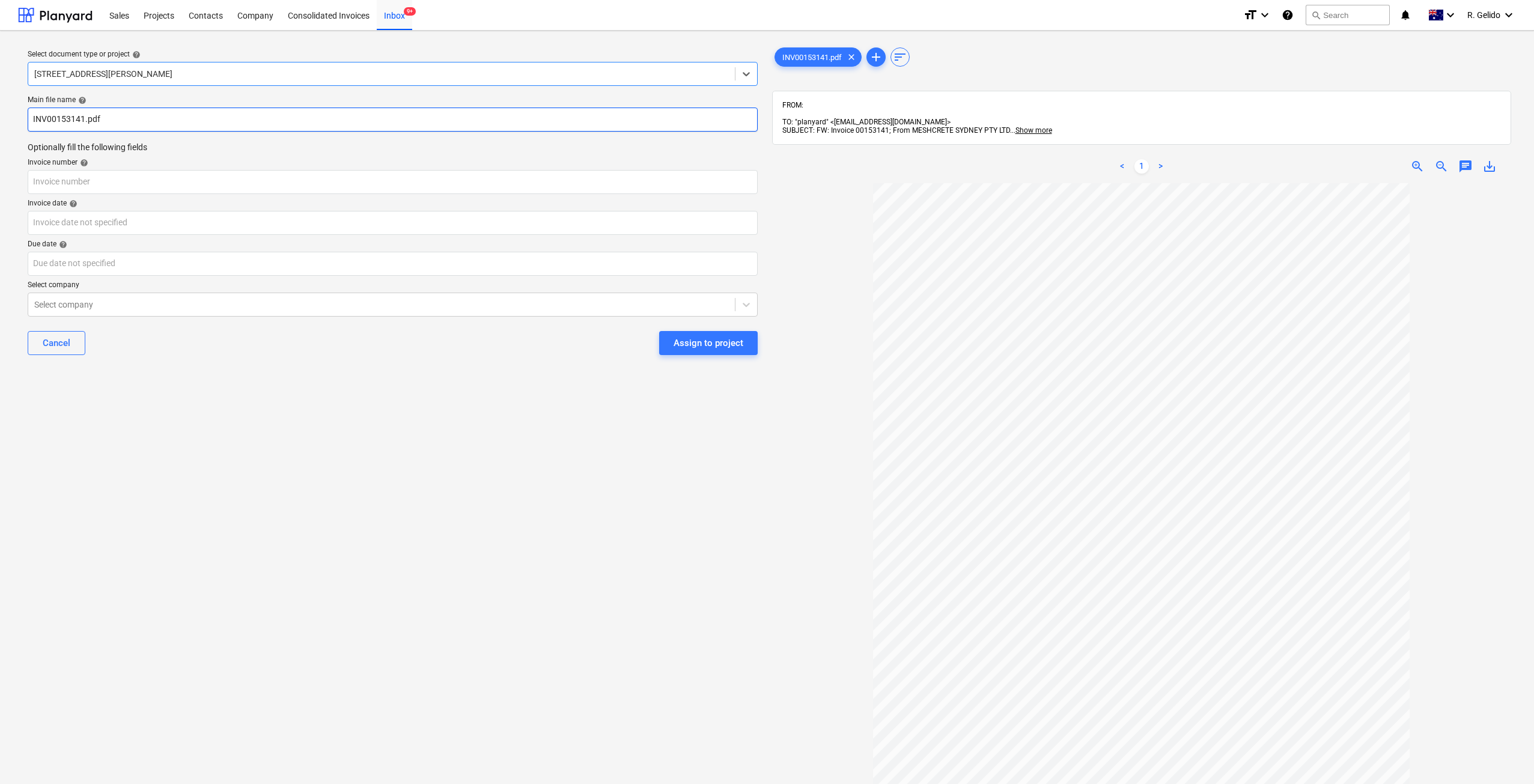
click at [35, 123] on input "INV00153141.pdf" at bounding box center [393, 119] width 730 height 24
type input "Meshcrete Inv INV00153141.pdf"
click at [124, 187] on input "text" at bounding box center [393, 182] width 730 height 24
click at [125, 114] on input "Meshcrete Inv INV00153141.pdf" at bounding box center [393, 119] width 730 height 24
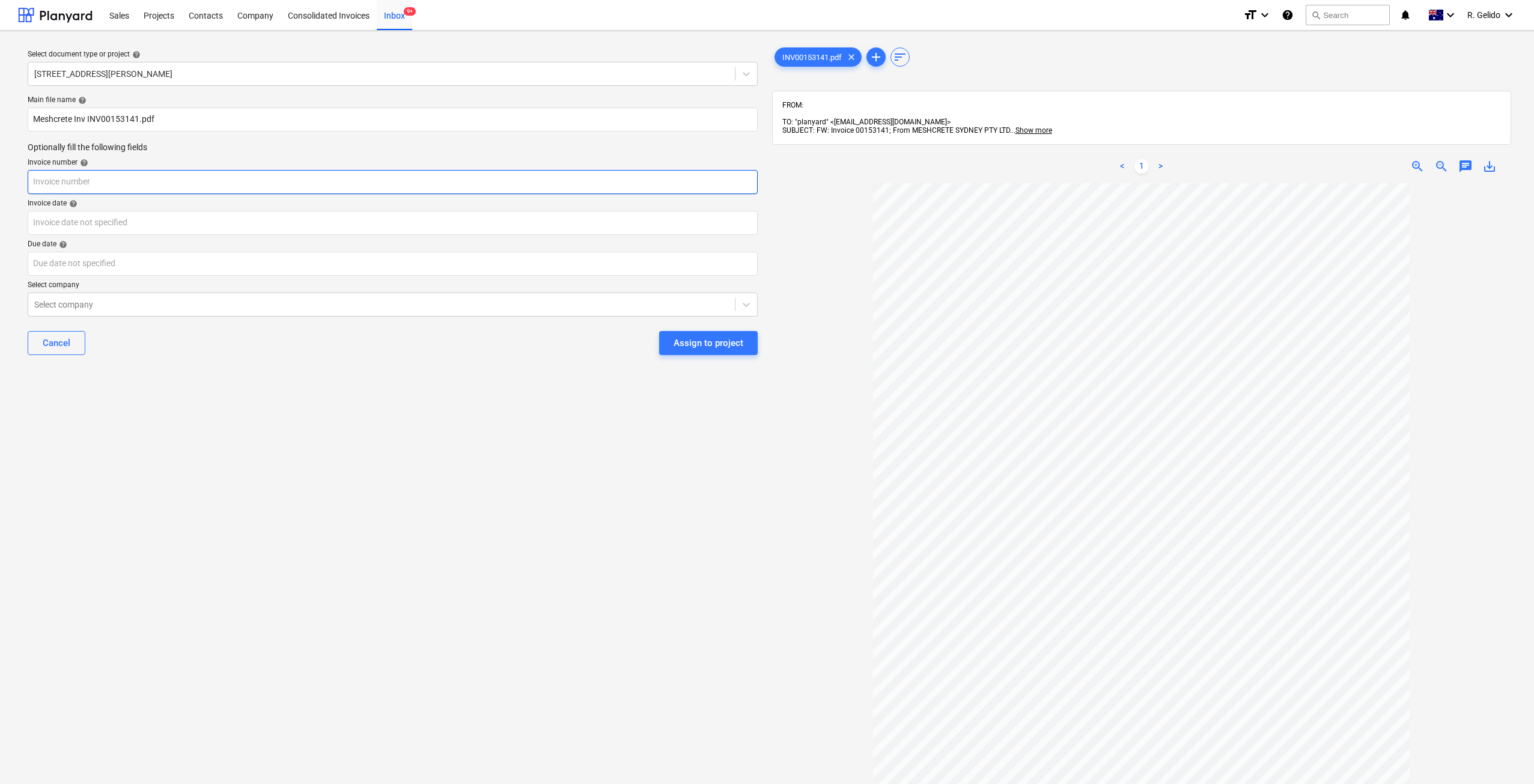
click at [94, 183] on input "text" at bounding box center [393, 182] width 730 height 24
paste input "INV00153141"
type input "INV00153141"
click at [94, 234] on body "Sales Projects Contacts Company Consolidated Invoices Inbox 9+ format_size keyb…" at bounding box center [767, 392] width 1534 height 784
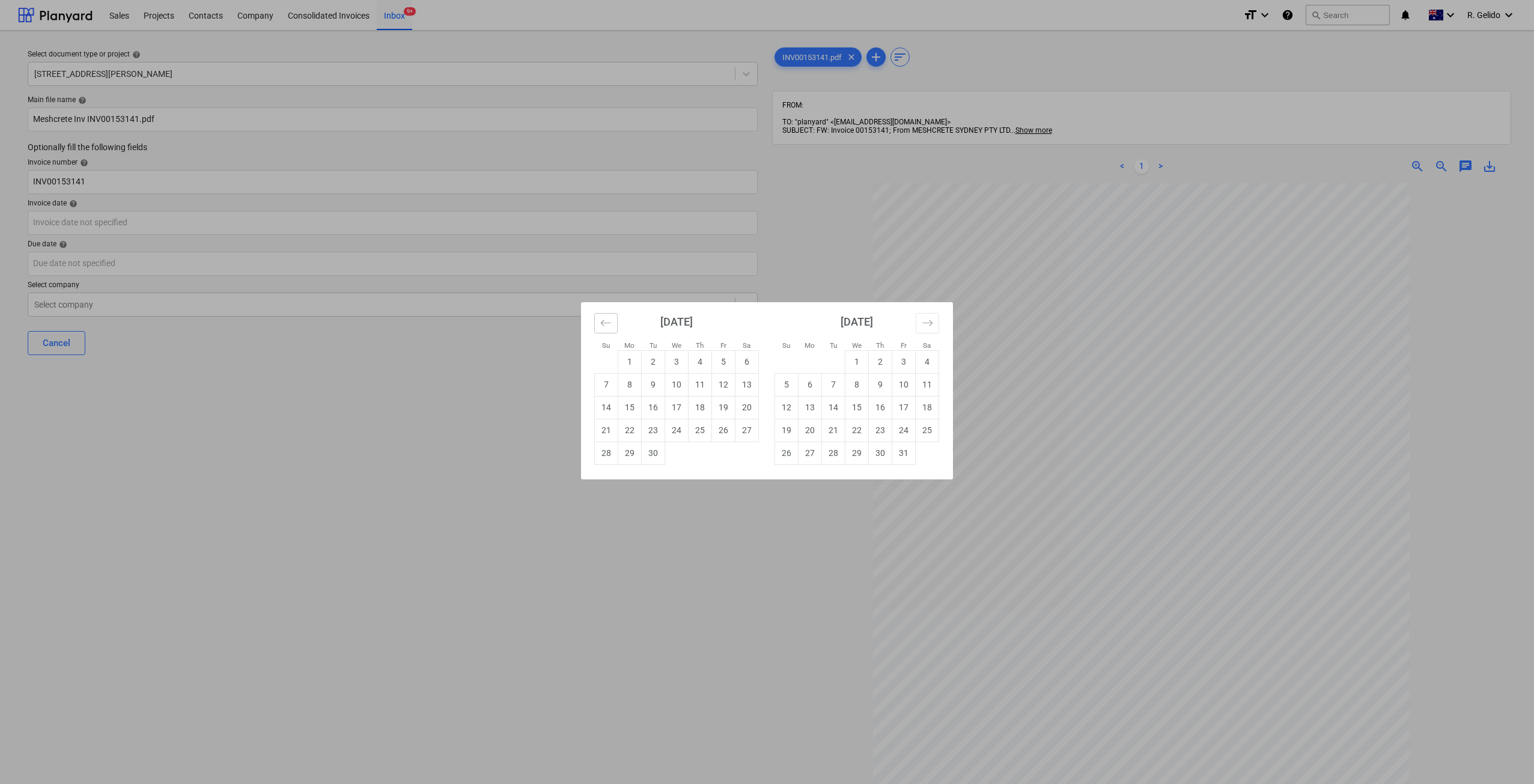
click at [604, 325] on icon "Move backward to switch to the previous month." at bounding box center [606, 323] width 11 height 11
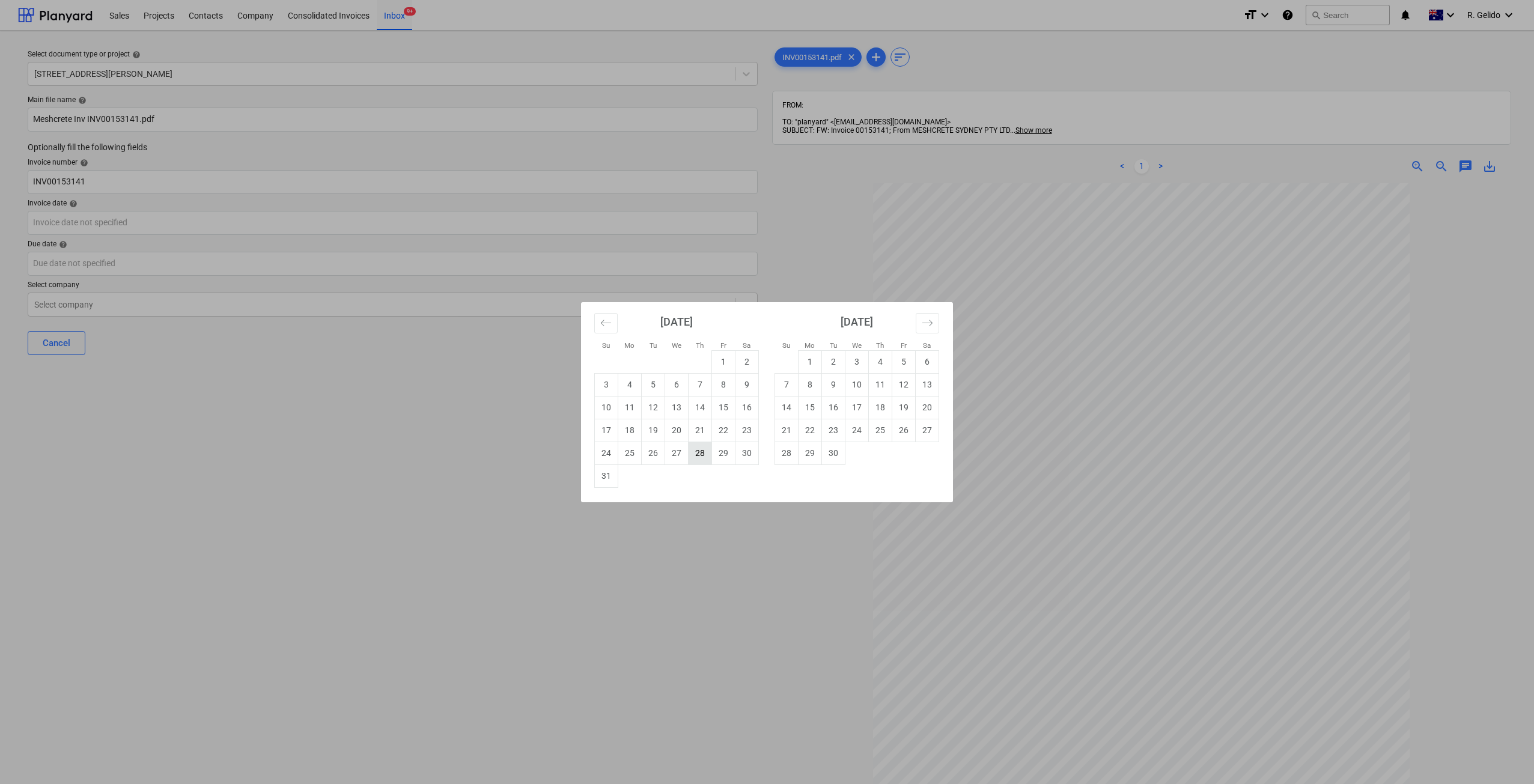
click at [702, 450] on td "28" at bounding box center [701, 453] width 24 height 23
type input "28 Aug 2025"
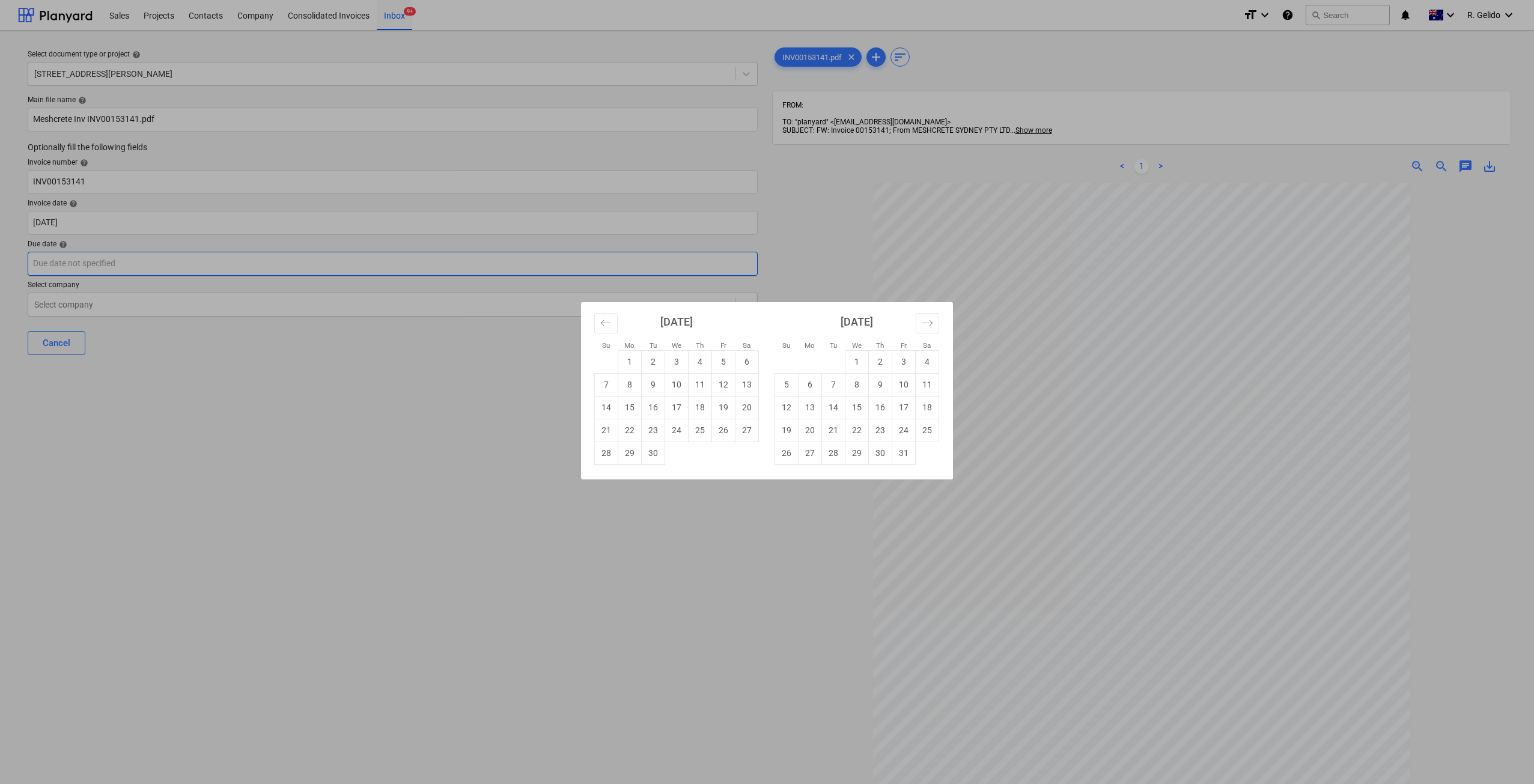
click at [209, 267] on body "Sales Projects Contacts Company Consolidated Invoices Inbox 9+ format_size keyb…" at bounding box center [767, 392] width 1534 height 784
click at [653, 461] on td "30" at bounding box center [653, 453] width 24 height 23
type input "30 Sep 2025"
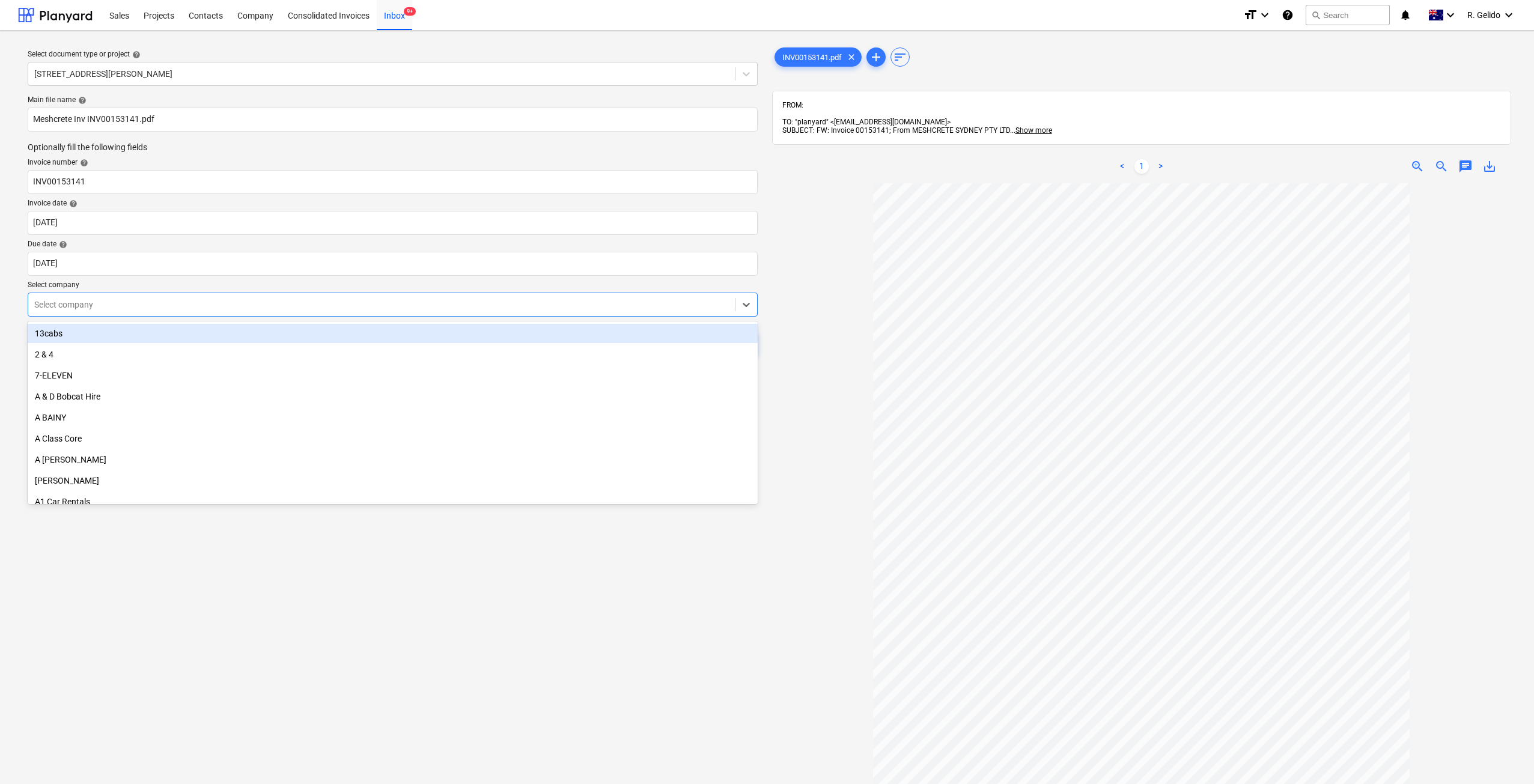
click at [209, 297] on div "Select company" at bounding box center [381, 304] width 707 height 17
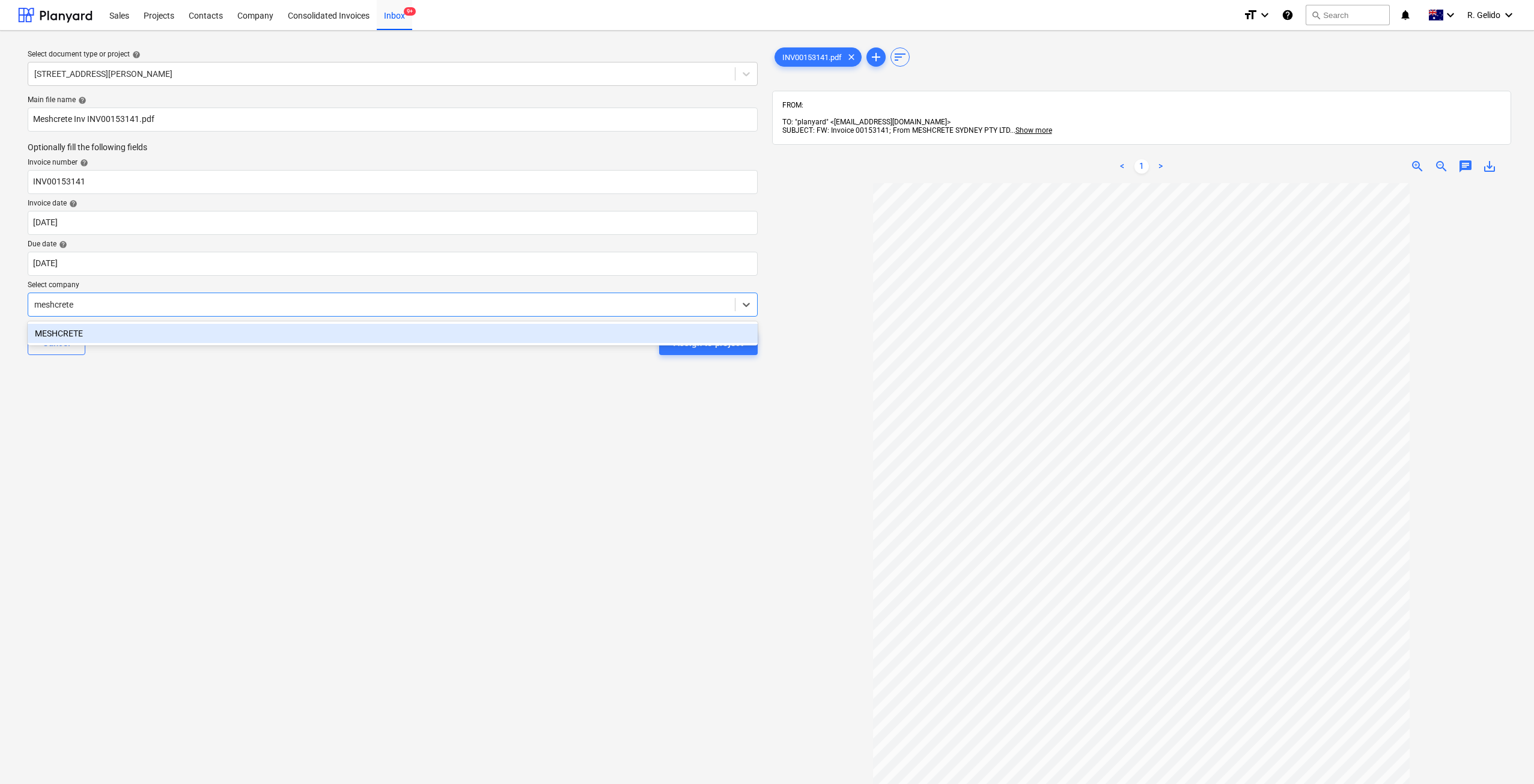
type input "meshcrete"
click at [122, 347] on div "Cancel Assign to project" at bounding box center [393, 343] width 730 height 43
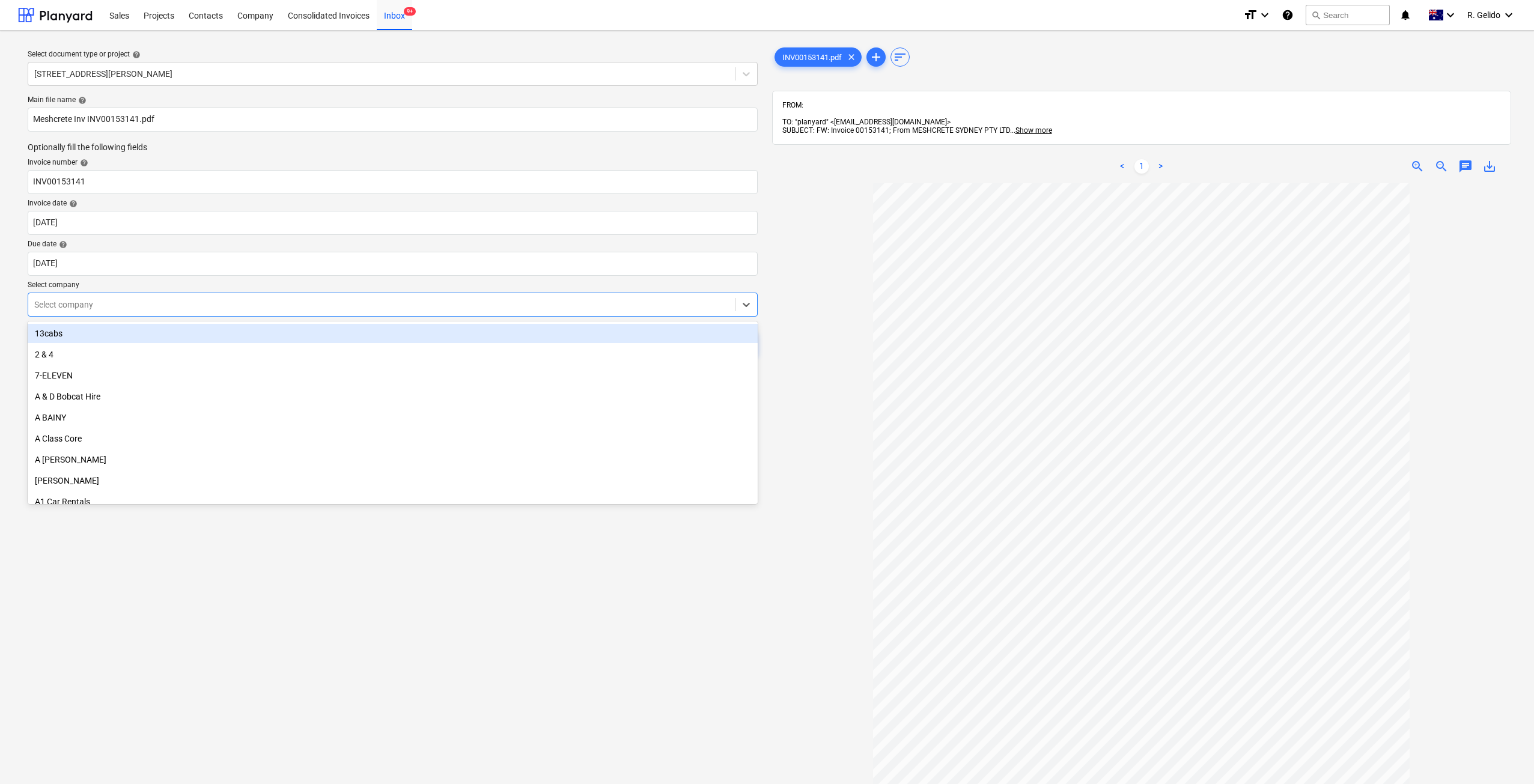
click at [109, 305] on div at bounding box center [381, 304] width 694 height 12
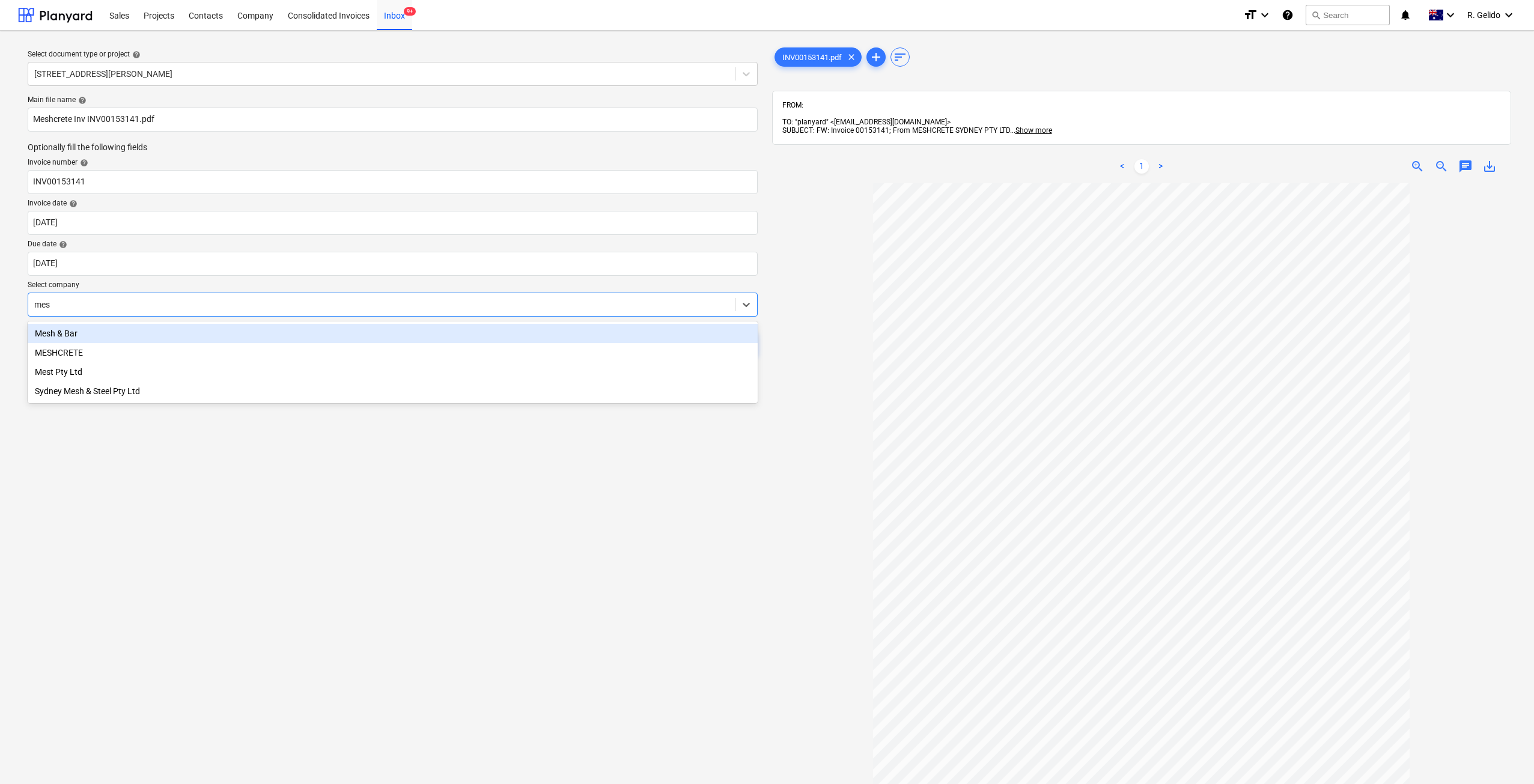
type input "mesh"
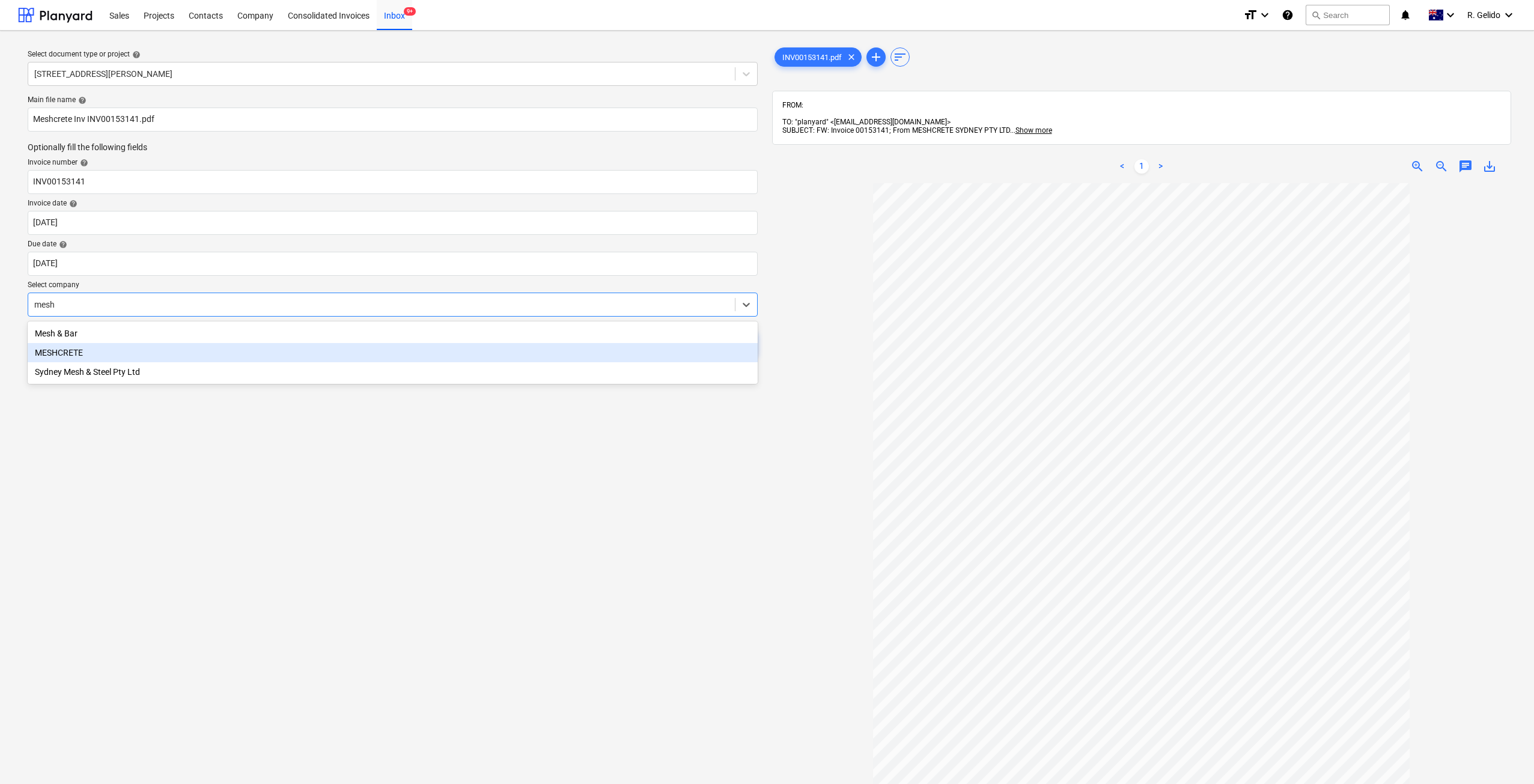
click at [122, 344] on div "MESHCRETE" at bounding box center [393, 352] width 730 height 19
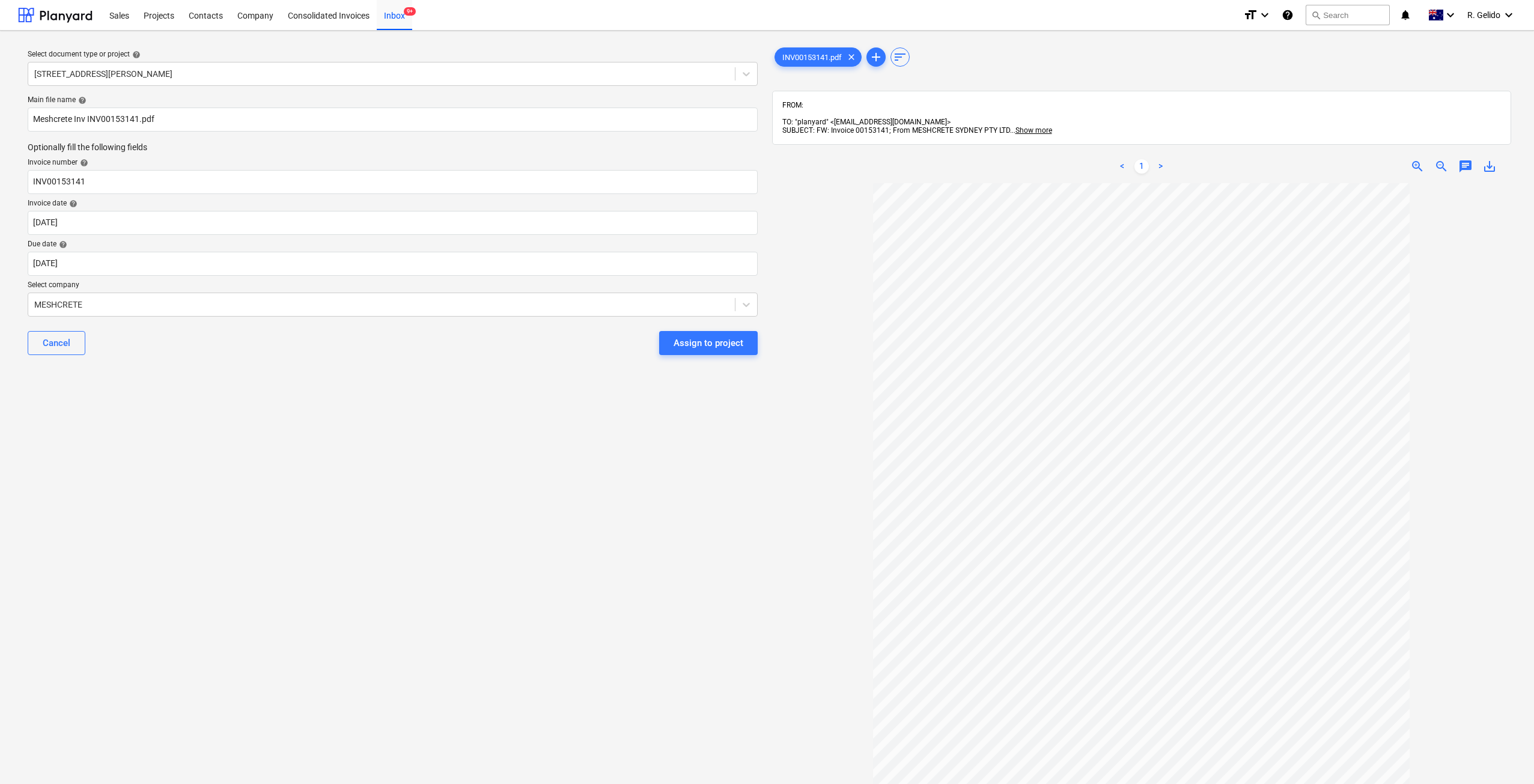
click at [228, 384] on div "Select document type or project help 127 High Street, Willoughby East Main file…" at bounding box center [393, 489] width 749 height 898
click at [723, 340] on div "Assign to project" at bounding box center [709, 343] width 70 height 16
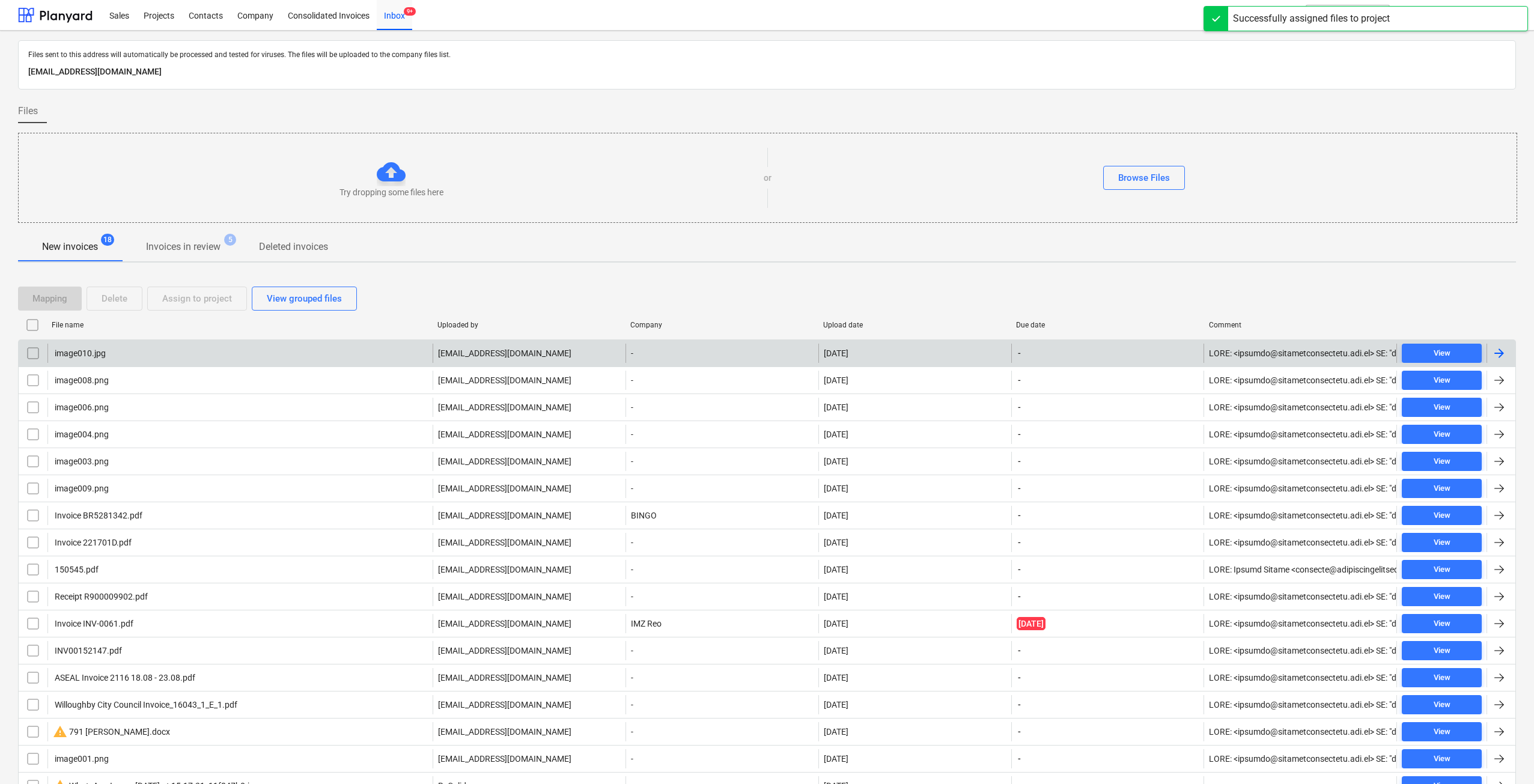
click at [122, 349] on div "image010.jpg" at bounding box center [240, 353] width 385 height 19
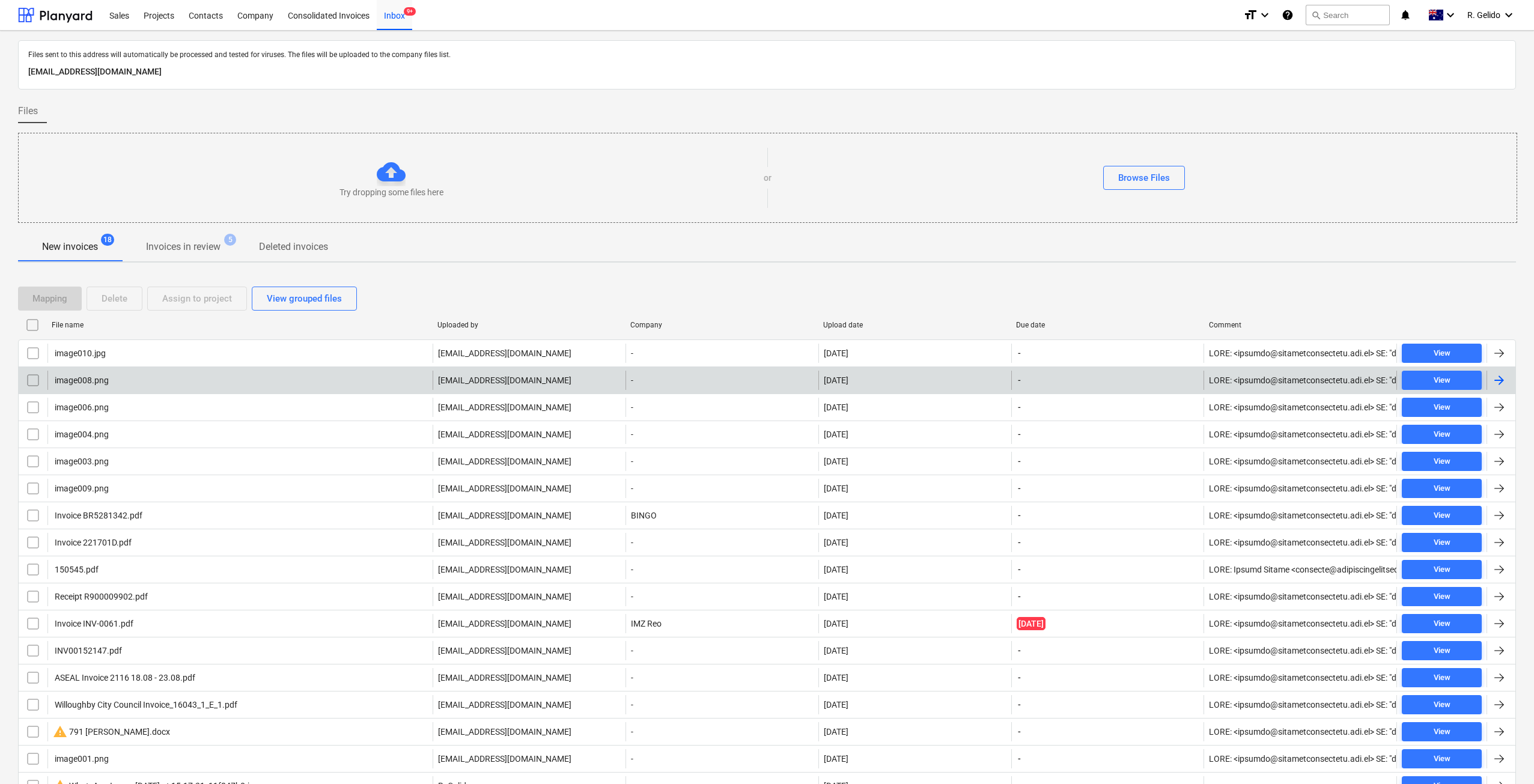
click at [101, 384] on div "image008.png" at bounding box center [81, 380] width 56 height 9
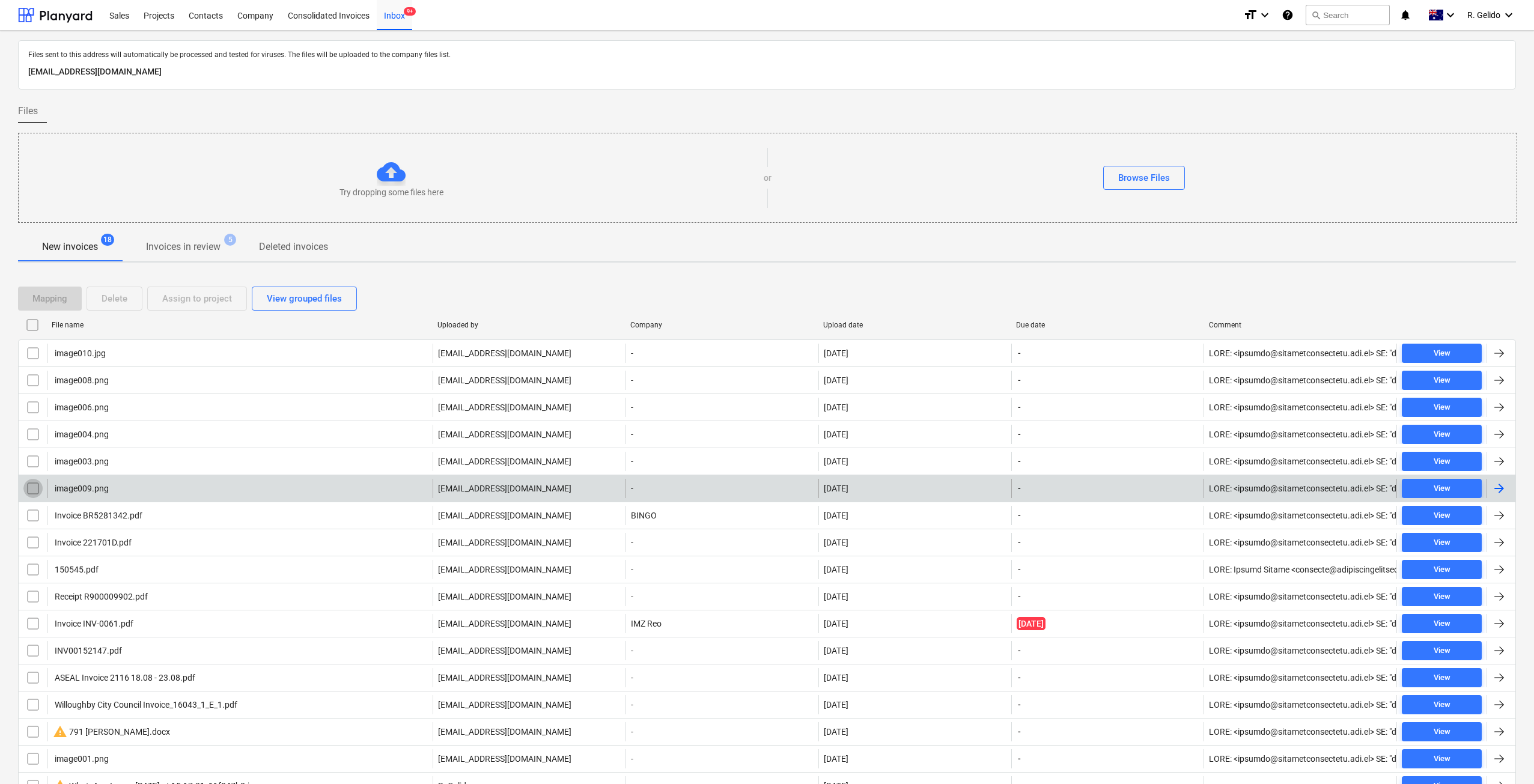
click at [31, 489] on input "checkbox" at bounding box center [33, 488] width 19 height 19
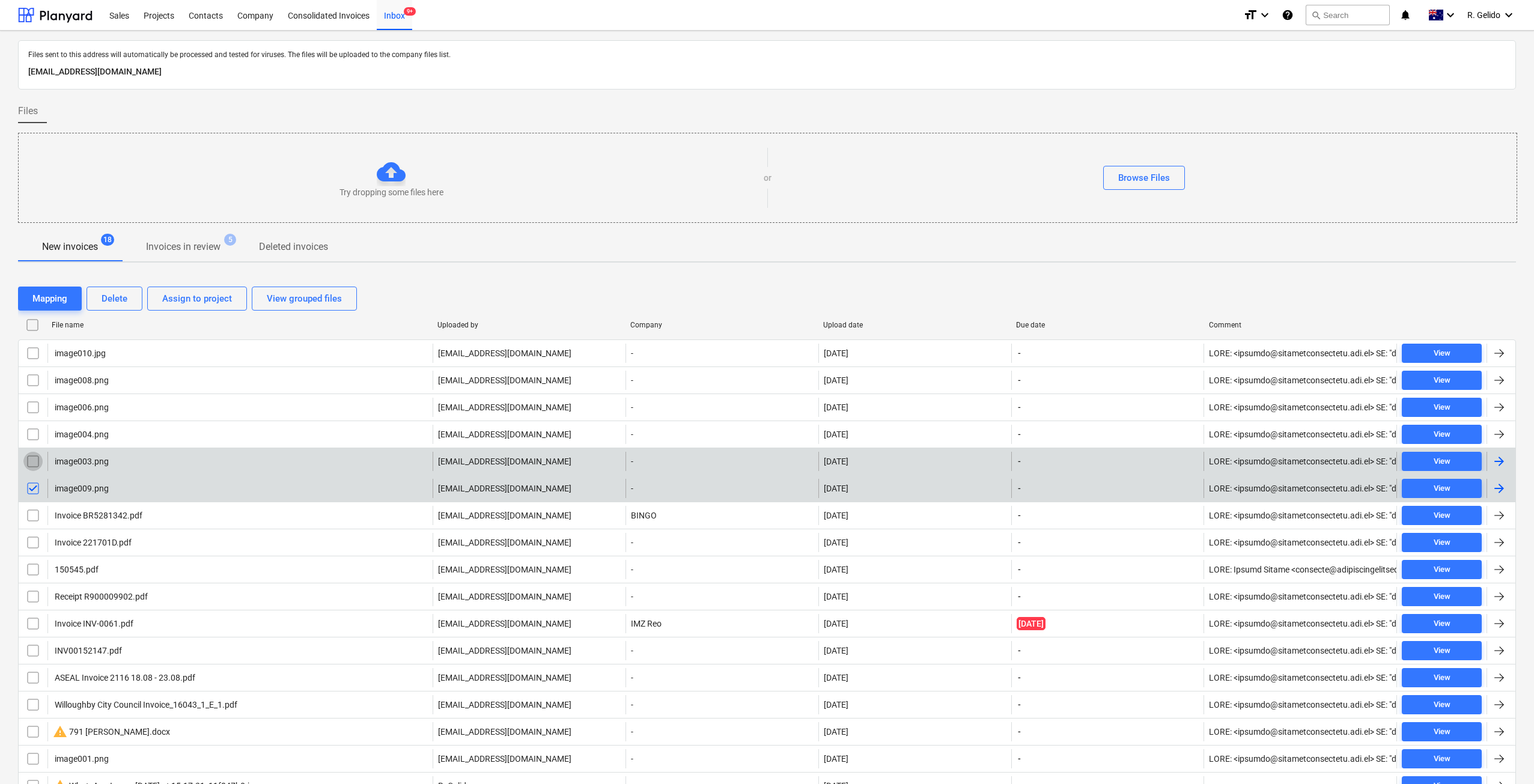
click at [33, 466] on input "checkbox" at bounding box center [33, 461] width 19 height 19
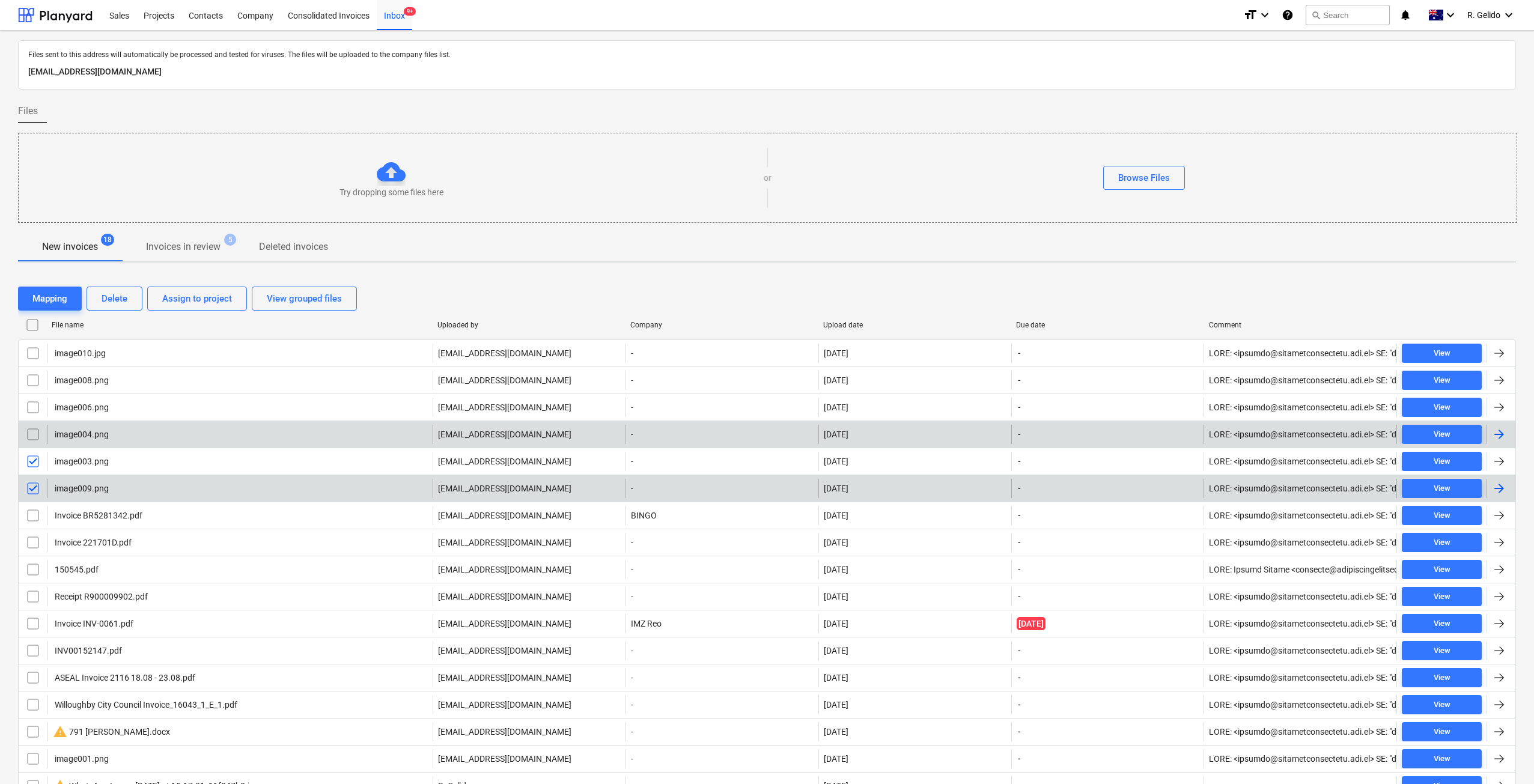
click at [29, 428] on input "checkbox" at bounding box center [33, 434] width 19 height 19
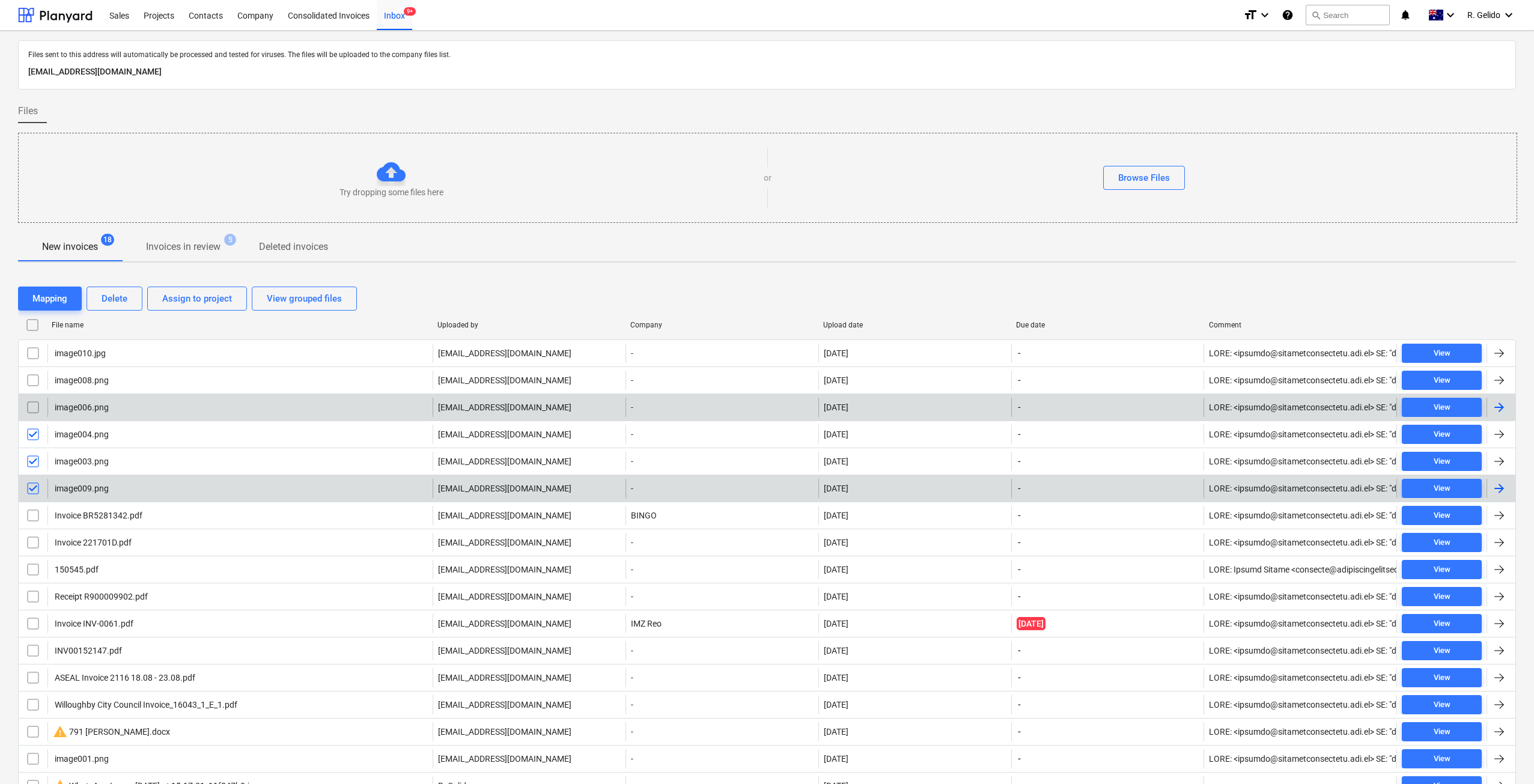
click at [25, 410] on input "checkbox" at bounding box center [33, 407] width 19 height 19
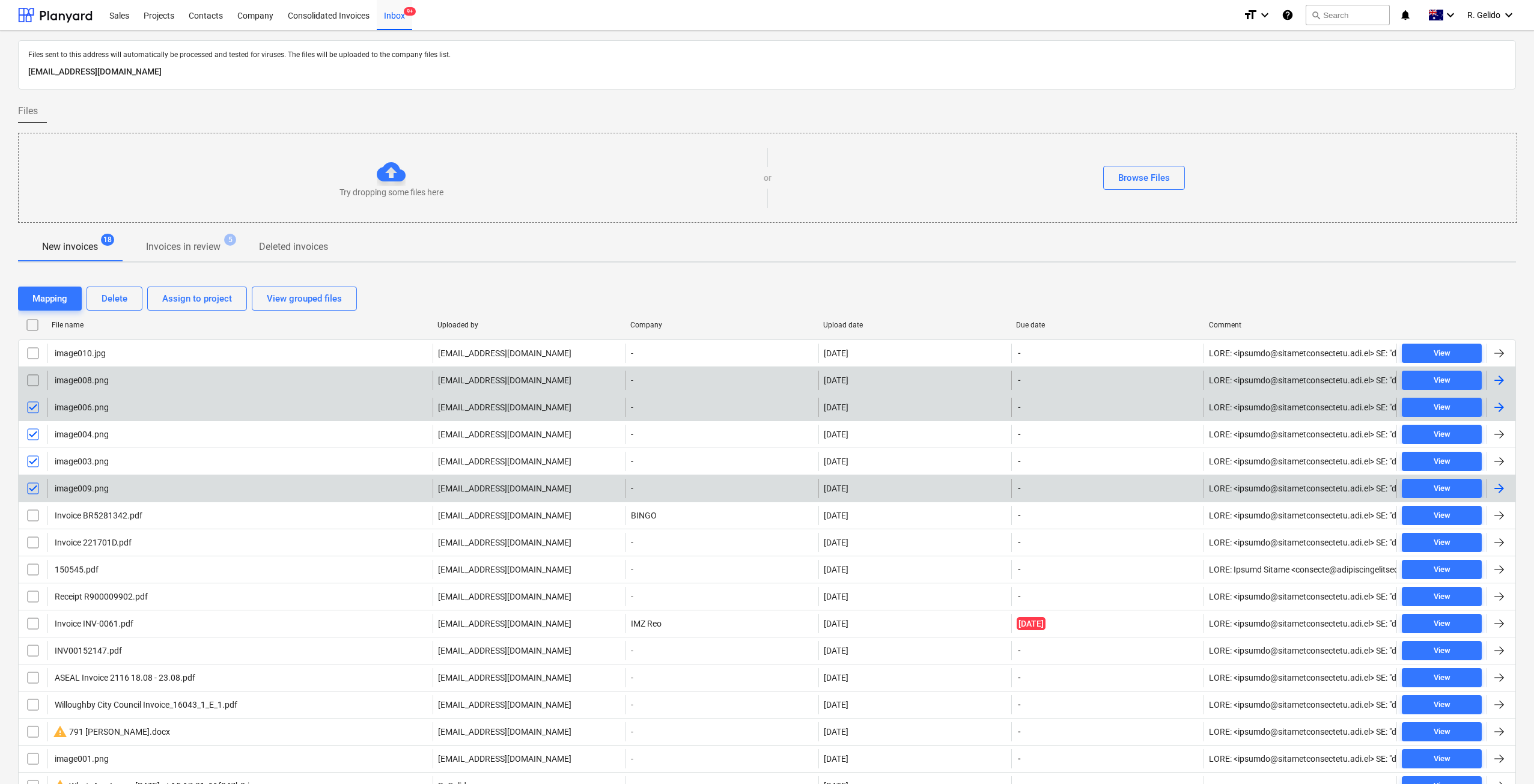
click at [35, 381] on input "checkbox" at bounding box center [33, 380] width 19 height 19
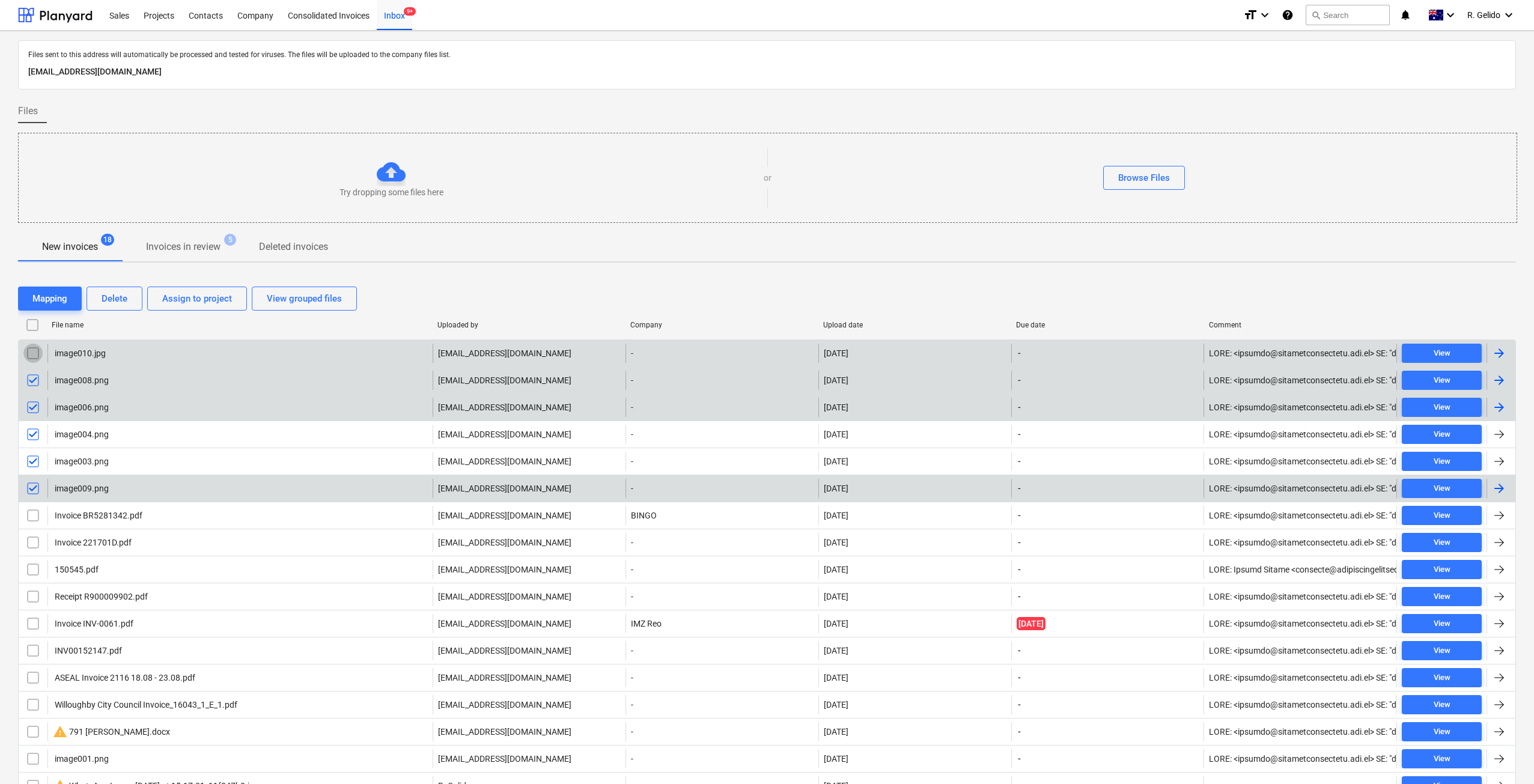
click at [33, 358] on input "checkbox" at bounding box center [33, 353] width 19 height 19
click at [120, 296] on div "Delete" at bounding box center [114, 298] width 26 height 16
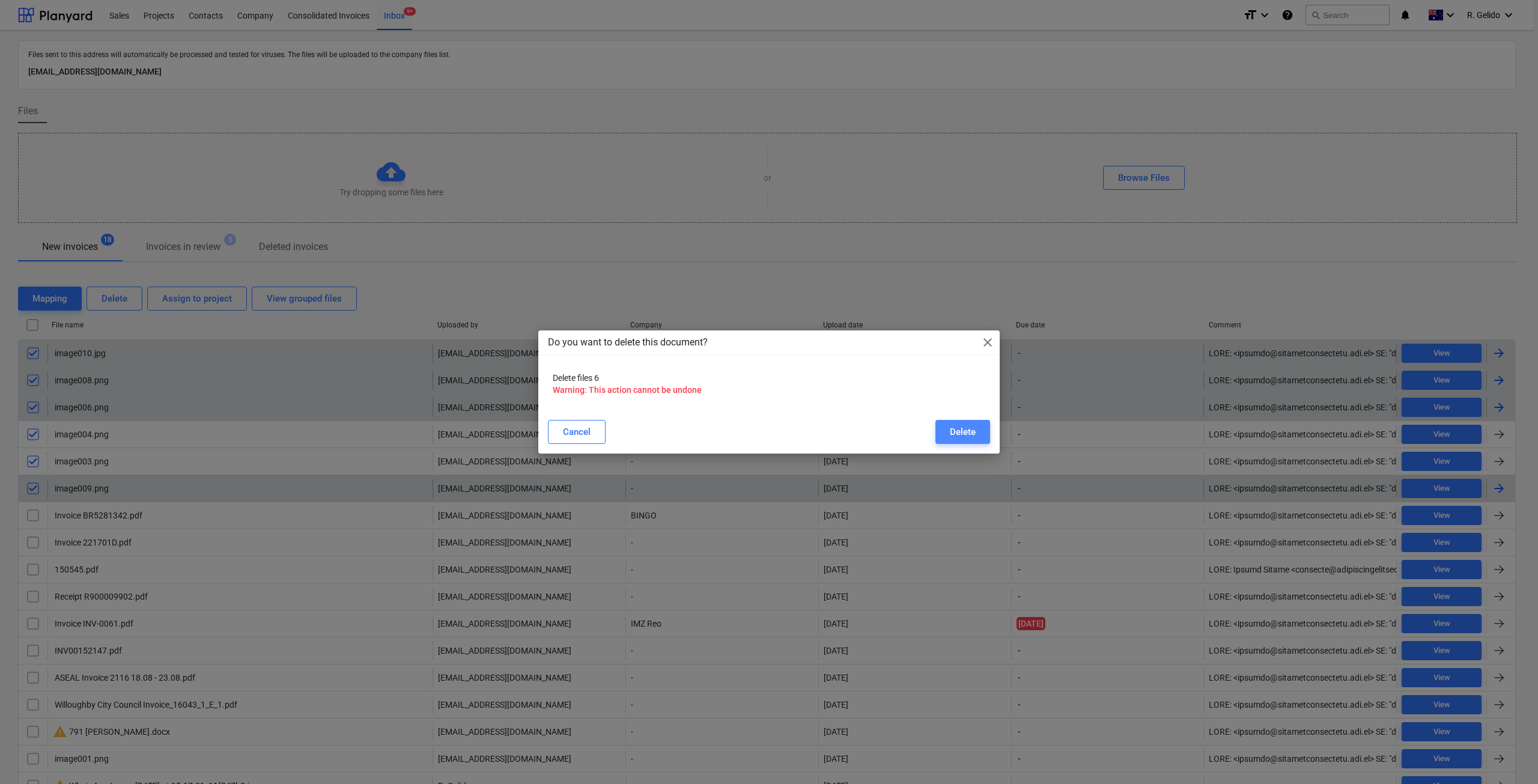
click at [959, 433] on div "Delete" at bounding box center [963, 431] width 26 height 16
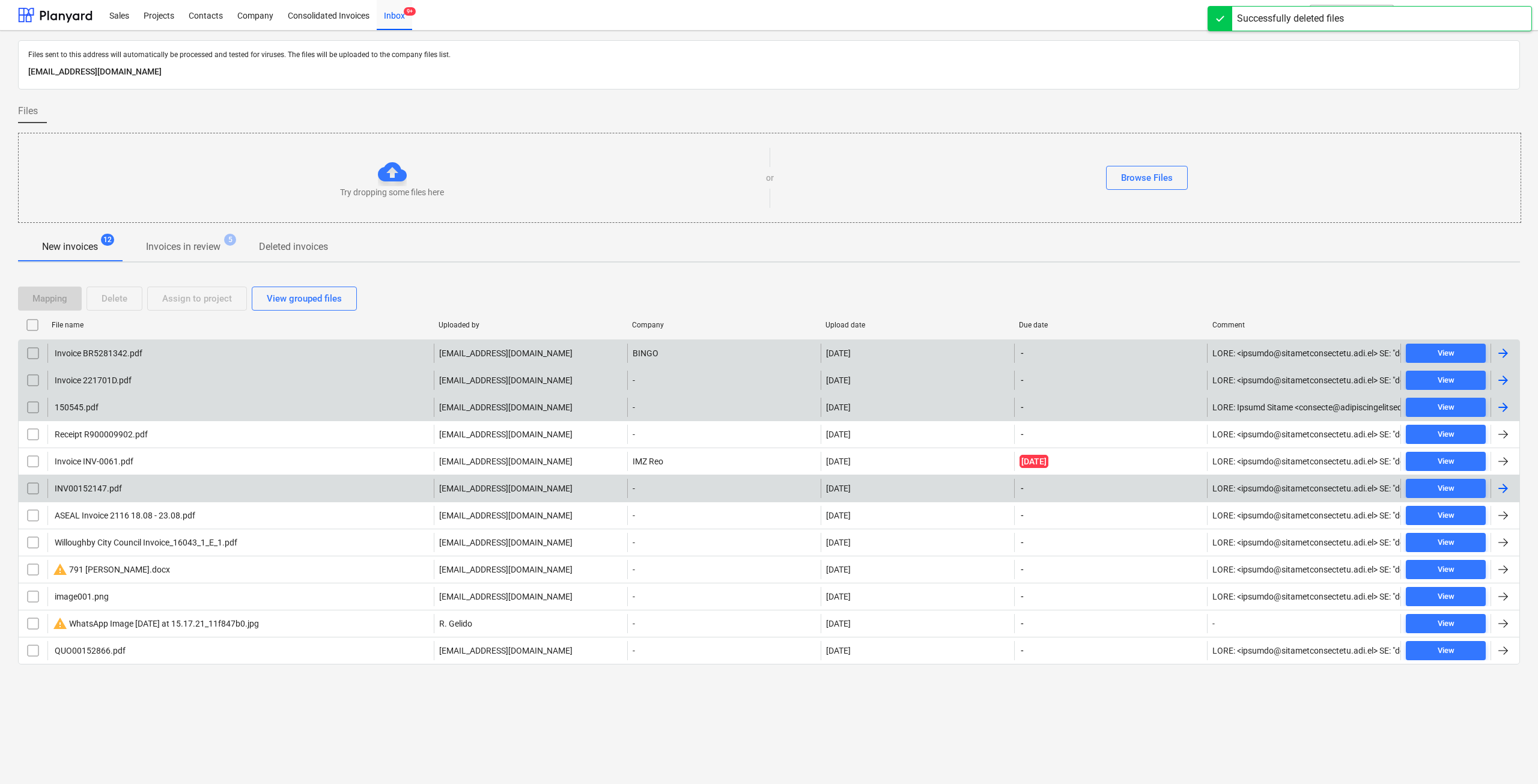
click at [106, 343] on div "Invoice BR5281342.pdf" at bounding box center [240, 353] width 386 height 19
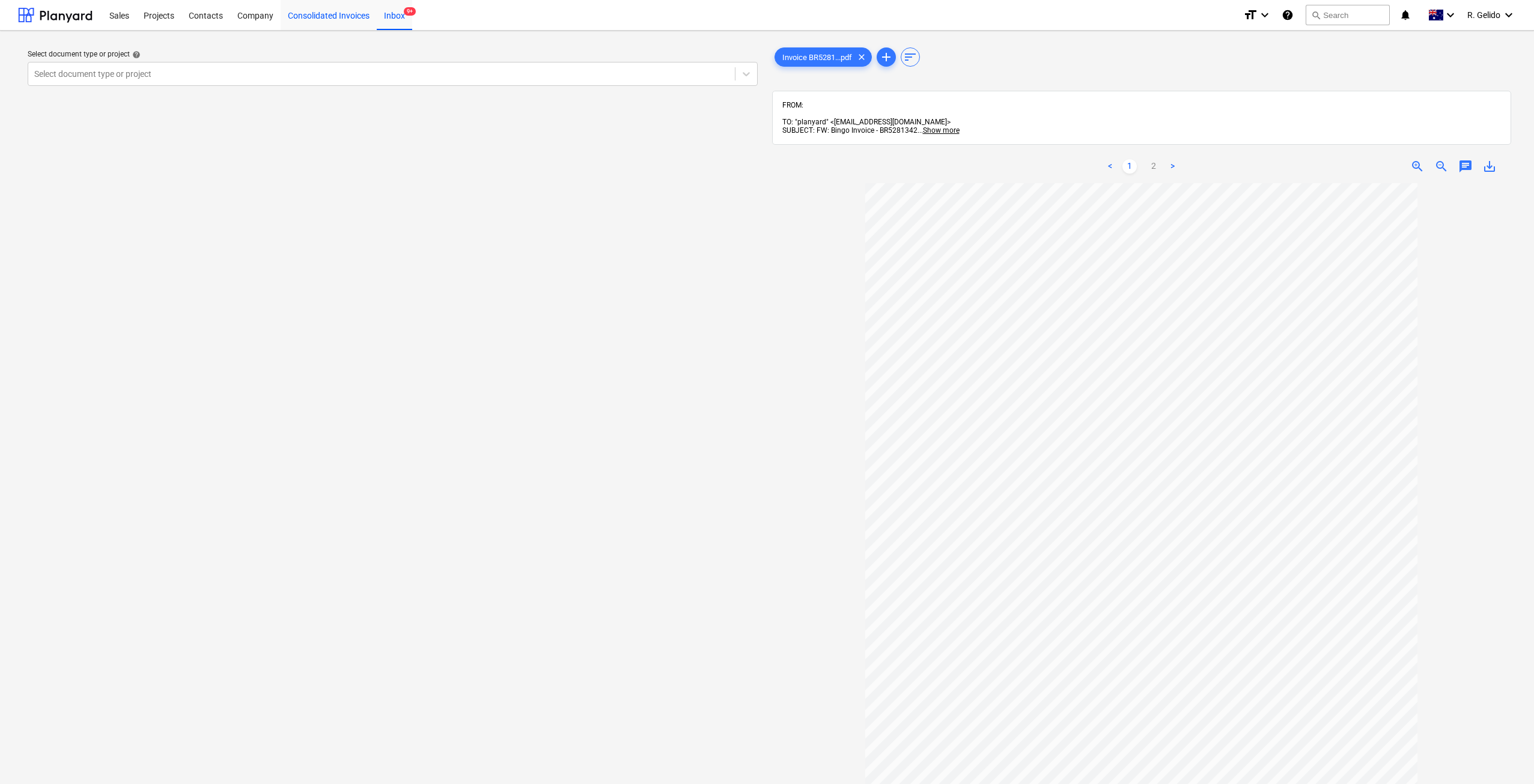
click at [332, 9] on div "Consolidated Invoices" at bounding box center [329, 14] width 96 height 30
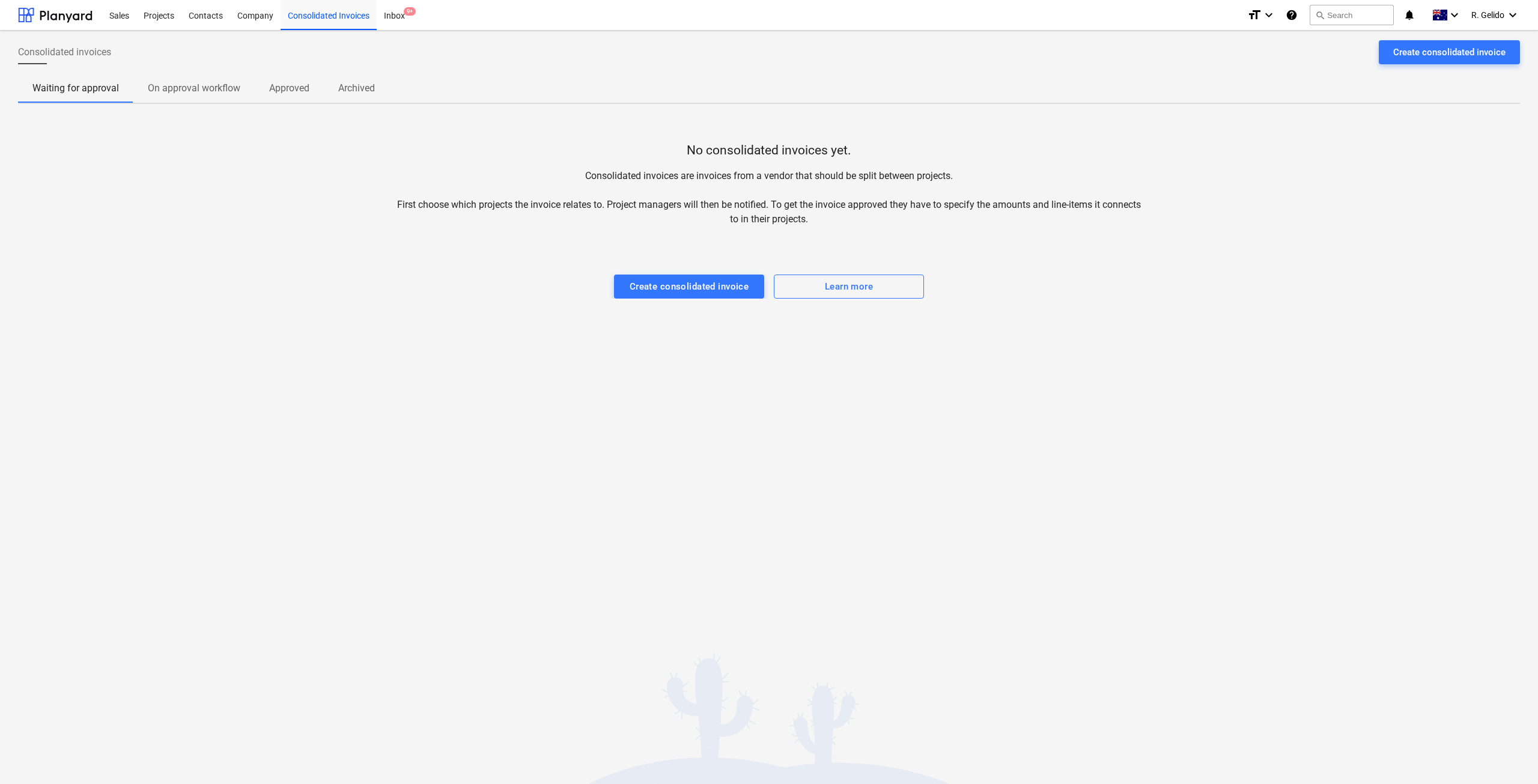
click at [188, 94] on p "On approval workflow" at bounding box center [194, 88] width 93 height 14
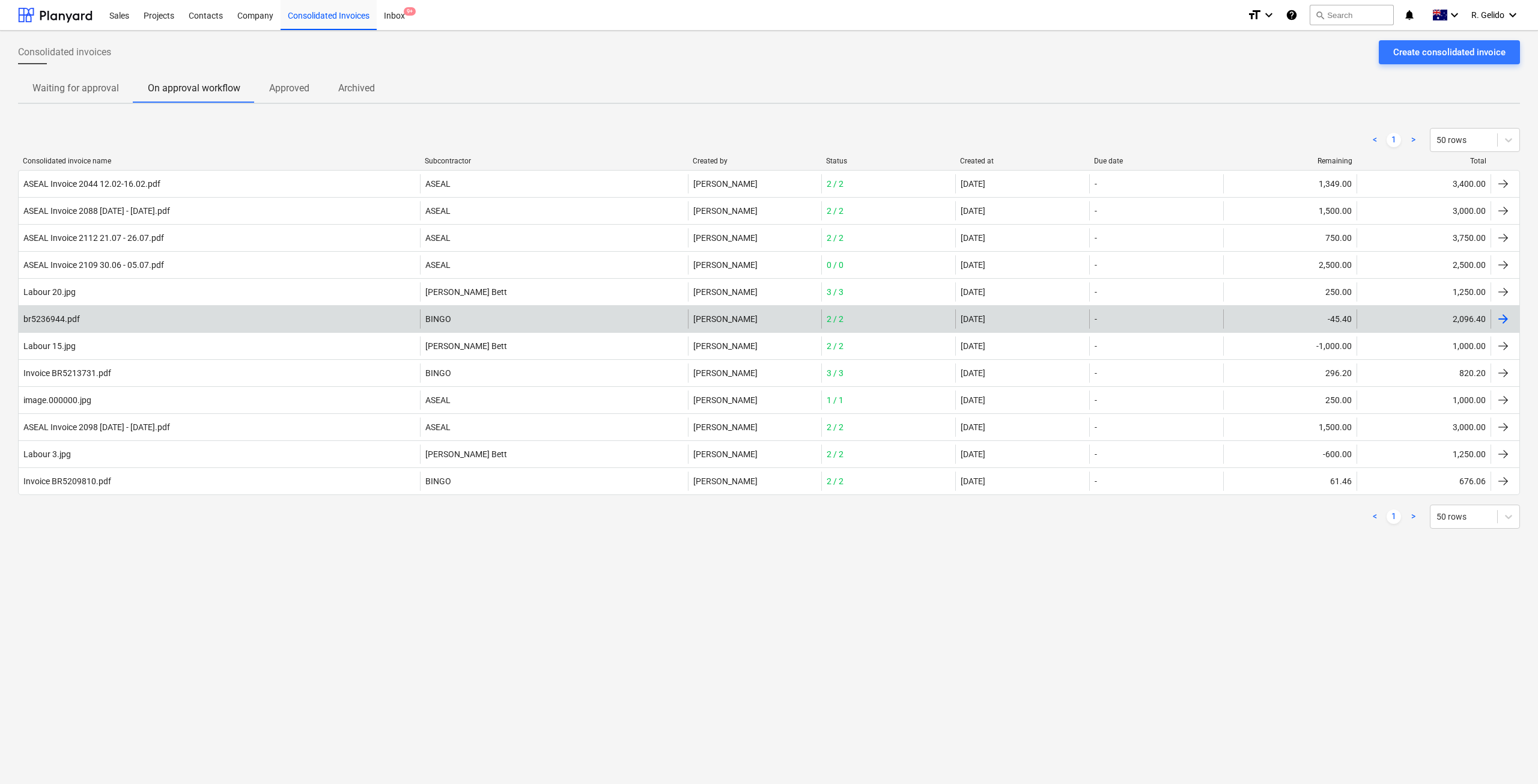
click at [449, 322] on div "BINGO" at bounding box center [553, 318] width 268 height 19
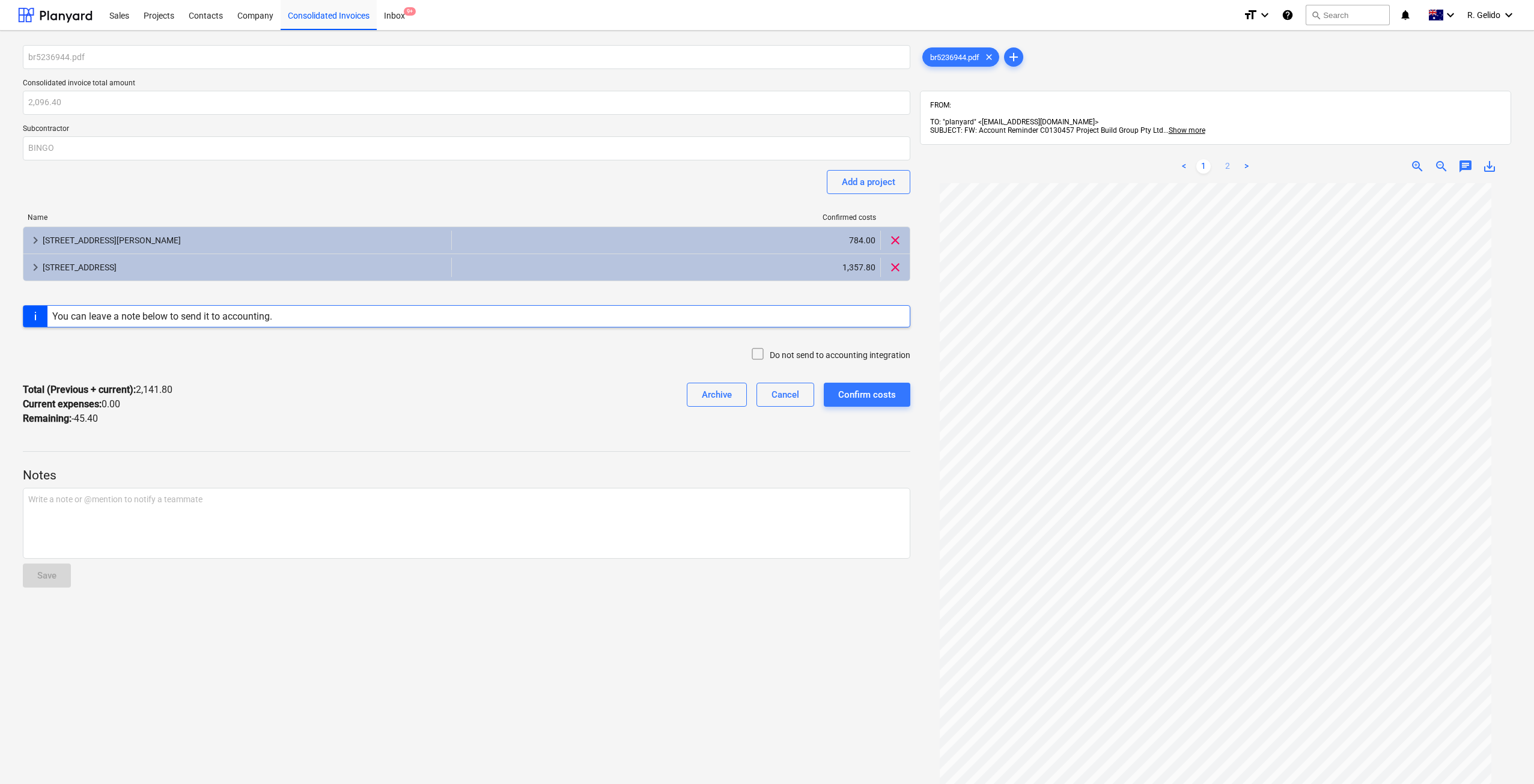
click at [1227, 159] on link "2" at bounding box center [1227, 166] width 14 height 14
click at [815, 471] on p "Notes" at bounding box center [466, 475] width 887 height 17
click at [820, 639] on div "br5236944.pdf Consolidated invoice total amount 2,096.40 Subcontractor BINGO Ad…" at bounding box center [466, 489] width 897 height 898
click at [163, 19] on div "Projects" at bounding box center [159, 14] width 45 height 30
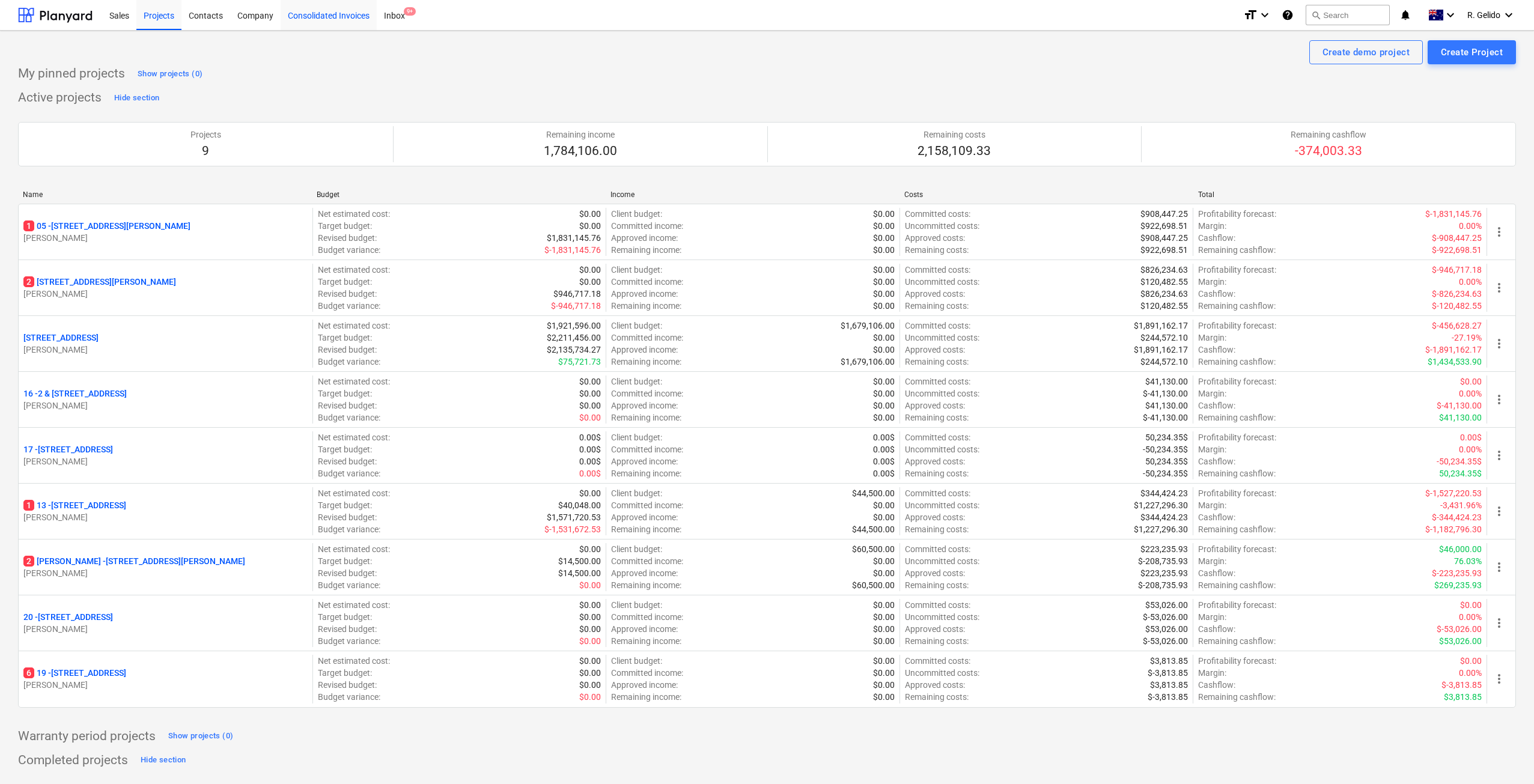
click at [338, 12] on div "Consolidated Invoices" at bounding box center [329, 14] width 96 height 30
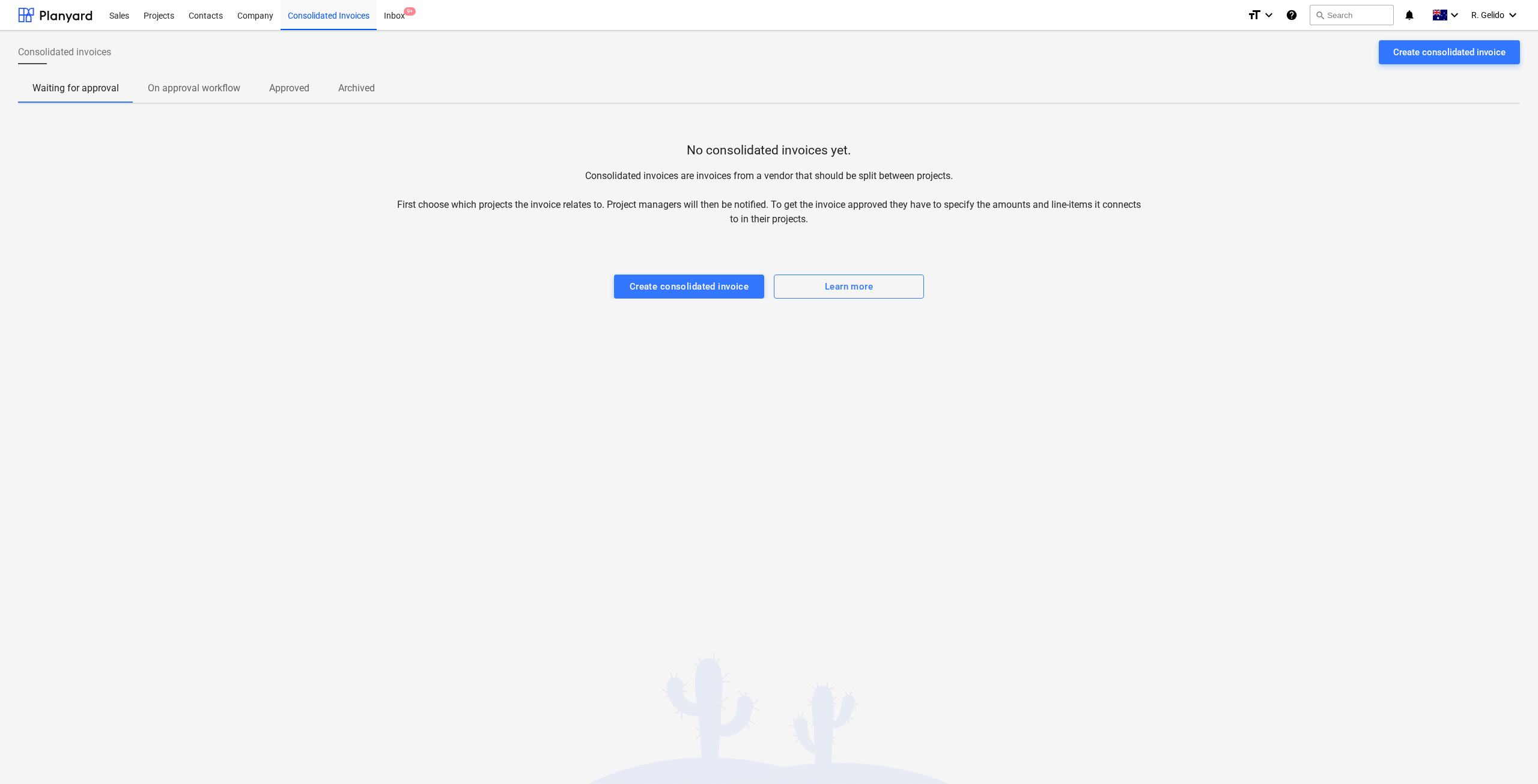
click at [78, 88] on p "Waiting for approval" at bounding box center [75, 88] width 86 height 14
click at [402, 11] on div "Inbox 9+" at bounding box center [394, 14] width 35 height 30
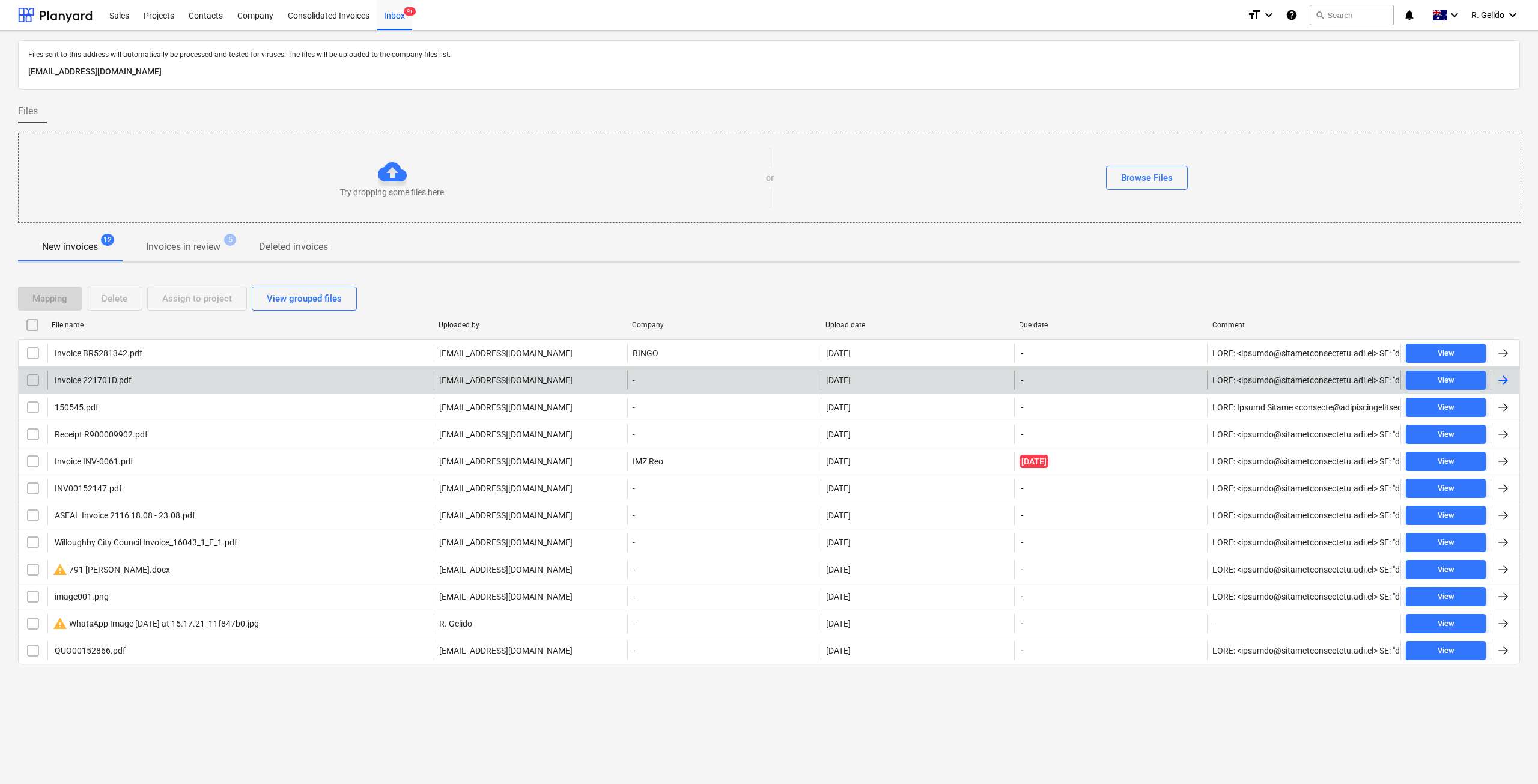
click at [173, 377] on div "Invoice 221701D.pdf" at bounding box center [240, 380] width 386 height 19
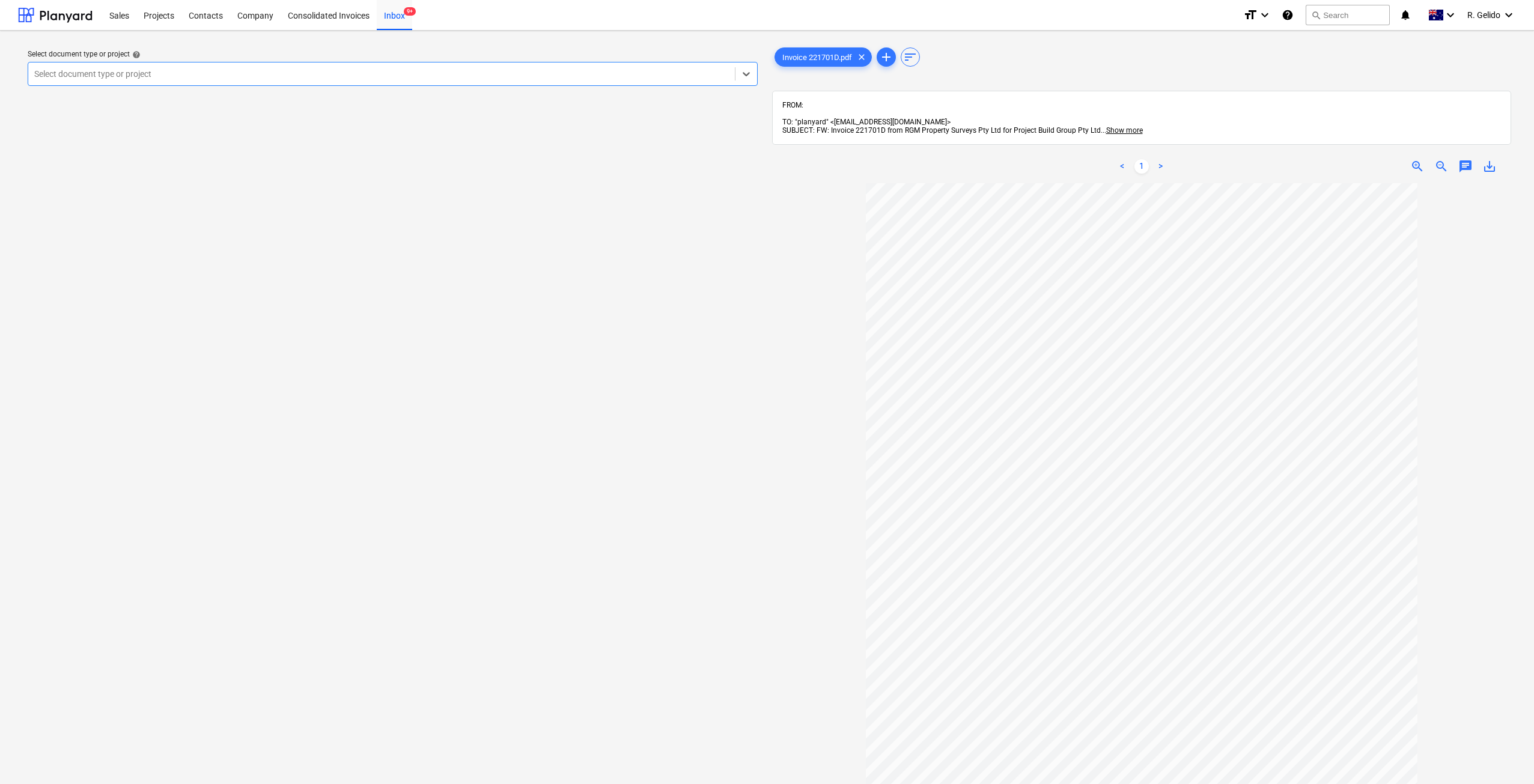
click at [328, 73] on div at bounding box center [381, 73] width 694 height 12
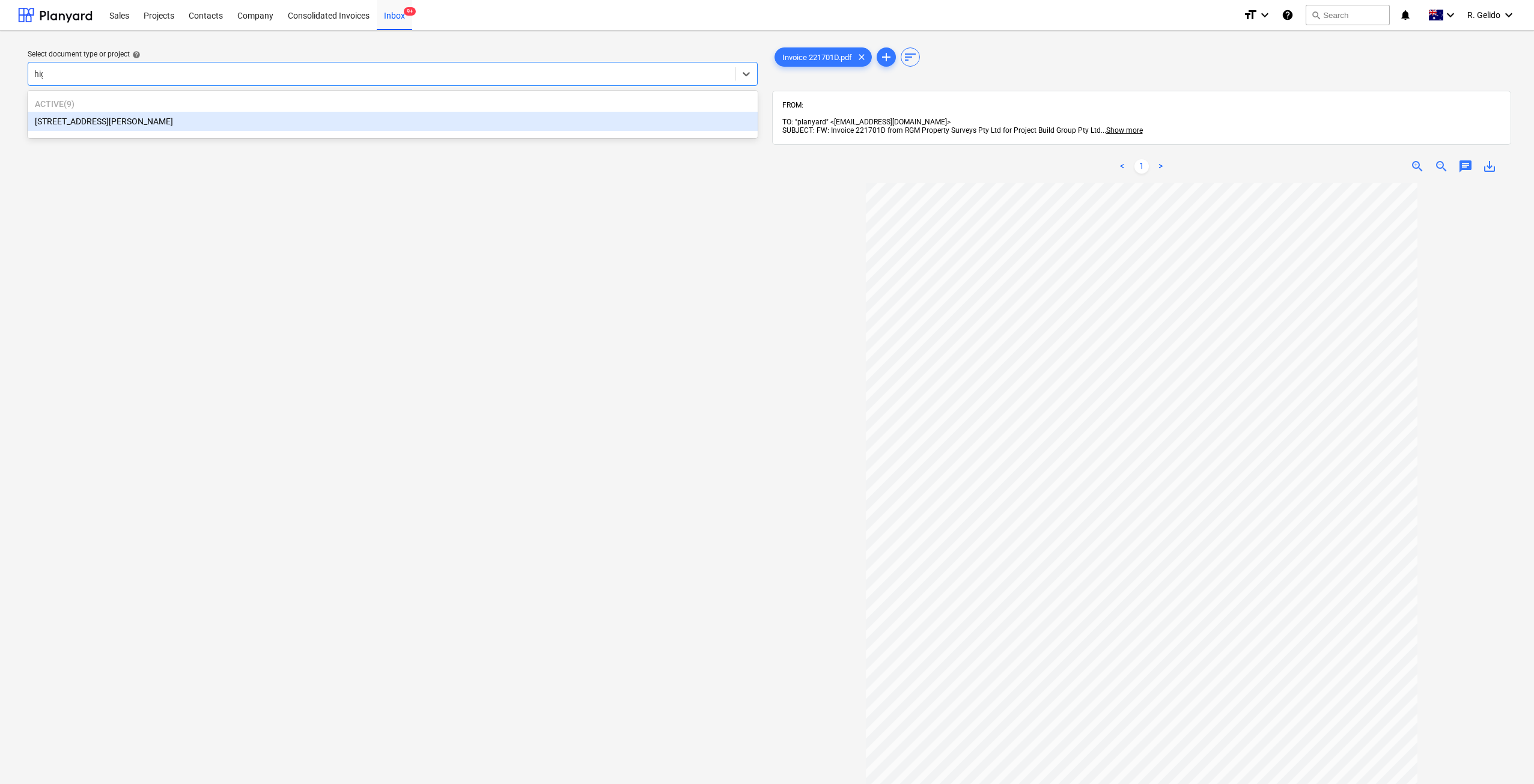
type input "high"
click at [211, 119] on div "127 High Street, Willoughby East" at bounding box center [393, 121] width 730 height 19
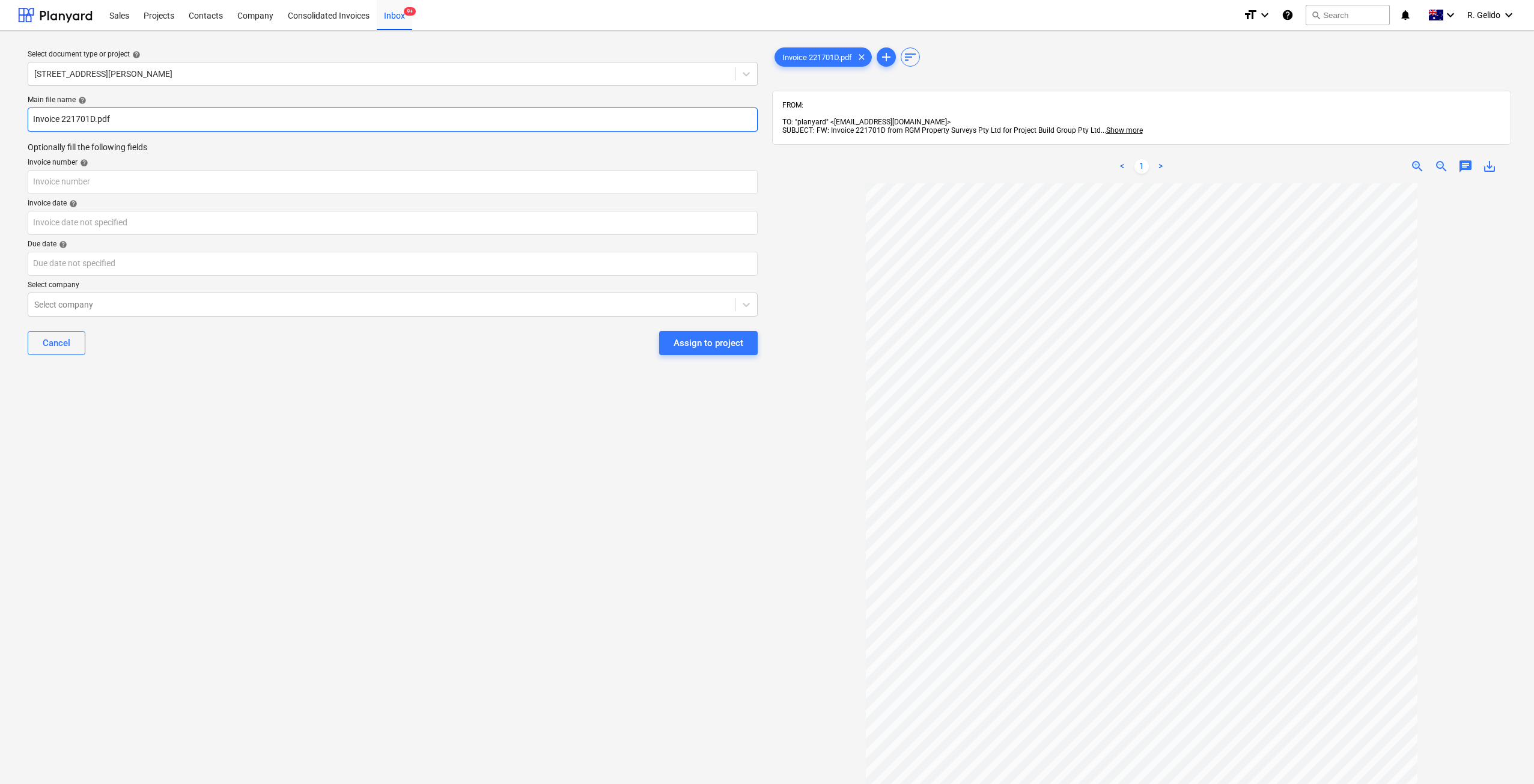
click at [36, 117] on input "Invoice 221701D.pdf" at bounding box center [393, 119] width 730 height 24
type input "RGM Inv Invoice 221701D.pdf"
click at [85, 177] on input "text" at bounding box center [393, 182] width 730 height 24
click at [117, 122] on input "RGM Inv Invoice 221701D.pdf" at bounding box center [393, 119] width 730 height 24
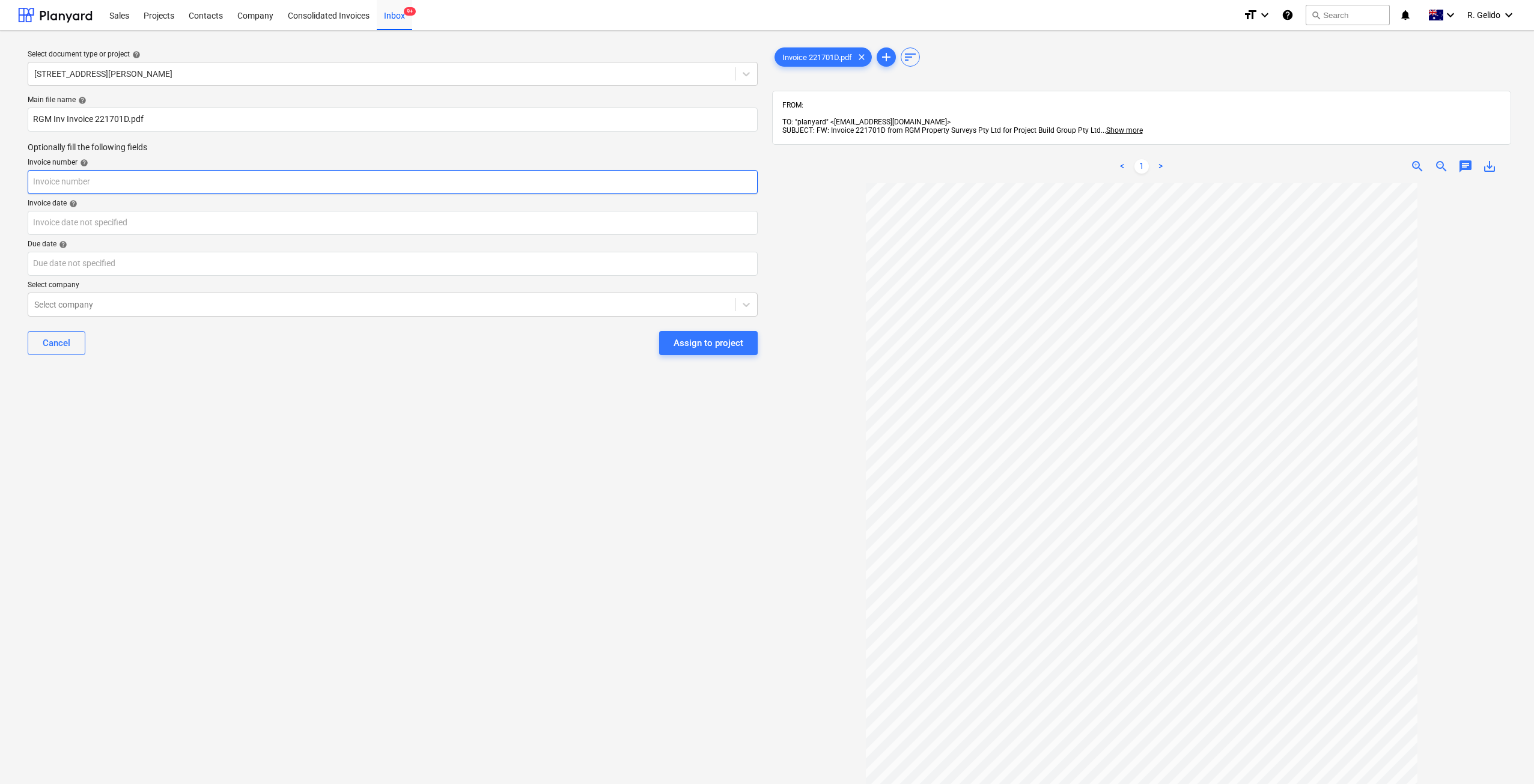
click at [89, 181] on input "text" at bounding box center [393, 182] width 730 height 24
paste input "221701D"
type input "221701D"
click at [96, 221] on body "Sales Projects Contacts Company Consolidated Invoices Inbox 9+ format_size keyb…" at bounding box center [767, 392] width 1534 height 784
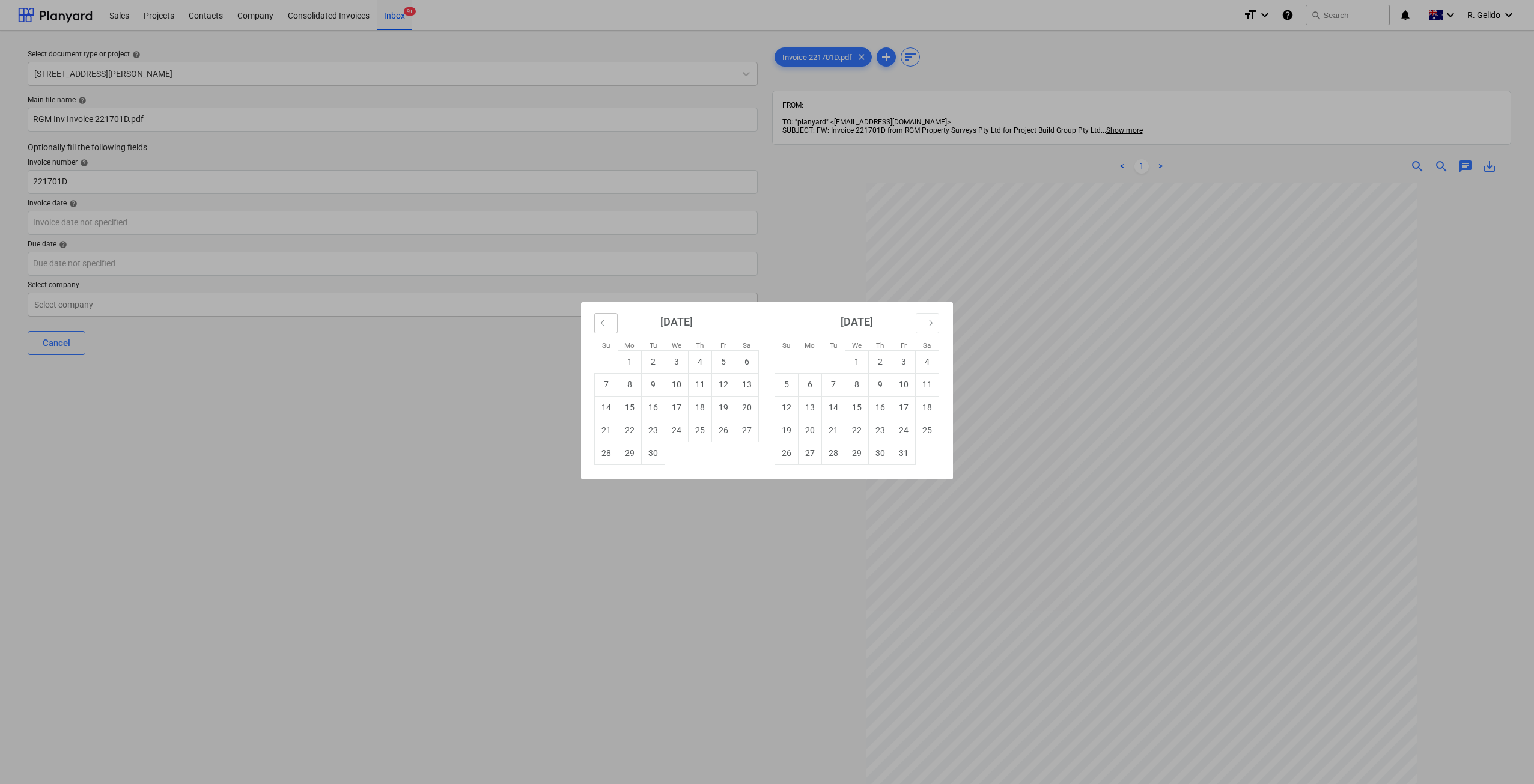
click at [602, 325] on icon "Move backward to switch to the previous month." at bounding box center [606, 323] width 11 height 11
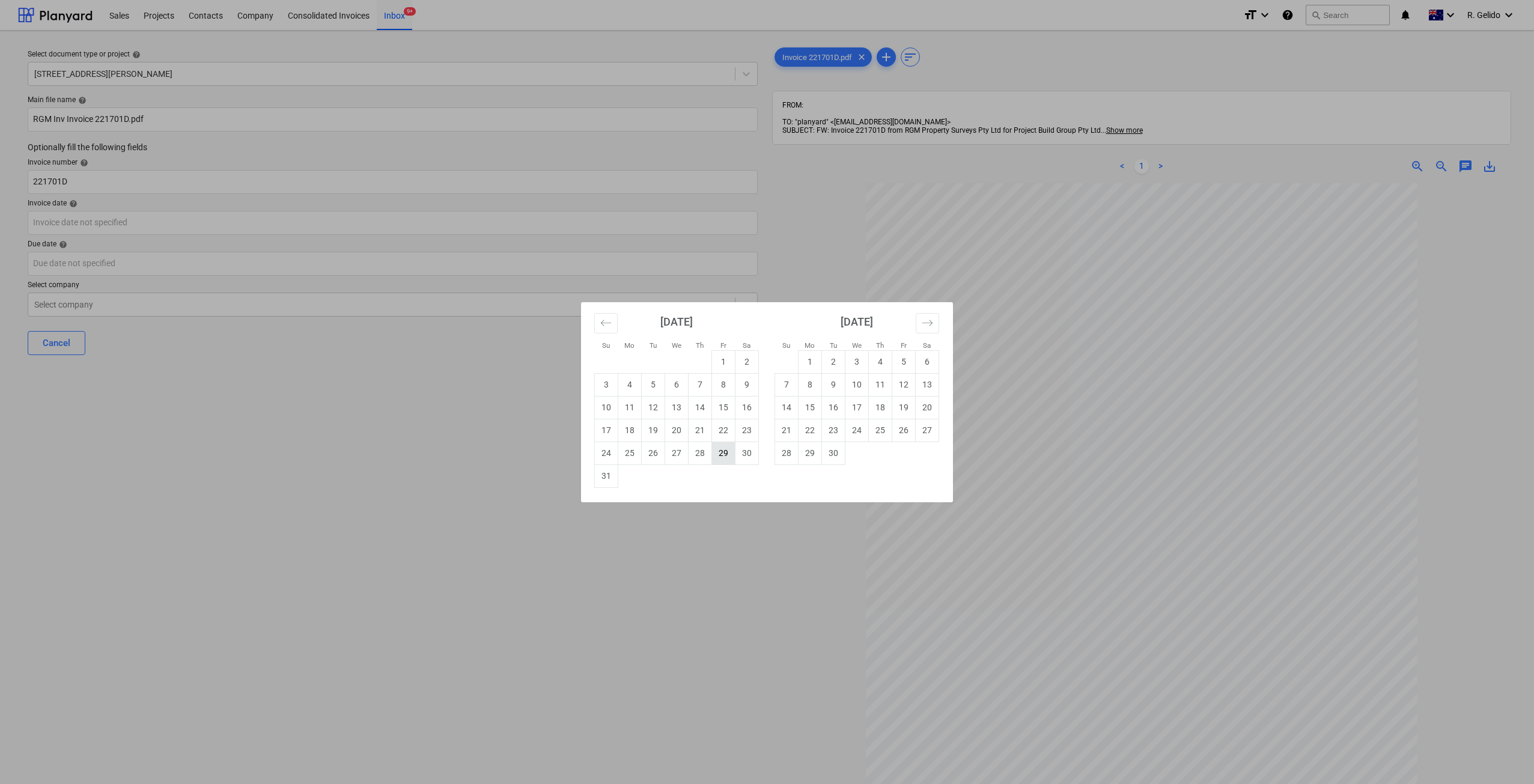
click at [732, 454] on td "29" at bounding box center [724, 453] width 24 height 23
type input "29 Aug 2025"
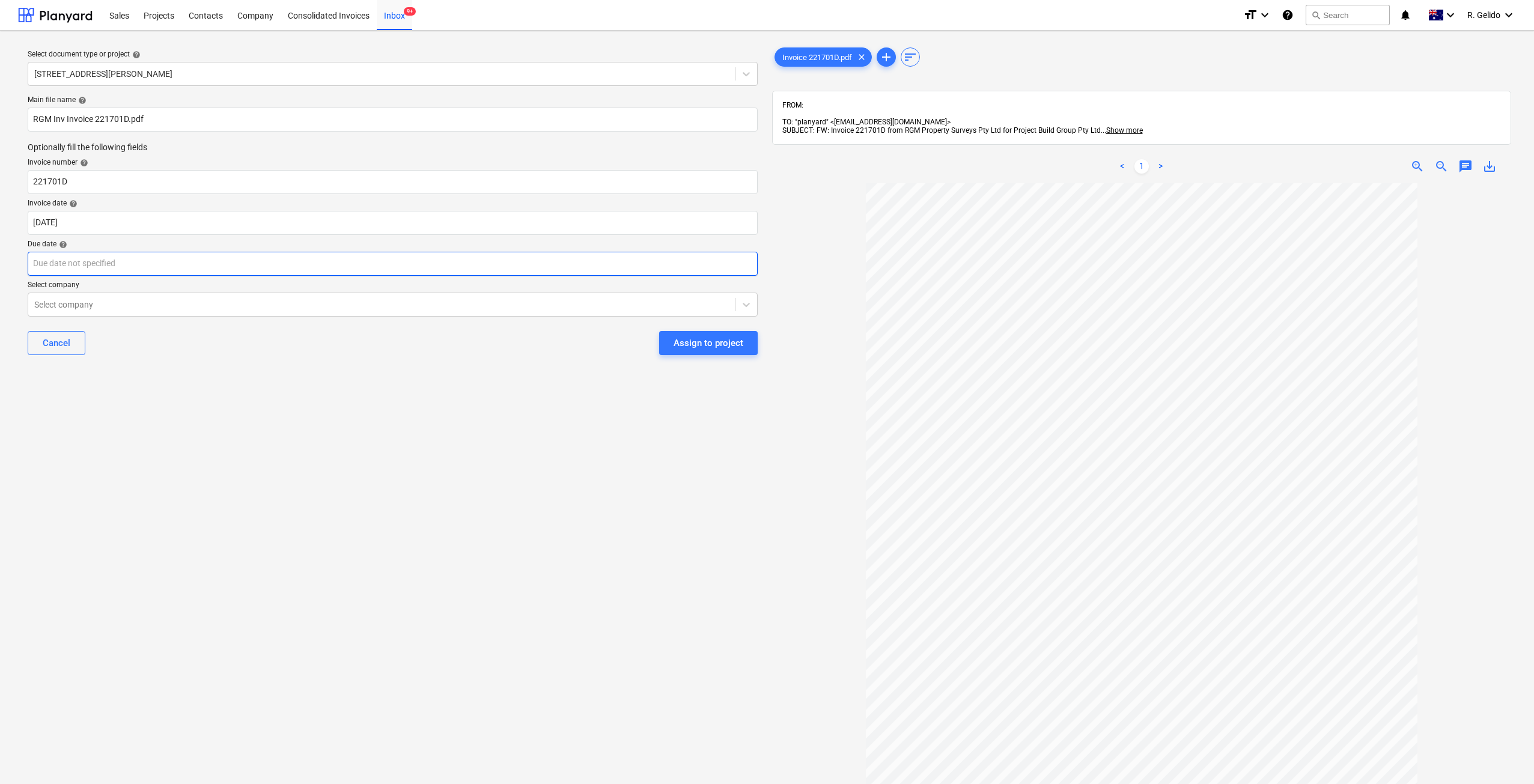
click at [179, 264] on body "Sales Projects Contacts Company Consolidated Invoices Inbox 9+ format_size keyb…" at bounding box center [767, 392] width 1534 height 784
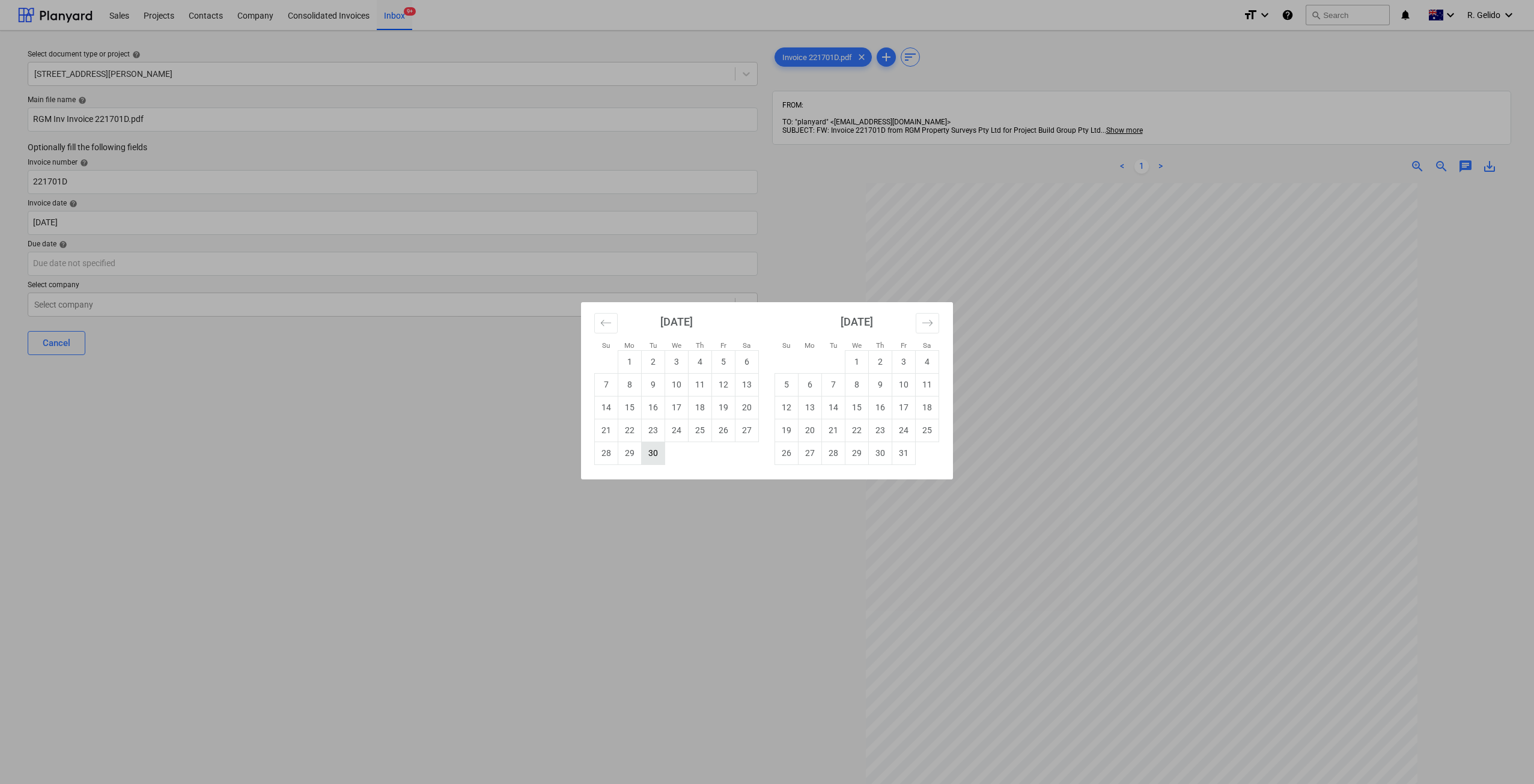
click at [657, 453] on td "30" at bounding box center [653, 453] width 24 height 23
type input "30 Sep 2025"
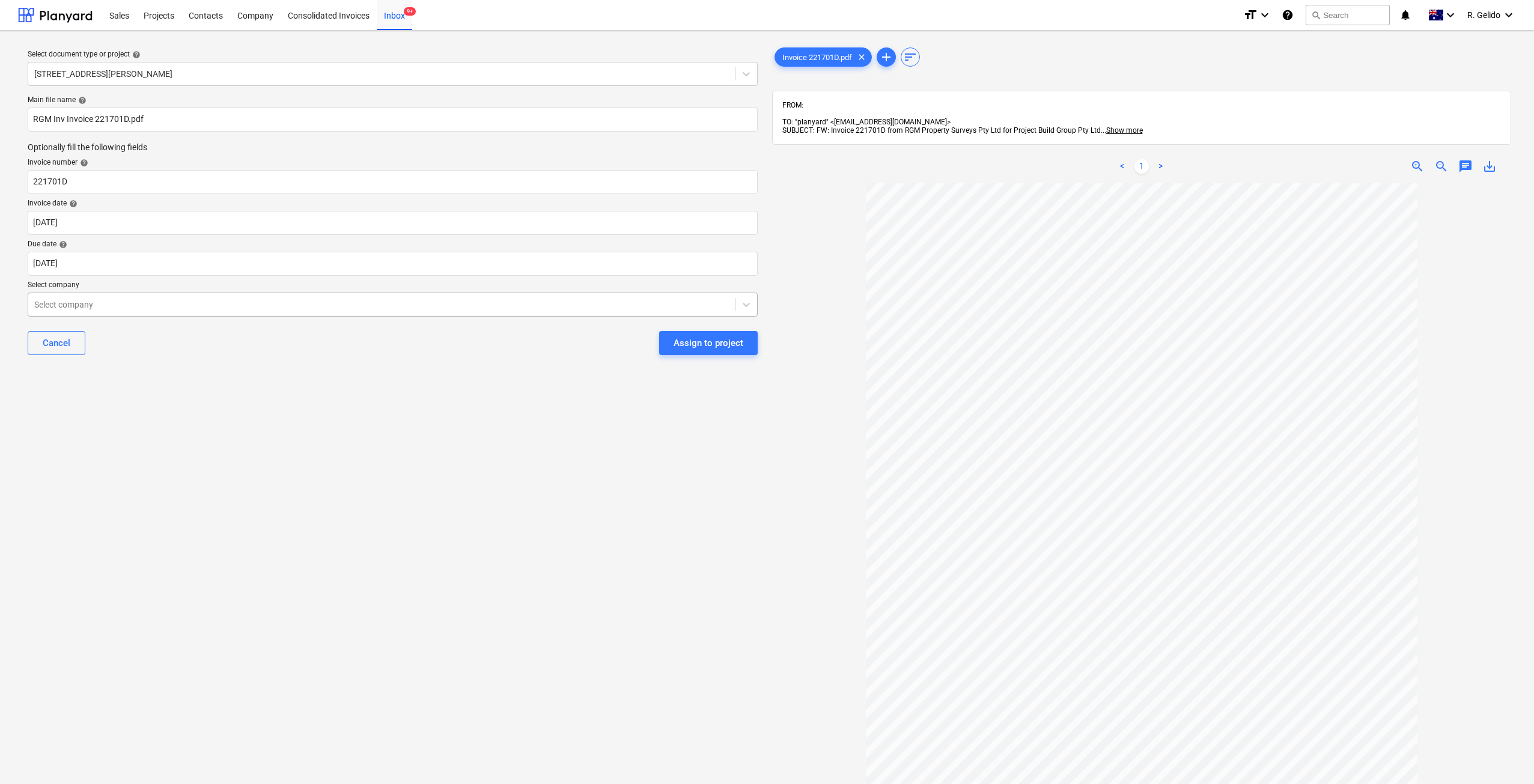
click at [164, 312] on div "Select company" at bounding box center [381, 304] width 707 height 17
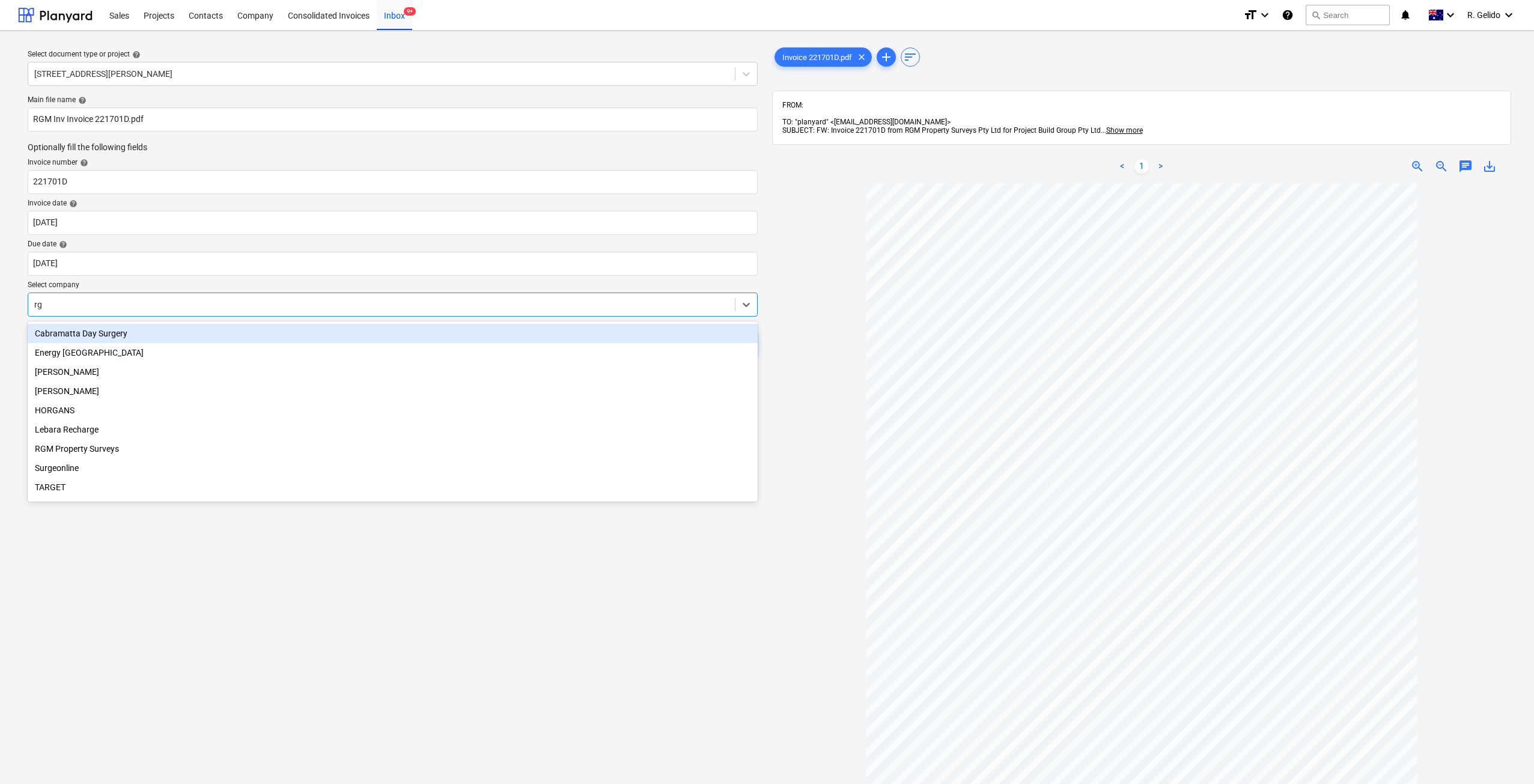
type input "rgm"
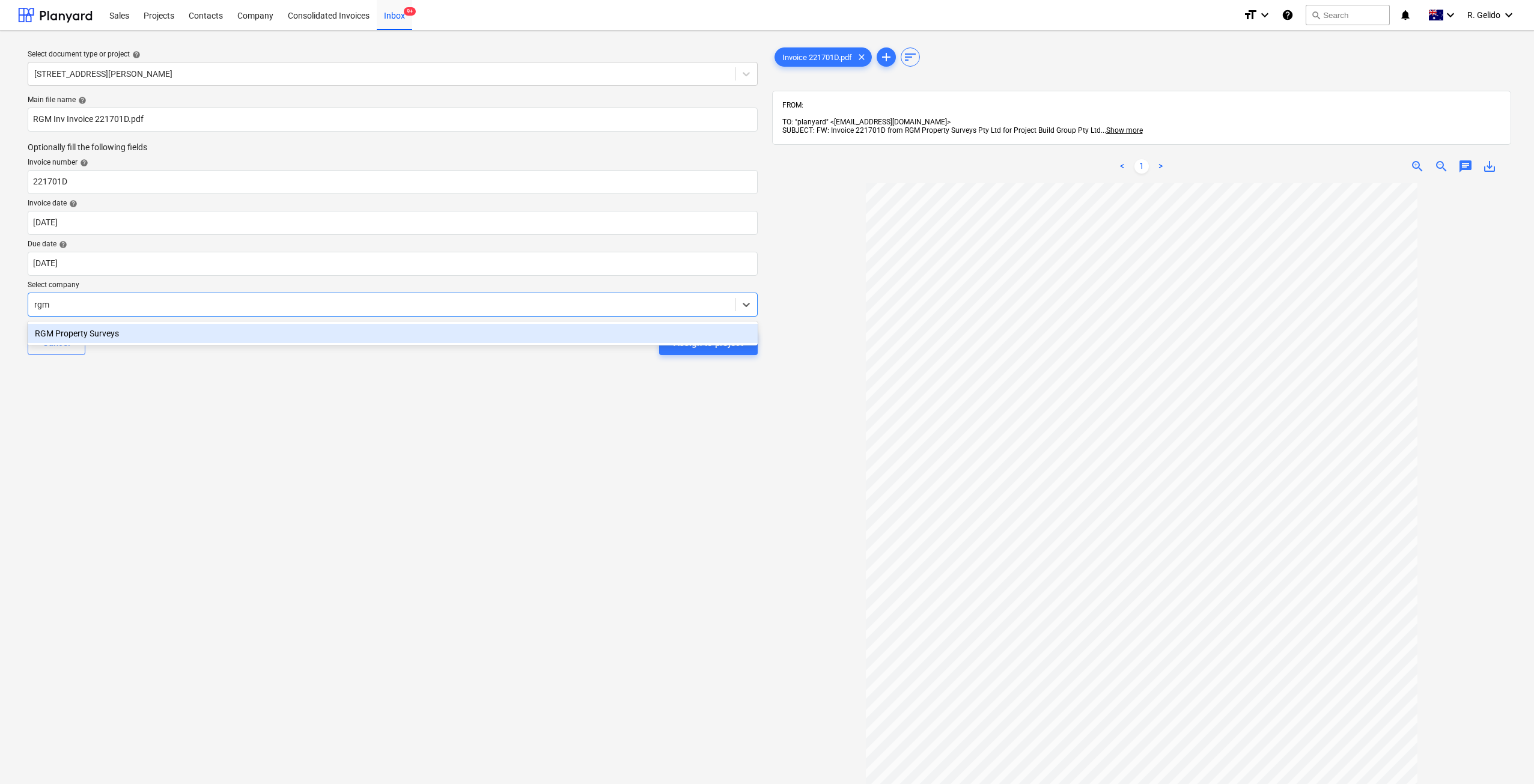
click at [138, 325] on div "RGM Property Surveys" at bounding box center [393, 333] width 730 height 19
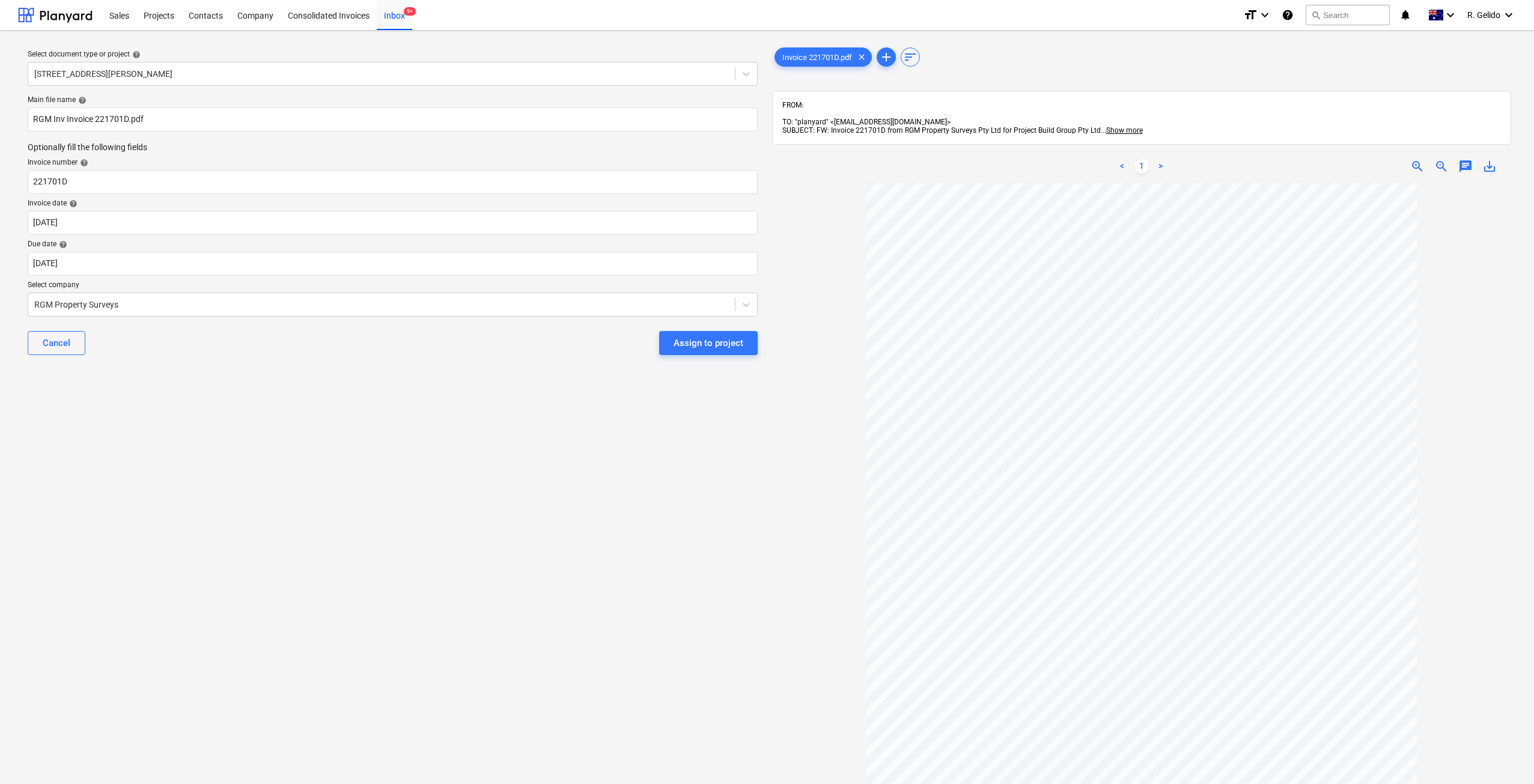
click at [210, 415] on div "Select document type or project help 127 High Street, Willoughby East Main file…" at bounding box center [393, 489] width 749 height 898
click at [251, 433] on div "Select document type or project help 127 High Street, Willoughby East Main file…" at bounding box center [393, 489] width 749 height 898
click at [366, 369] on div "Select document type or project help 127 High Street, Willoughby East Main file…" at bounding box center [393, 489] width 749 height 898
click at [238, 420] on div "Select document type or project help 127 High Street, Willoughby East Main file…" at bounding box center [393, 489] width 749 height 898
click at [713, 336] on div "Assign to project" at bounding box center [709, 343] width 70 height 16
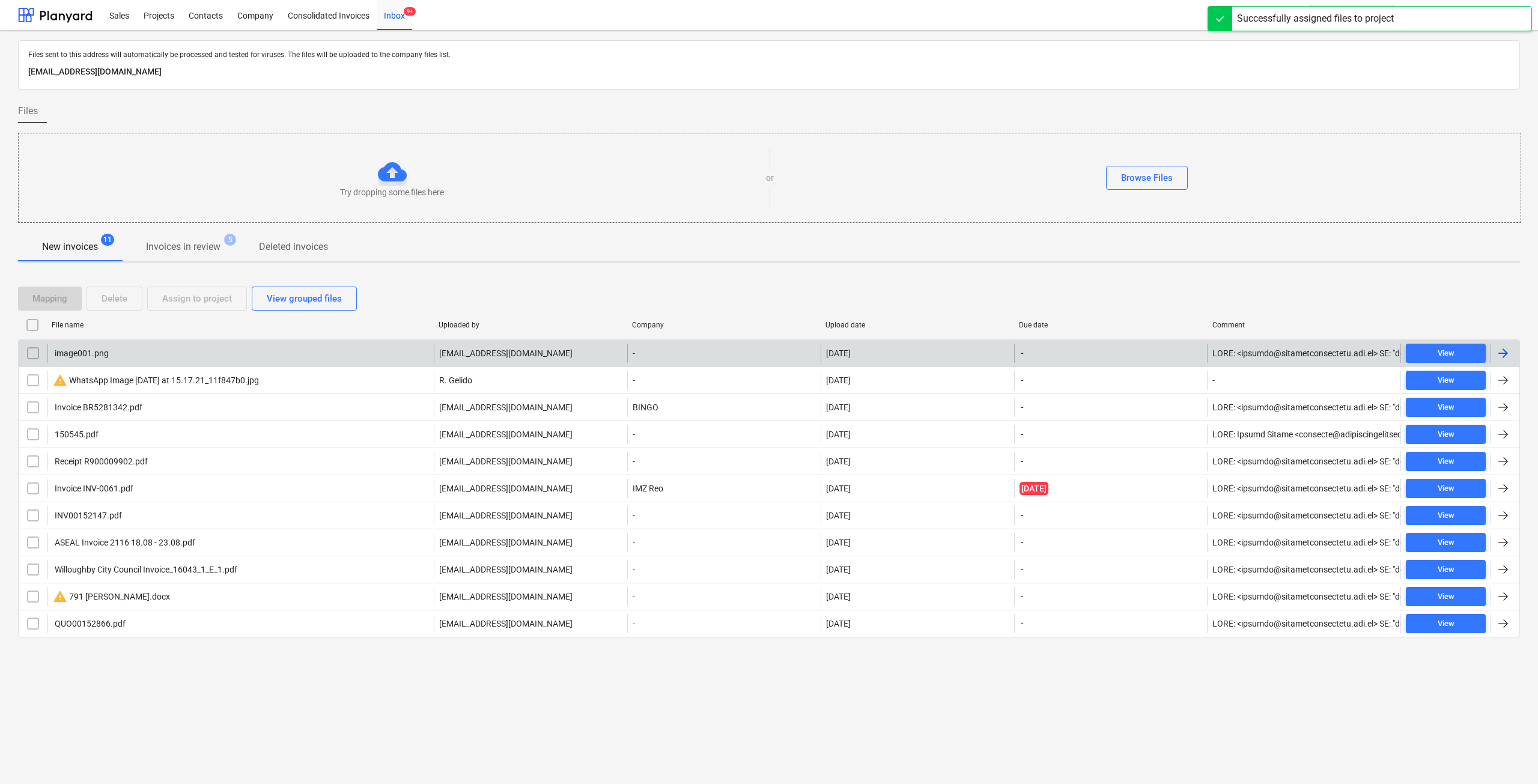
click at [117, 354] on div "image001.png" at bounding box center [240, 353] width 386 height 19
click at [25, 352] on input "checkbox" at bounding box center [33, 353] width 19 height 19
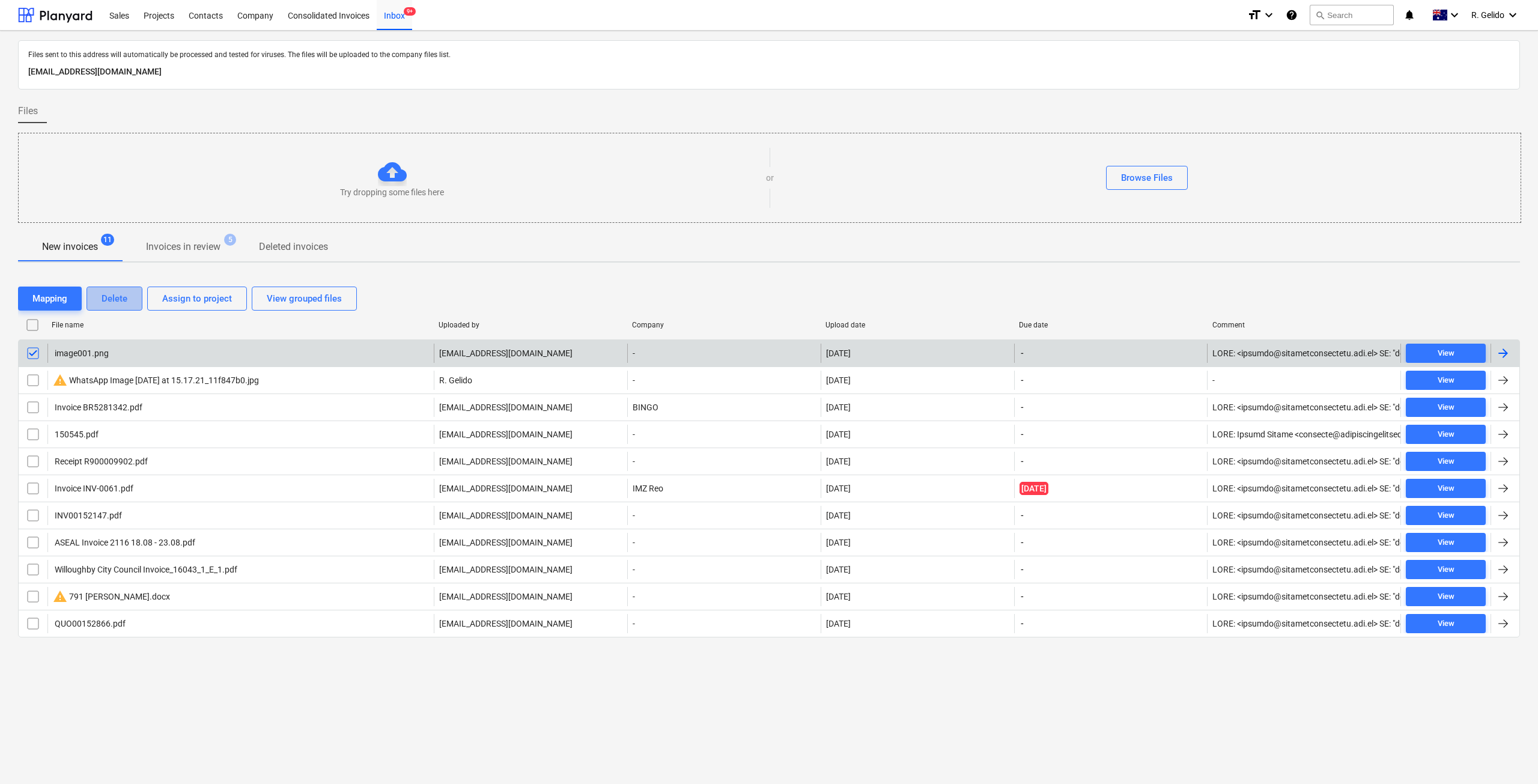
click at [112, 295] on div "Delete" at bounding box center [114, 298] width 26 height 16
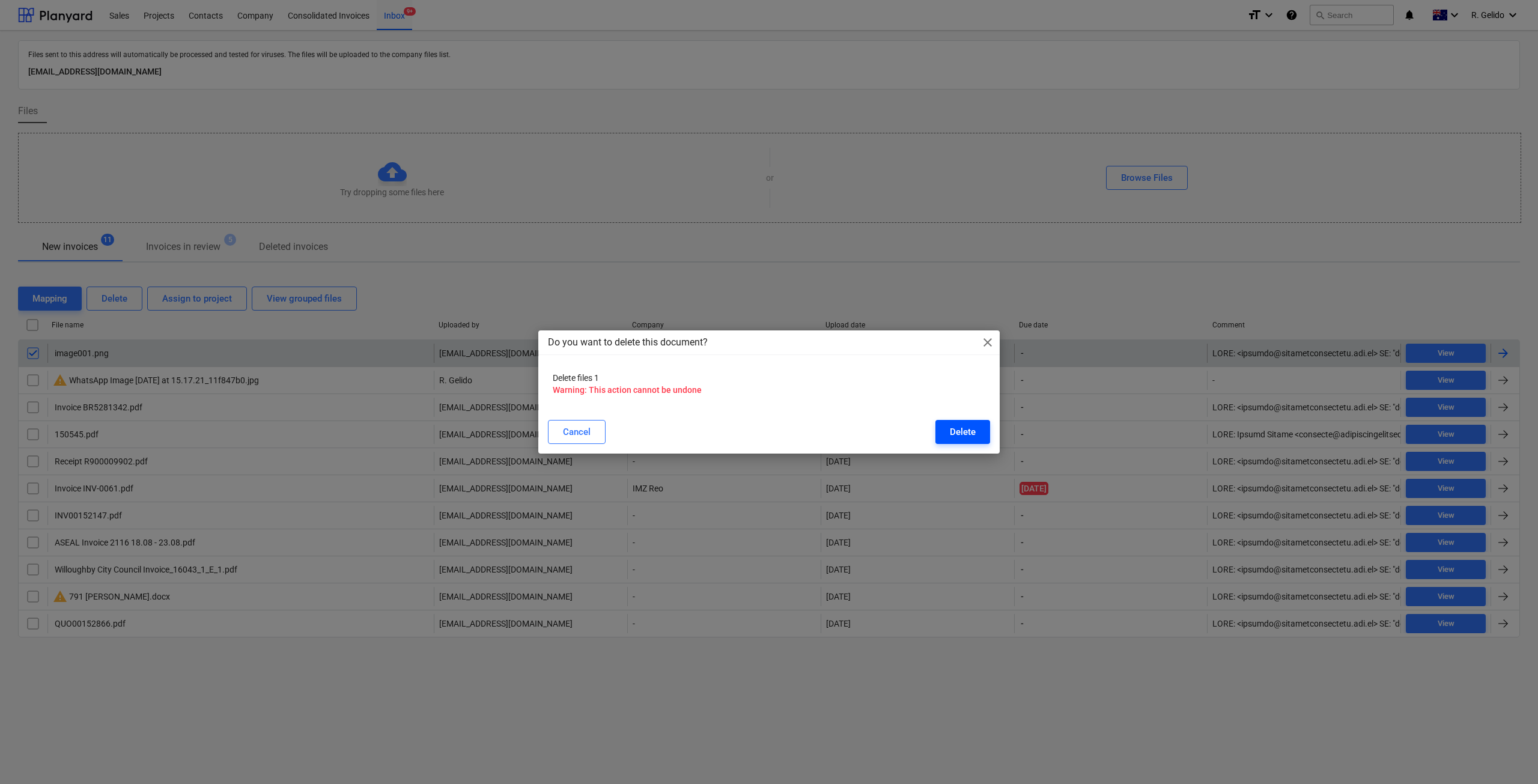
click at [951, 431] on div "Delete" at bounding box center [963, 431] width 26 height 16
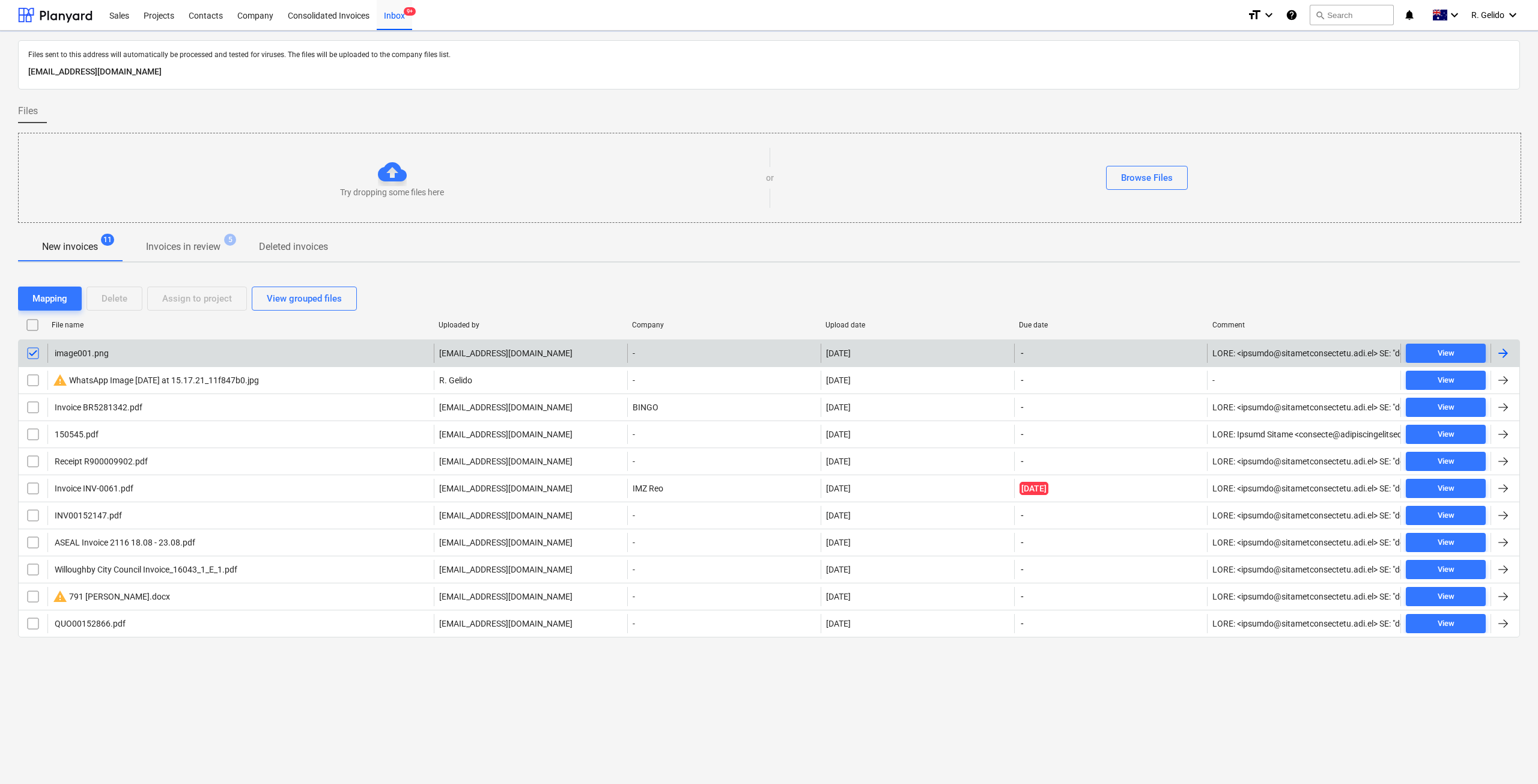
drag, startPoint x: 549, startPoint y: 700, endPoint x: 543, endPoint y: 696, distance: 7.2
click at [546, 700] on div "Files sent to this address will automatically be processed and tested for virus…" at bounding box center [769, 407] width 1538 height 753
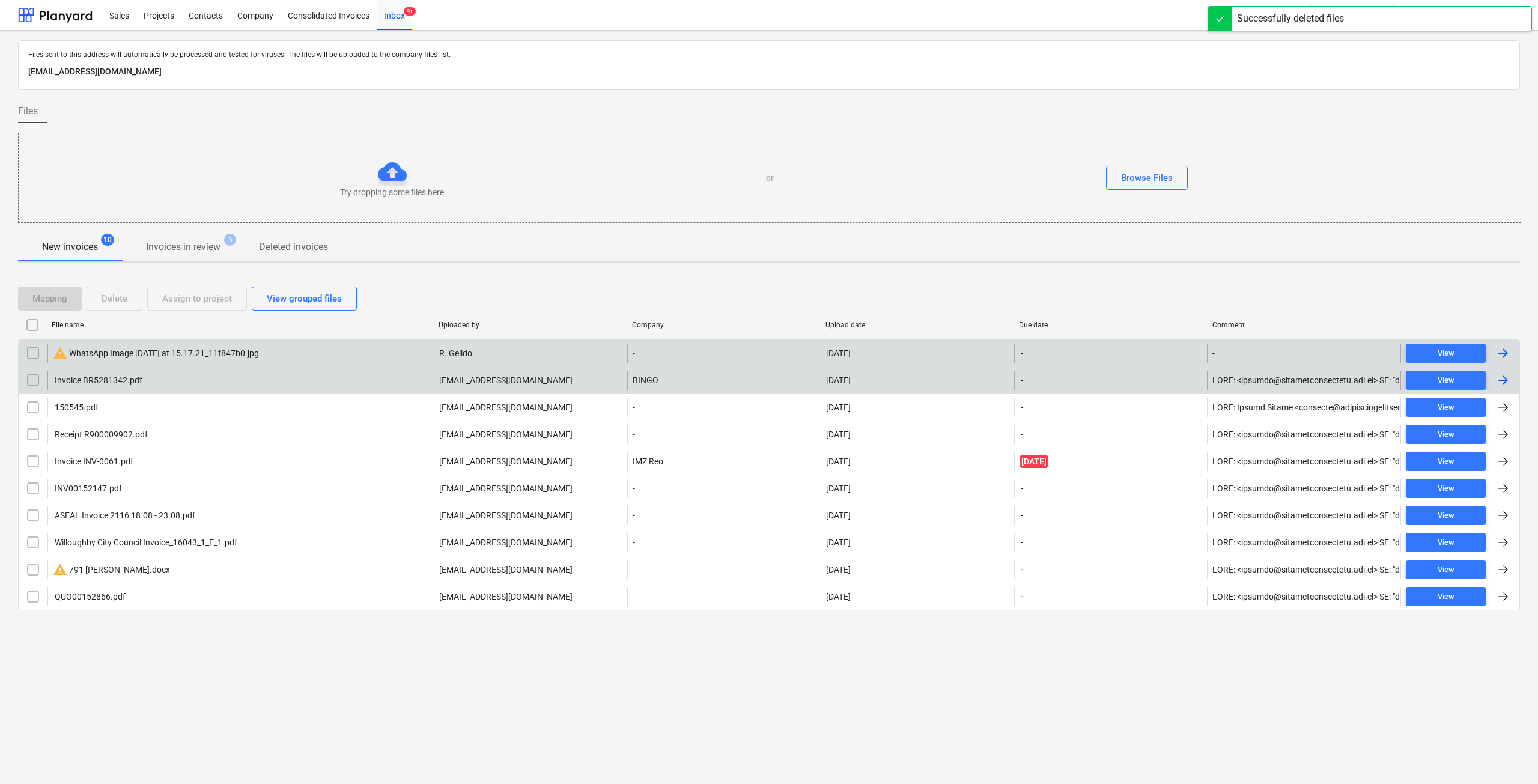
click at [126, 387] on div "Invoice BR5281342.pdf" at bounding box center [240, 380] width 386 height 19
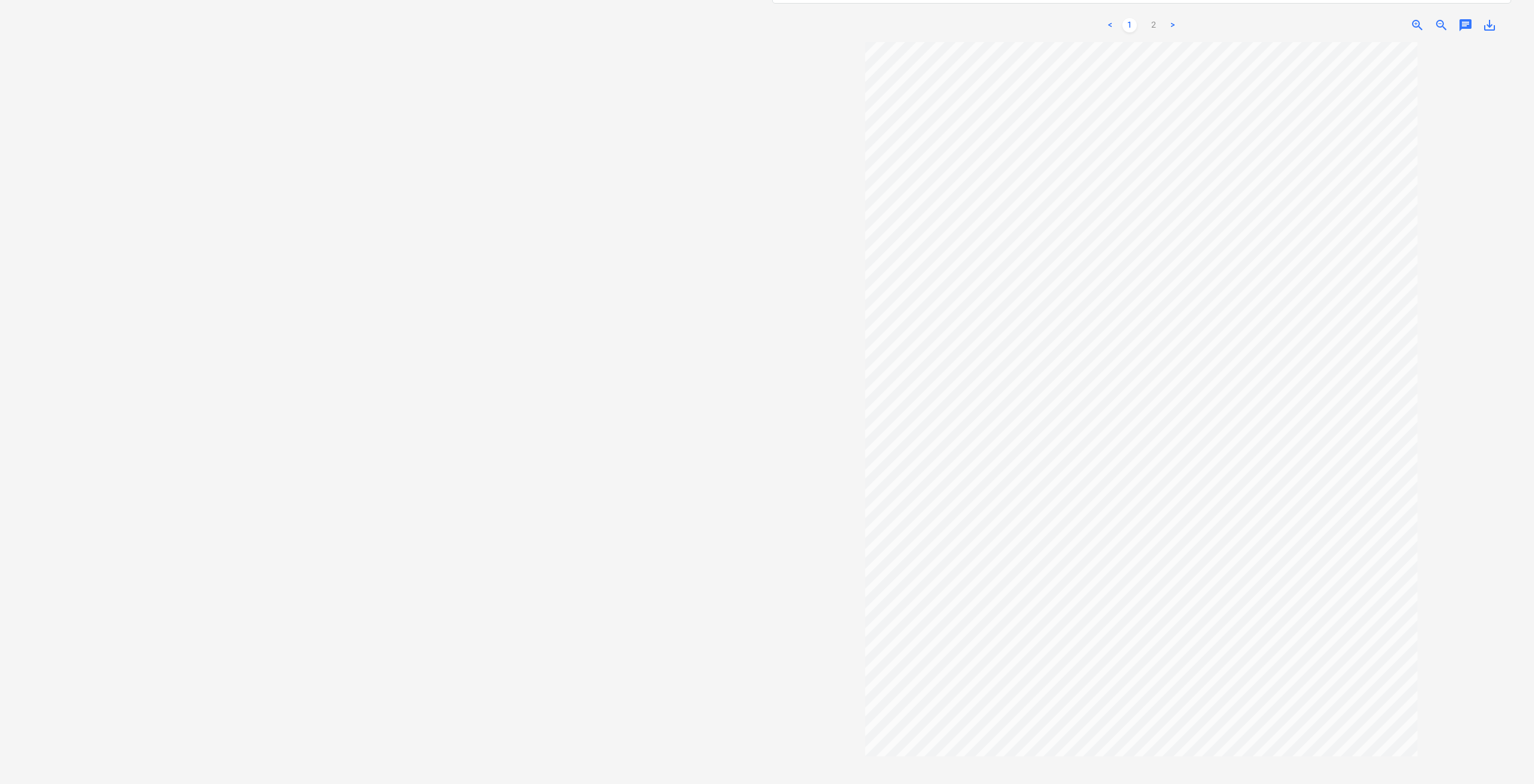
scroll to position [14, 0]
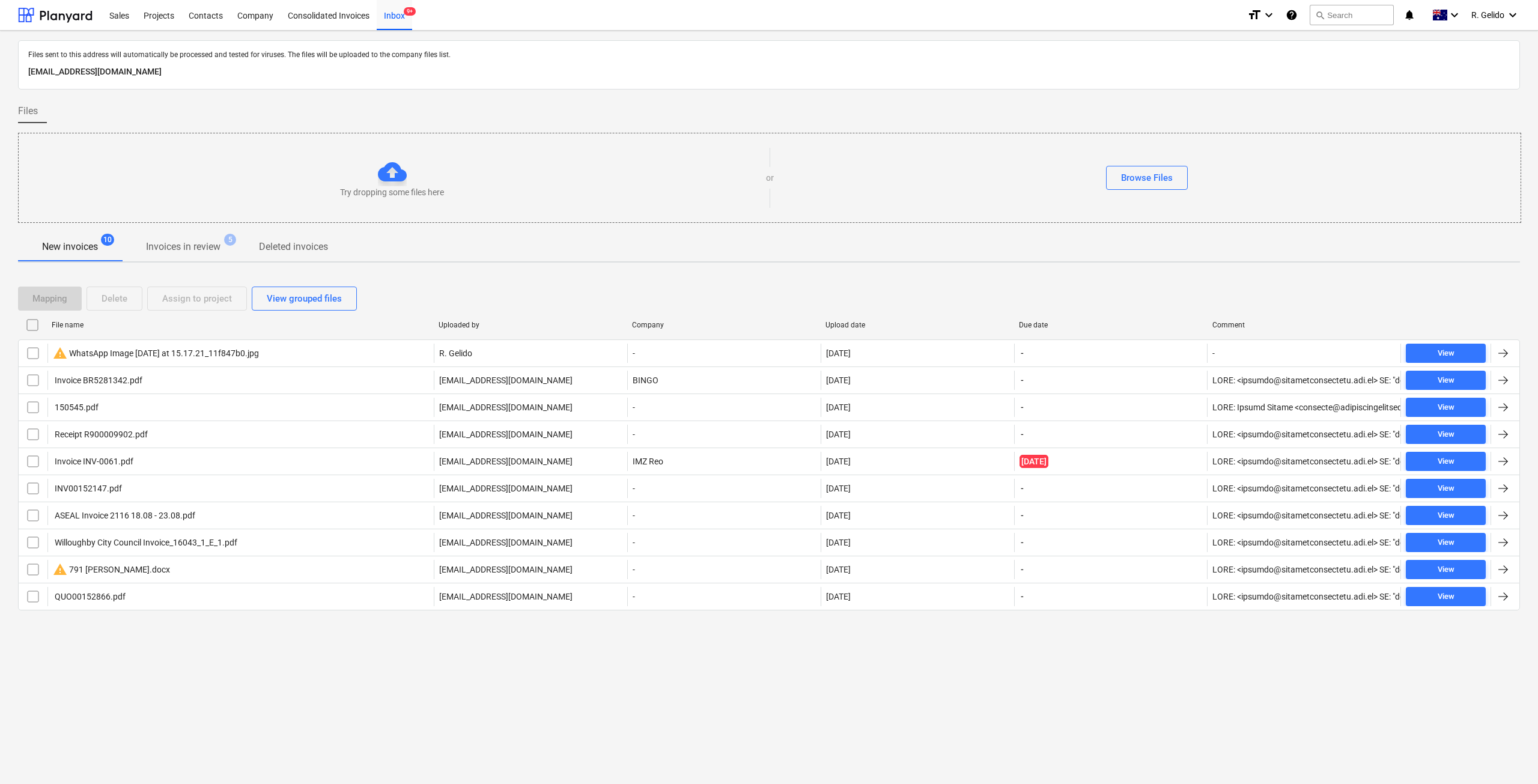
click at [581, 695] on div "Files sent to this address will automatically be processed and tested for virus…" at bounding box center [769, 407] width 1538 height 753
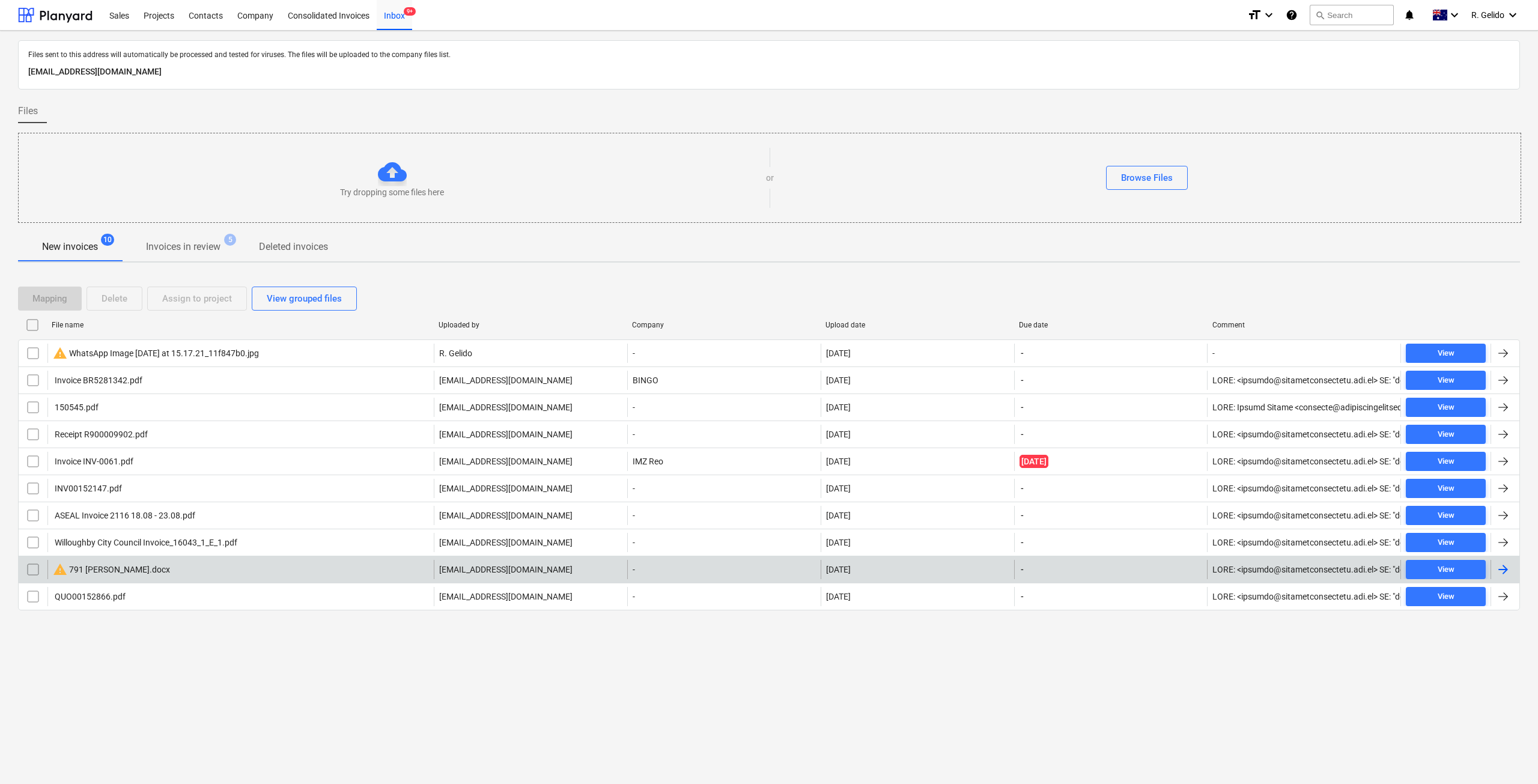
click at [225, 569] on div "warning 791 Charlie Strathfield.docx" at bounding box center [240, 569] width 386 height 19
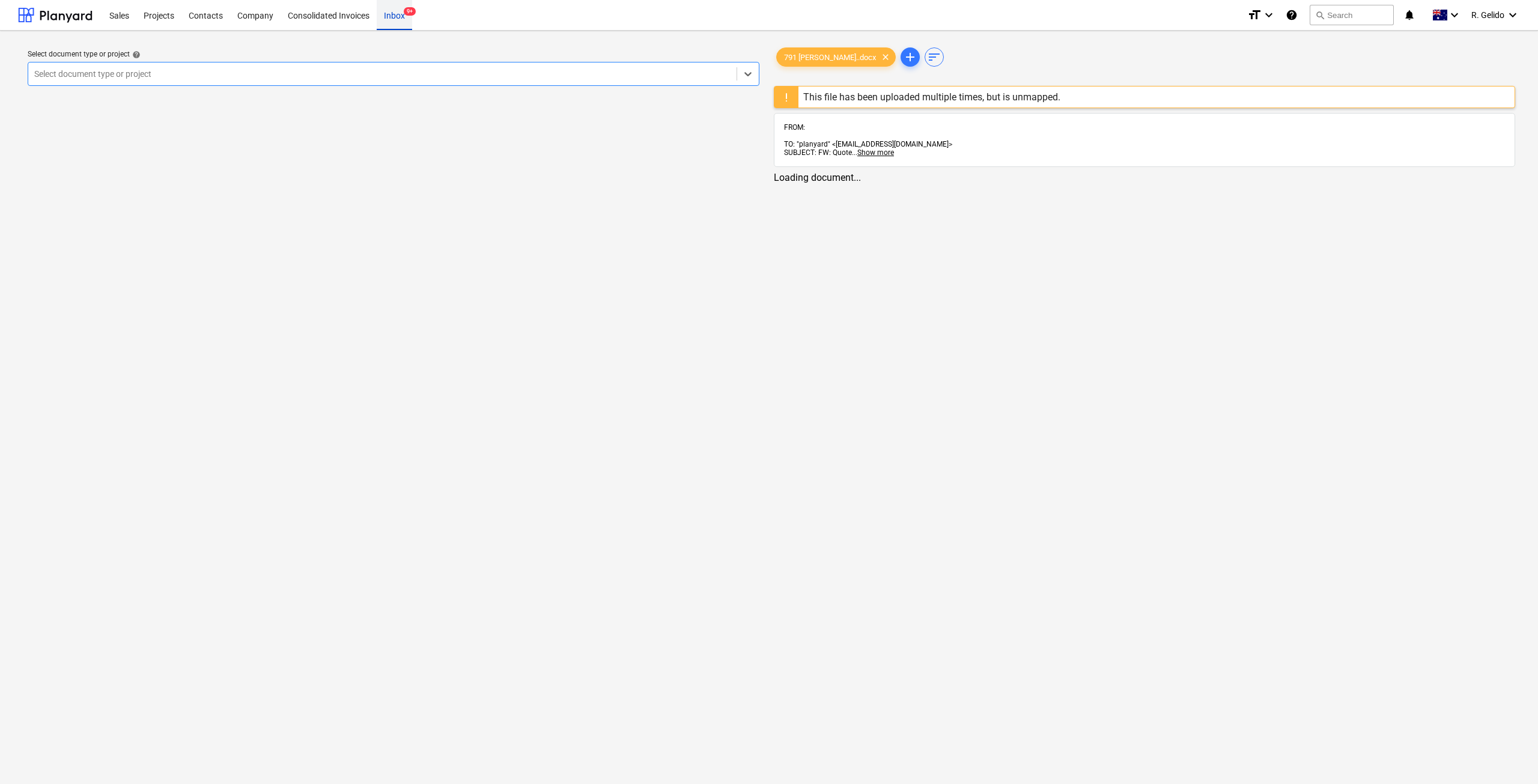
click at [389, 13] on div "Inbox 9+" at bounding box center [394, 14] width 35 height 30
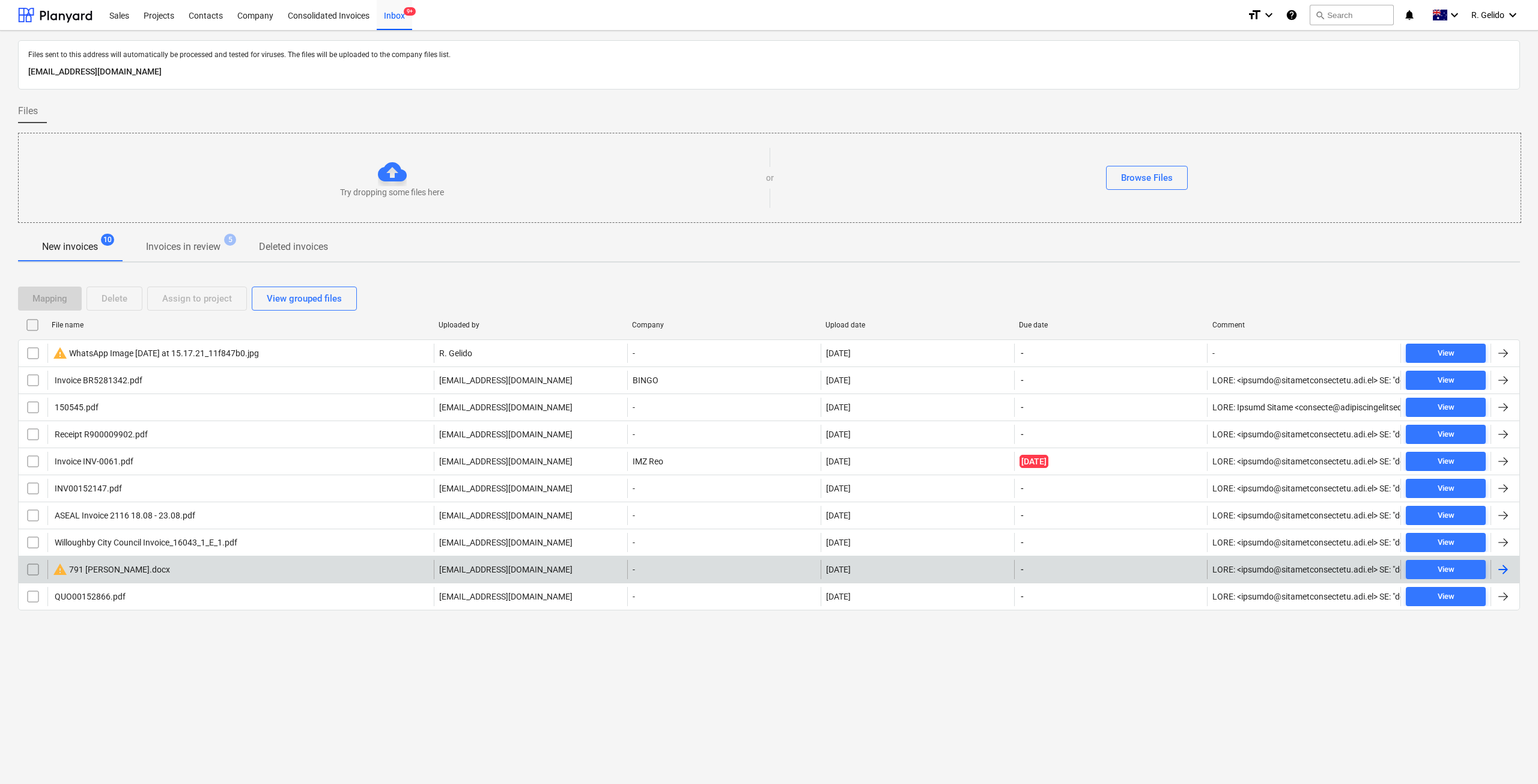
click at [35, 565] on input "checkbox" at bounding box center [33, 569] width 19 height 19
click at [120, 294] on div "Delete" at bounding box center [114, 298] width 26 height 16
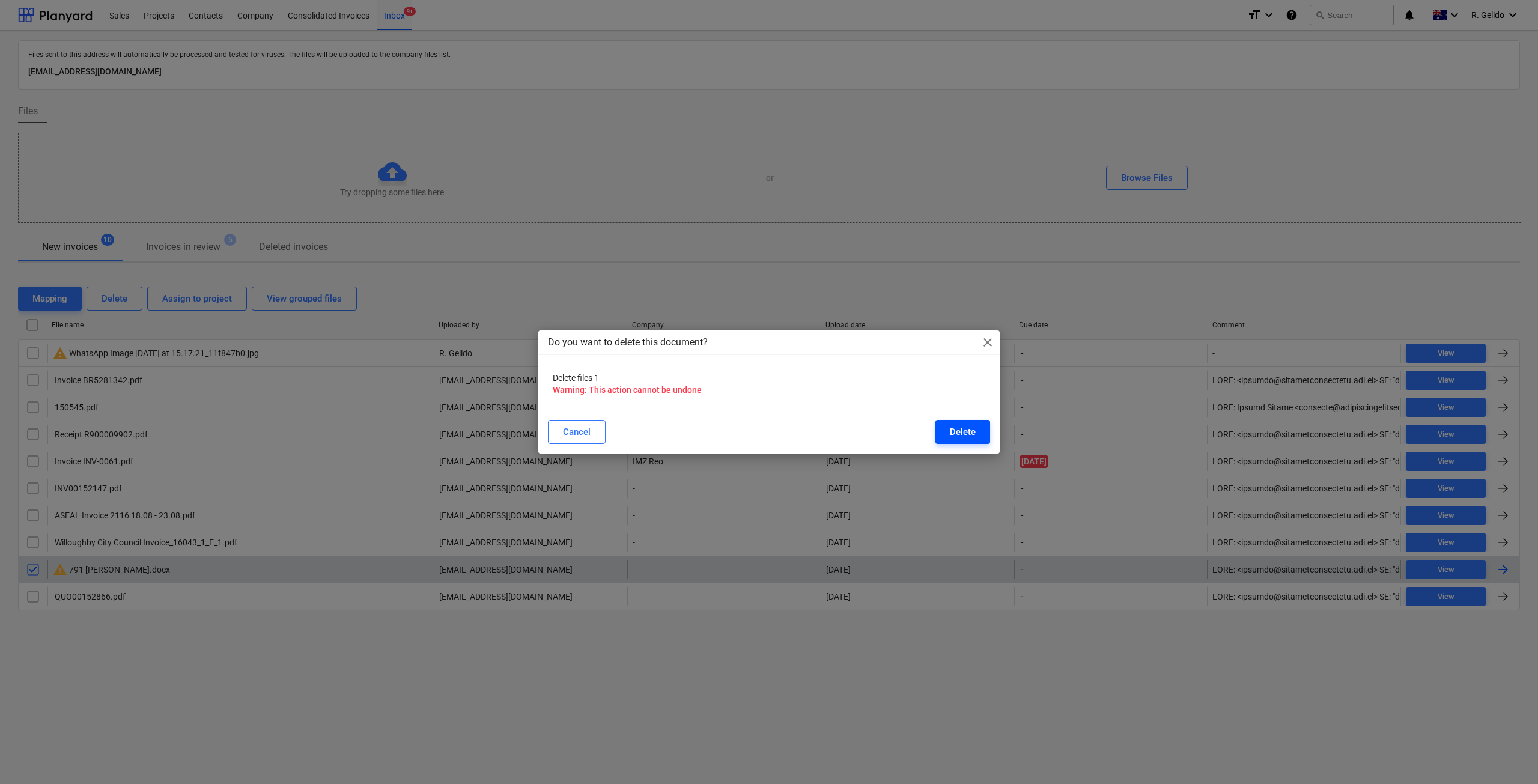
click at [969, 436] on div "Delete" at bounding box center [963, 431] width 26 height 16
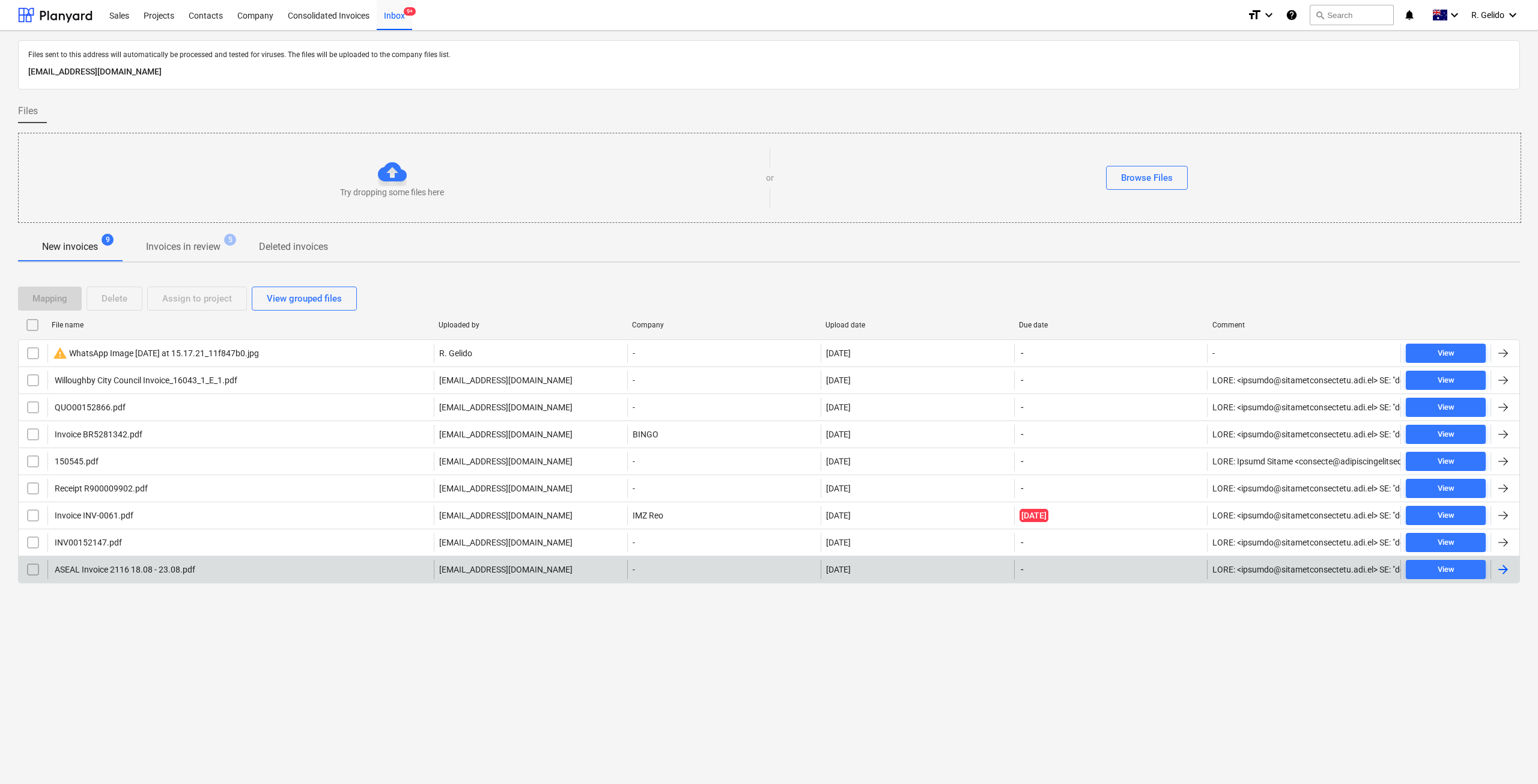
click at [415, 650] on div "Files sent to this address will automatically be processed and tested for virus…" at bounding box center [769, 407] width 1538 height 753
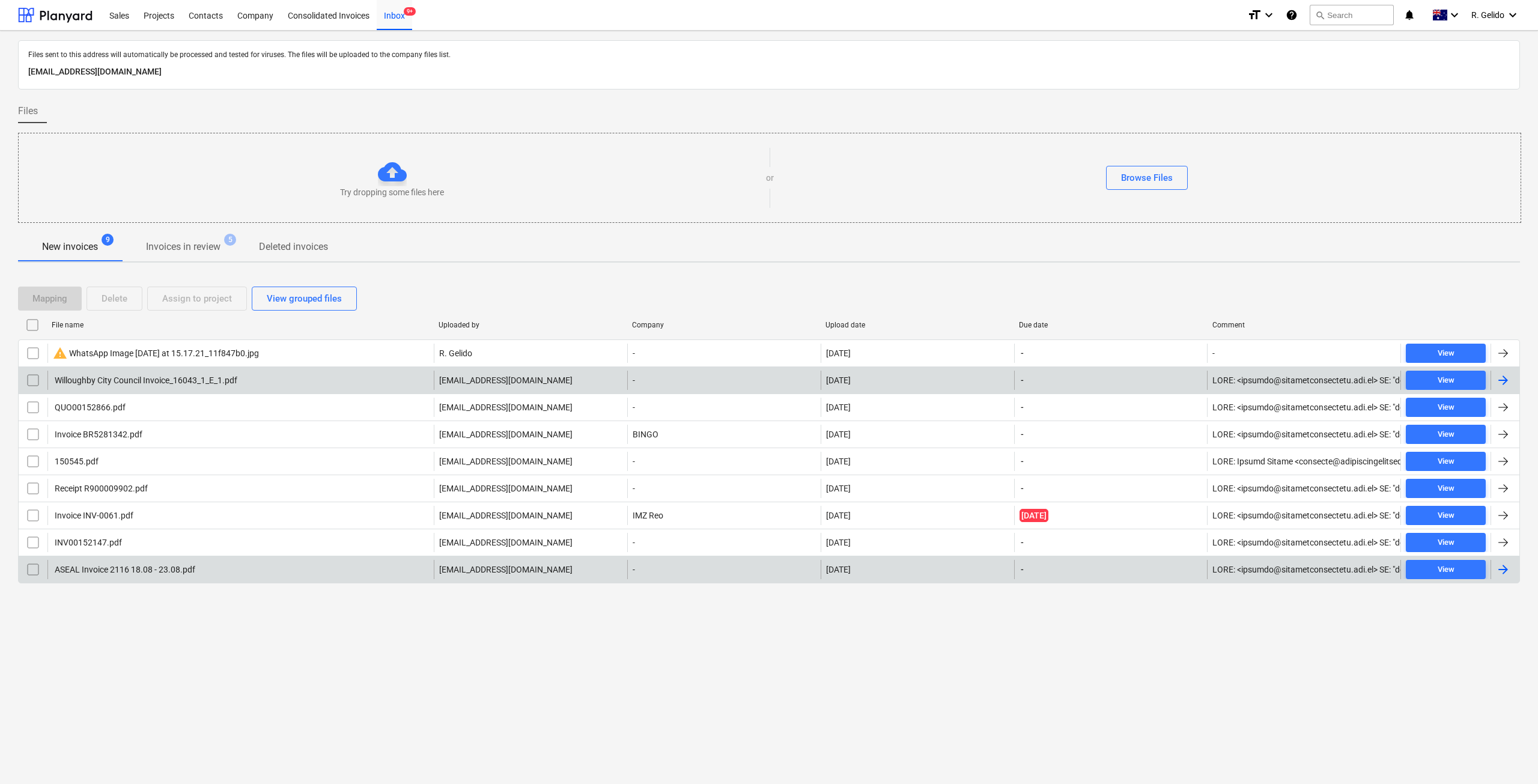
click at [156, 382] on div "Willoughby City Council Invoice_16043_1_E_1.pdf" at bounding box center [145, 380] width 184 height 9
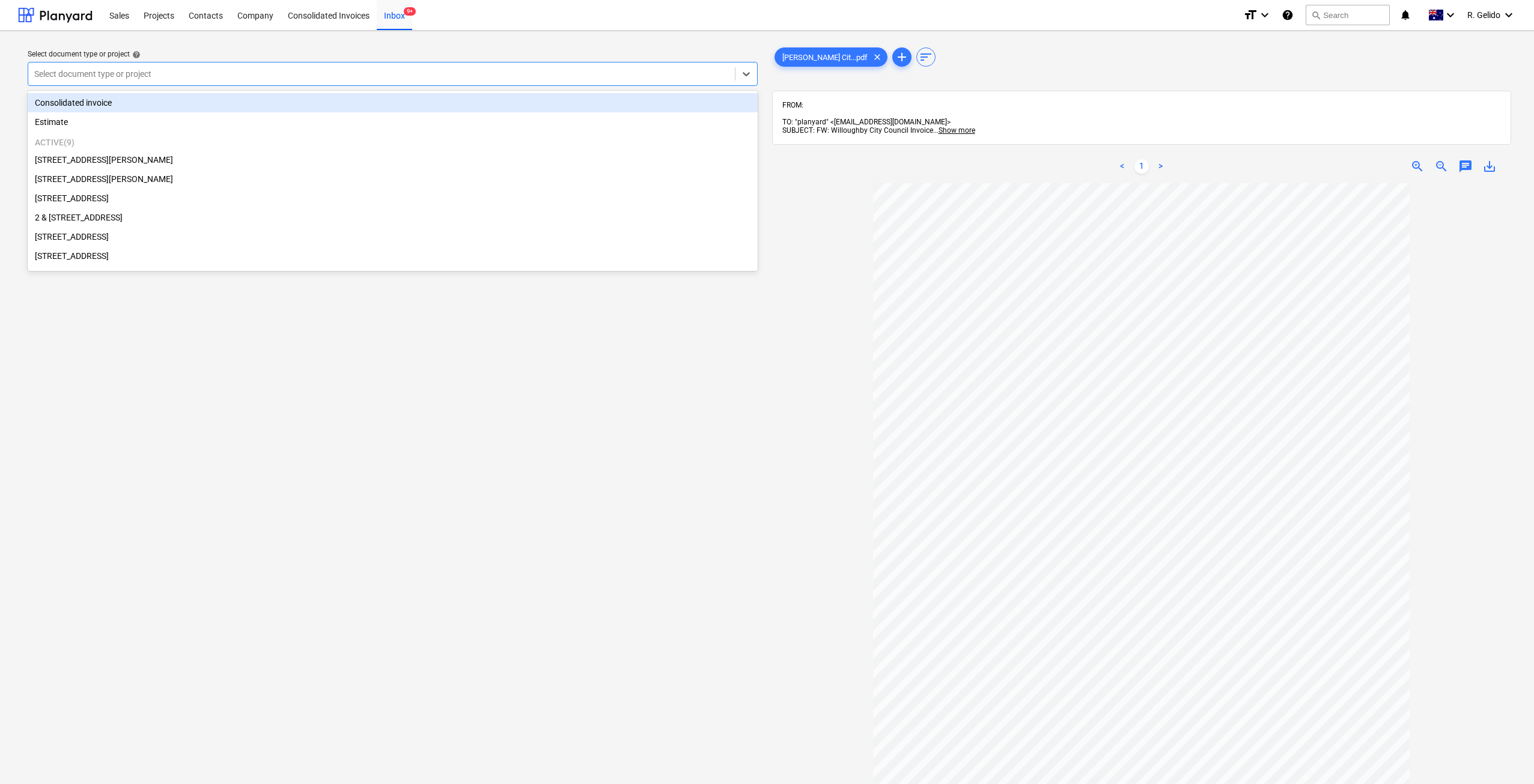
drag, startPoint x: 496, startPoint y: 71, endPoint x: 492, endPoint y: 91, distance: 20.4
click at [496, 71] on div at bounding box center [381, 73] width 694 height 12
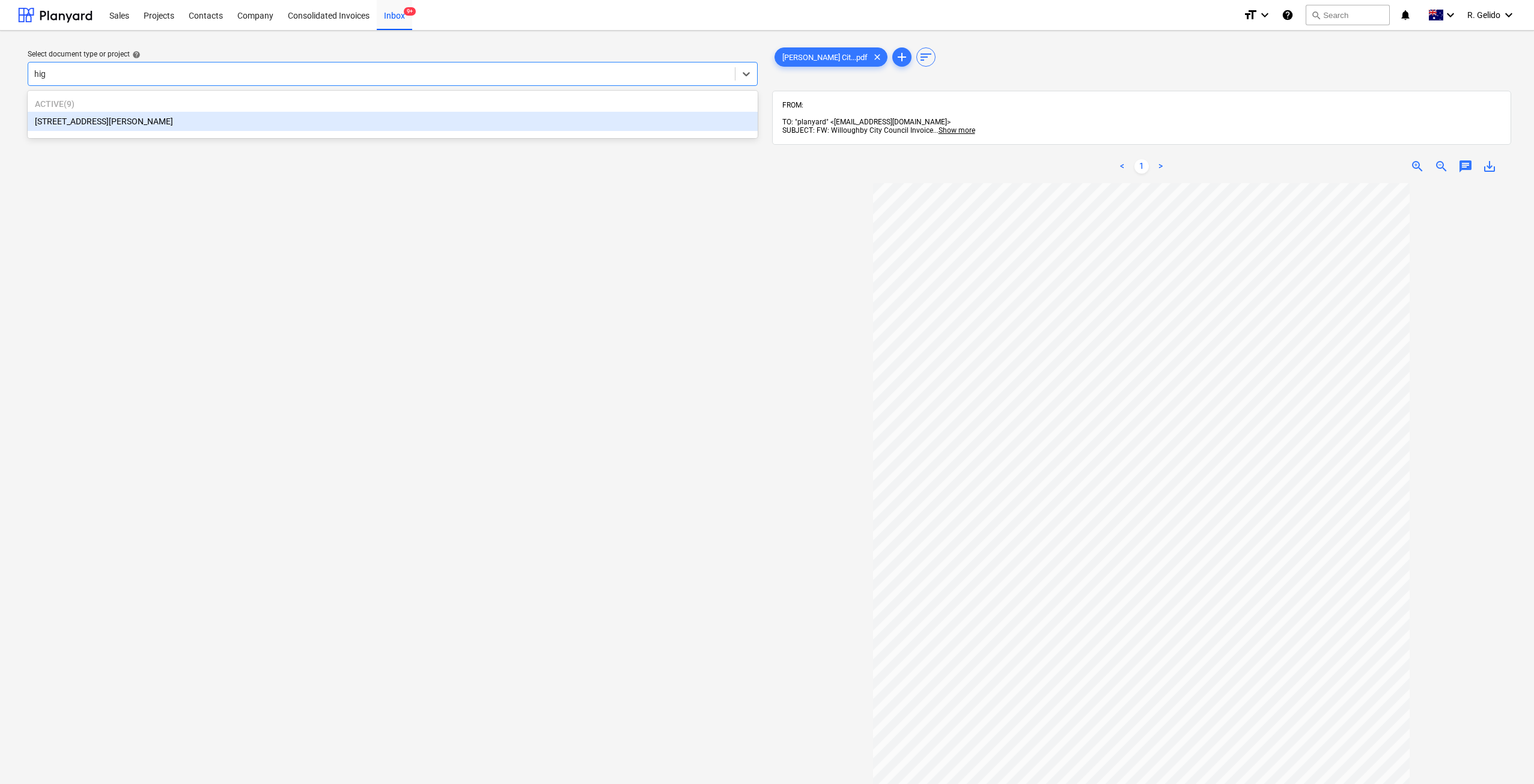
type input "high"
click at [276, 123] on div "127 High Street, Willoughby East" at bounding box center [393, 121] width 730 height 19
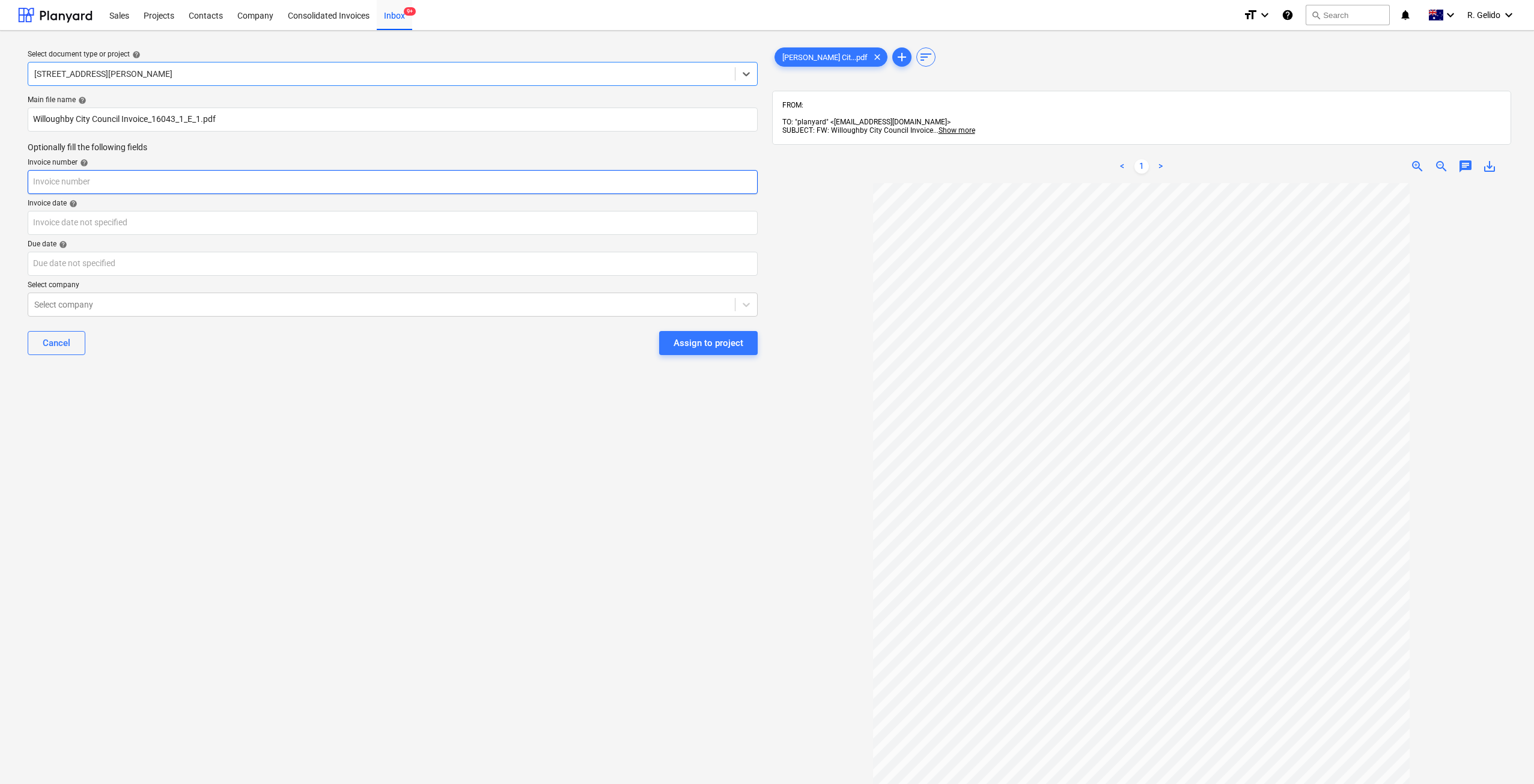
click at [145, 186] on input "text" at bounding box center [393, 182] width 730 height 24
type input "6333"
click at [384, 484] on div "Select document type or project help 127 High Street, Willoughby East Main file…" at bounding box center [393, 489] width 749 height 898
click at [139, 120] on input "Willoughby City Council Invoice_16043_1_E_1.pdf" at bounding box center [393, 119] width 730 height 24
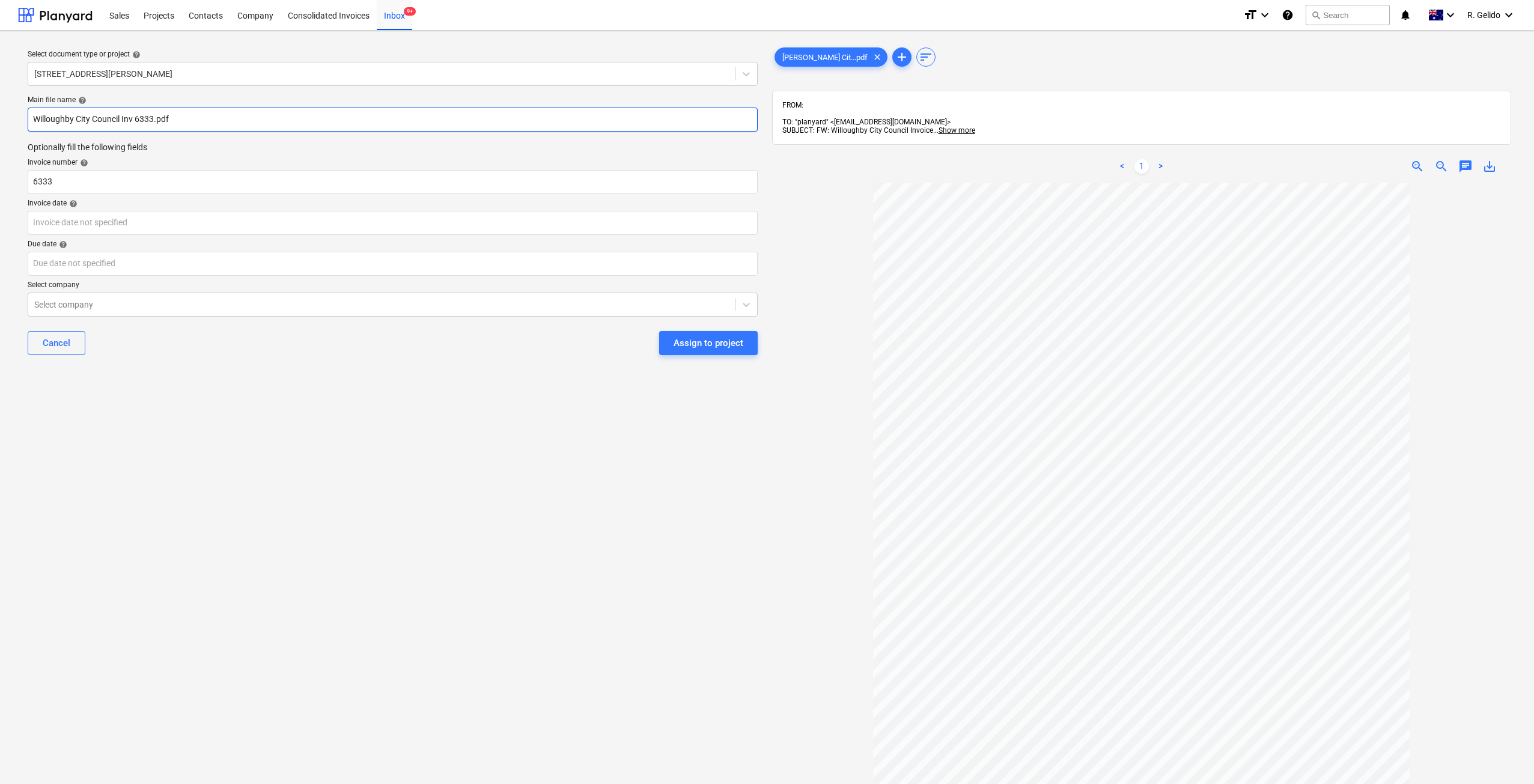
type input "Willoughby City Council Inv 6333.pdf"
drag, startPoint x: 183, startPoint y: 470, endPoint x: 175, endPoint y: 443, distance: 28.2
click at [181, 467] on div "Select document type or project help 127 High Street, Willoughby East Main file…" at bounding box center [393, 489] width 749 height 898
click at [41, 216] on body "Sales Projects Contacts Company Consolidated Invoices Inbox 9+ format_size keyb…" at bounding box center [767, 392] width 1534 height 784
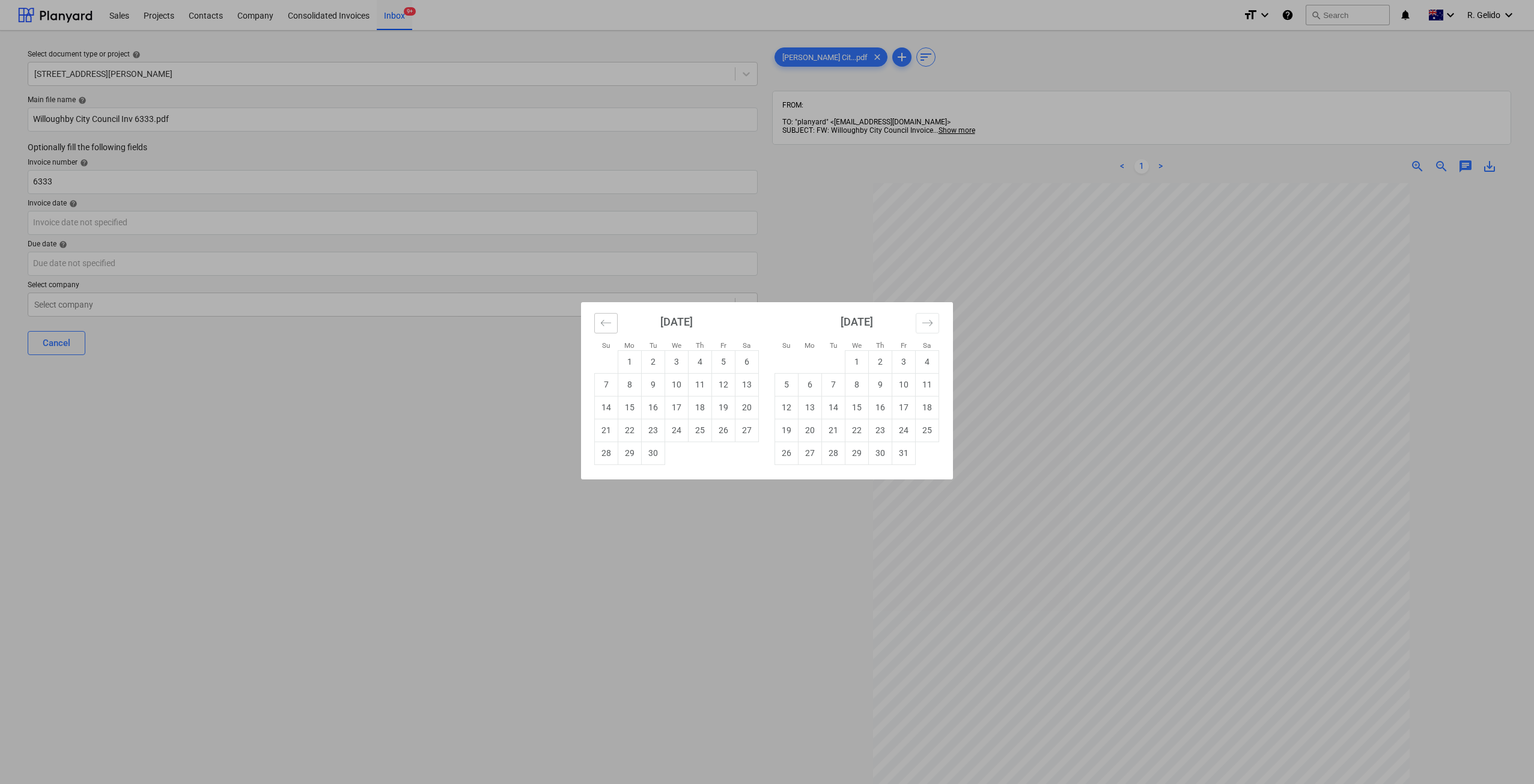
click at [603, 328] on button "Move backward to switch to the previous month." at bounding box center [606, 323] width 24 height 20
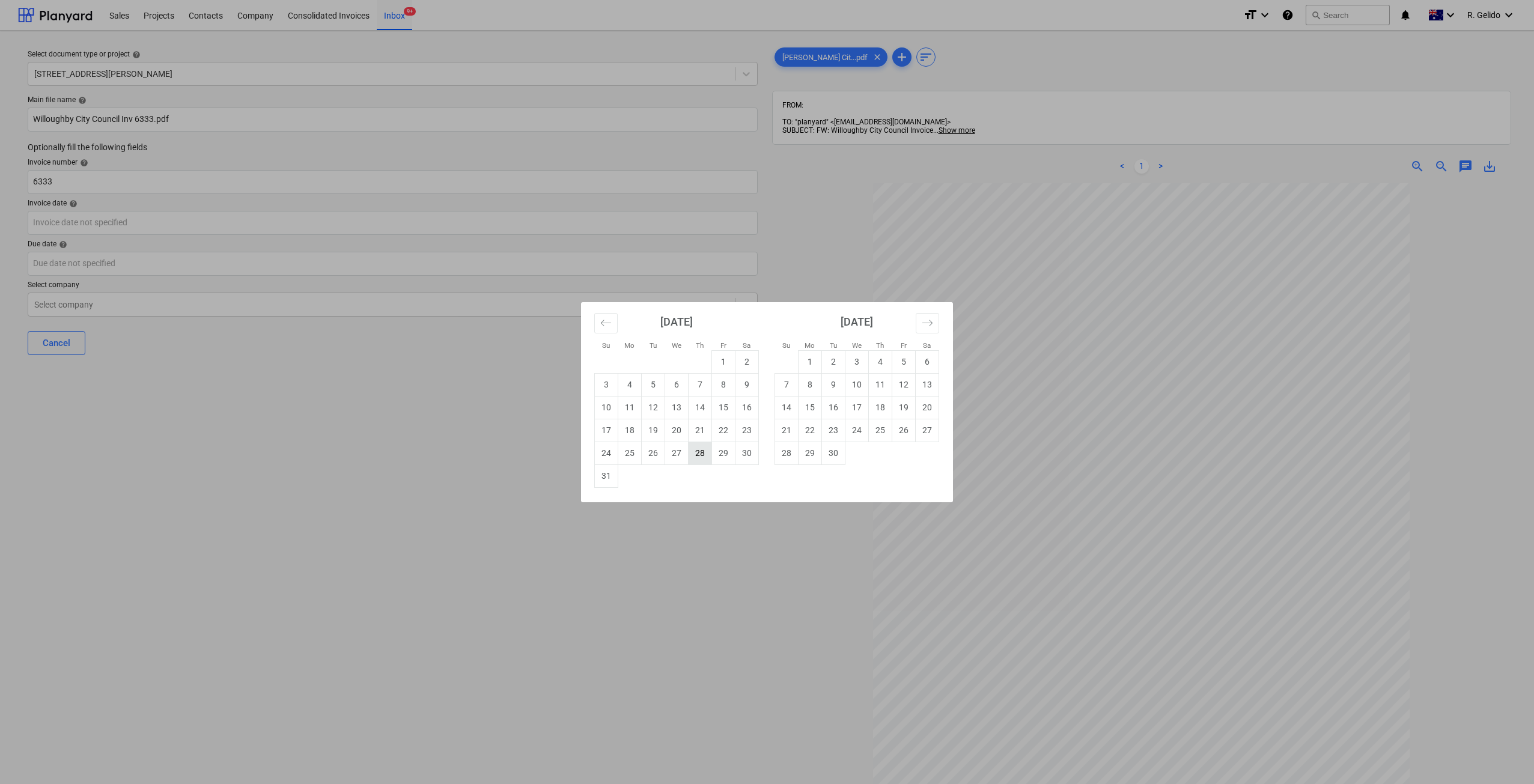
click at [696, 453] on td "28" at bounding box center [701, 453] width 24 height 23
type input "28 Aug 2025"
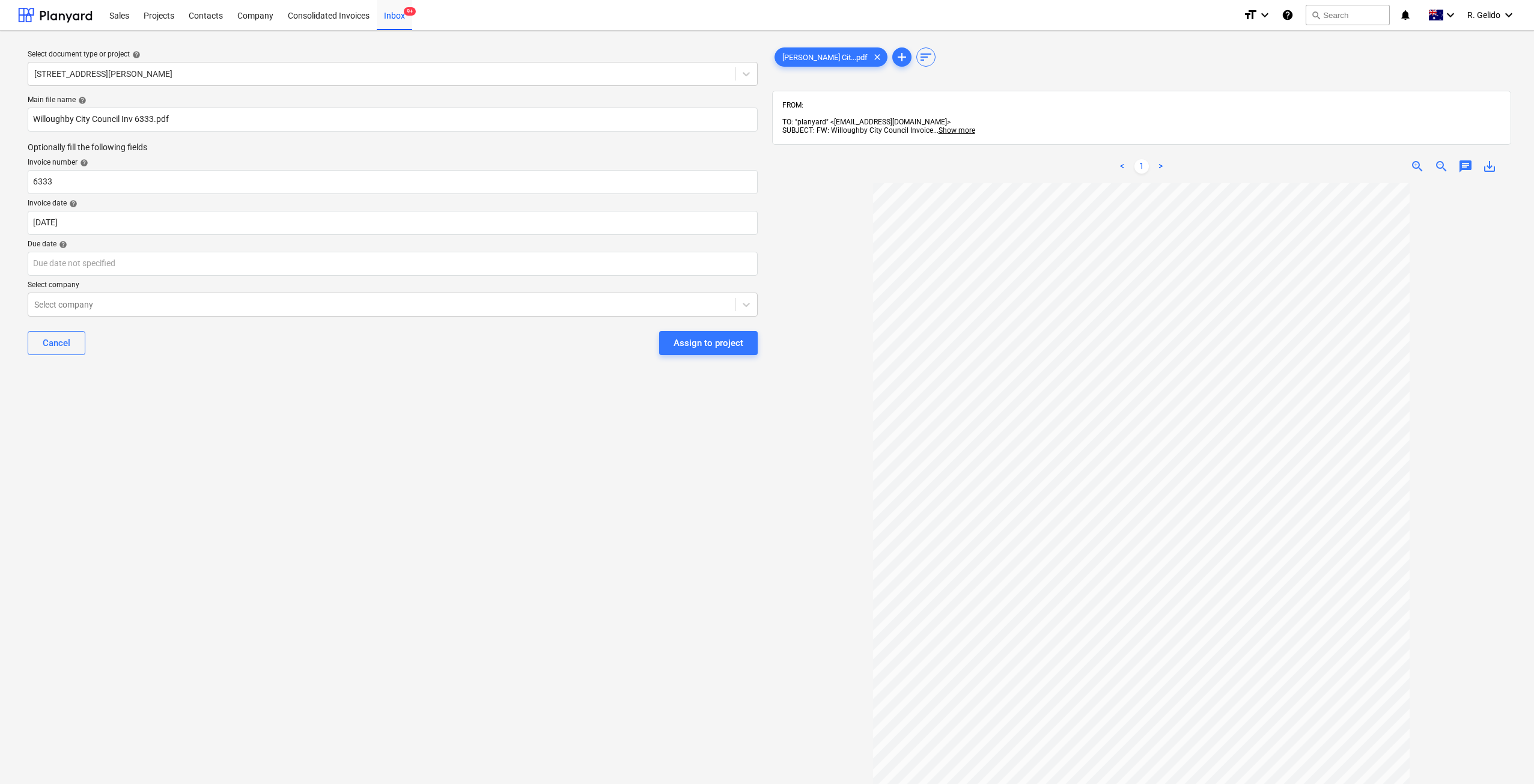
drag, startPoint x: 483, startPoint y: 472, endPoint x: 461, endPoint y: 446, distance: 34.1
click at [483, 471] on div "Select document type or project help 127 High Street, Willoughby East Main file…" at bounding box center [393, 489] width 749 height 898
click at [84, 266] on body "Sales Projects Contacts Company Consolidated Invoices Inbox 9+ format_size keyb…" at bounding box center [767, 392] width 1534 height 784
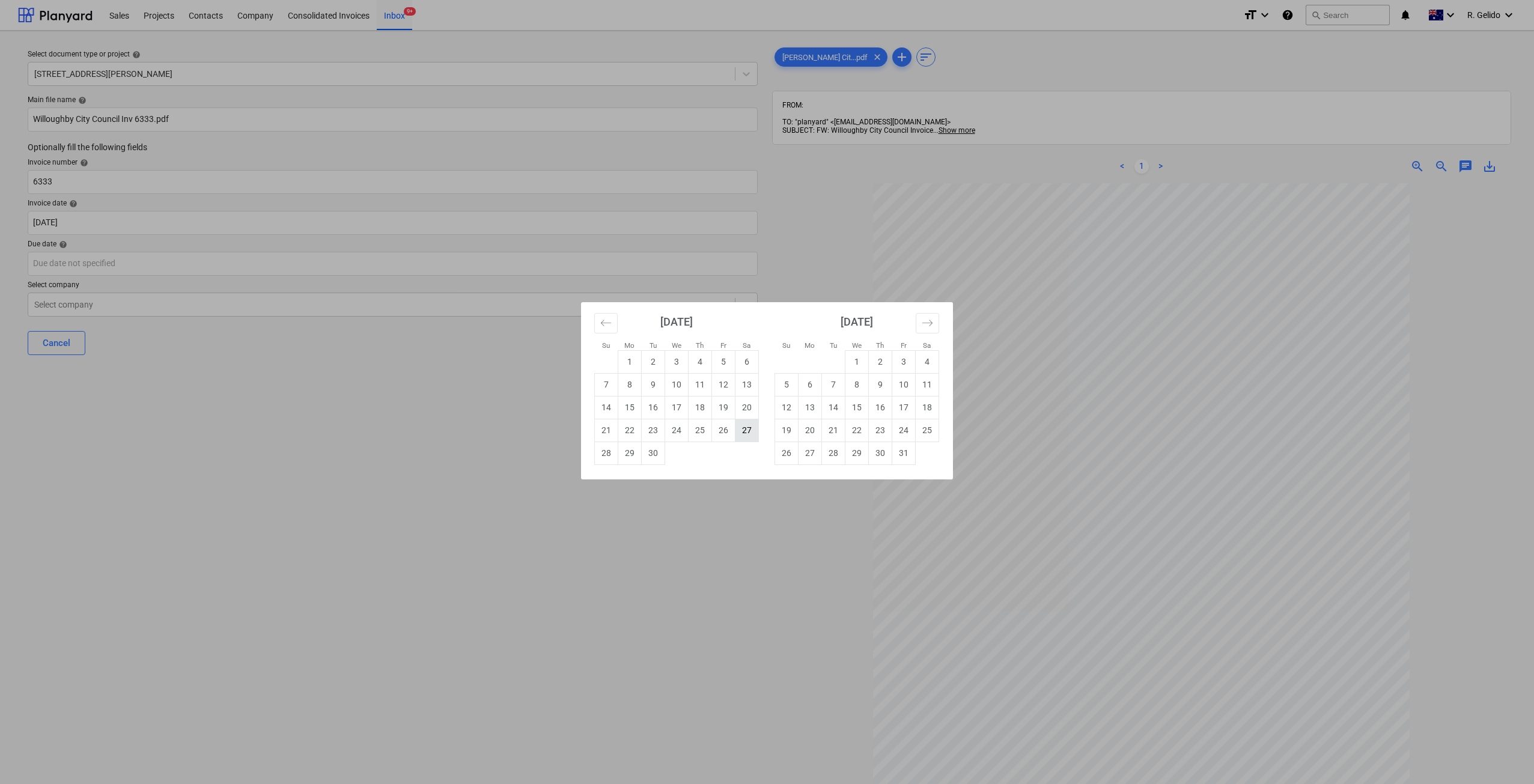
click at [744, 437] on td "27" at bounding box center [747, 430] width 24 height 23
type input "27 Sep 2025"
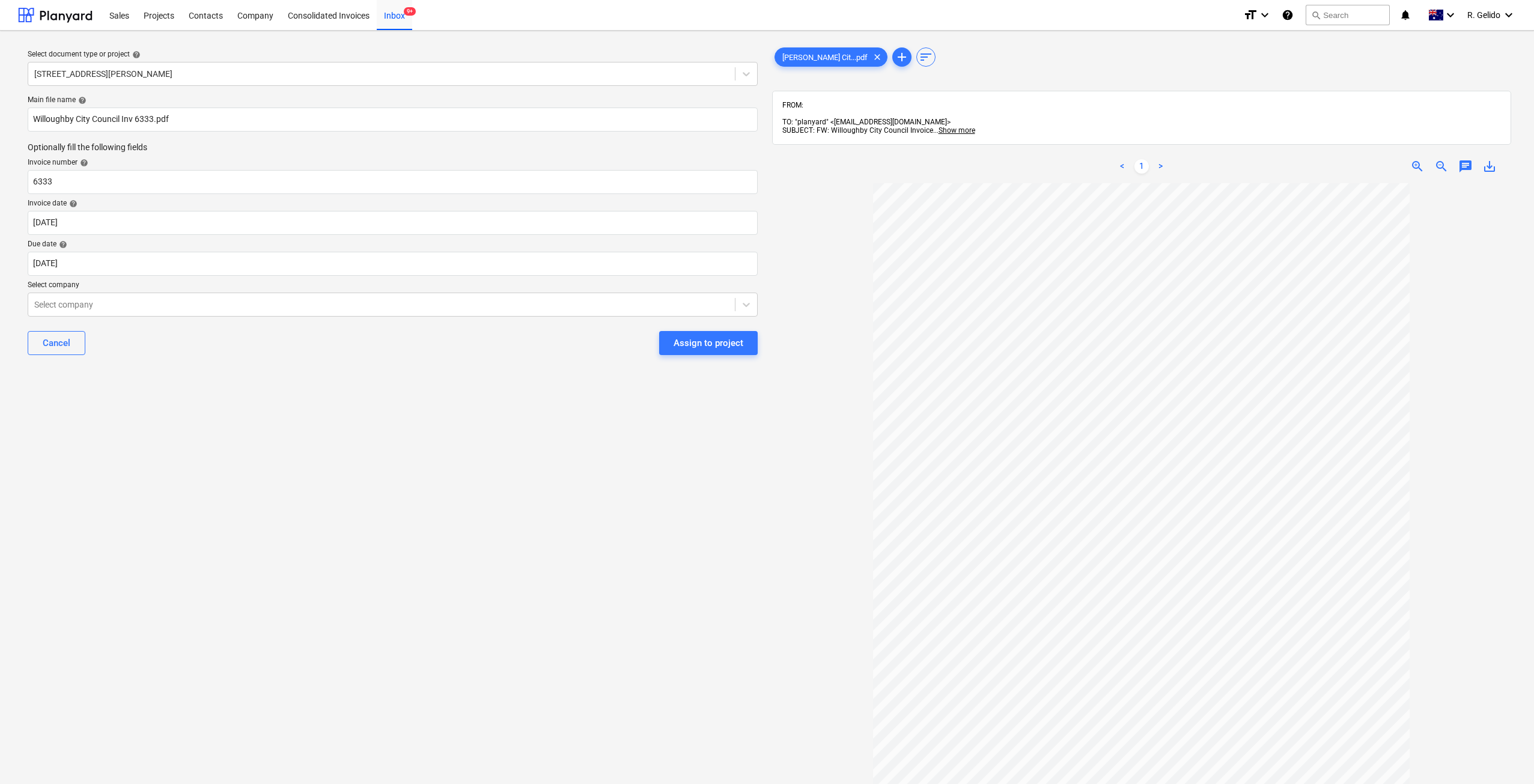
drag, startPoint x: 360, startPoint y: 405, endPoint x: 217, endPoint y: 348, distance: 153.9
click at [360, 405] on div "Select document type or project help 127 High Street, Willoughby East Main file…" at bounding box center [393, 489] width 749 height 898
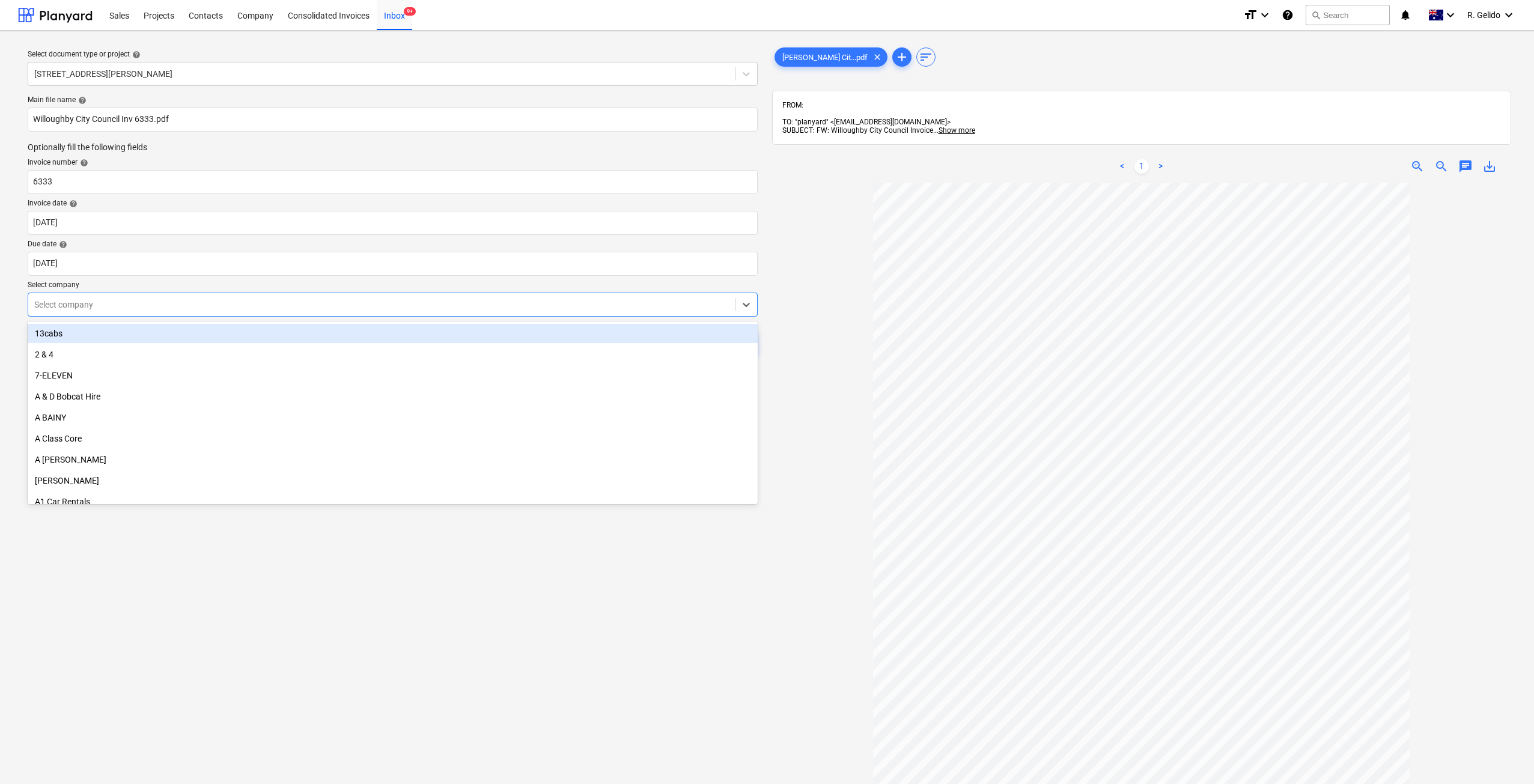
click at [192, 307] on div at bounding box center [381, 304] width 694 height 12
type input "will"
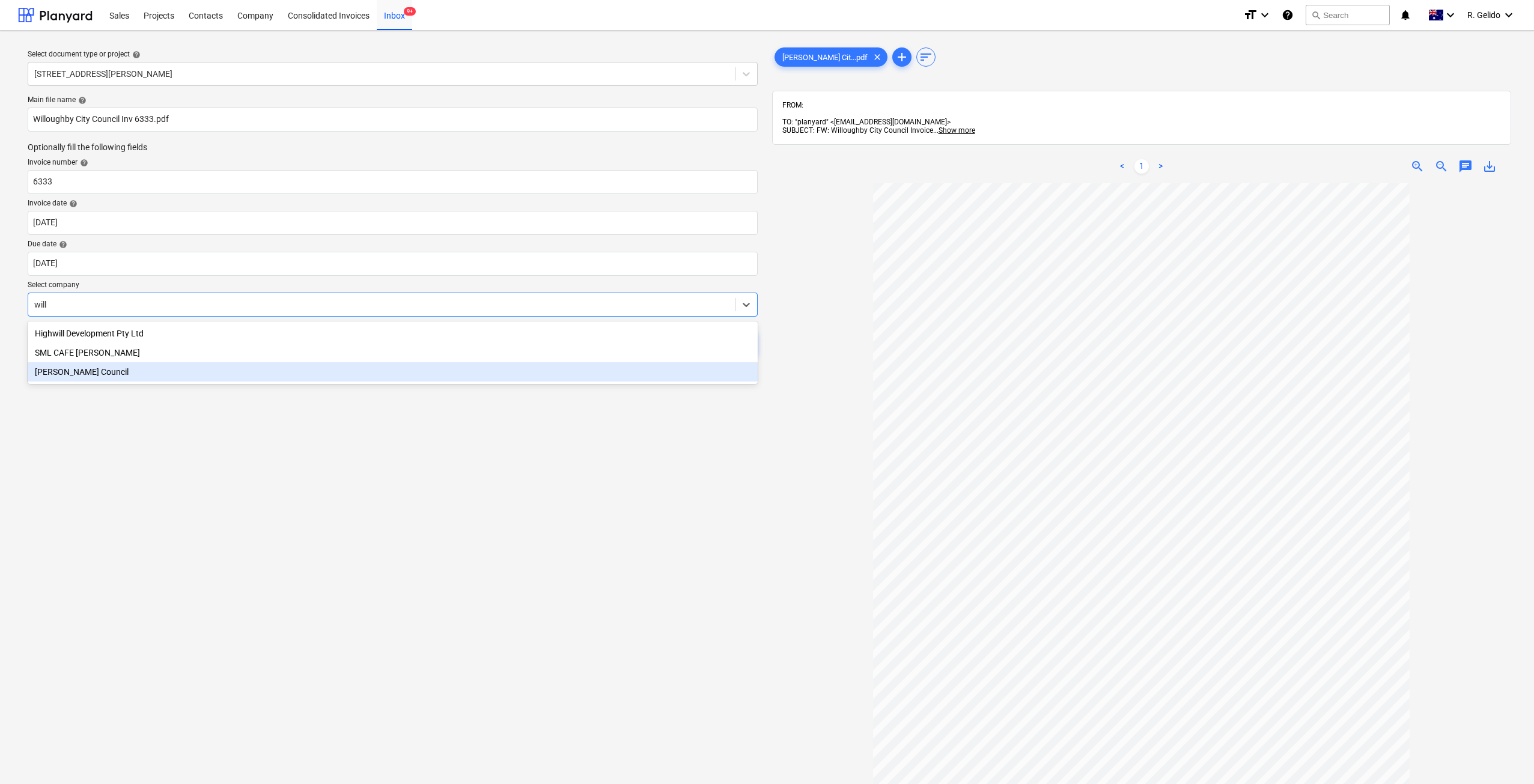
click at [98, 372] on div "Willoughby Council" at bounding box center [393, 371] width 730 height 19
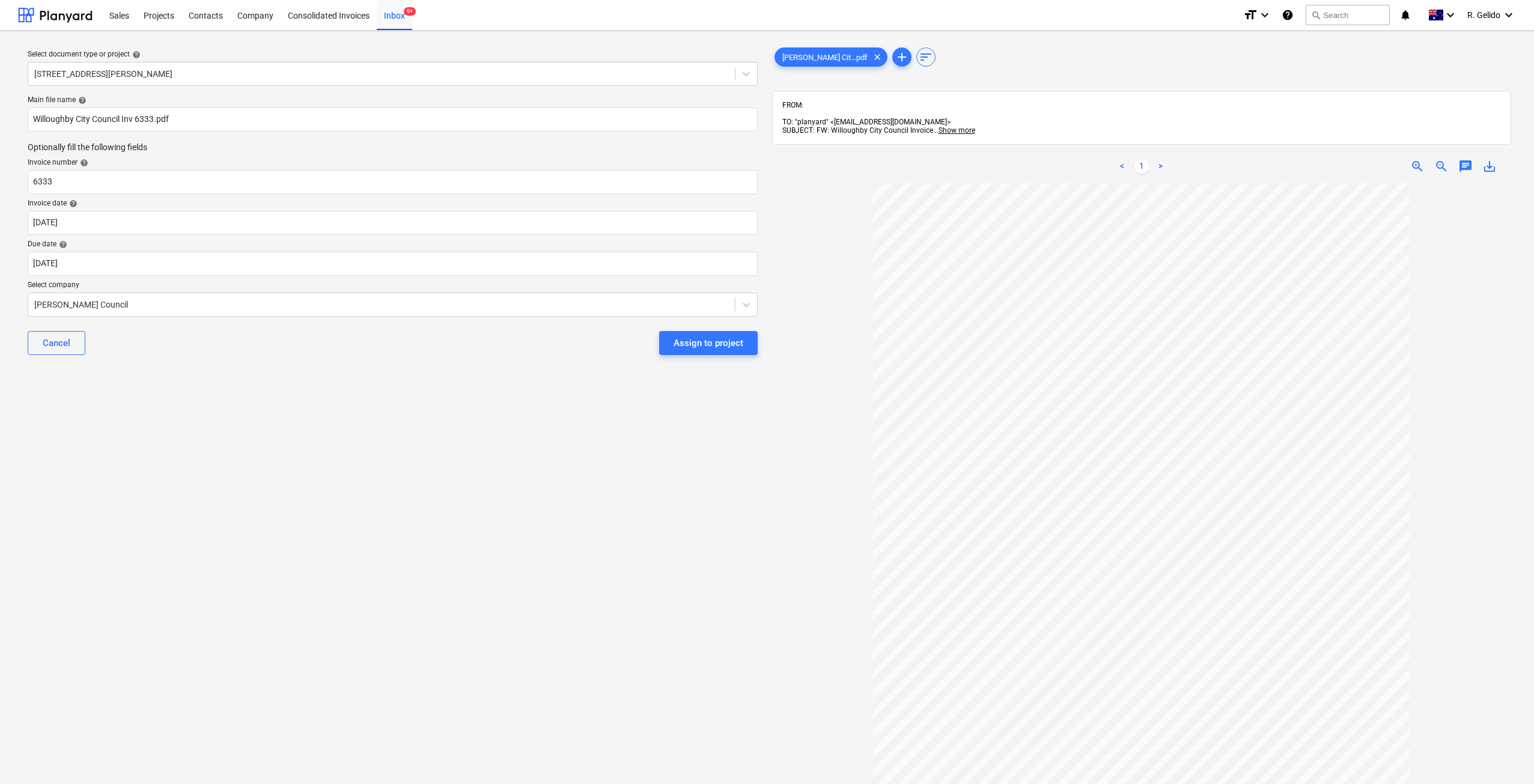
click at [294, 417] on div "Select document type or project help 127 High Street, Willoughby East Main file…" at bounding box center [393, 489] width 749 height 898
drag, startPoint x: 363, startPoint y: 430, endPoint x: 301, endPoint y: 400, distance: 68.9
click at [360, 430] on div "Select document type or project help 127 High Street, Willoughby East Main file…" at bounding box center [393, 489] width 749 height 898
click at [722, 343] on div "Assign to project" at bounding box center [709, 343] width 70 height 16
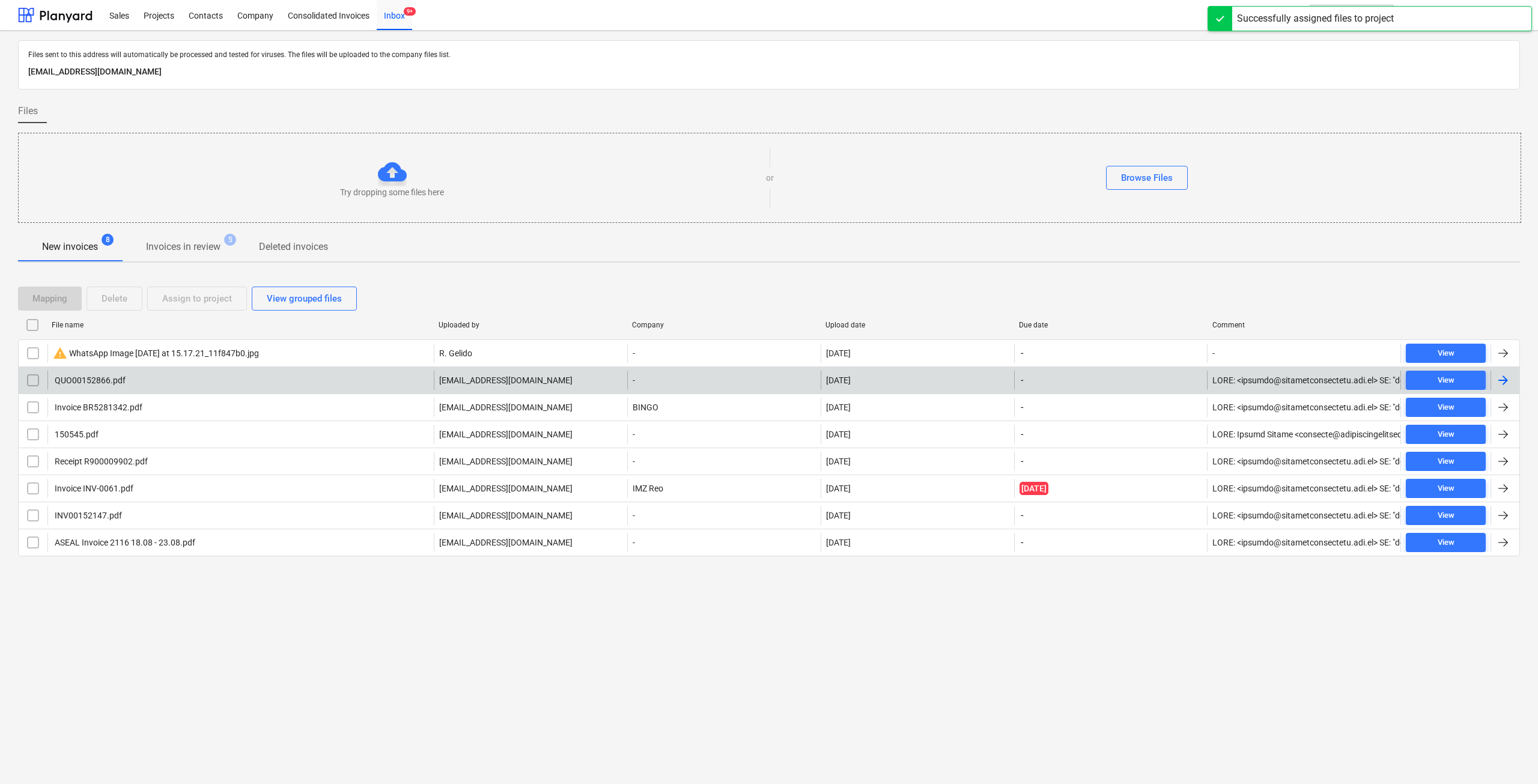
click at [150, 379] on div "QUO00152866.pdf" at bounding box center [240, 380] width 386 height 19
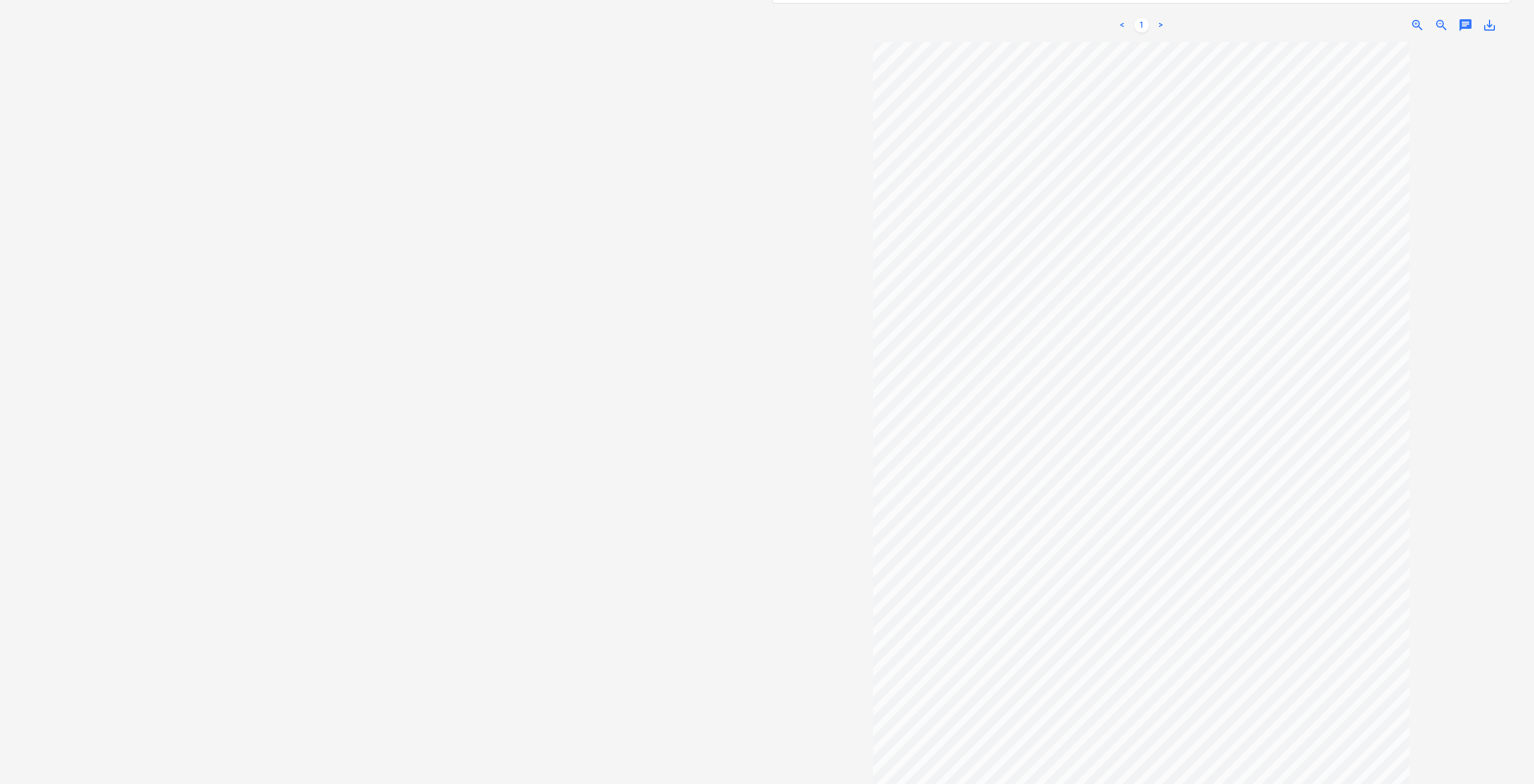
scroll to position [14, 0]
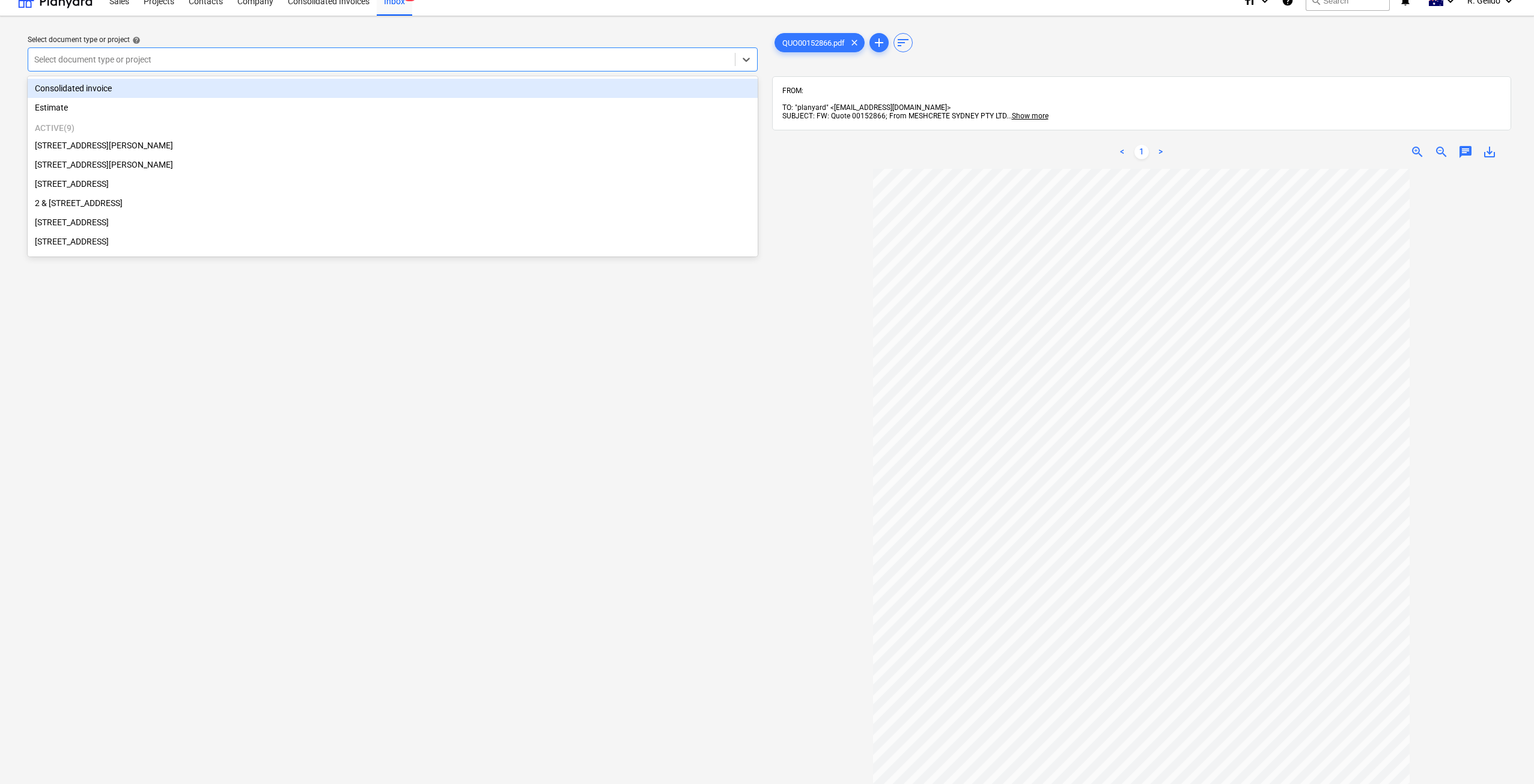
click at [474, 60] on div at bounding box center [381, 59] width 694 height 12
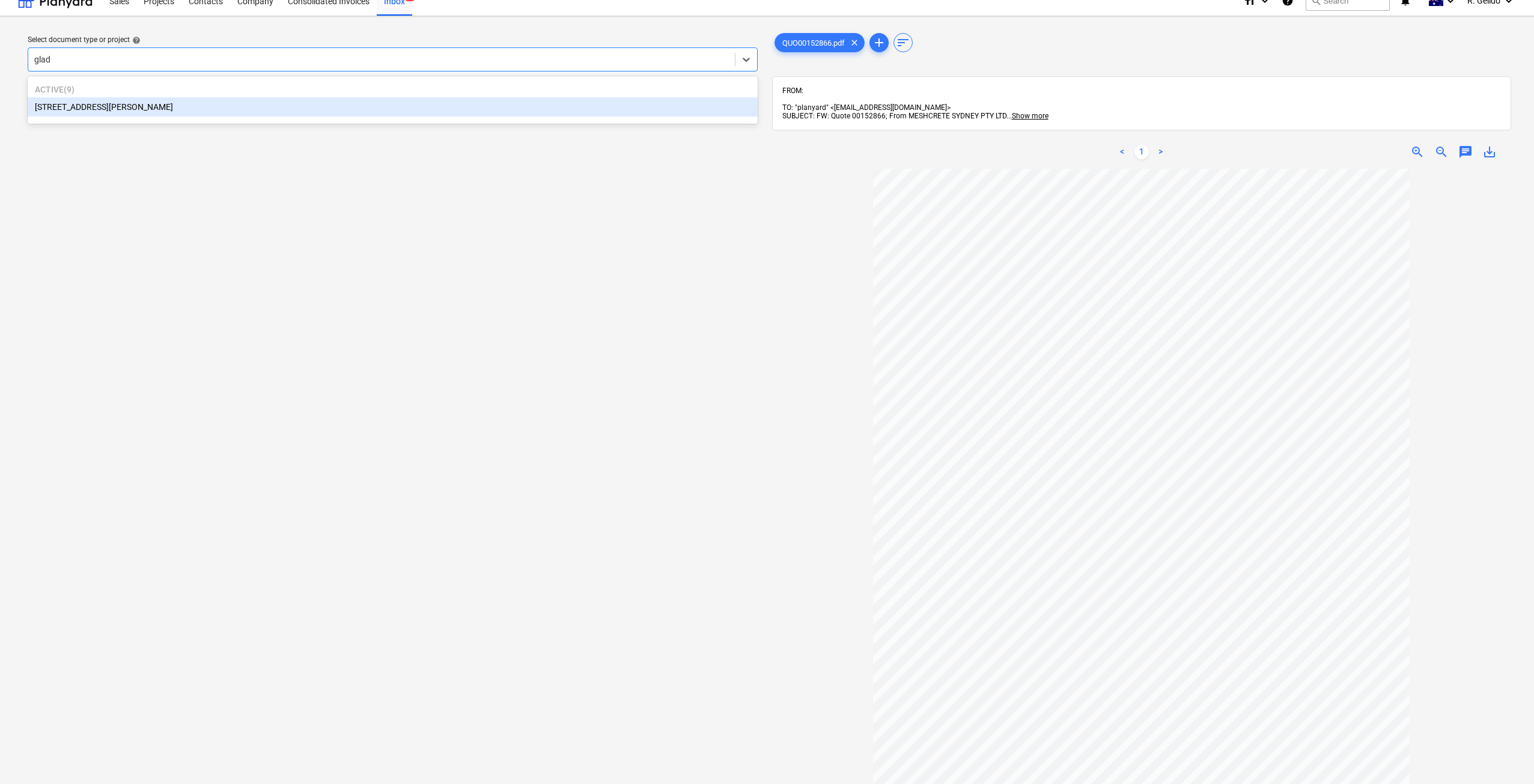
type input "glade"
click at [173, 111] on div "8 Chapman Street, Gladesville" at bounding box center [393, 107] width 730 height 19
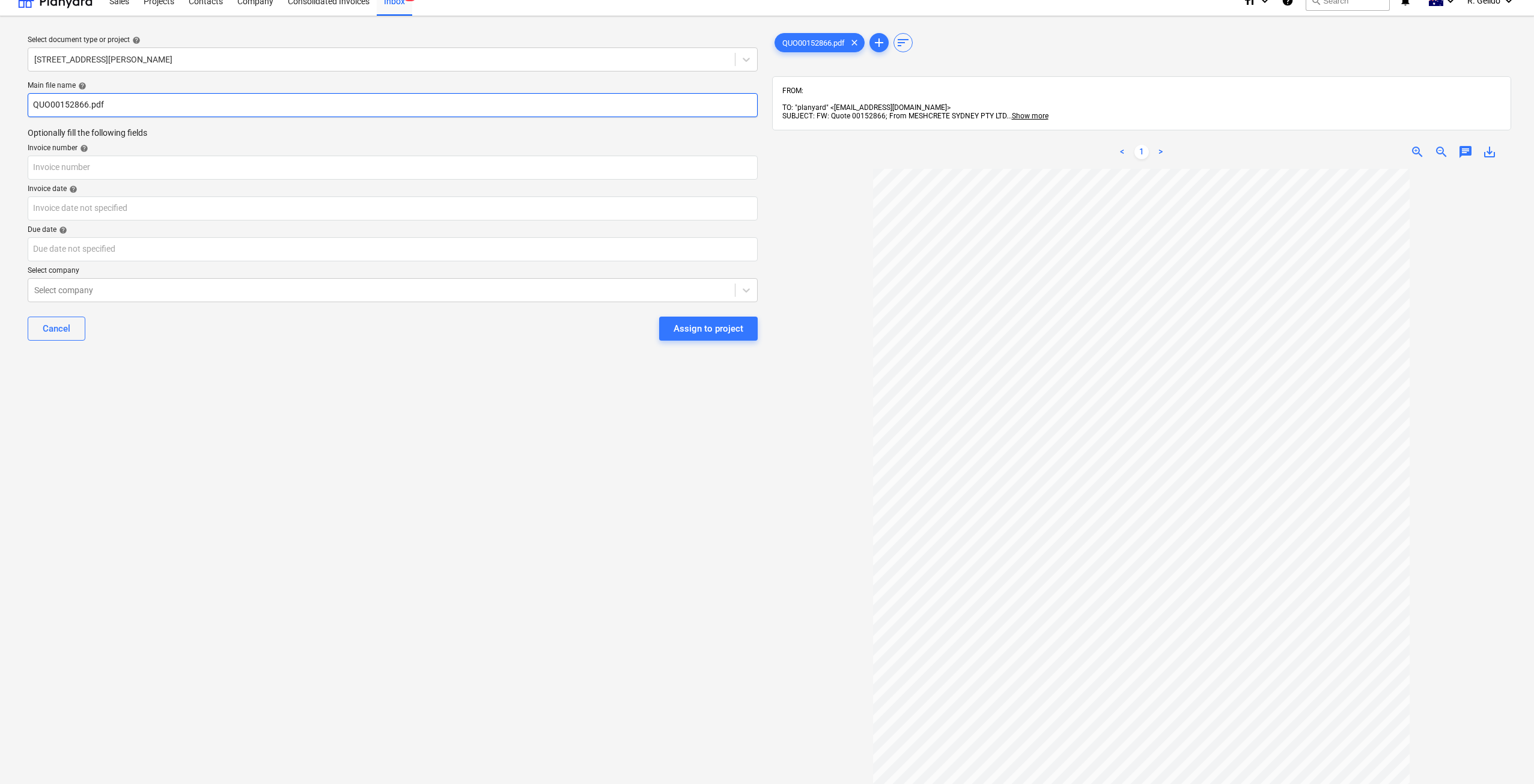
click at [34, 106] on input "QUO00152866.pdf" at bounding box center [393, 105] width 730 height 24
type input "Meshcreter QUO00152866.pdf"
click at [42, 167] on input "text" at bounding box center [393, 168] width 730 height 24
type input "00152866"
click at [83, 209] on body "Sales Projects Contacts Company Consolidated Invoices Inbox 9+ format_size keyb…" at bounding box center [767, 377] width 1534 height 784
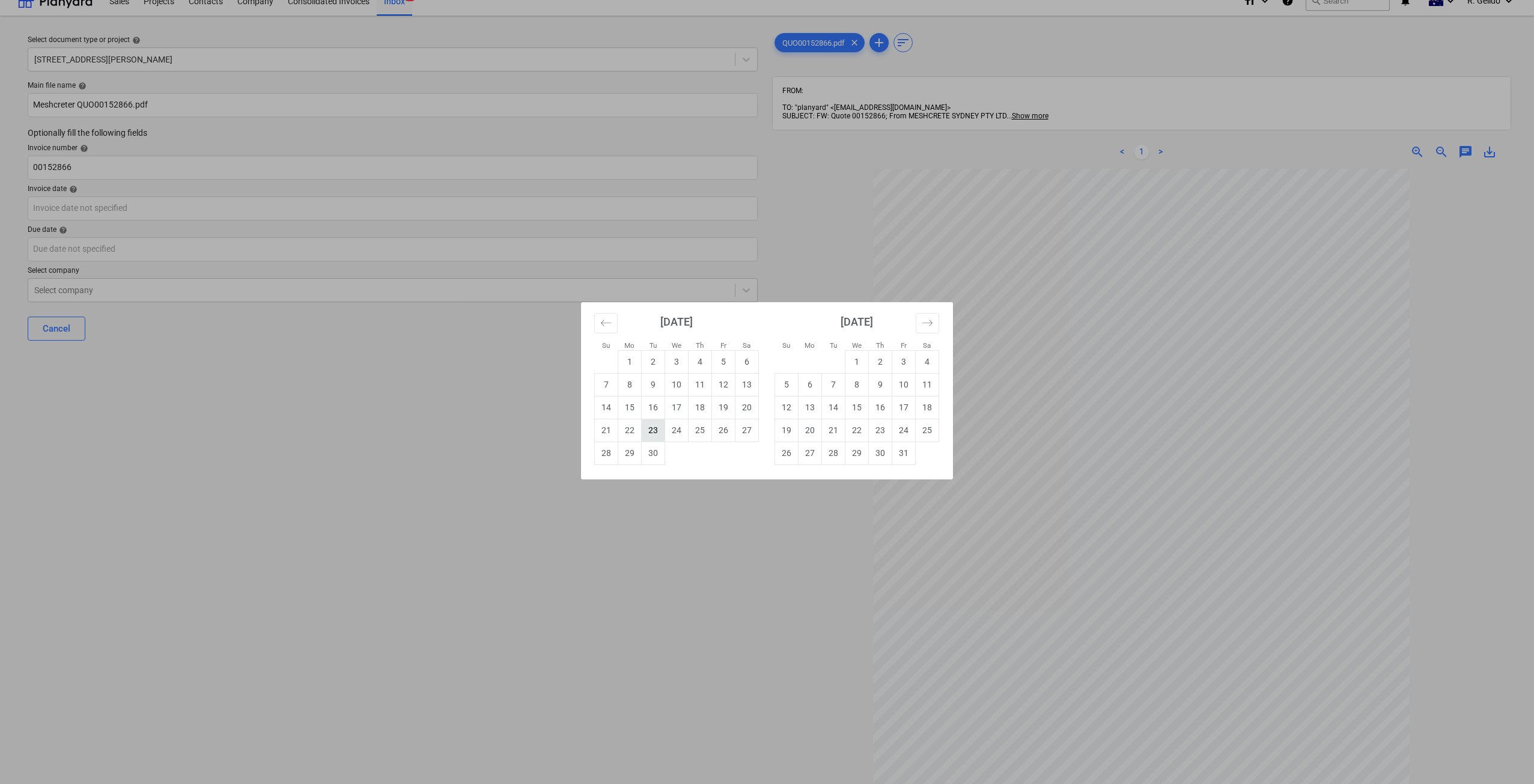
click at [656, 433] on td "23" at bounding box center [653, 430] width 24 height 23
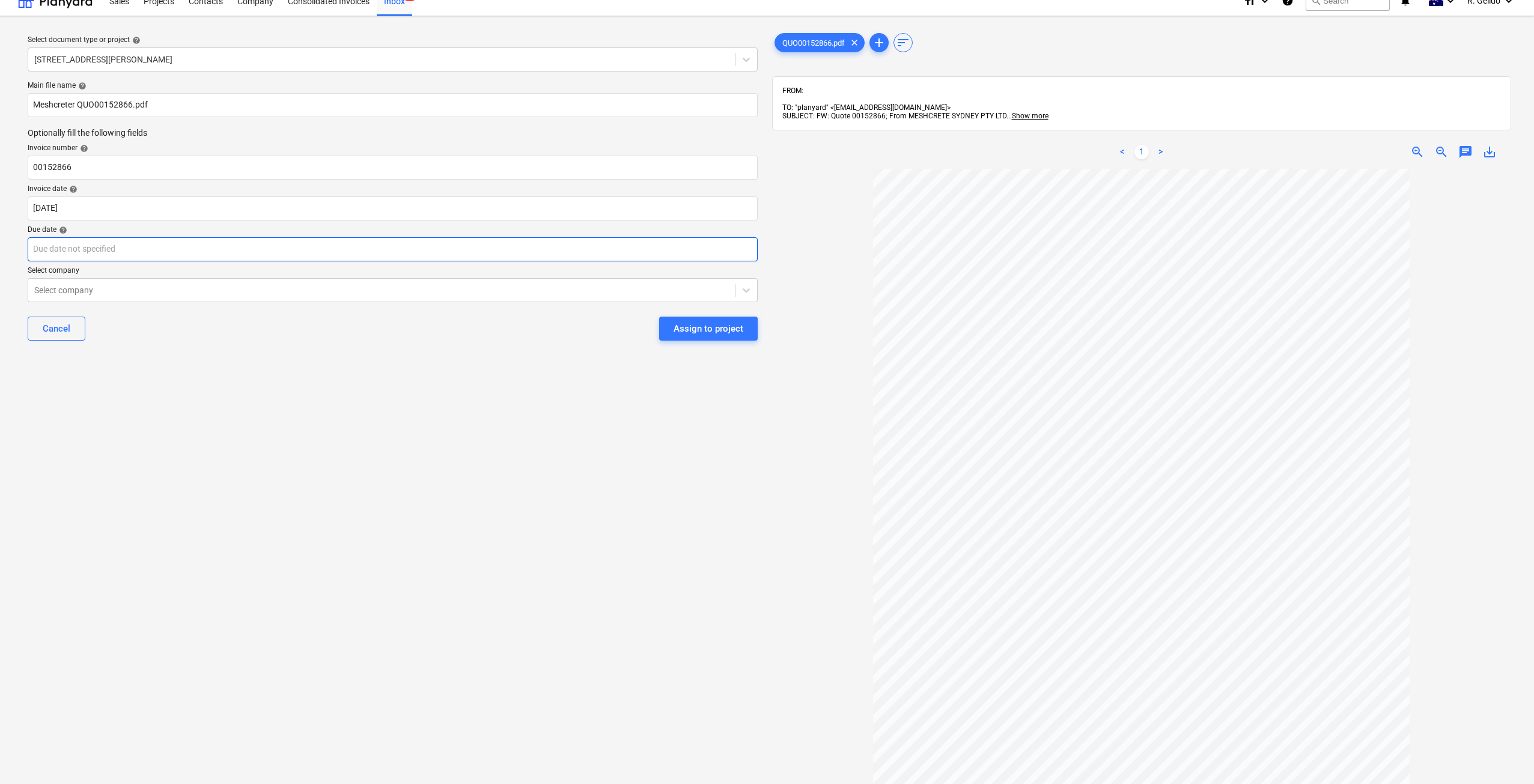
click at [161, 252] on body "Sales Projects Contacts Company Consolidated Invoices Inbox 9+ format_size keyb…" at bounding box center [767, 377] width 1534 height 784
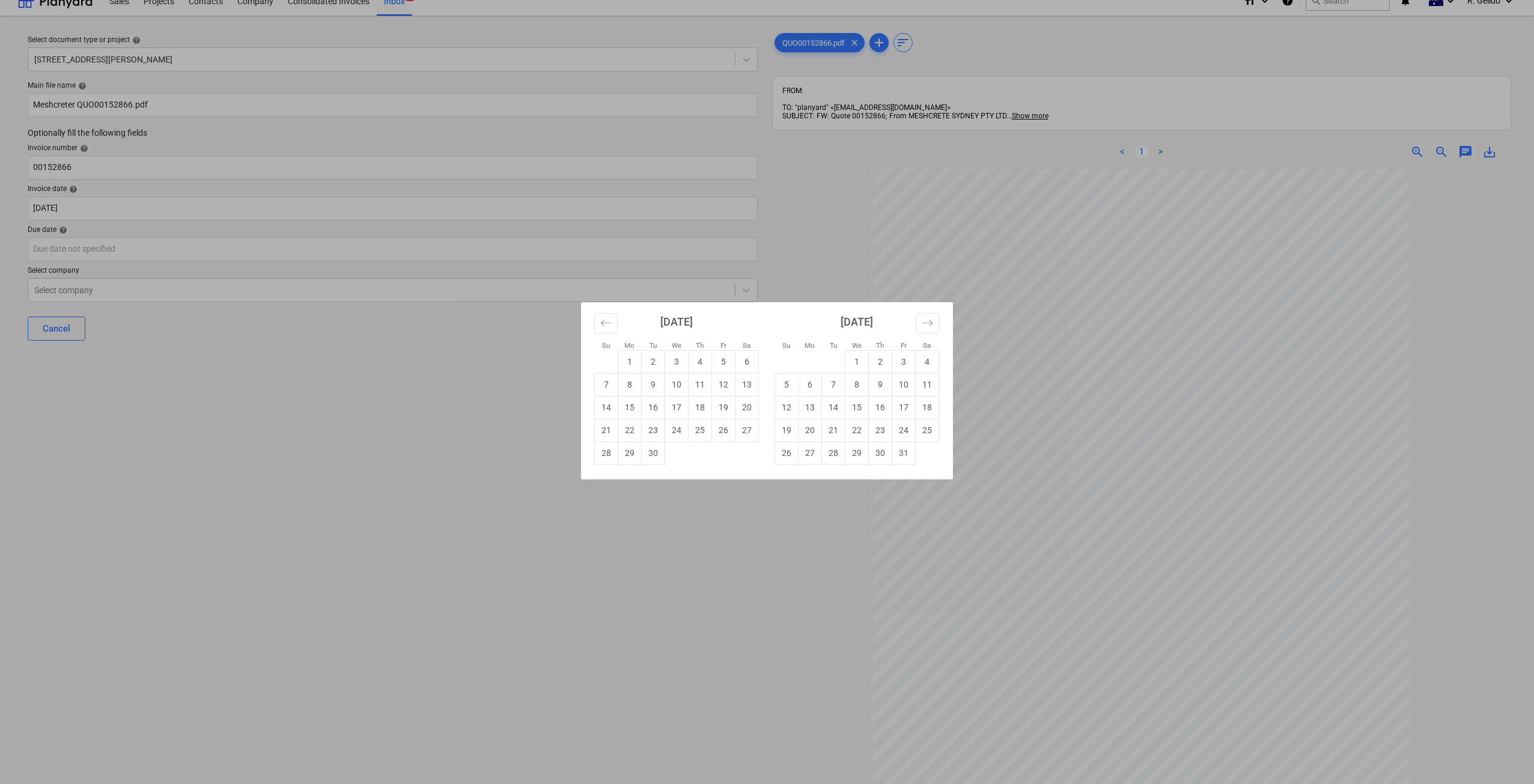
click at [101, 208] on div "Su Mo Tu We Th Fr Sa Su Mo Tu We Th Fr Sa August 2025 1 2 3 4 5 6 7 8 9 10 11 1…" at bounding box center [767, 392] width 1534 height 784
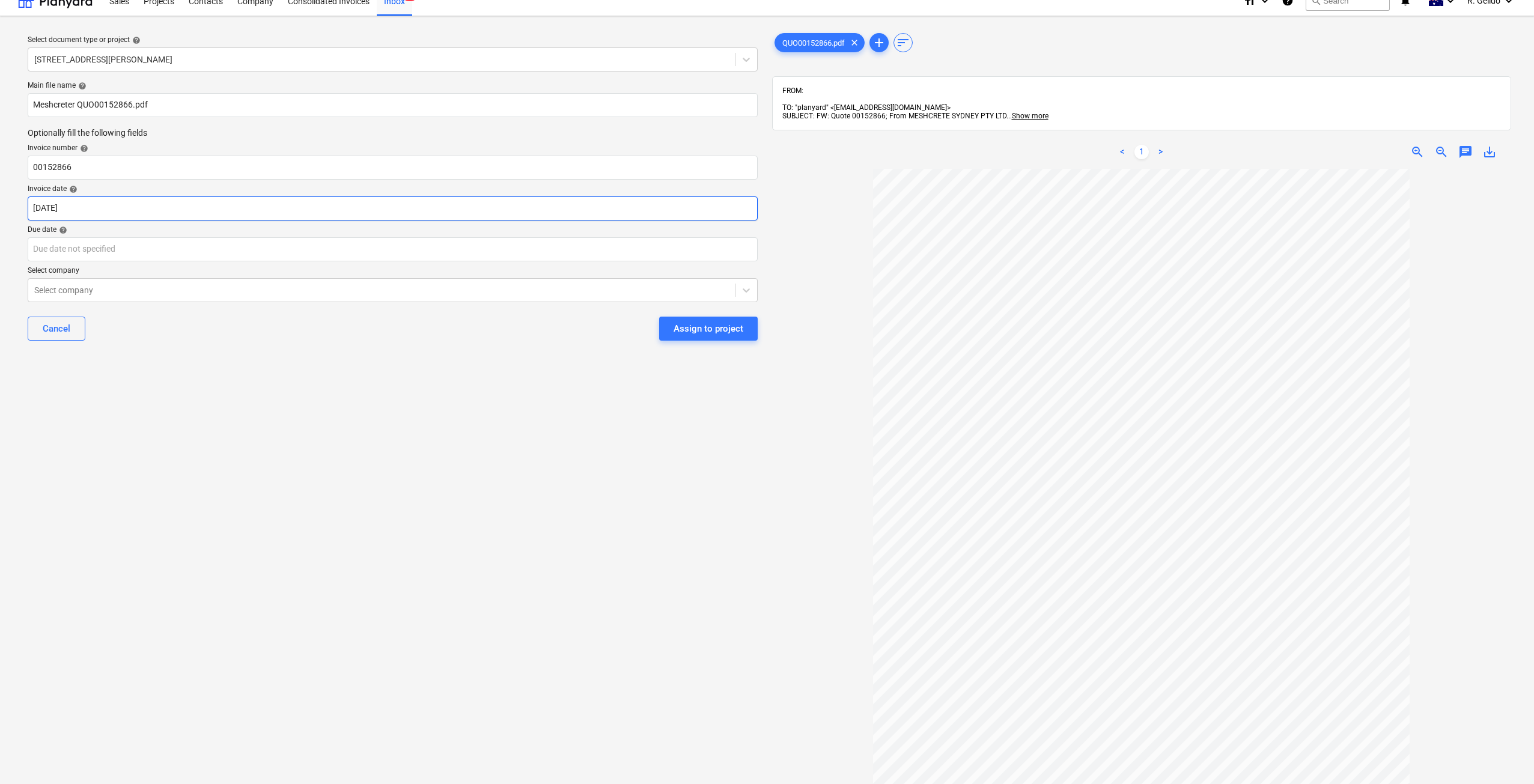
click at [37, 210] on body "Sales Projects Contacts Company Consolidated Invoices Inbox 9+ format_size keyb…" at bounding box center [767, 377] width 1534 height 784
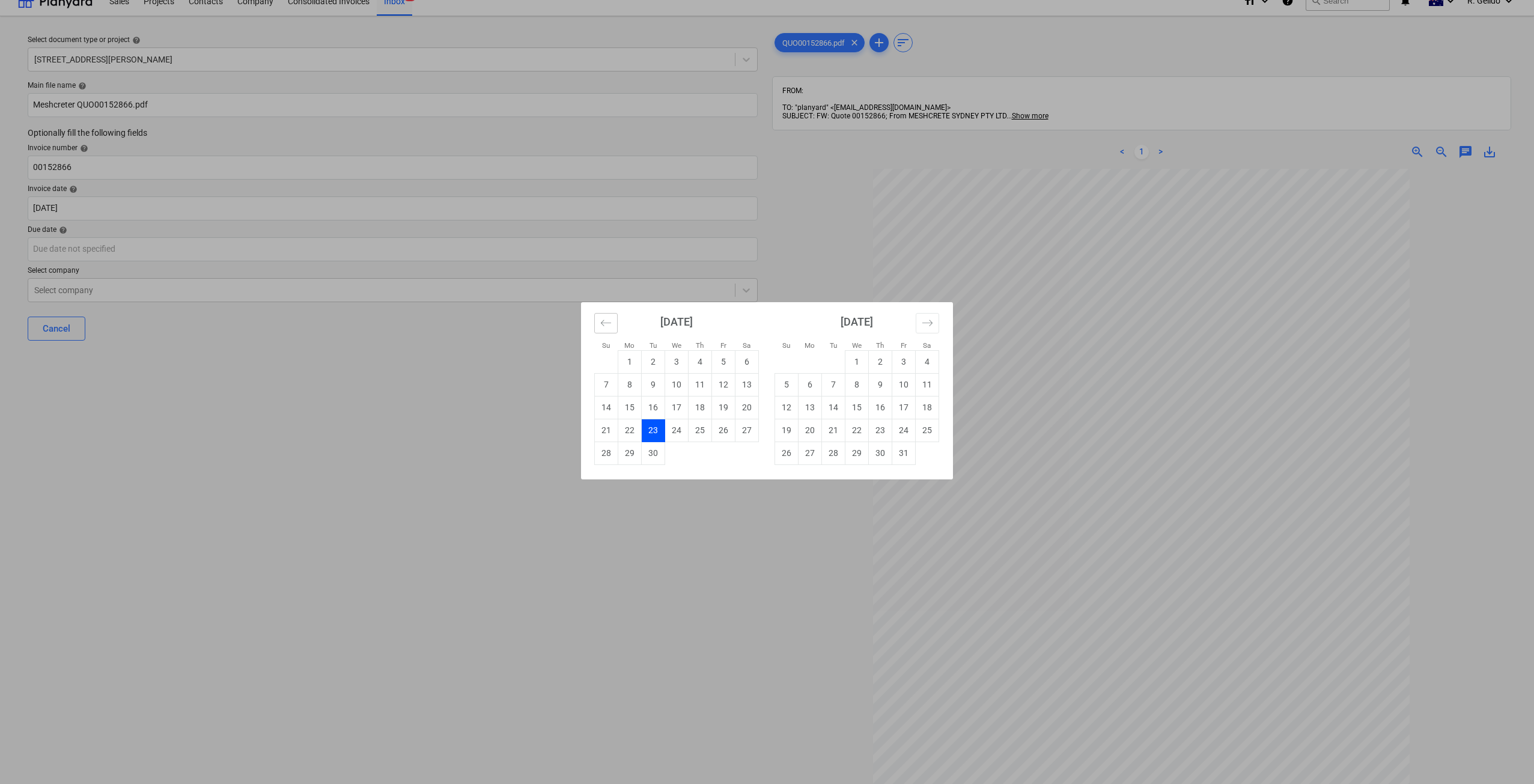
click at [609, 317] on icon "Move backward to switch to the previous month." at bounding box center [606, 323] width 11 height 11
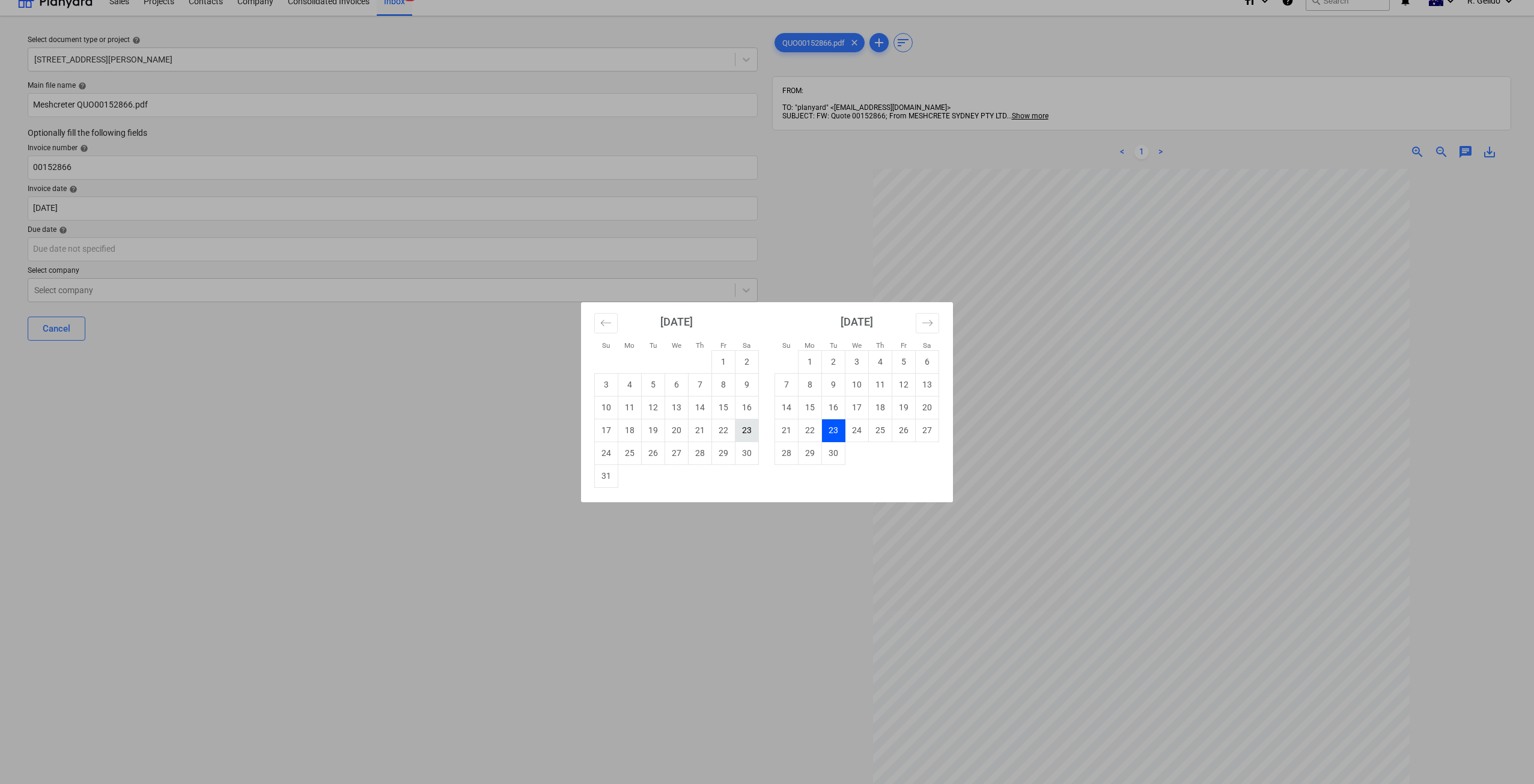
click at [748, 430] on td "23" at bounding box center [747, 430] width 24 height 23
type input "23 Aug 2025"
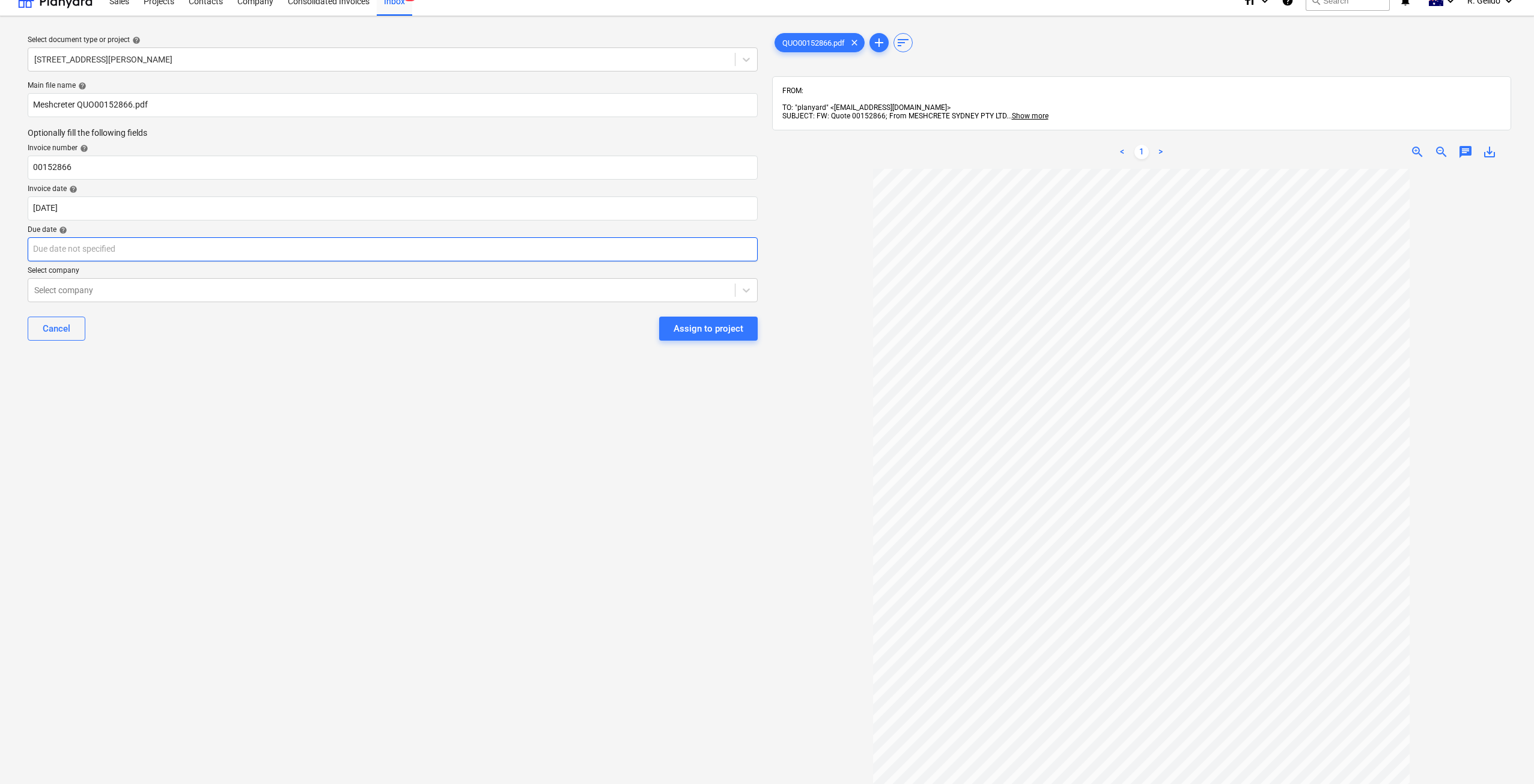
click at [175, 241] on body "Sales Projects Contacts Company Consolidated Invoices Inbox 9+ format_size keyb…" at bounding box center [767, 377] width 1534 height 784
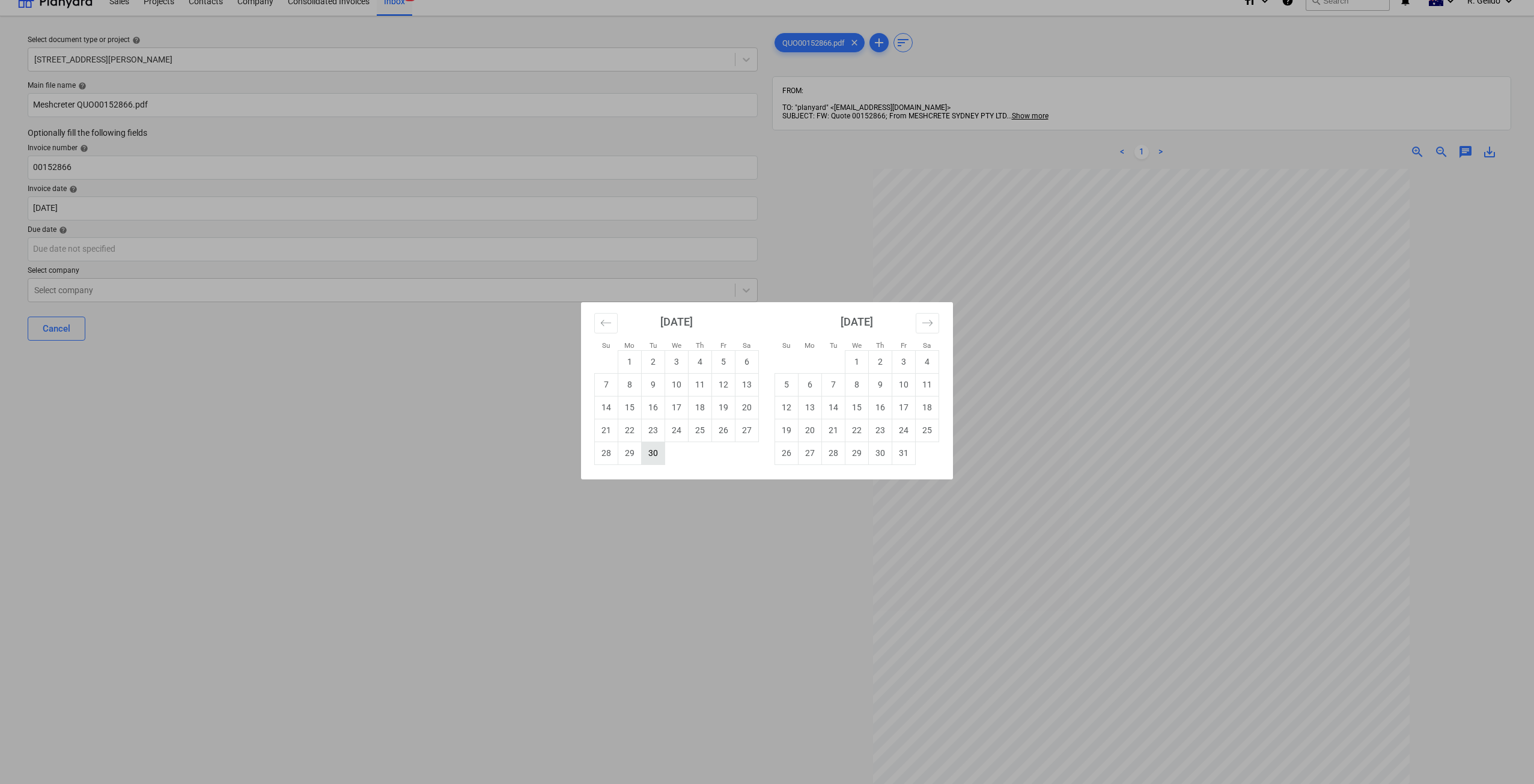
drag, startPoint x: 645, startPoint y: 444, endPoint x: 638, endPoint y: 444, distance: 7.0
click at [644, 444] on td "30" at bounding box center [653, 453] width 24 height 23
type input "30 Sep 2025"
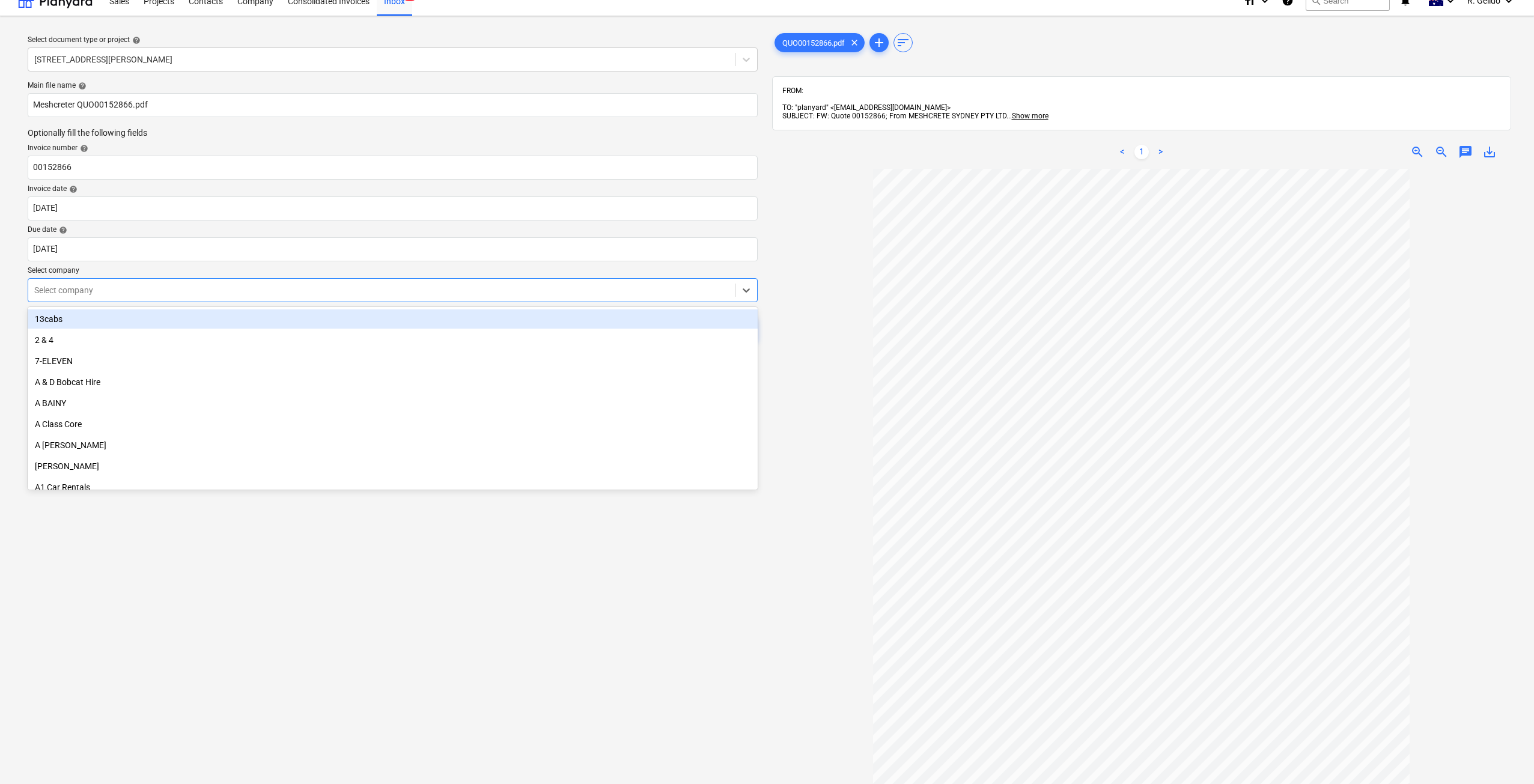
click at [214, 292] on div at bounding box center [381, 290] width 694 height 12
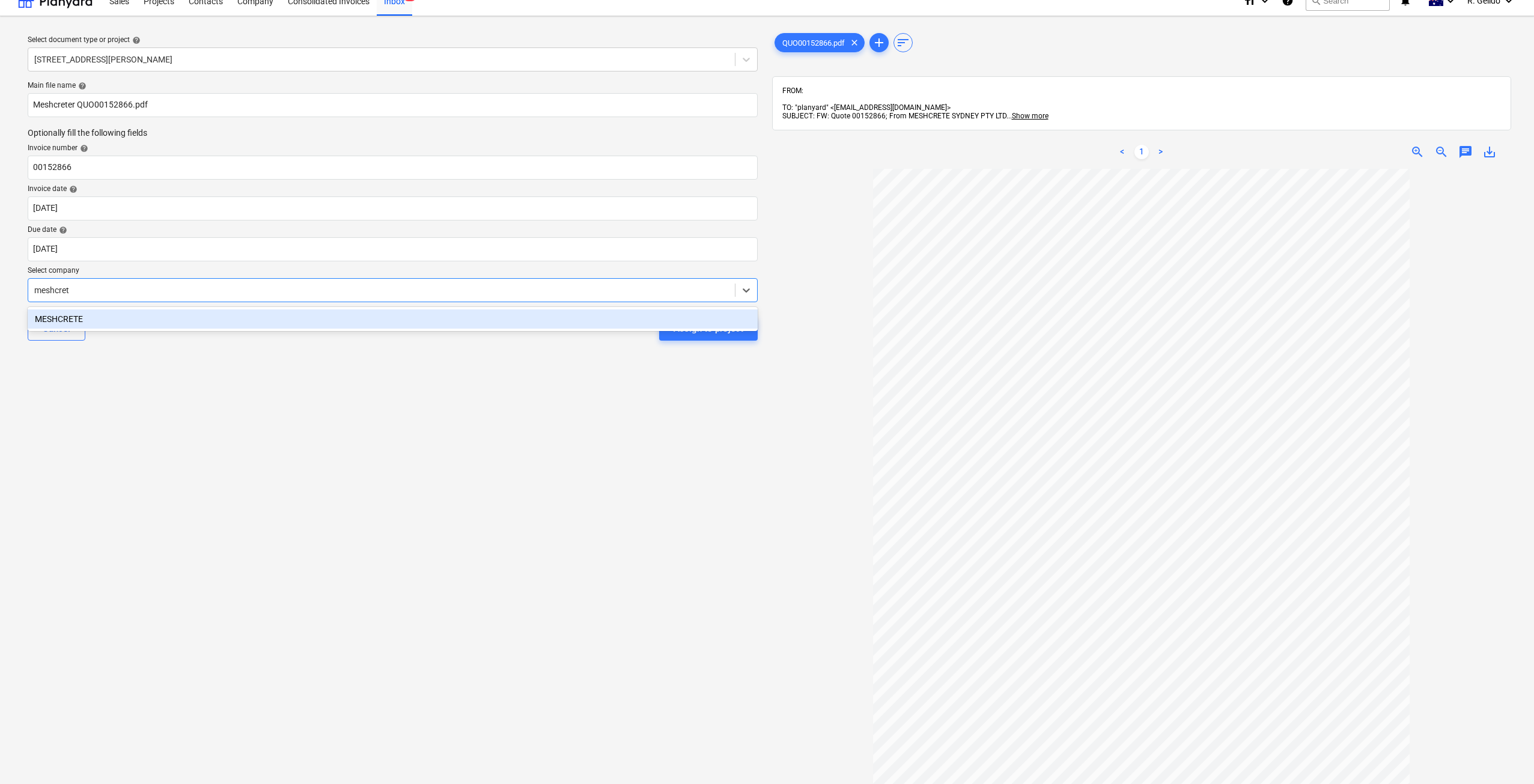
type input "meshcrete"
click at [214, 327] on div "MESHCRETE" at bounding box center [393, 318] width 730 height 19
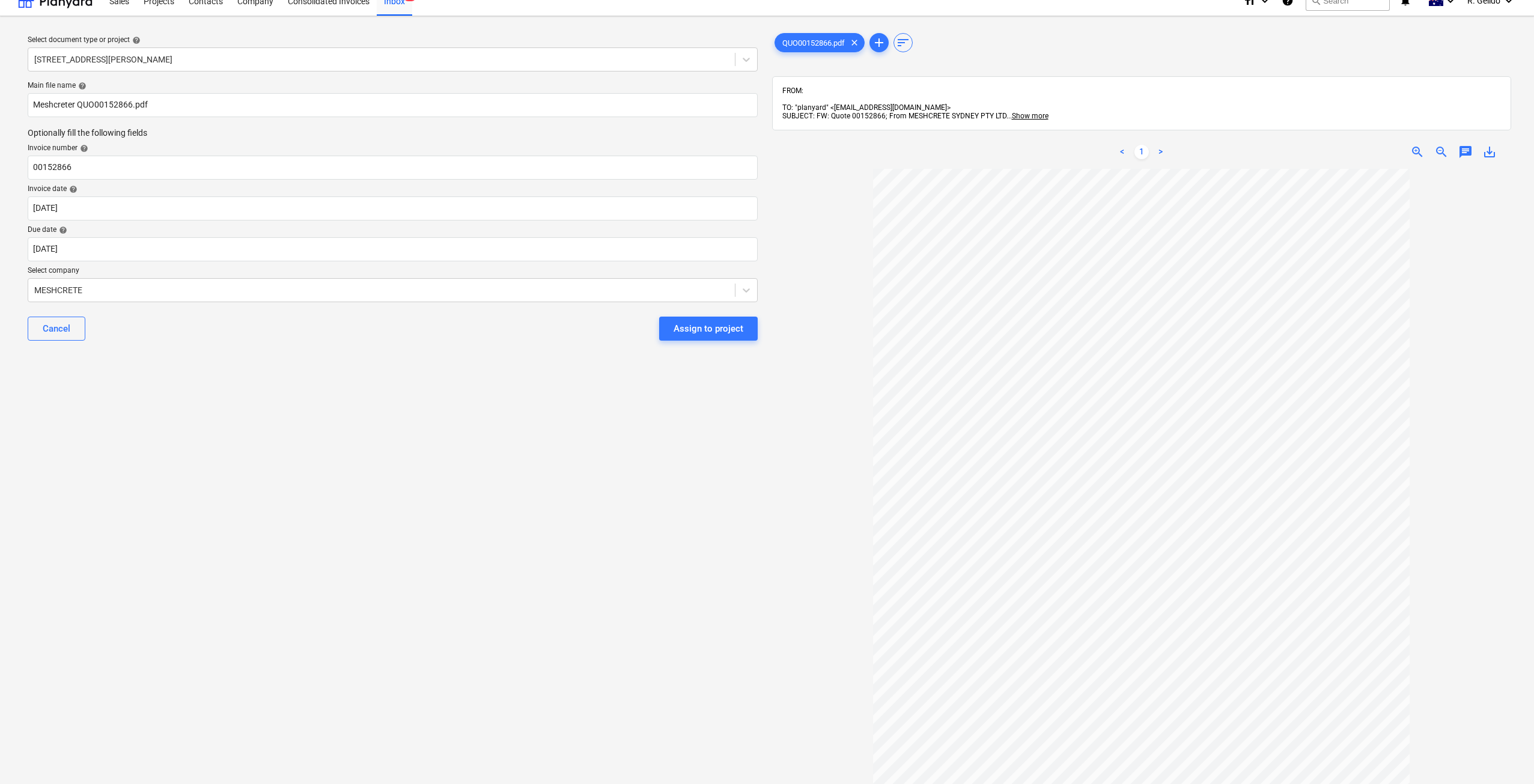
click at [294, 389] on div "Select document type or project help 8 Chapman Street, Gladesville Main file na…" at bounding box center [393, 475] width 749 height 898
click at [721, 326] on div "Assign to project" at bounding box center [709, 328] width 70 height 16
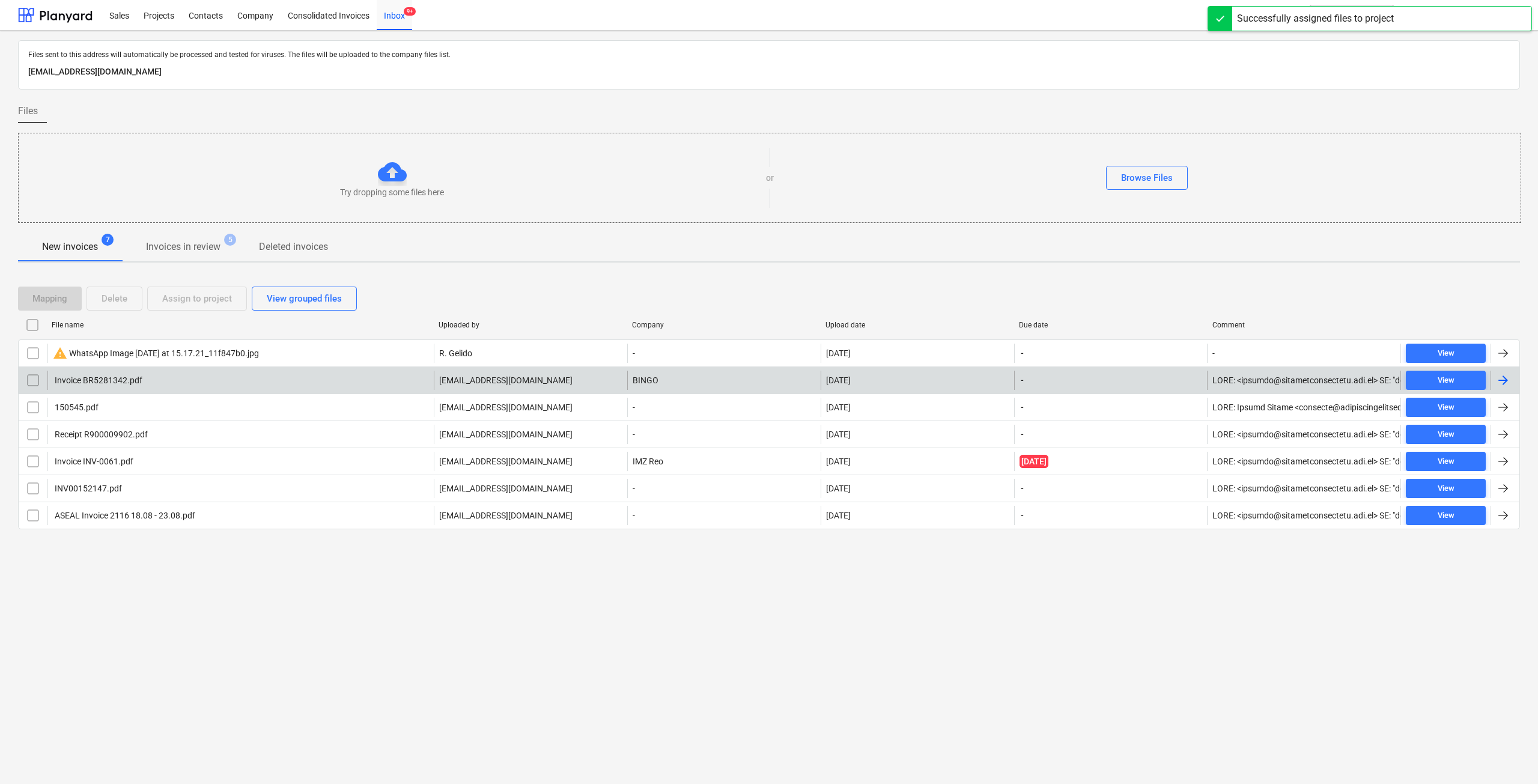
click at [188, 382] on div "Invoice BR5281342.pdf" at bounding box center [240, 380] width 386 height 19
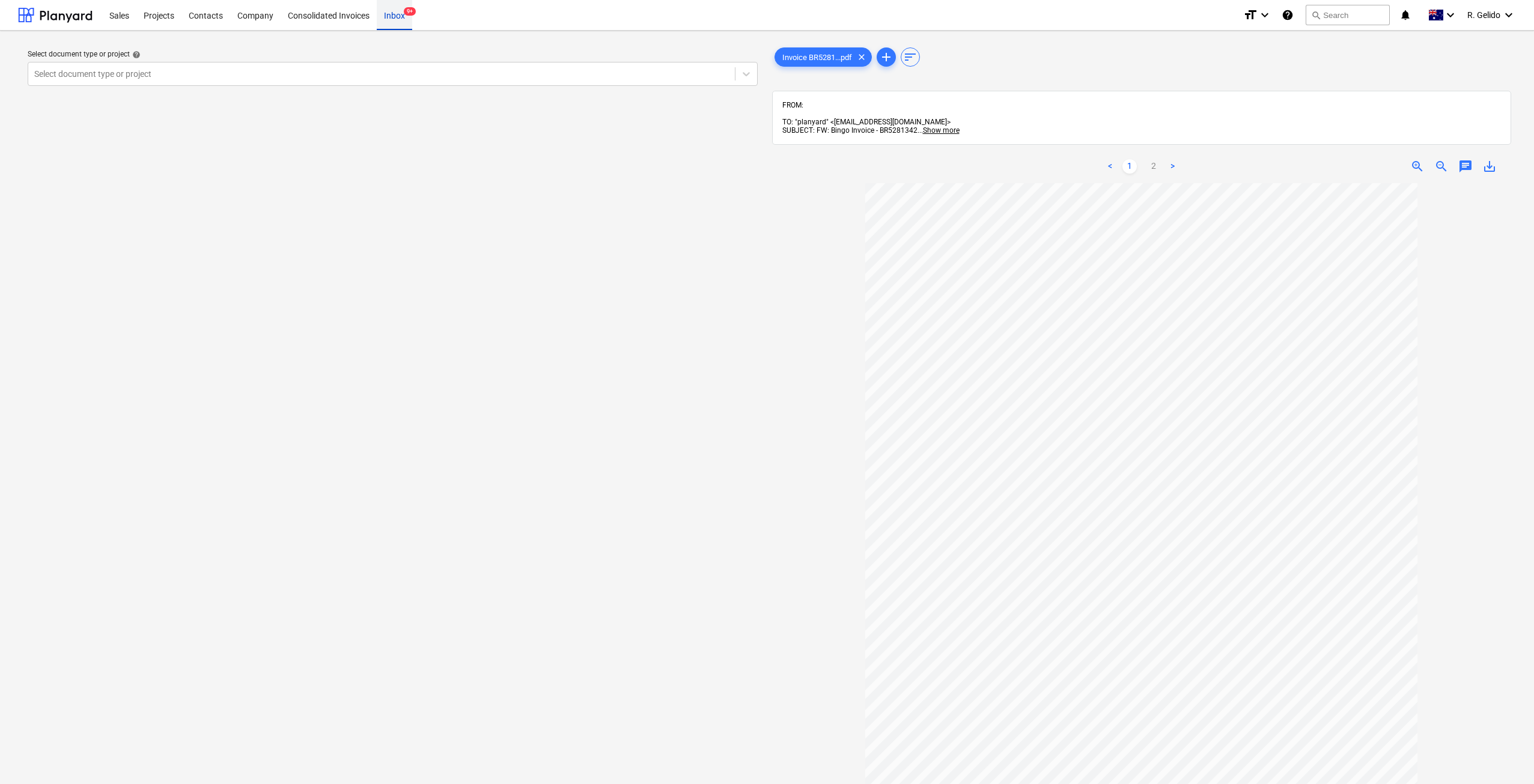
click at [401, 13] on div "Inbox 9+" at bounding box center [394, 14] width 35 height 30
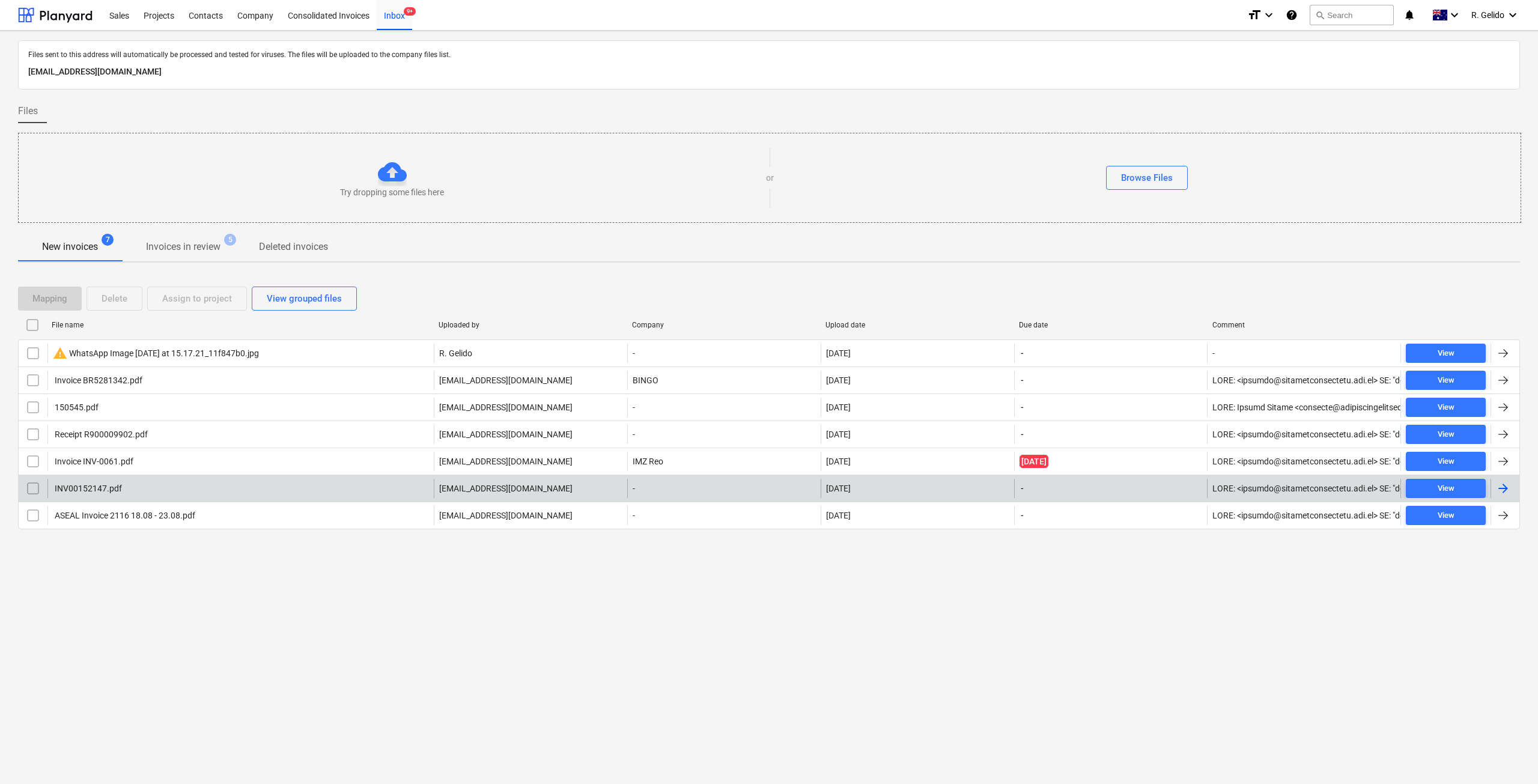
click at [189, 486] on div "INV00152147.pdf" at bounding box center [240, 488] width 386 height 19
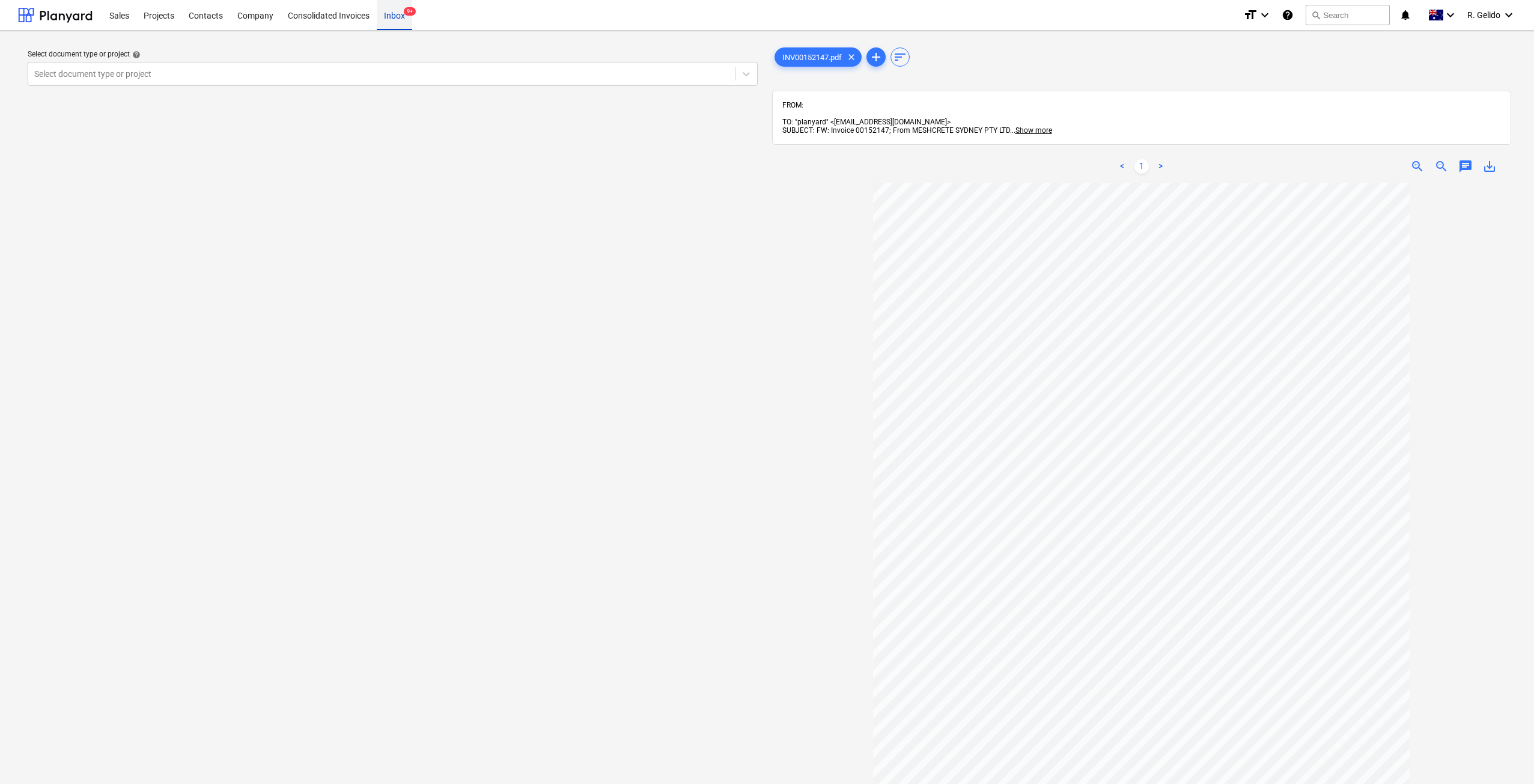
click at [398, 14] on div "Inbox 9+" at bounding box center [394, 14] width 35 height 30
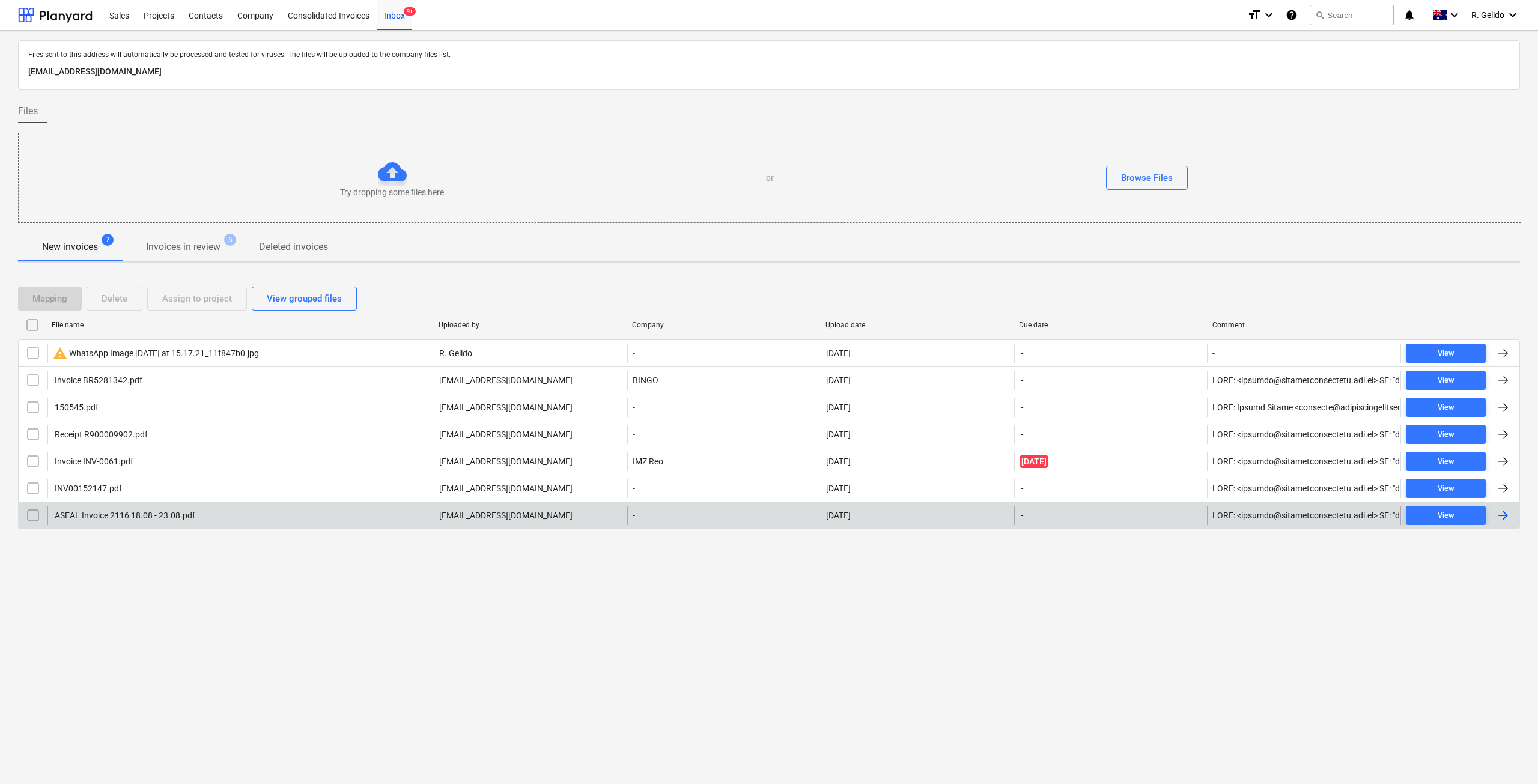
click at [174, 511] on div "ASEAL Invoice 2116 18.08 - 23.08.pdf" at bounding box center [124, 515] width 142 height 9
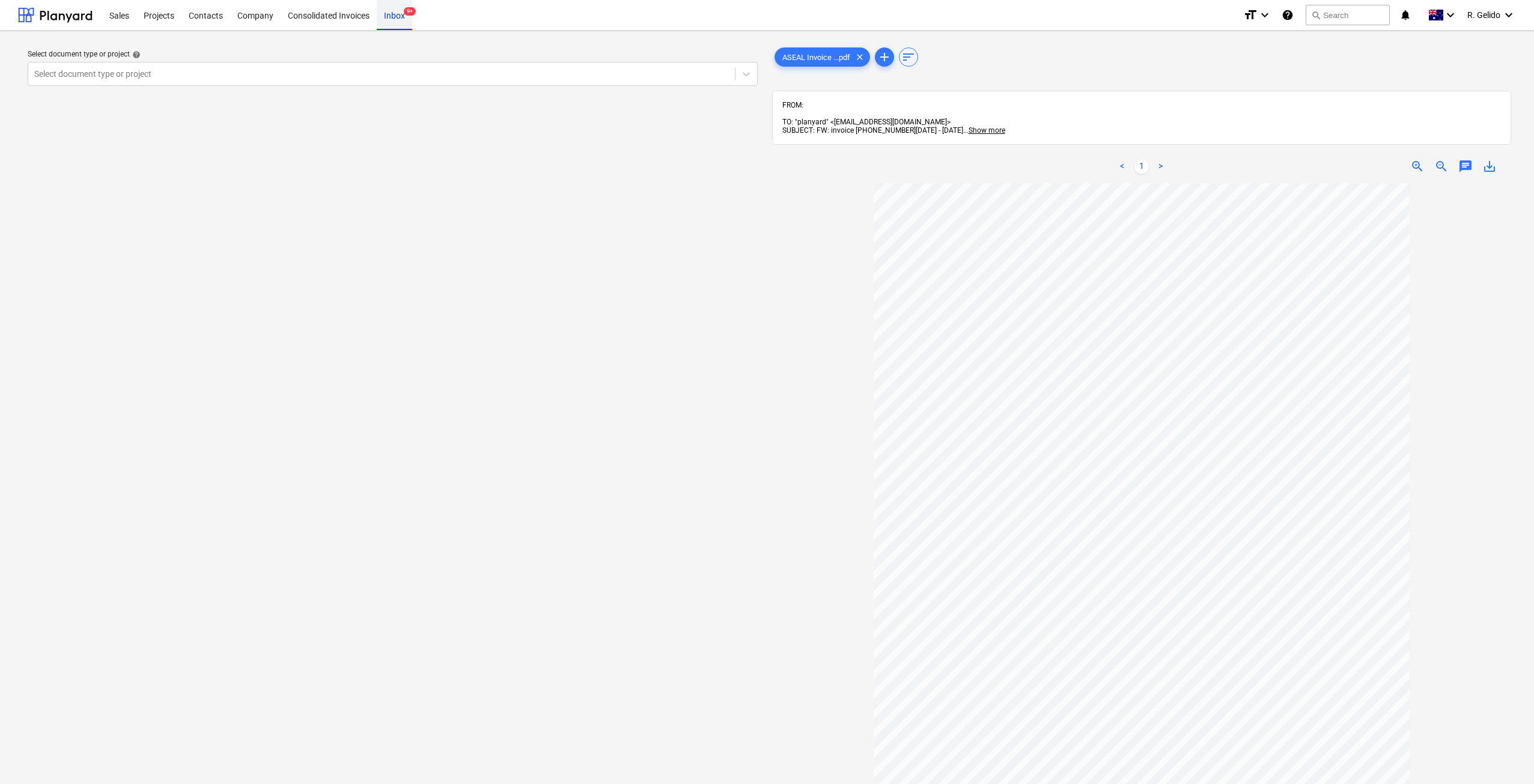
click at [395, 7] on div "Inbox 9+" at bounding box center [394, 14] width 35 height 30
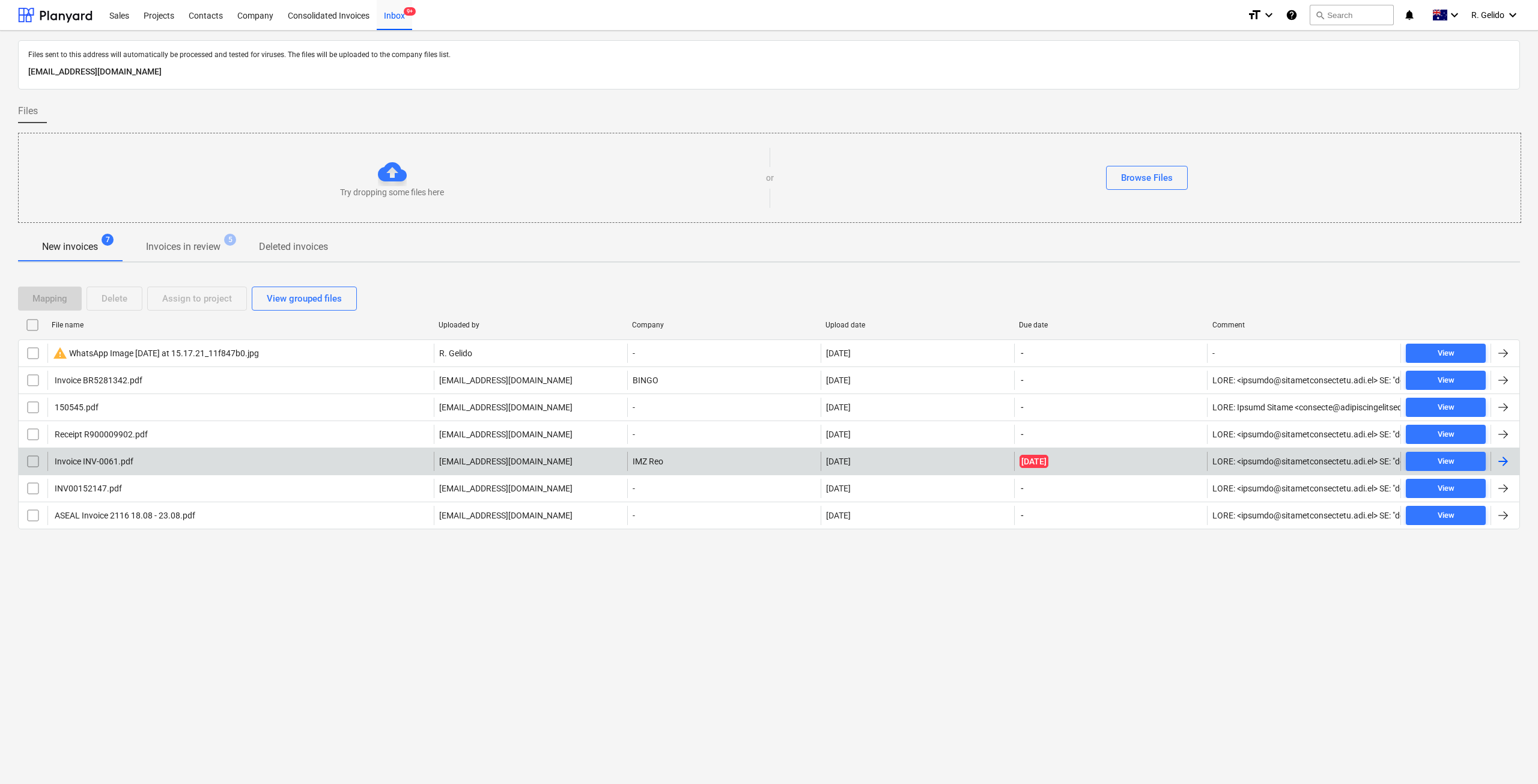
click at [162, 462] on div "Invoice INV-0061.pdf" at bounding box center [240, 461] width 386 height 19
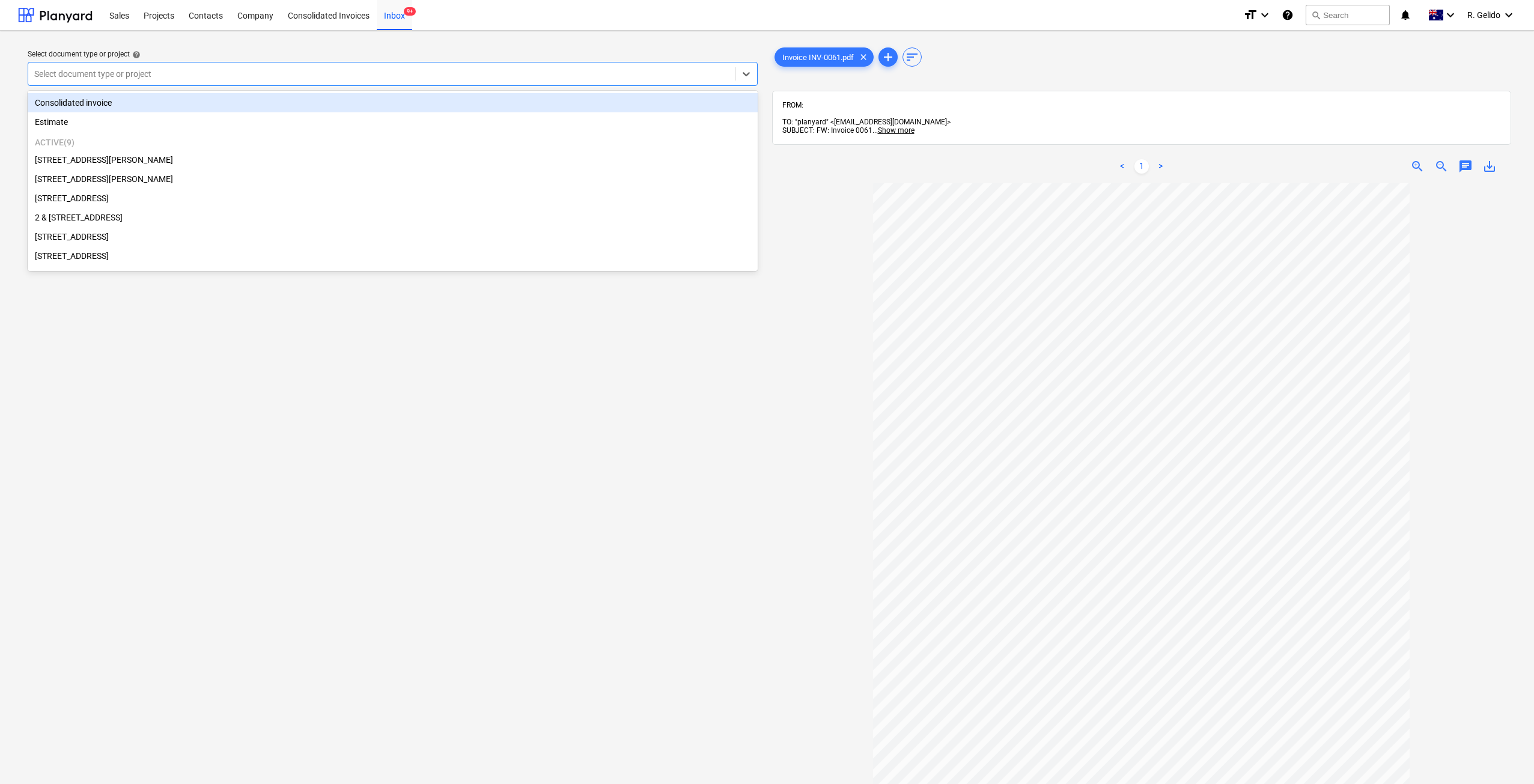
click at [251, 79] on div at bounding box center [381, 73] width 694 height 12
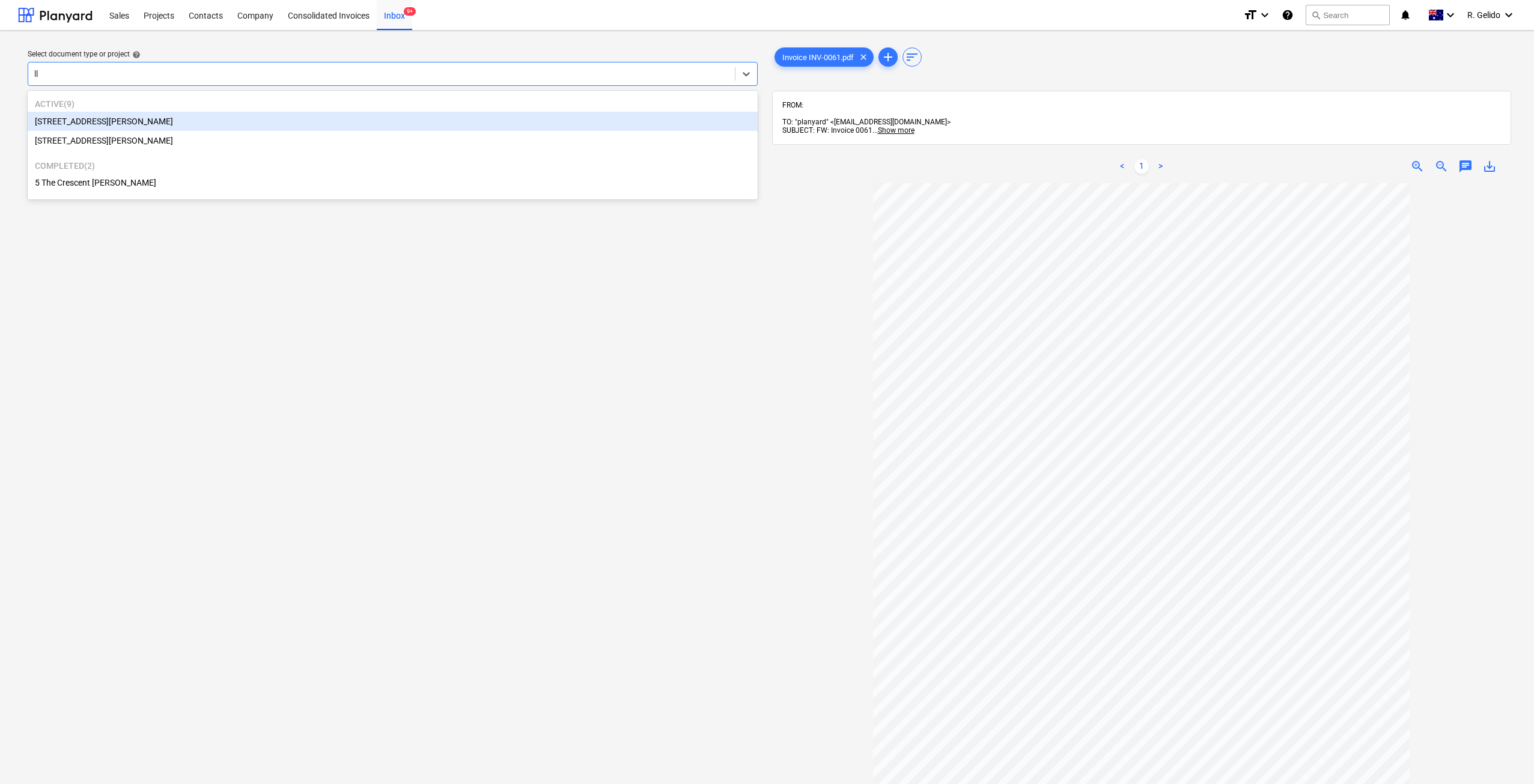
type input "l"
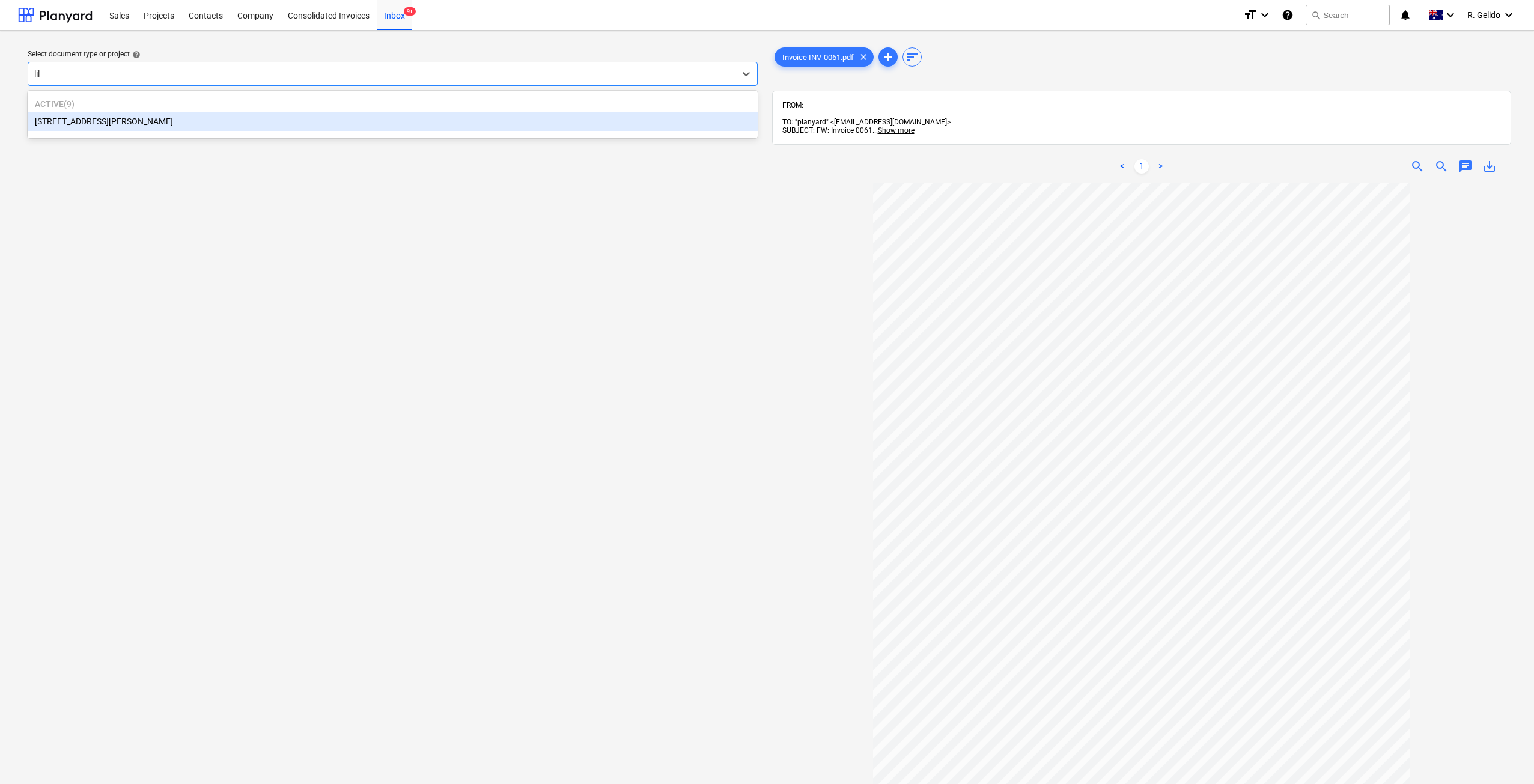
type input "lily"
click at [69, 129] on div "3 Emmerick Street, Lilyfield" at bounding box center [393, 121] width 730 height 19
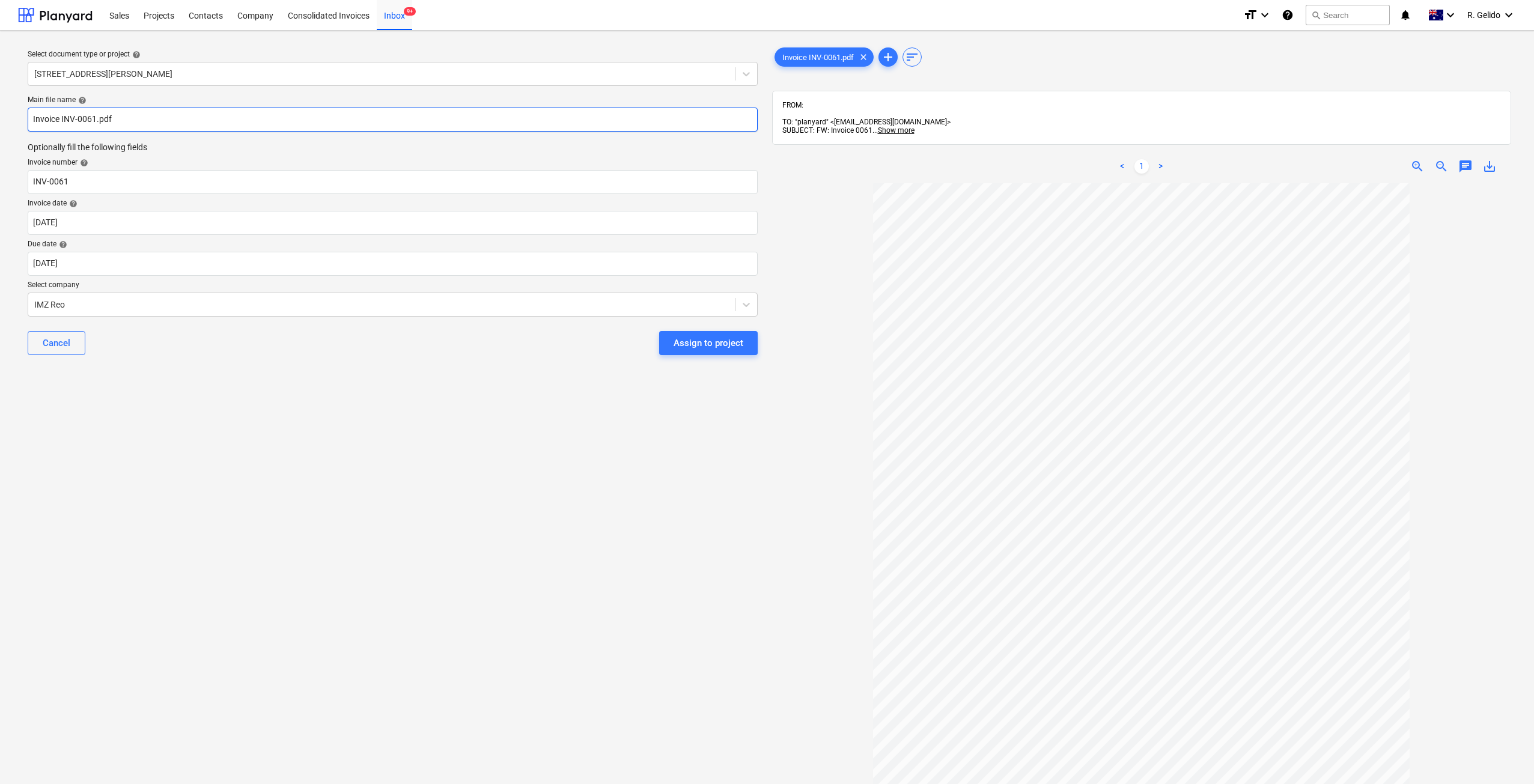
click at [35, 116] on input "Invoice INV-0061.pdf" at bounding box center [393, 119] width 730 height 24
type input "IMZ Reo Invoice INV-0061.pdf"
click at [225, 378] on div "Select document type or project help 3 Emmerick Street, Lilyfield Main file nam…" at bounding box center [393, 489] width 749 height 898
drag, startPoint x: 82, startPoint y: 186, endPoint x: 0, endPoint y: 190, distance: 82.1
click at [0, 190] on div "Select document type or project help 3 Emmerick Street, Lilyfield Main file nam…" at bounding box center [767, 489] width 1534 height 917
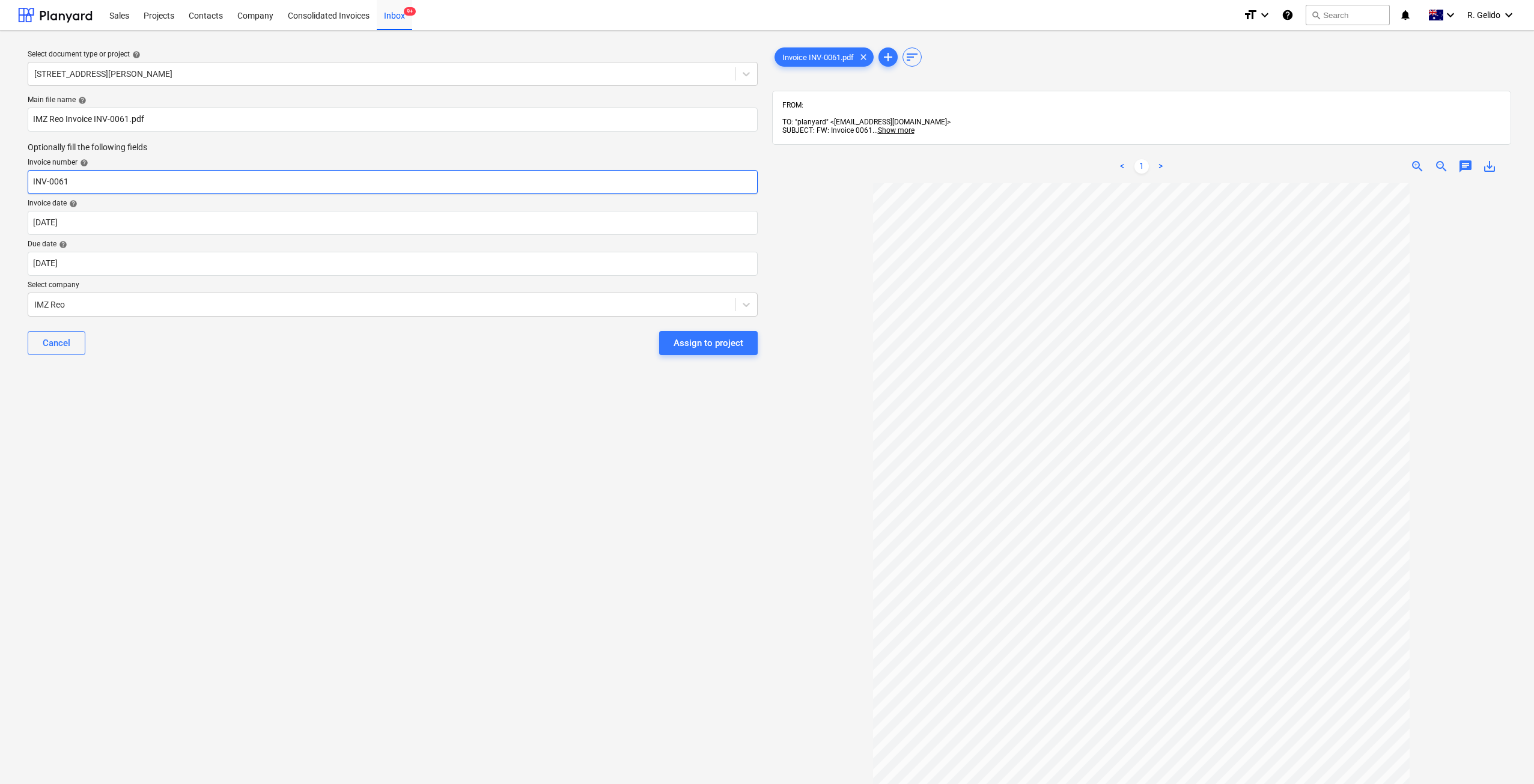
scroll to position [11, 0]
click at [359, 453] on div "Select document type or project help 3 Emmerick Street, Lilyfield Main file nam…" at bounding box center [393, 489] width 749 height 898
click at [720, 337] on div "Assign to project" at bounding box center [709, 343] width 70 height 16
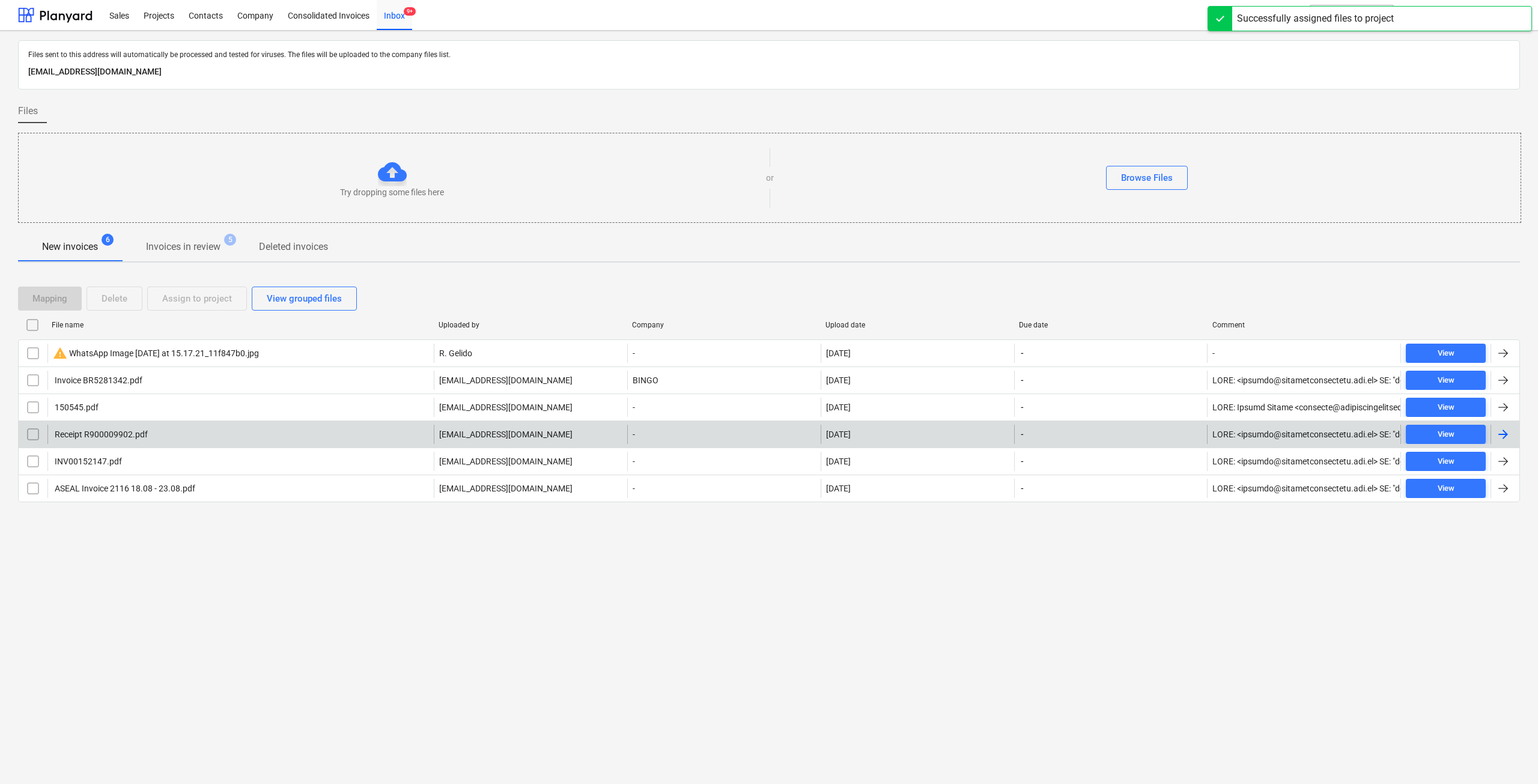
click at [220, 436] on div "Receipt R900009902.pdf" at bounding box center [240, 434] width 386 height 19
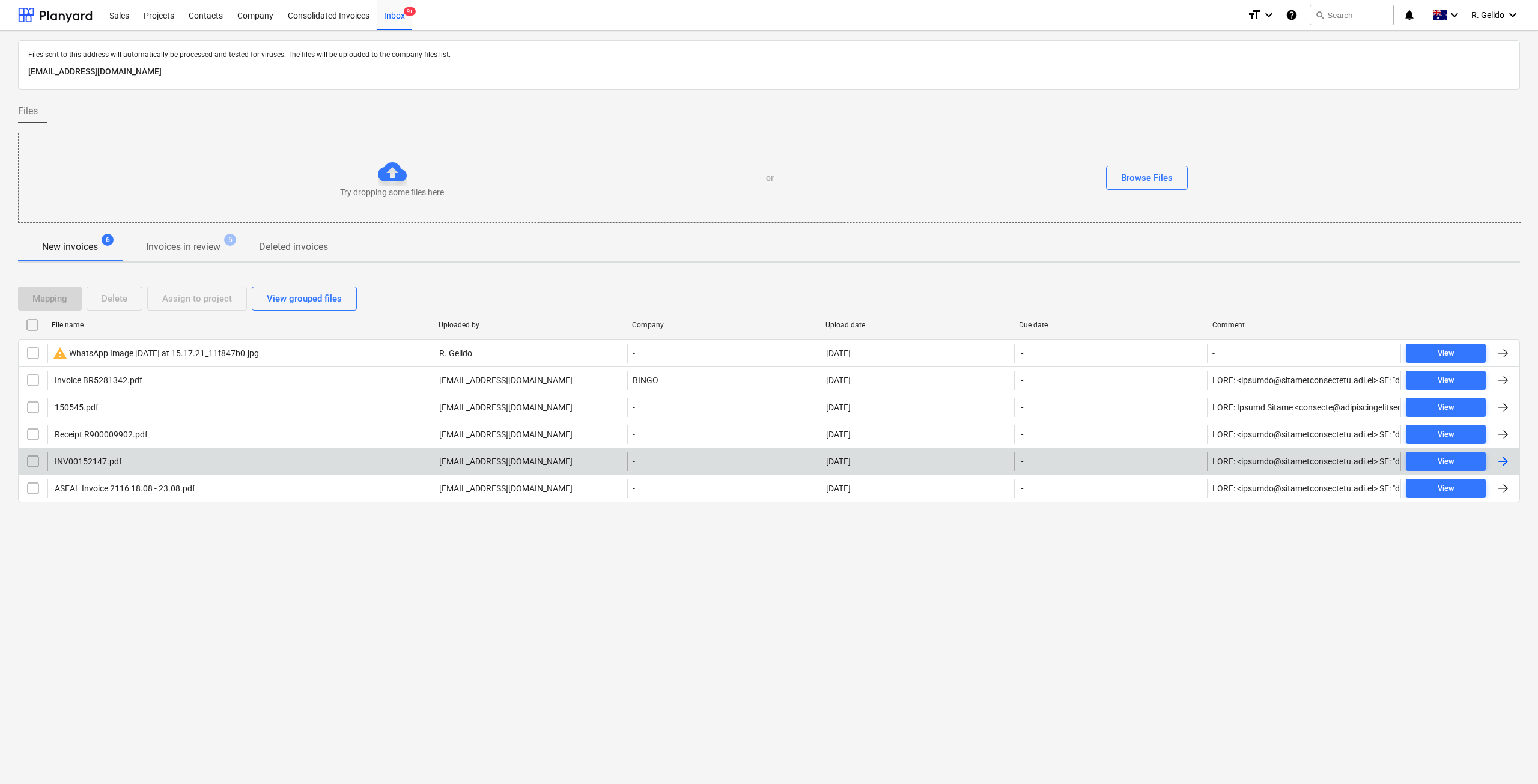
click at [642, 459] on div "-" at bounding box center [724, 461] width 194 height 19
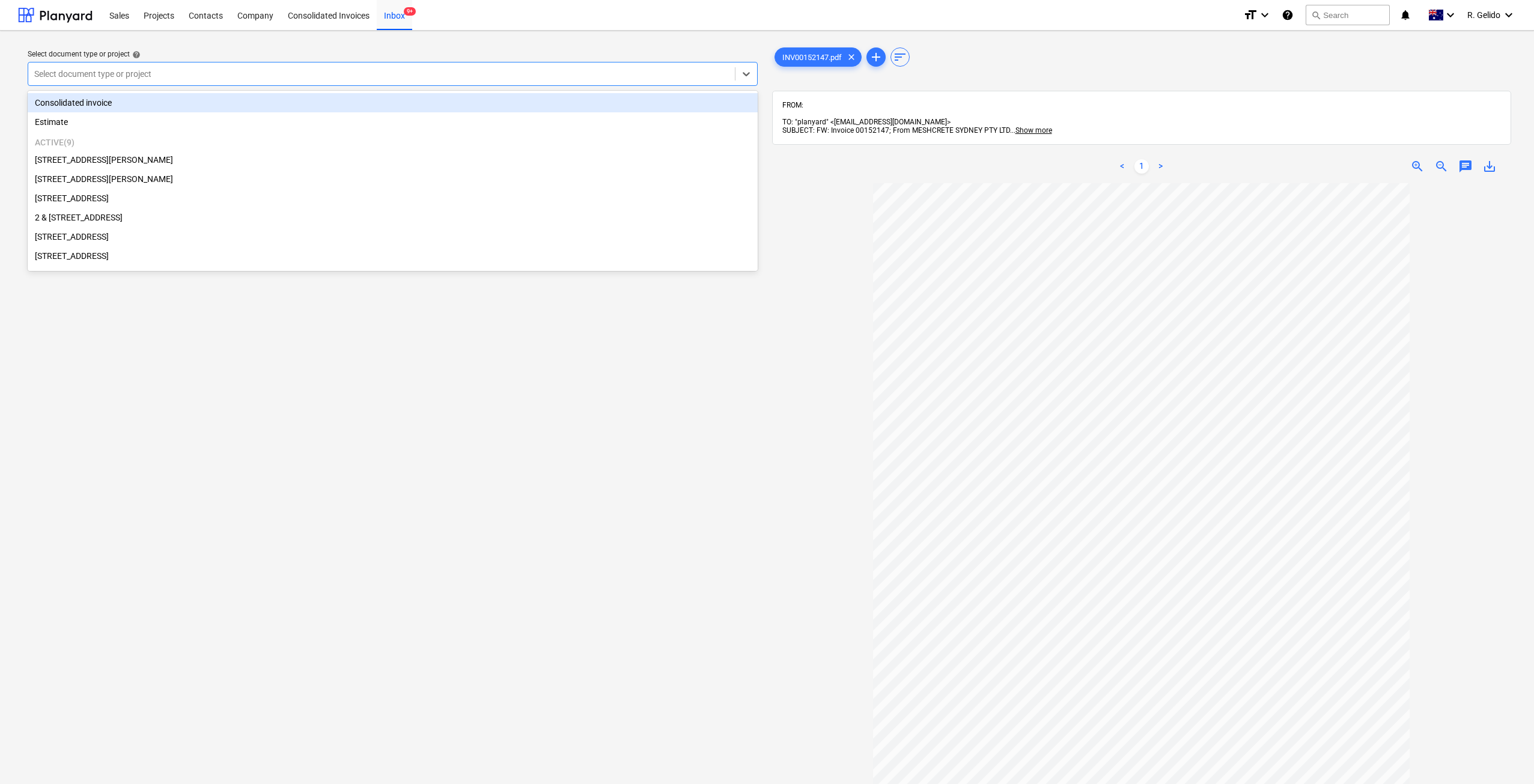
click at [137, 71] on div at bounding box center [381, 73] width 694 height 12
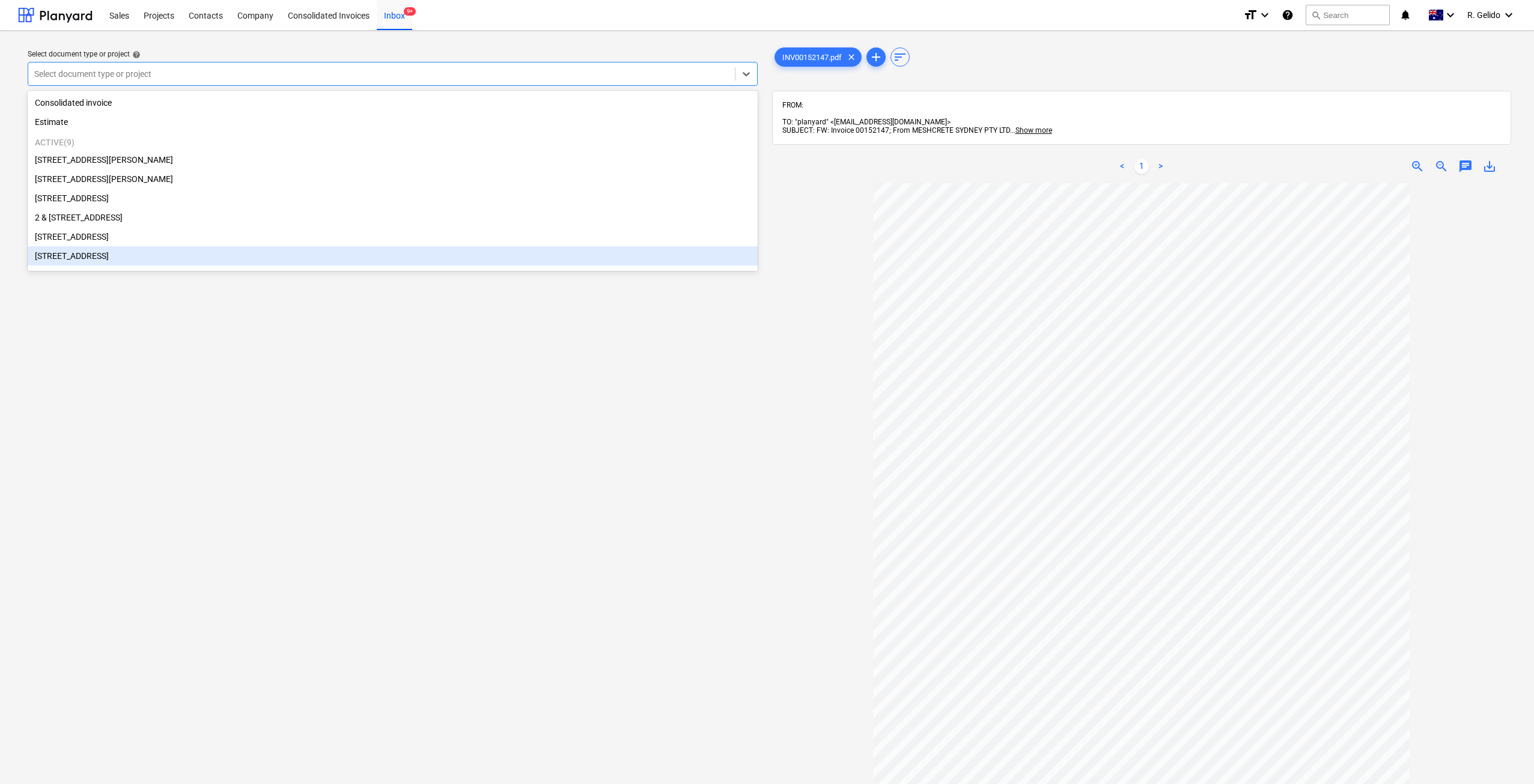
click at [175, 381] on div "Select document type or project help option 2 Kaga Place, Marsfield focused, 8 …" at bounding box center [393, 489] width 749 height 898
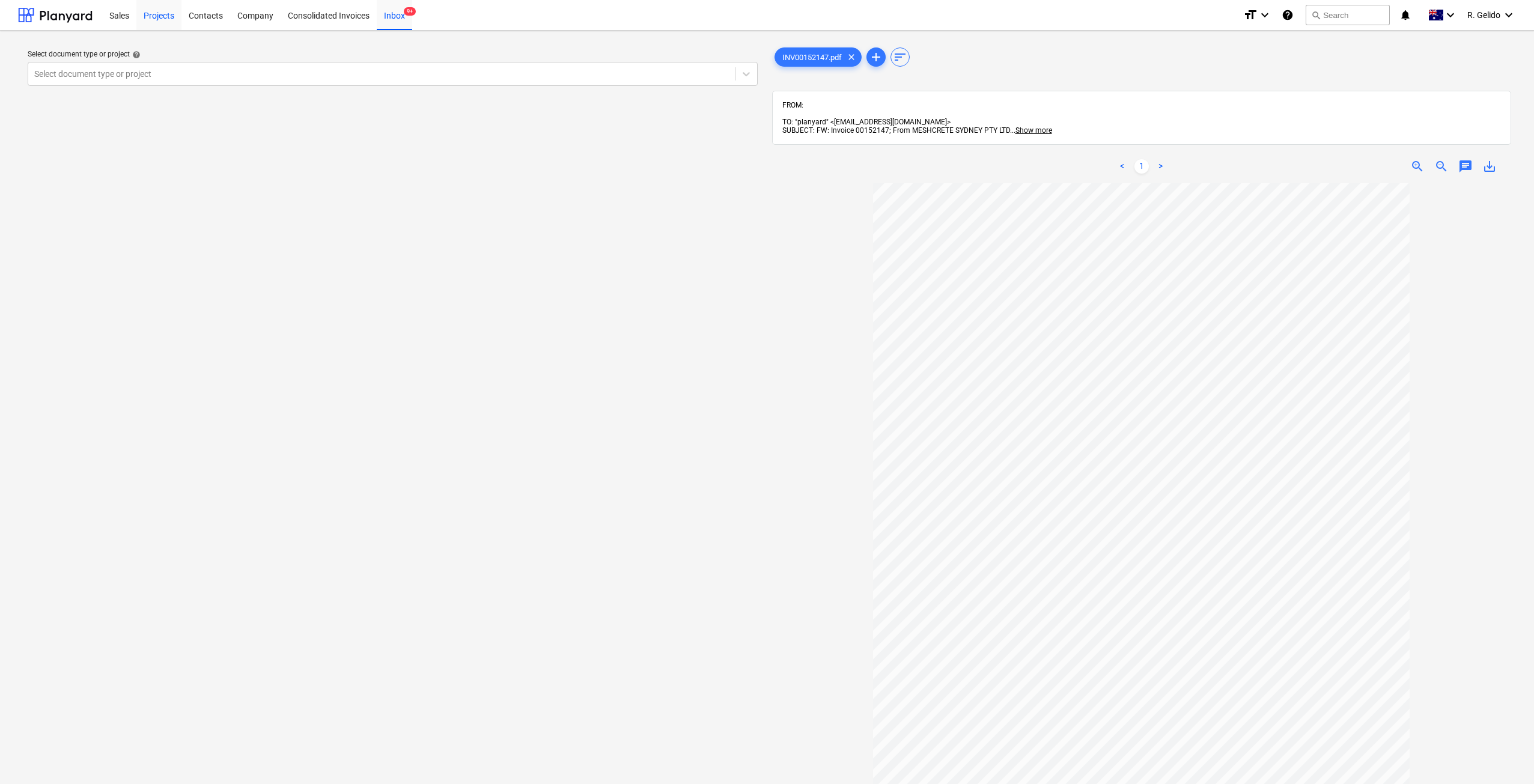
click at [143, 16] on div "Projects" at bounding box center [159, 14] width 45 height 30
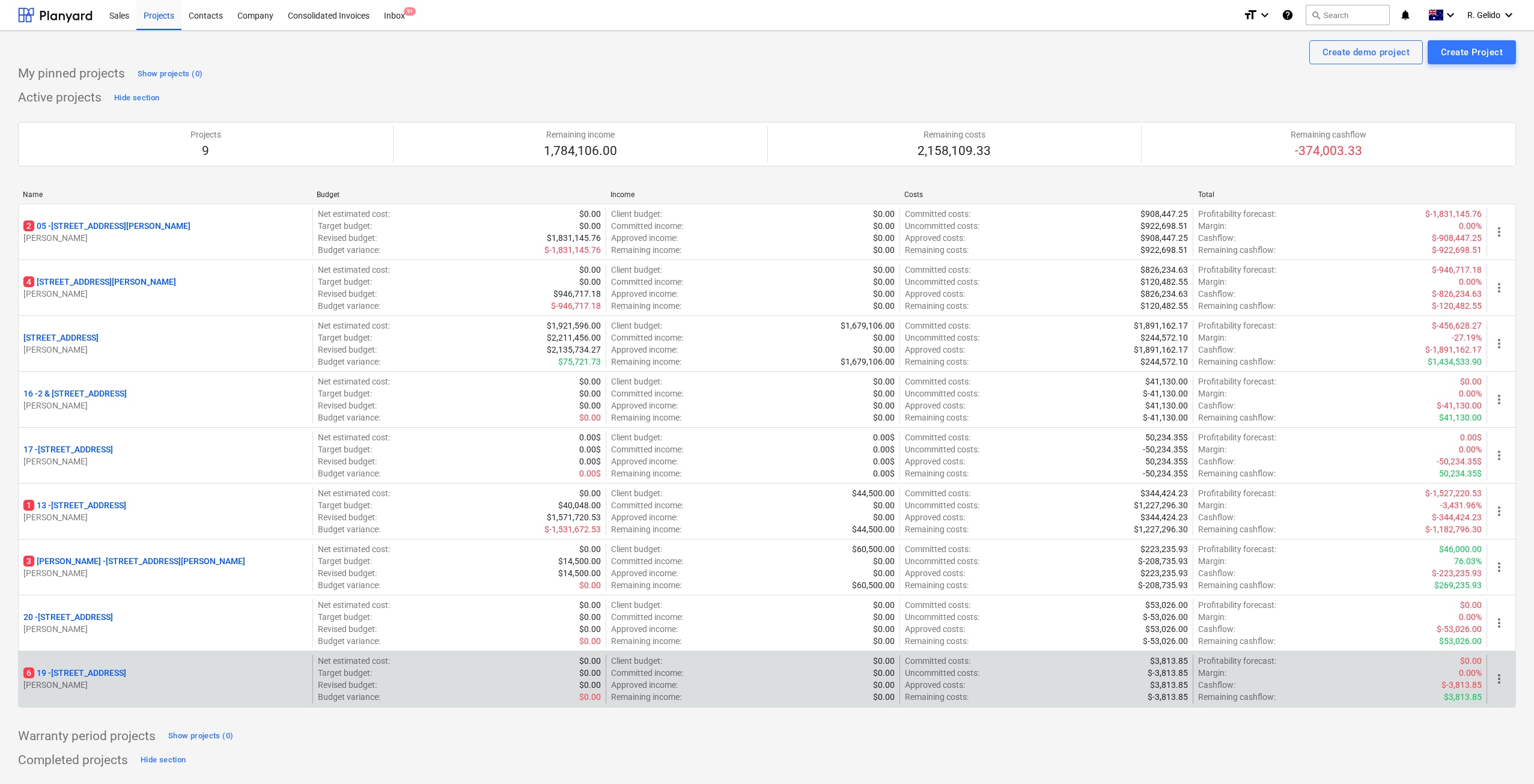
click at [88, 672] on p "6 19 - 27 Glenarvon Street, Strathfield" at bounding box center [75, 672] width 102 height 12
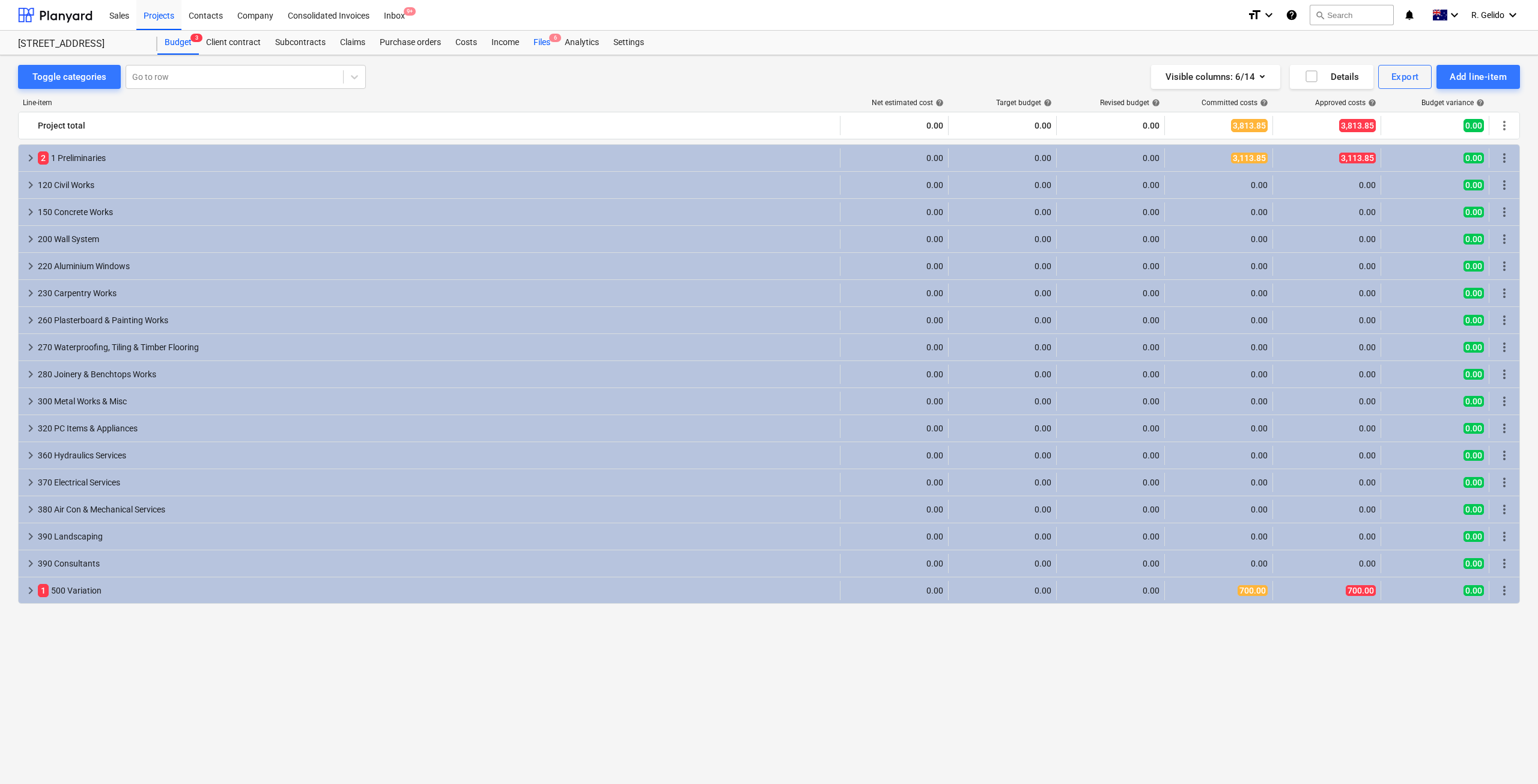
click at [550, 37] on span "6" at bounding box center [554, 38] width 12 height 9
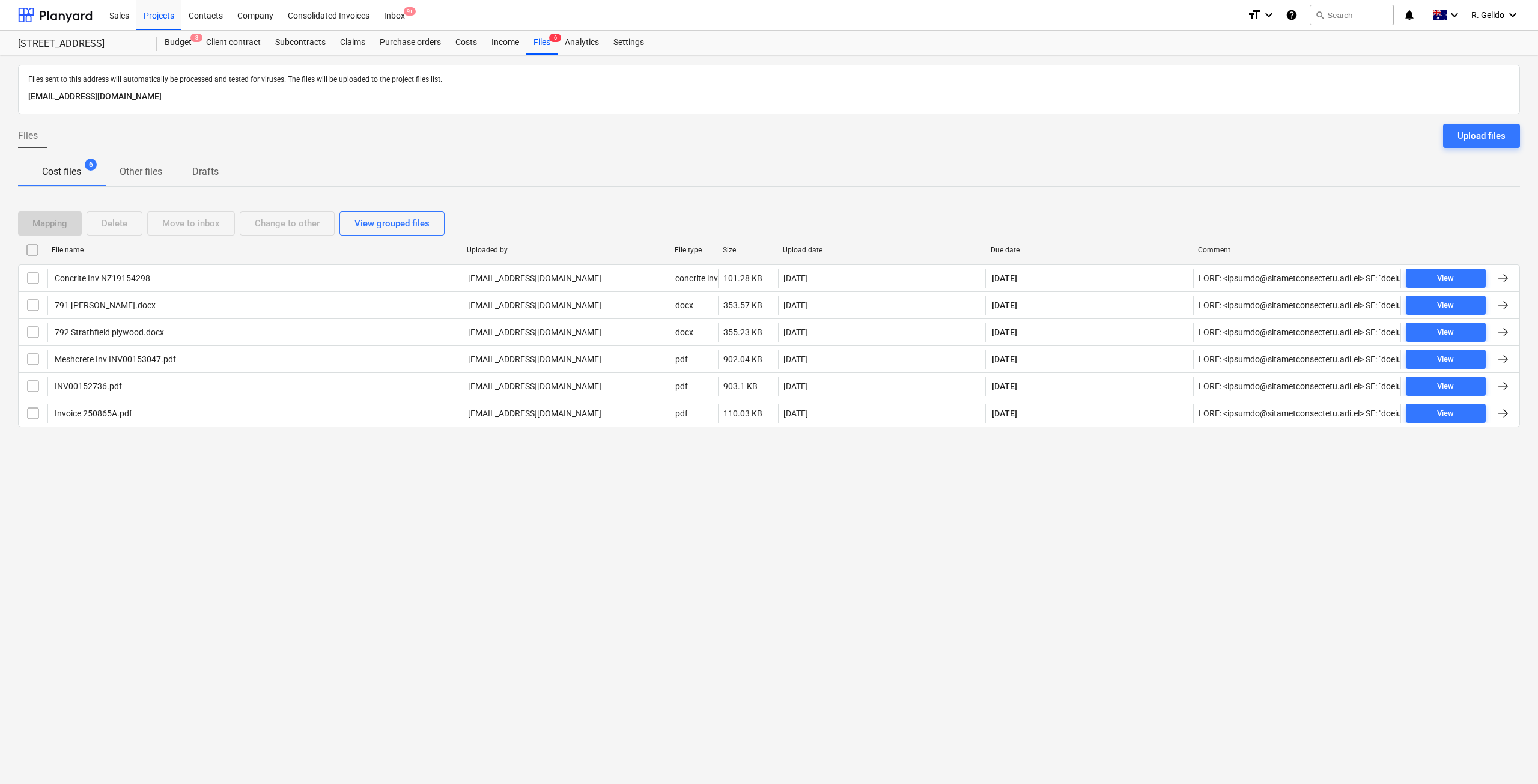
click at [525, 562] on div "Files sent to this address will automatically be processed and tested for virus…" at bounding box center [769, 420] width 1538 height 729
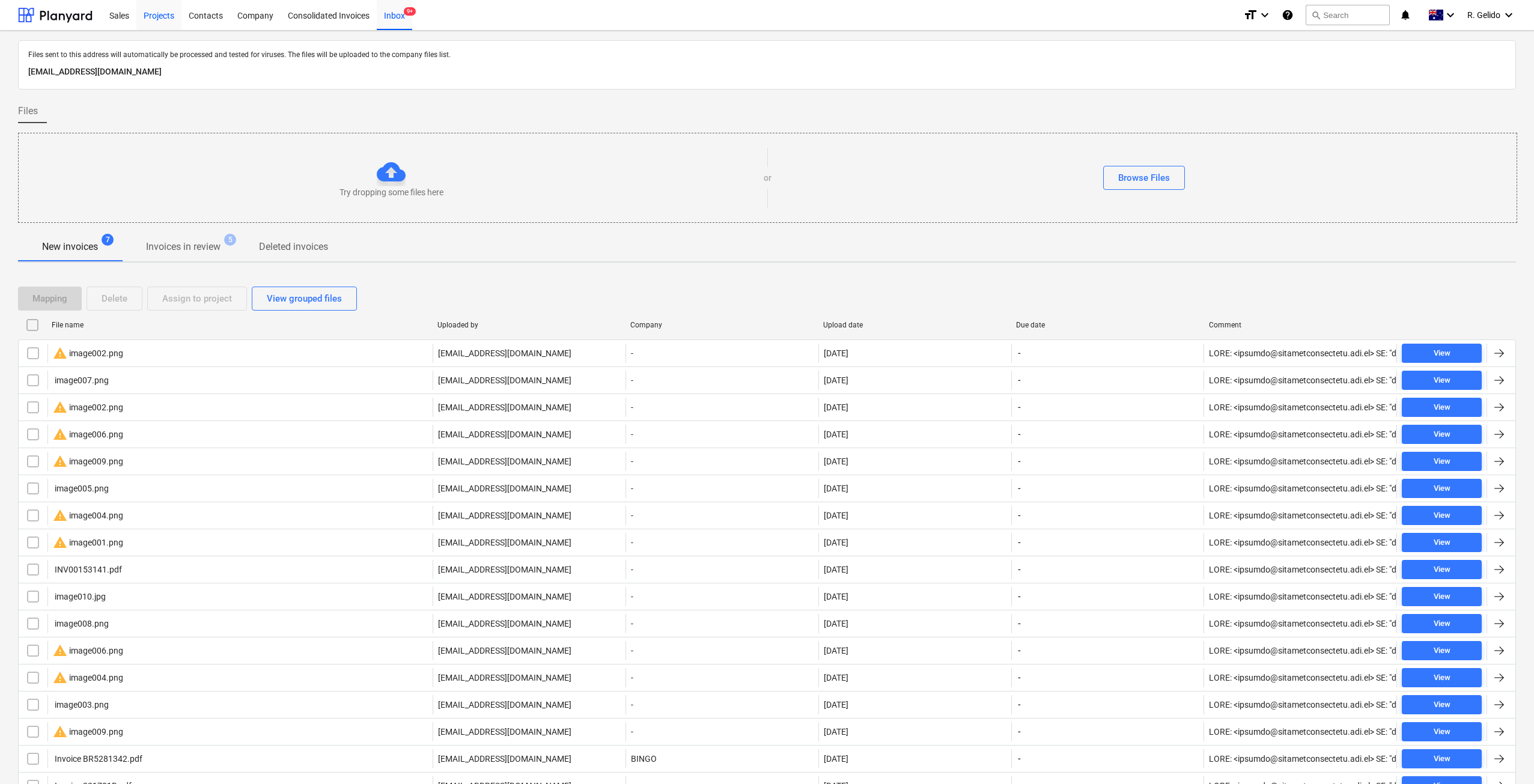
click at [169, 14] on div "Projects" at bounding box center [159, 14] width 45 height 30
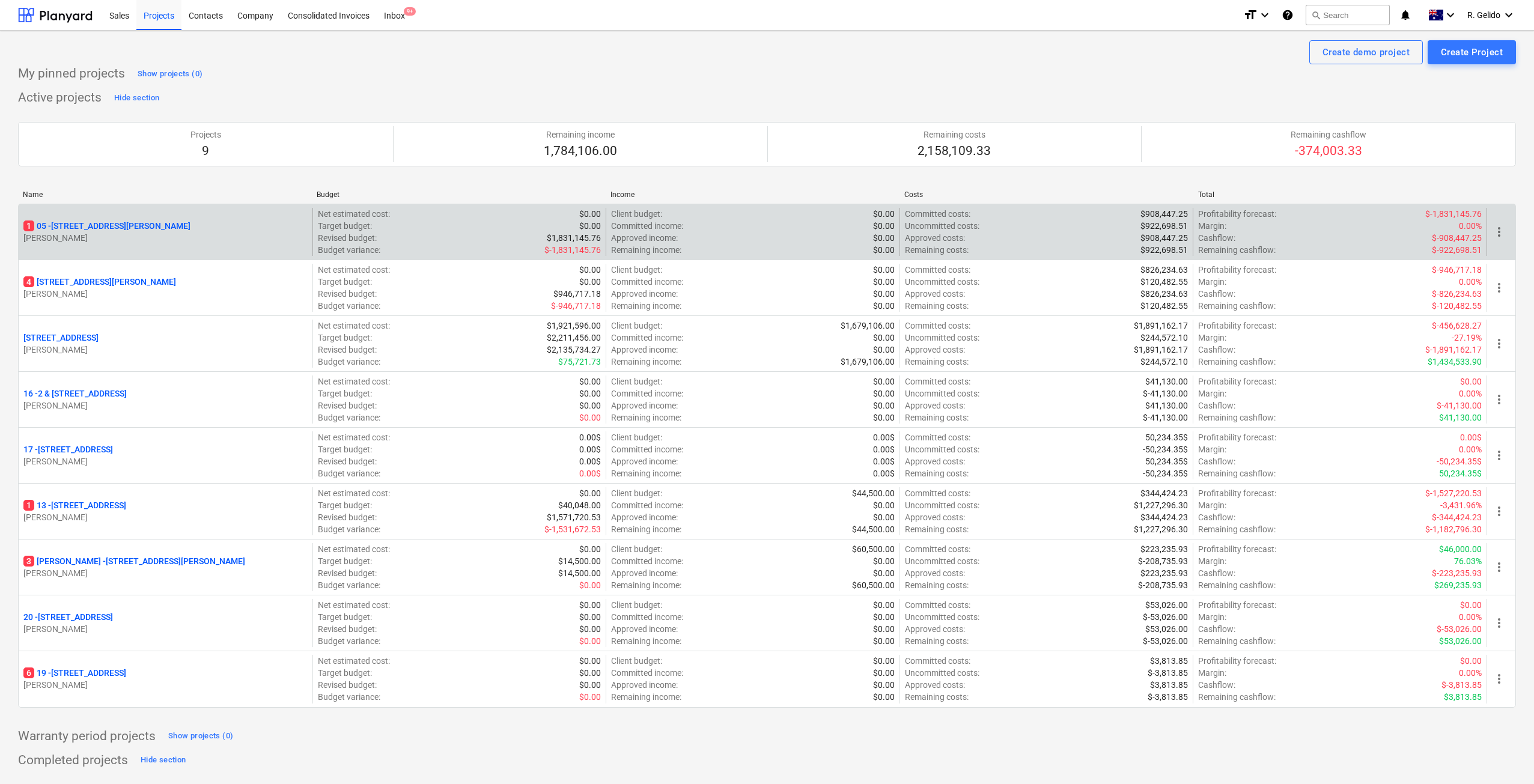
click at [115, 223] on p "1 05 - 3 Emmerick Street, Lilyfield" at bounding box center [107, 225] width 167 height 12
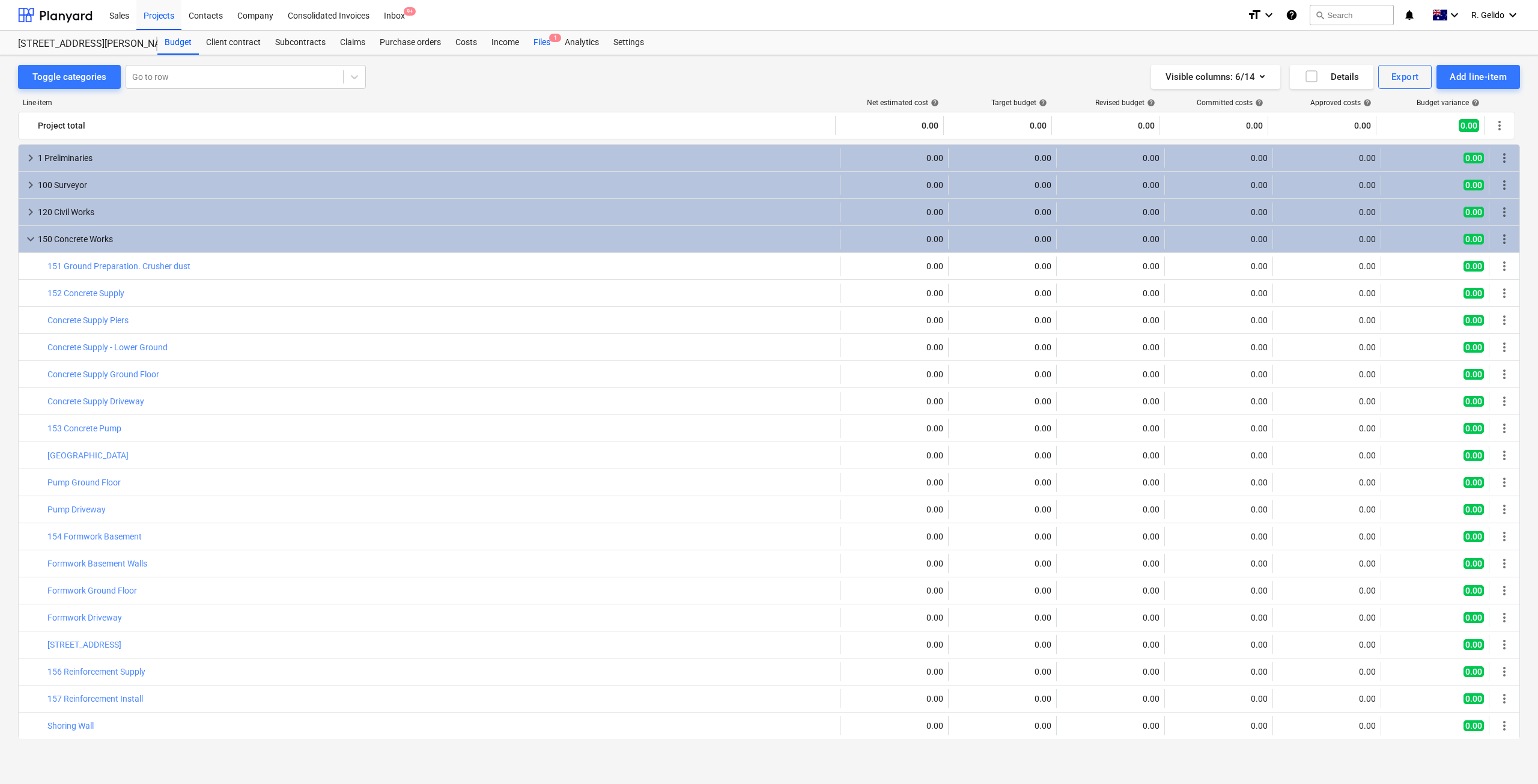
scroll to position [181, 0]
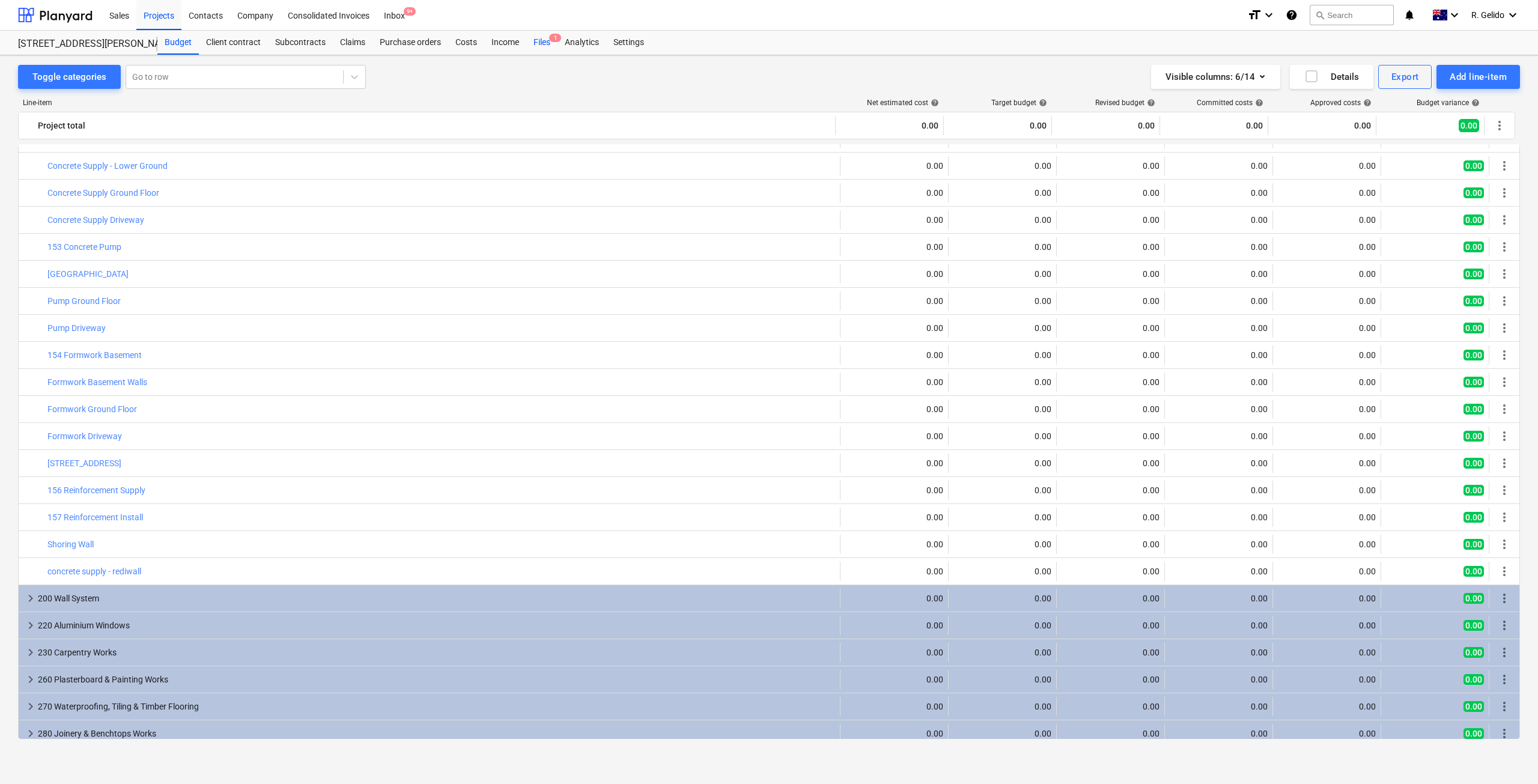
click at [539, 35] on div "Files 1" at bounding box center [541, 42] width 31 height 24
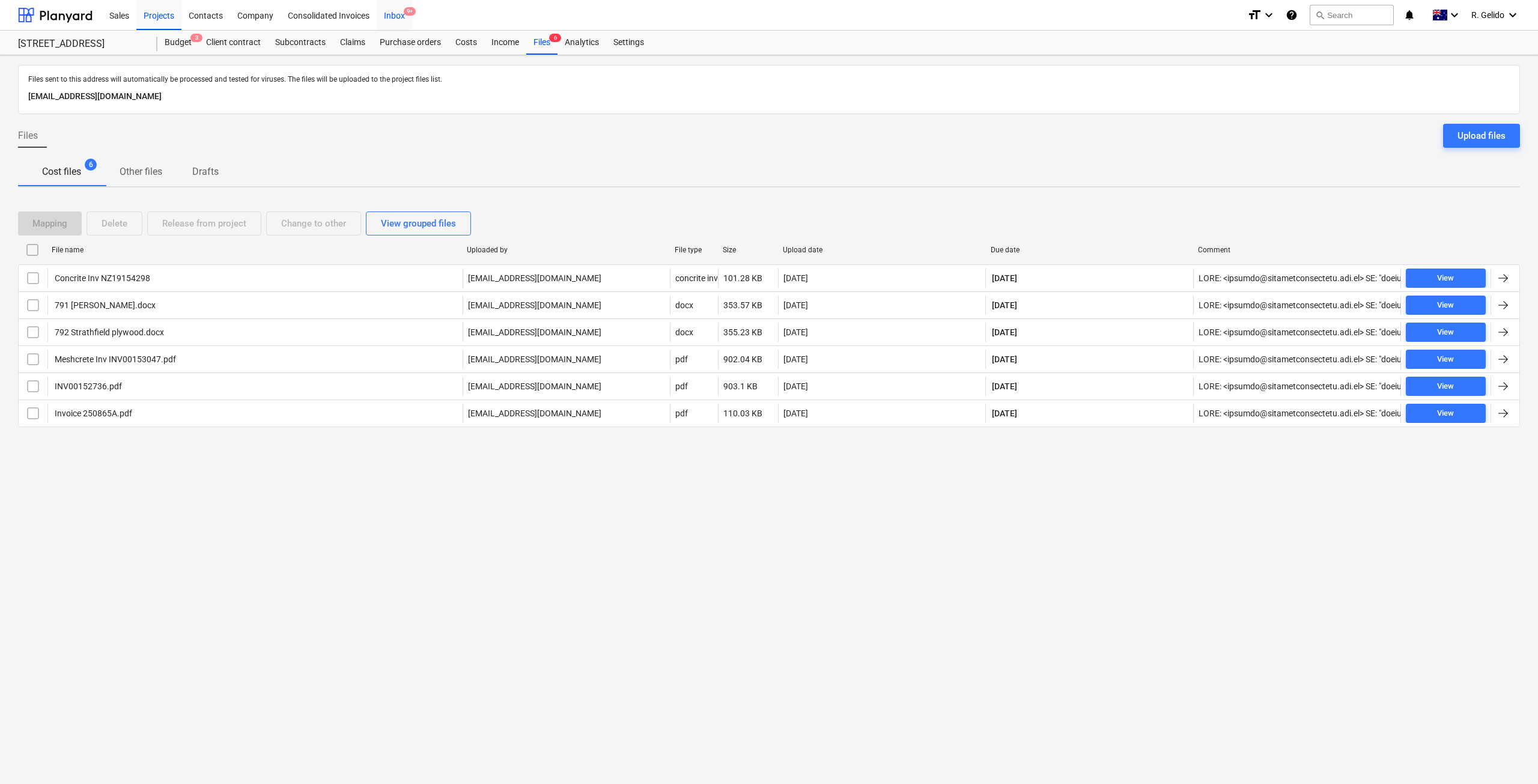
click at [402, 16] on div "Inbox 9+" at bounding box center [394, 14] width 35 height 30
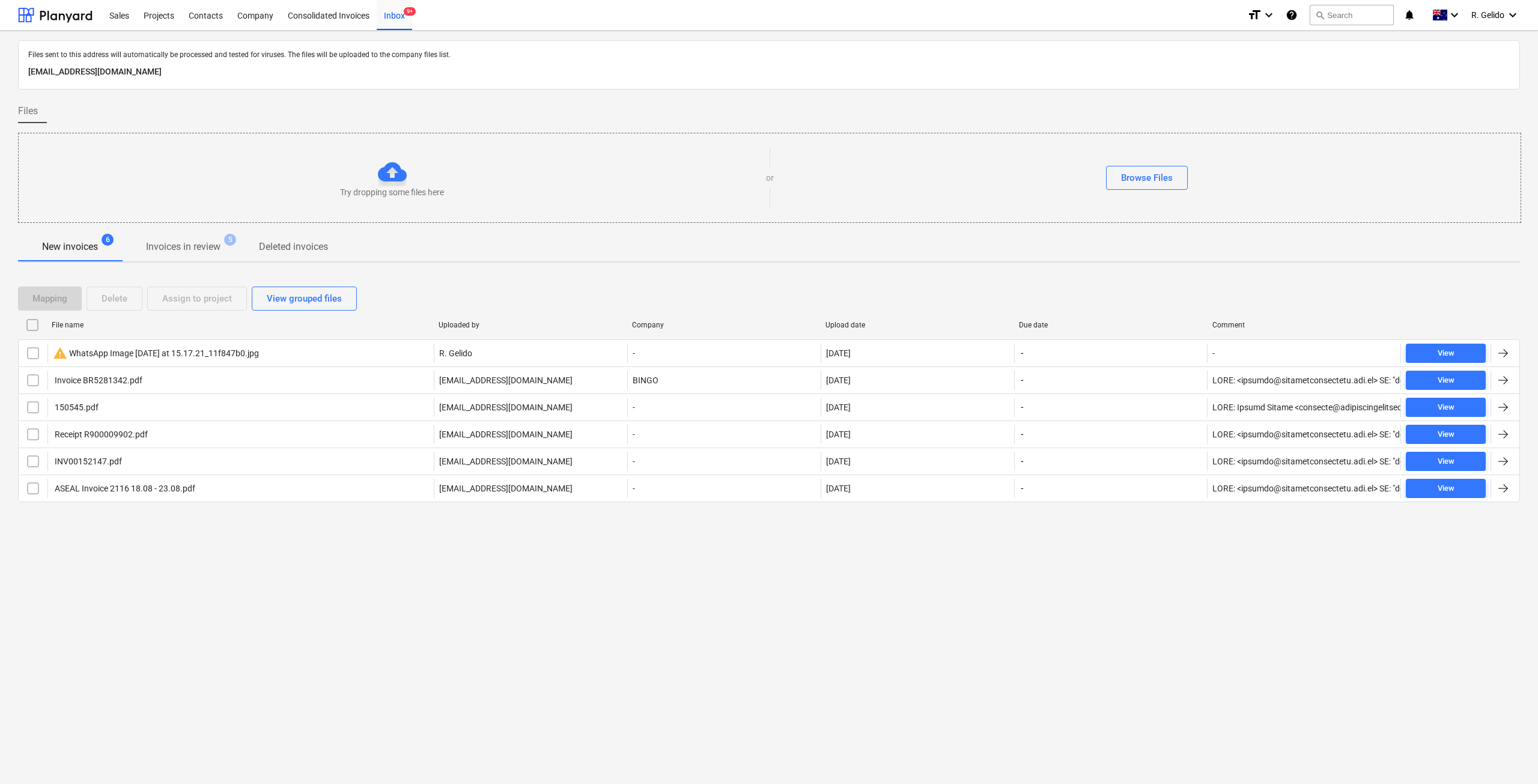
click at [291, 636] on div "Files sent to this address will automatically be processed and tested for virus…" at bounding box center [769, 407] width 1538 height 753
click at [846, 700] on div "Files sent to this address will automatically be processed and tested for virus…" at bounding box center [769, 407] width 1538 height 753
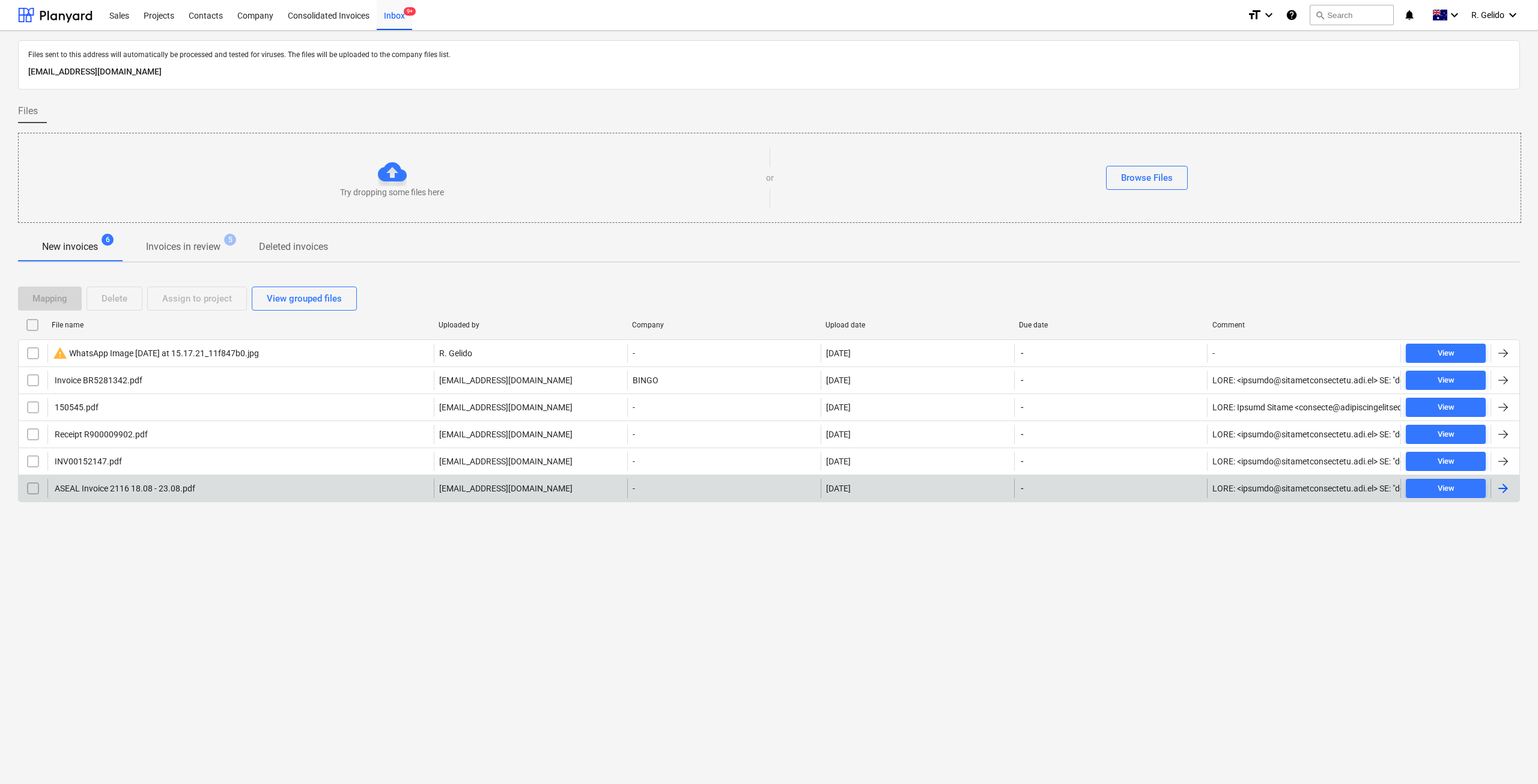
click at [531, 485] on p "[EMAIL_ADDRESS][DOMAIN_NAME]" at bounding box center [505, 488] width 133 height 12
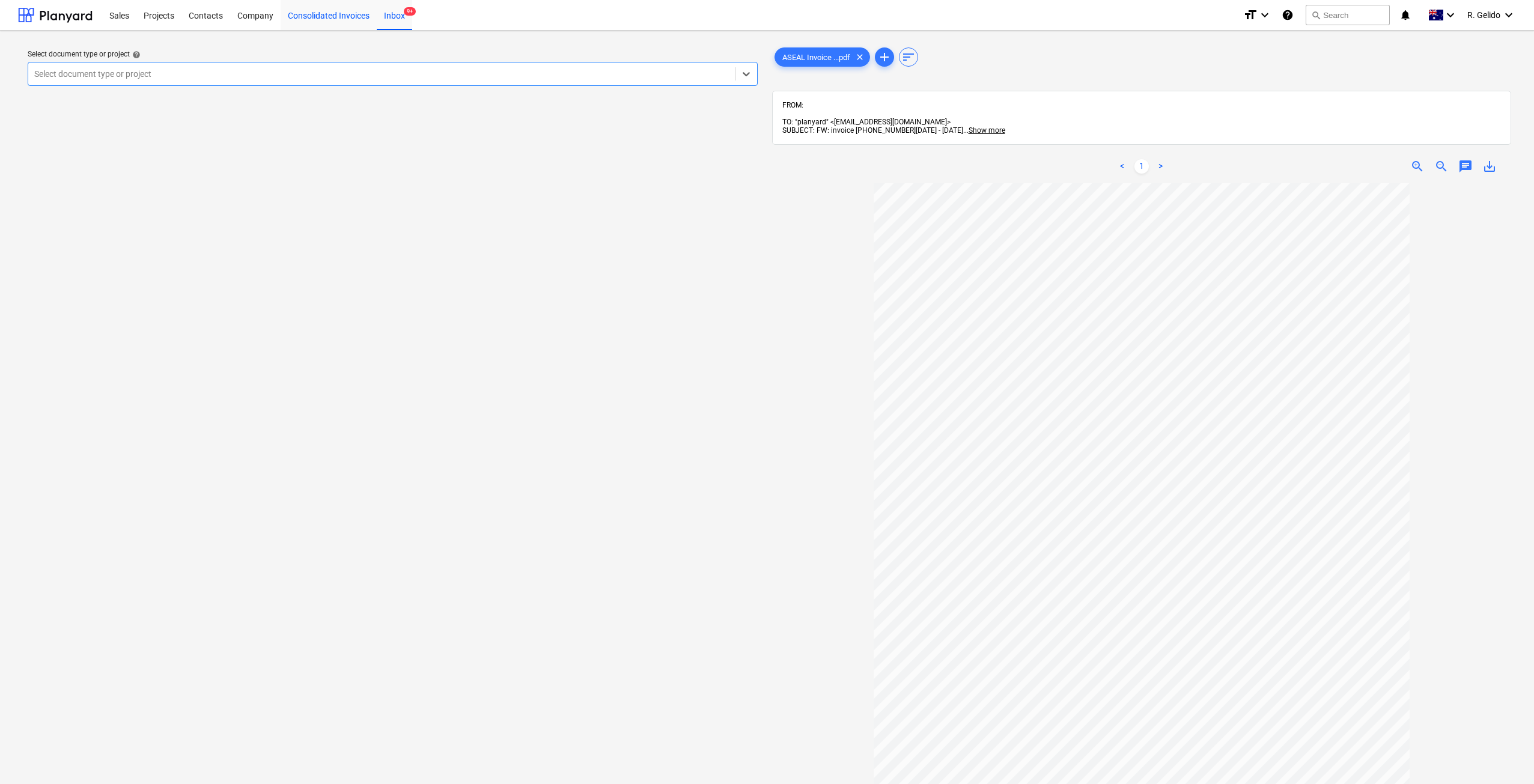
click at [324, 18] on div "Consolidated Invoices" at bounding box center [329, 14] width 96 height 30
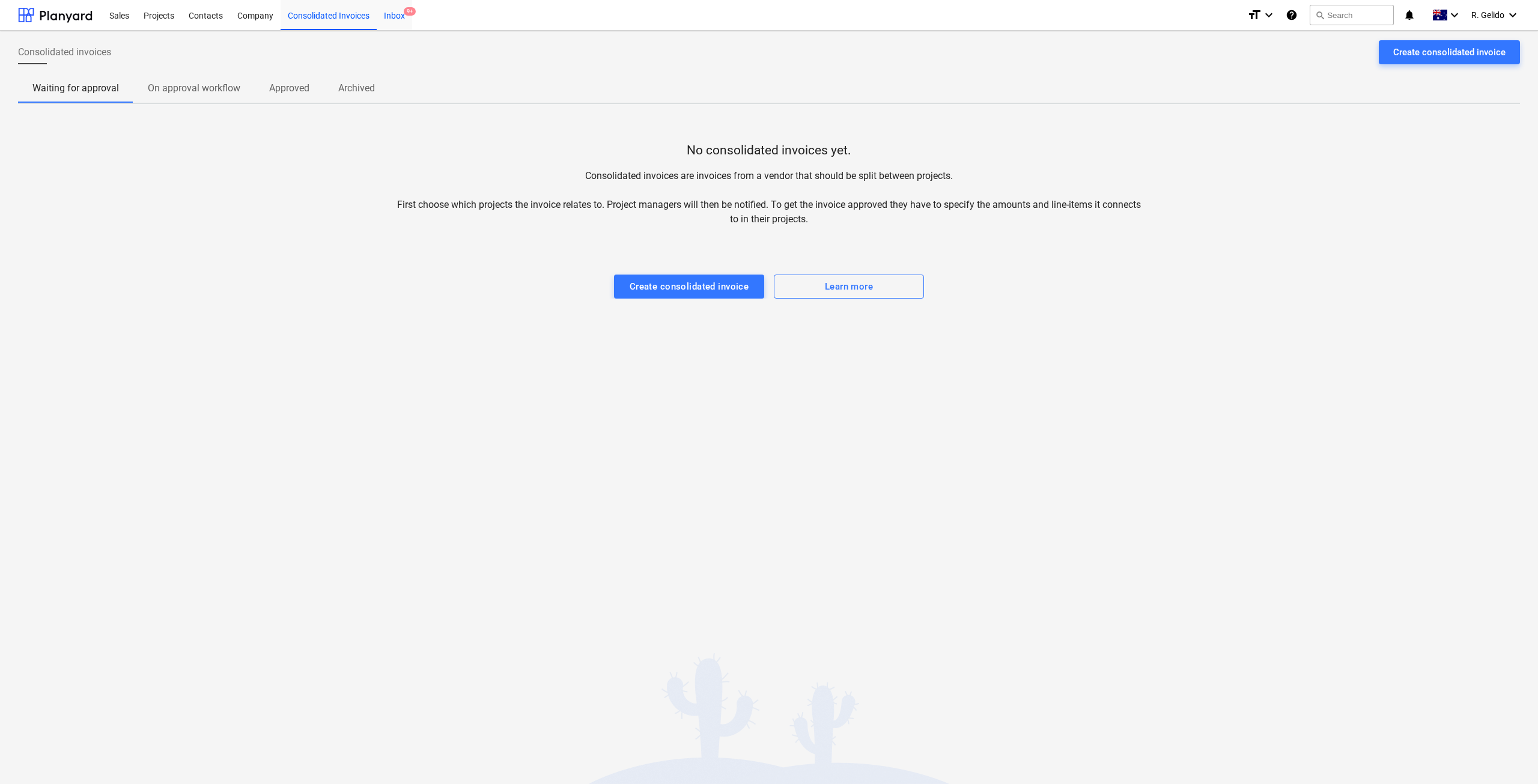
click at [405, 12] on span "9+" at bounding box center [409, 12] width 12 height 9
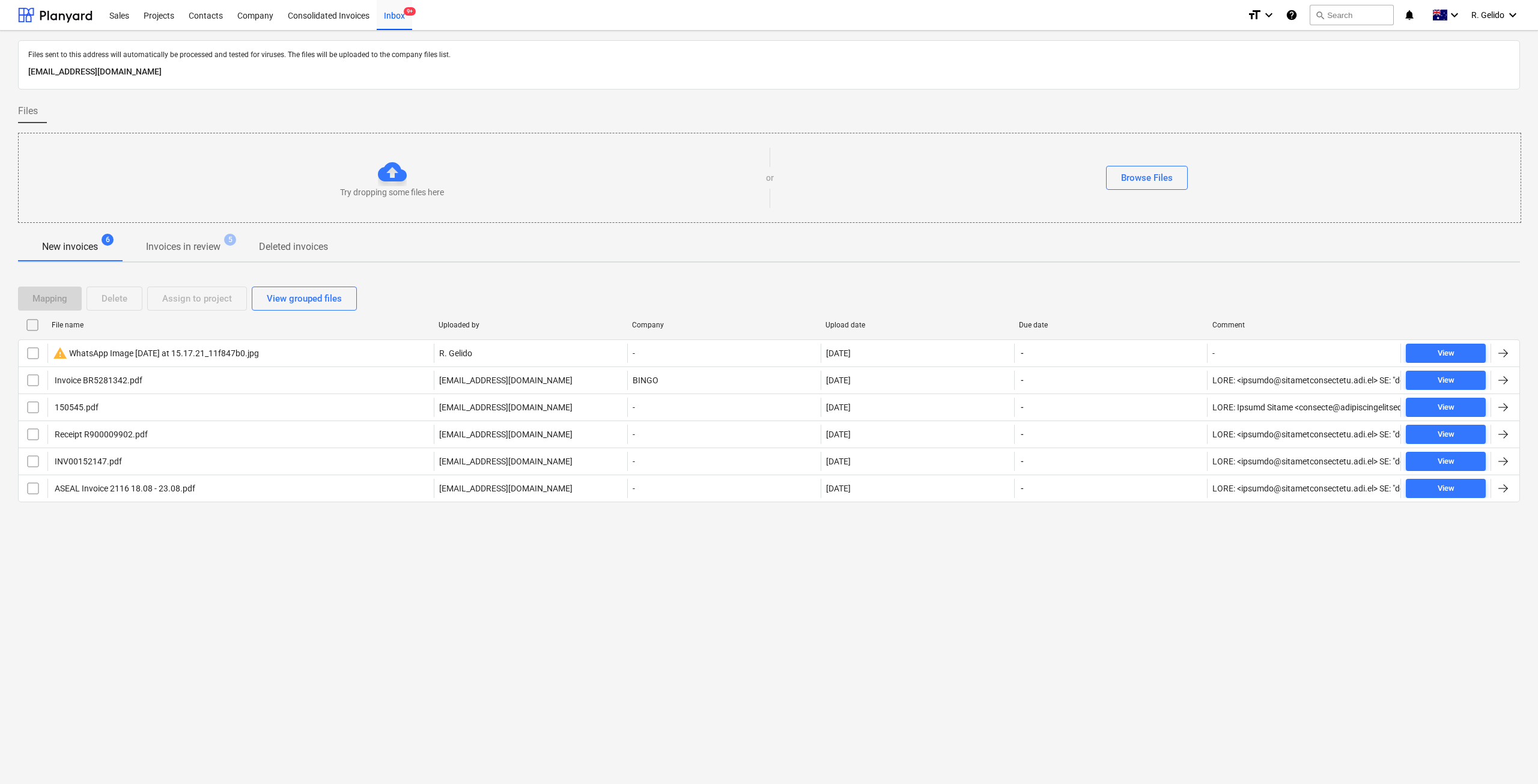
click at [546, 636] on div "Files sent to this address will automatically be processed and tested for virus…" at bounding box center [769, 407] width 1538 height 753
click at [842, 667] on div "Files sent to this address will automatically be processed and tested for virus…" at bounding box center [769, 407] width 1538 height 753
click at [541, 646] on div "Files sent to this address will automatically be processed and tested for virus…" at bounding box center [769, 407] width 1538 height 753
